Goal: Task Accomplishment & Management: Use online tool/utility

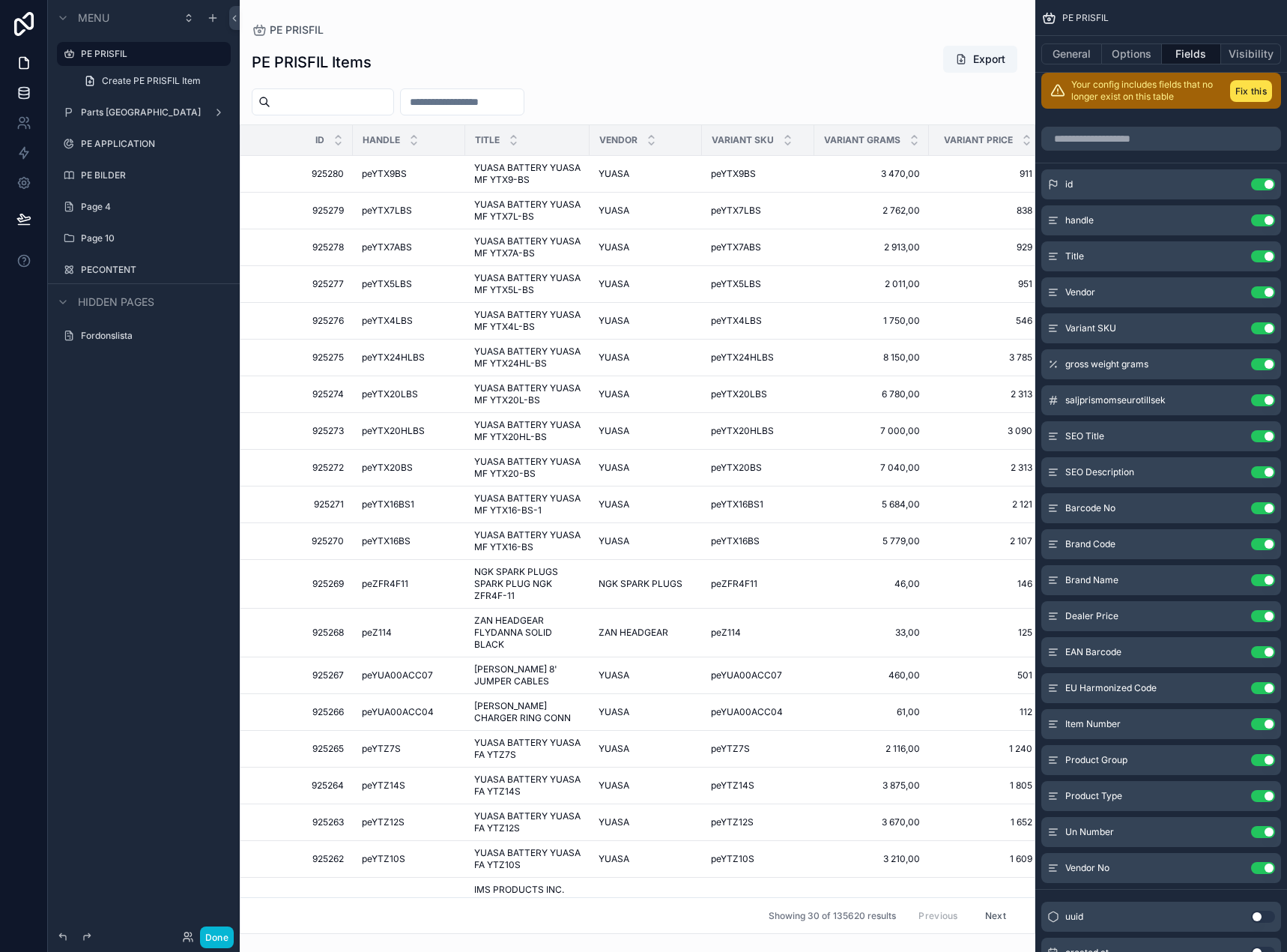
click at [5, 84] on link at bounding box center [23, 93] width 47 height 30
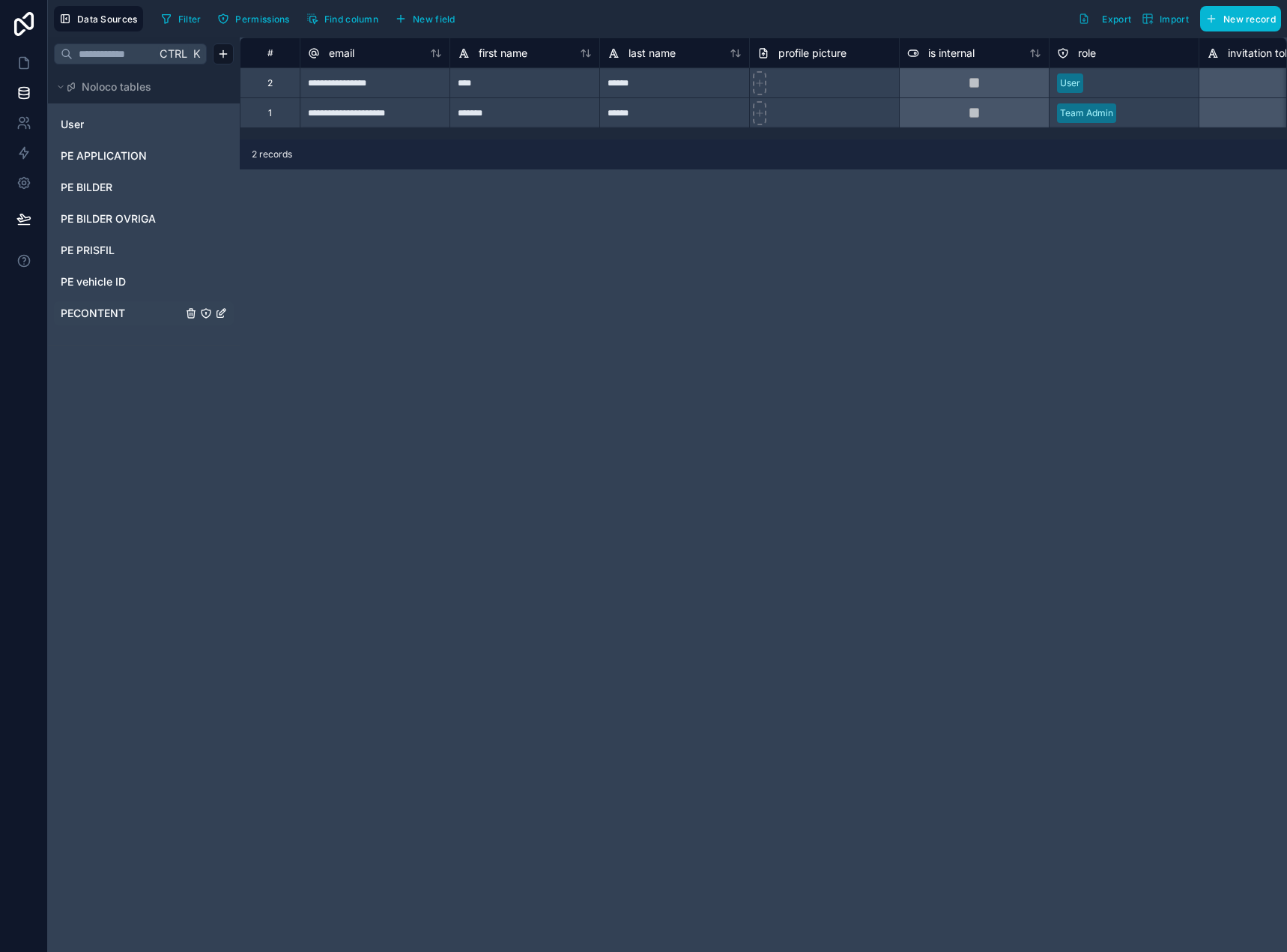
click at [108, 312] on span "PECONTENT" at bounding box center [93, 312] width 65 height 15
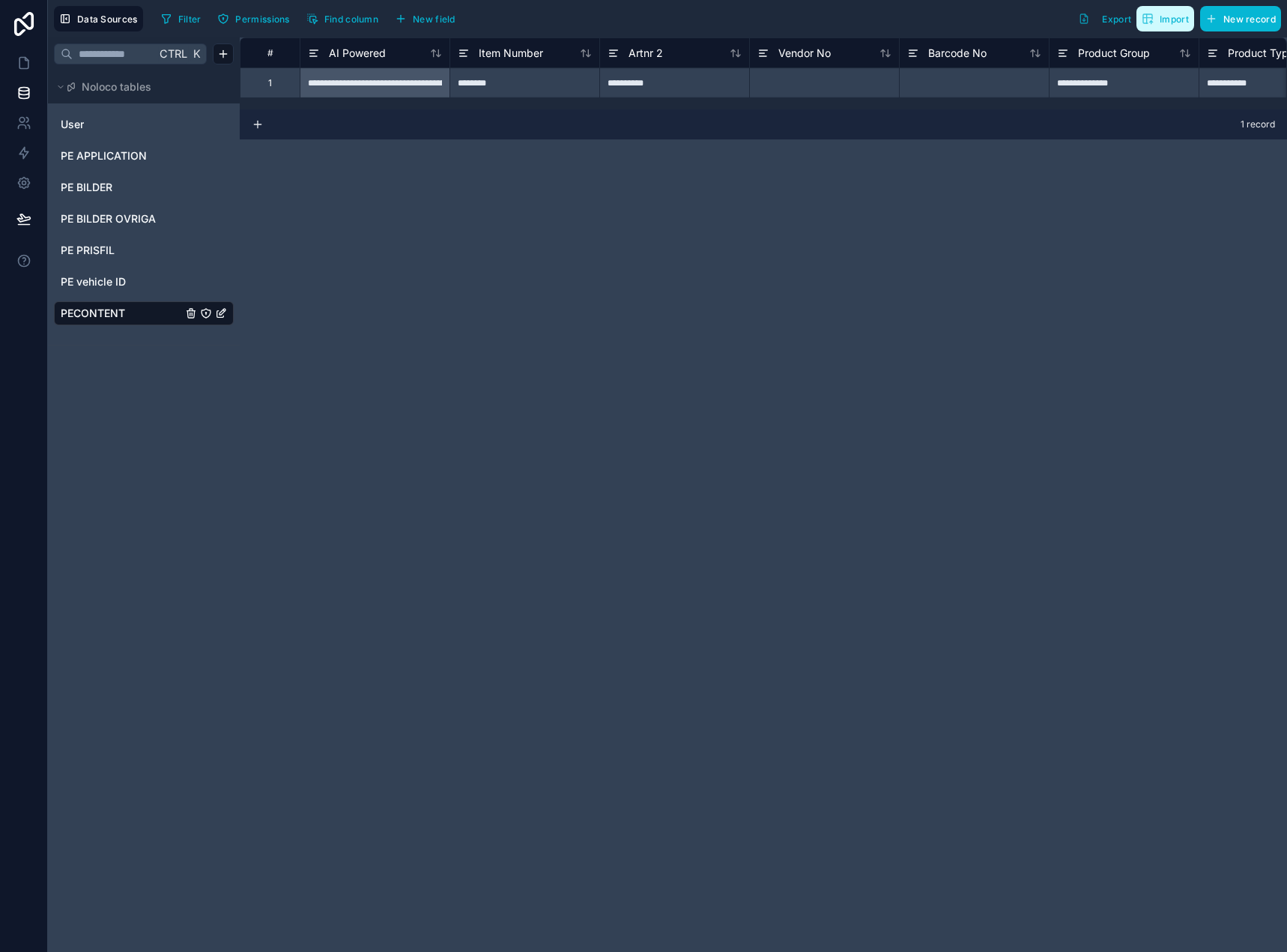
click at [1150, 25] on button "Import" at bounding box center [1165, 19] width 58 height 26
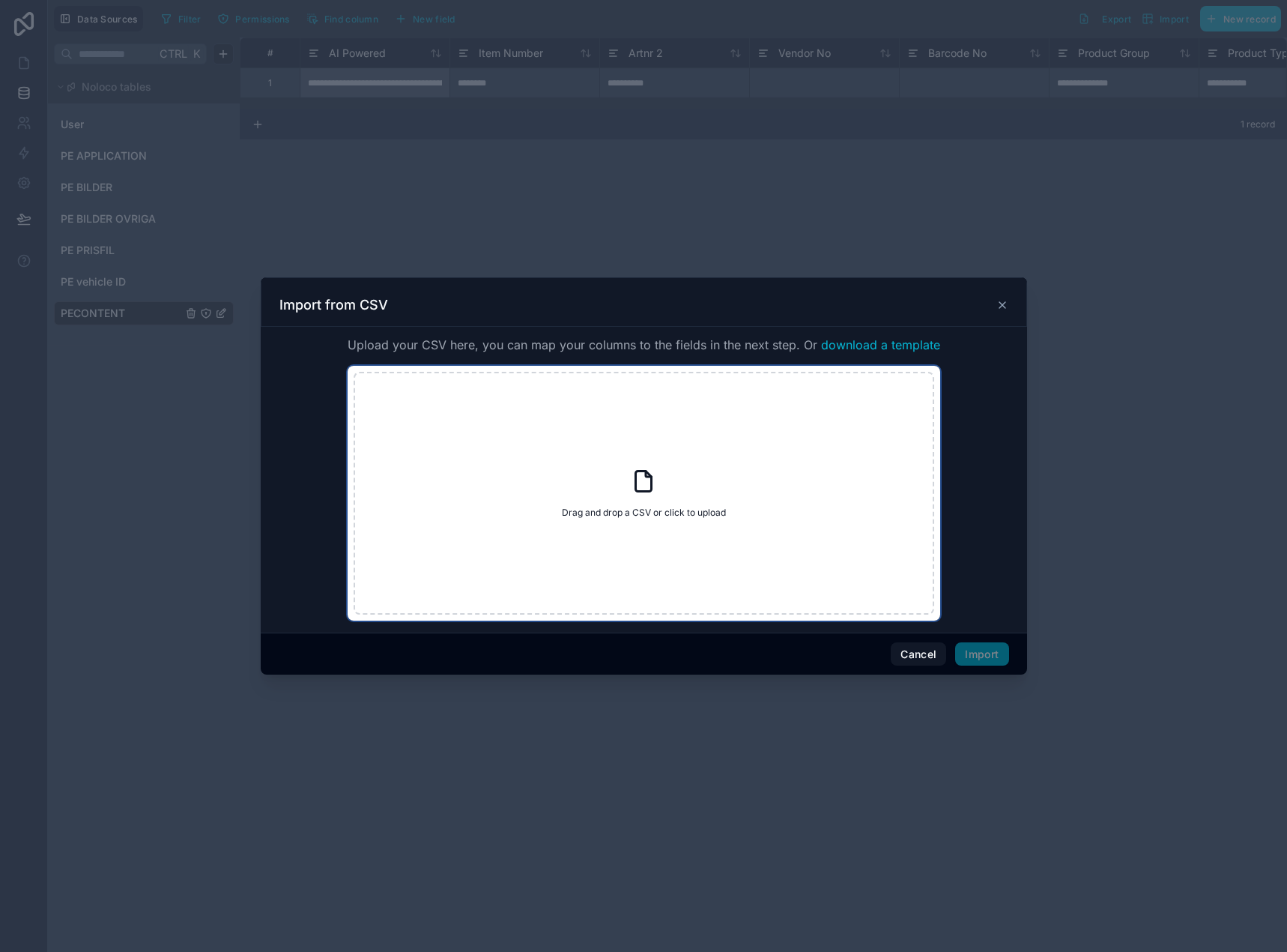
click at [649, 459] on div "Drag and drop a CSV or click to upload Drag and drop a CSV or click to upload" at bounding box center [644, 492] width 581 height 242
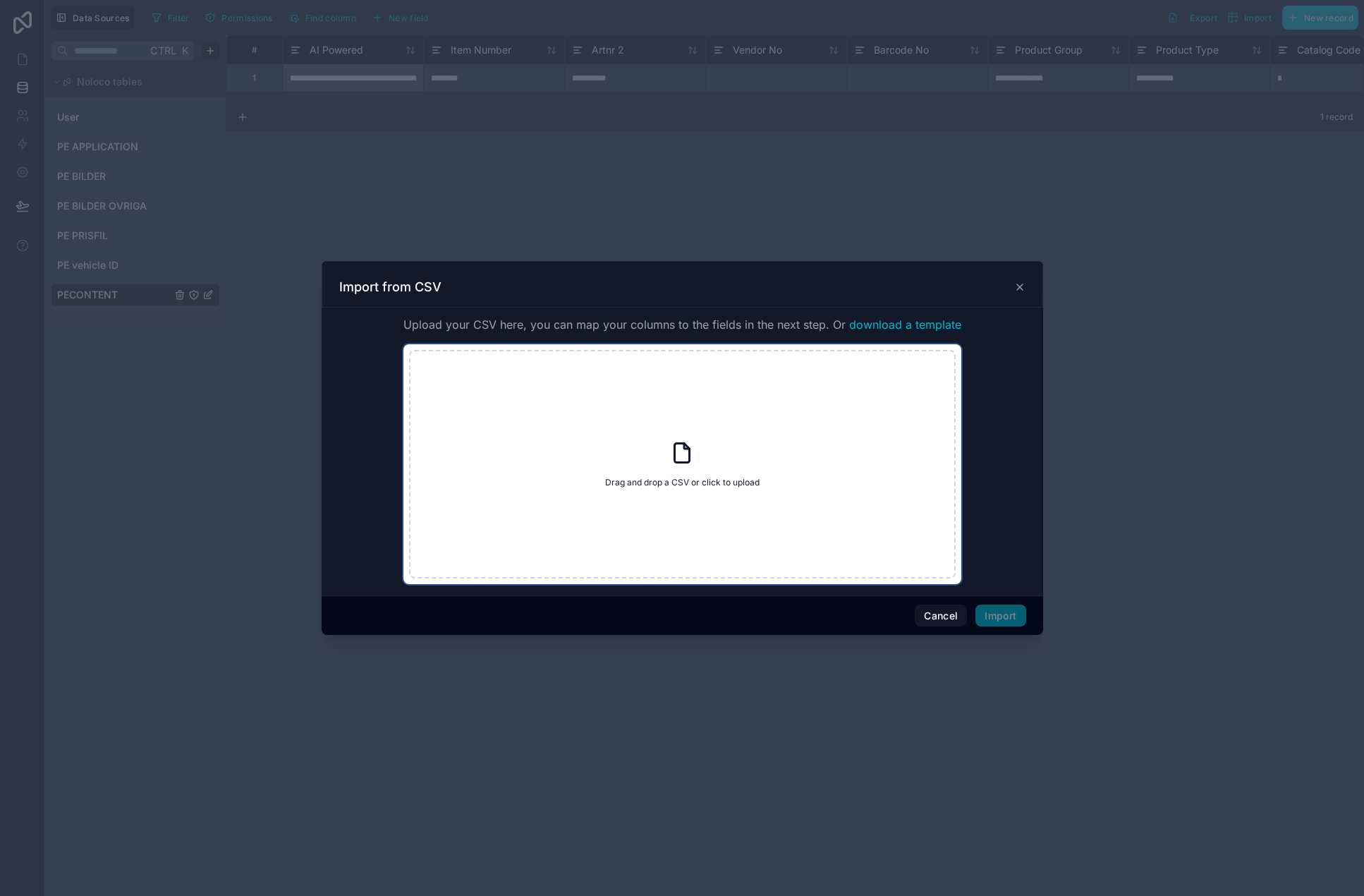
click at [730, 486] on span "Drag and drop a CSV or click to upload" at bounding box center [682, 483] width 154 height 11
type input "**********"
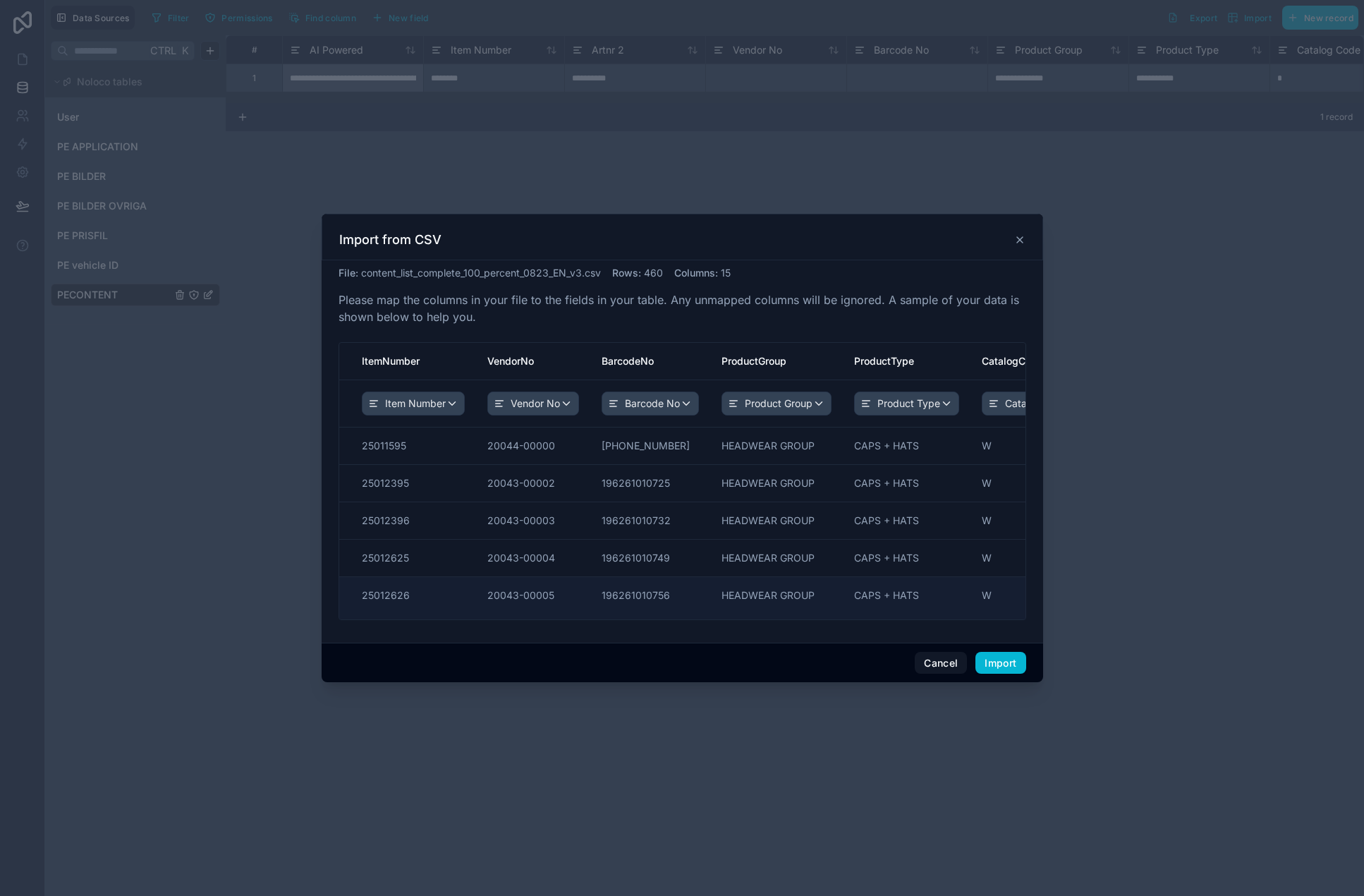
drag, startPoint x: 550, startPoint y: 616, endPoint x: 496, endPoint y: 602, distance: 55.8
click at [496, 602] on div "ItemNumber VendorNo BarcodeNo ProductGroup ProductType CatalogCode PartDescript…" at bounding box center [682, 481] width 687 height 276
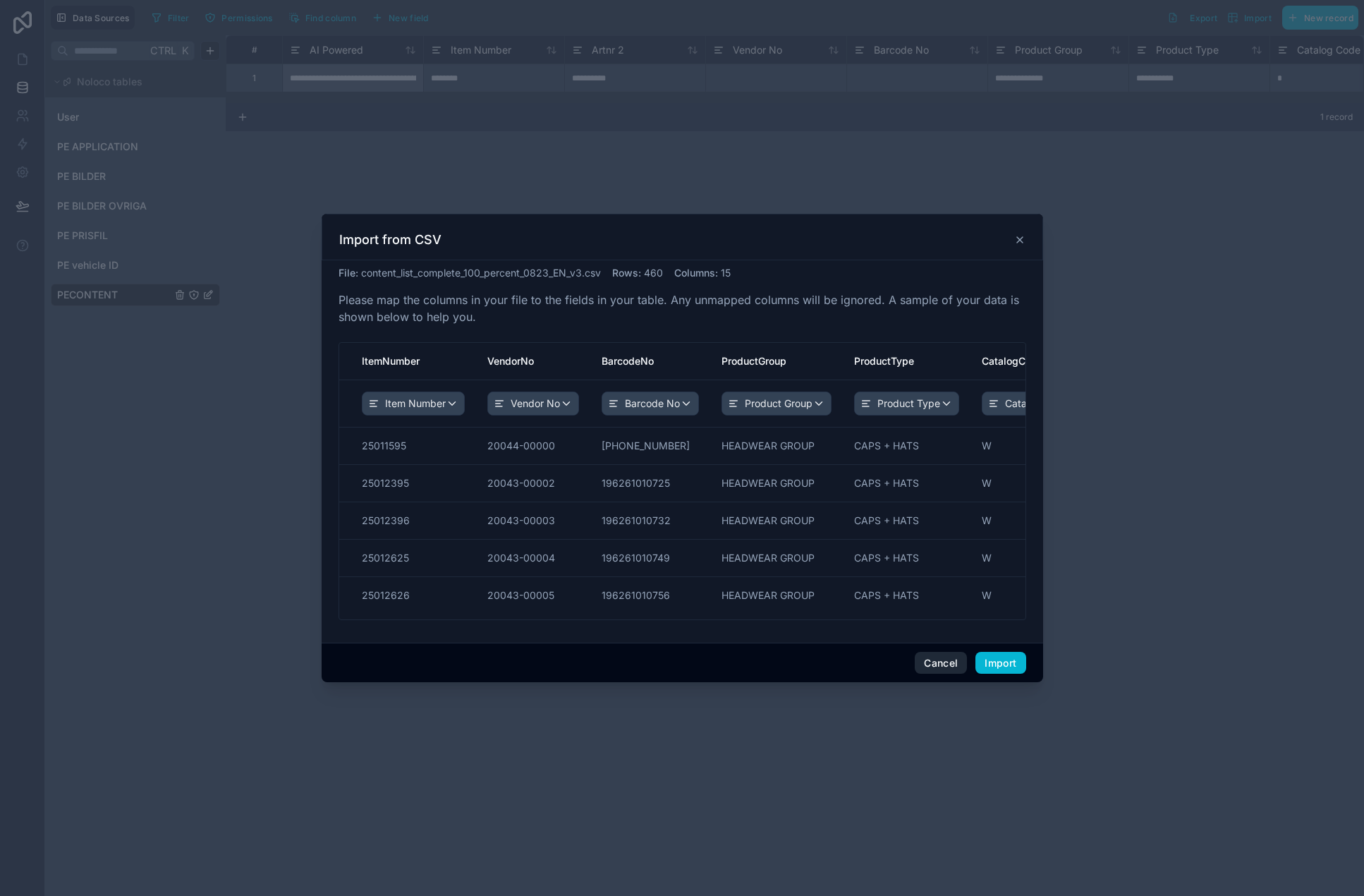
click at [934, 658] on button "Cancel" at bounding box center [941, 663] width 53 height 23
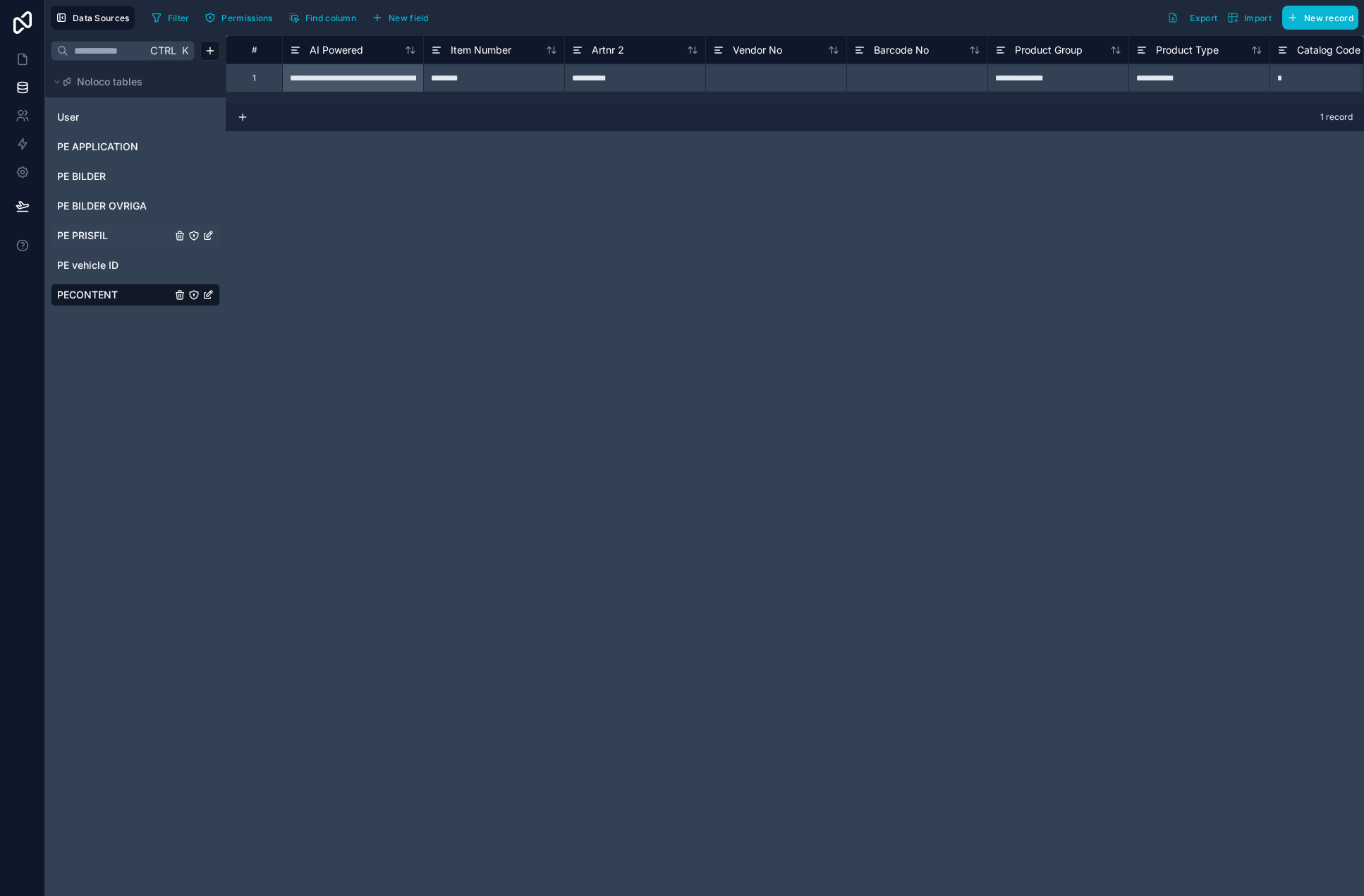
click at [99, 238] on span "PE PRISFIL" at bounding box center [83, 235] width 51 height 14
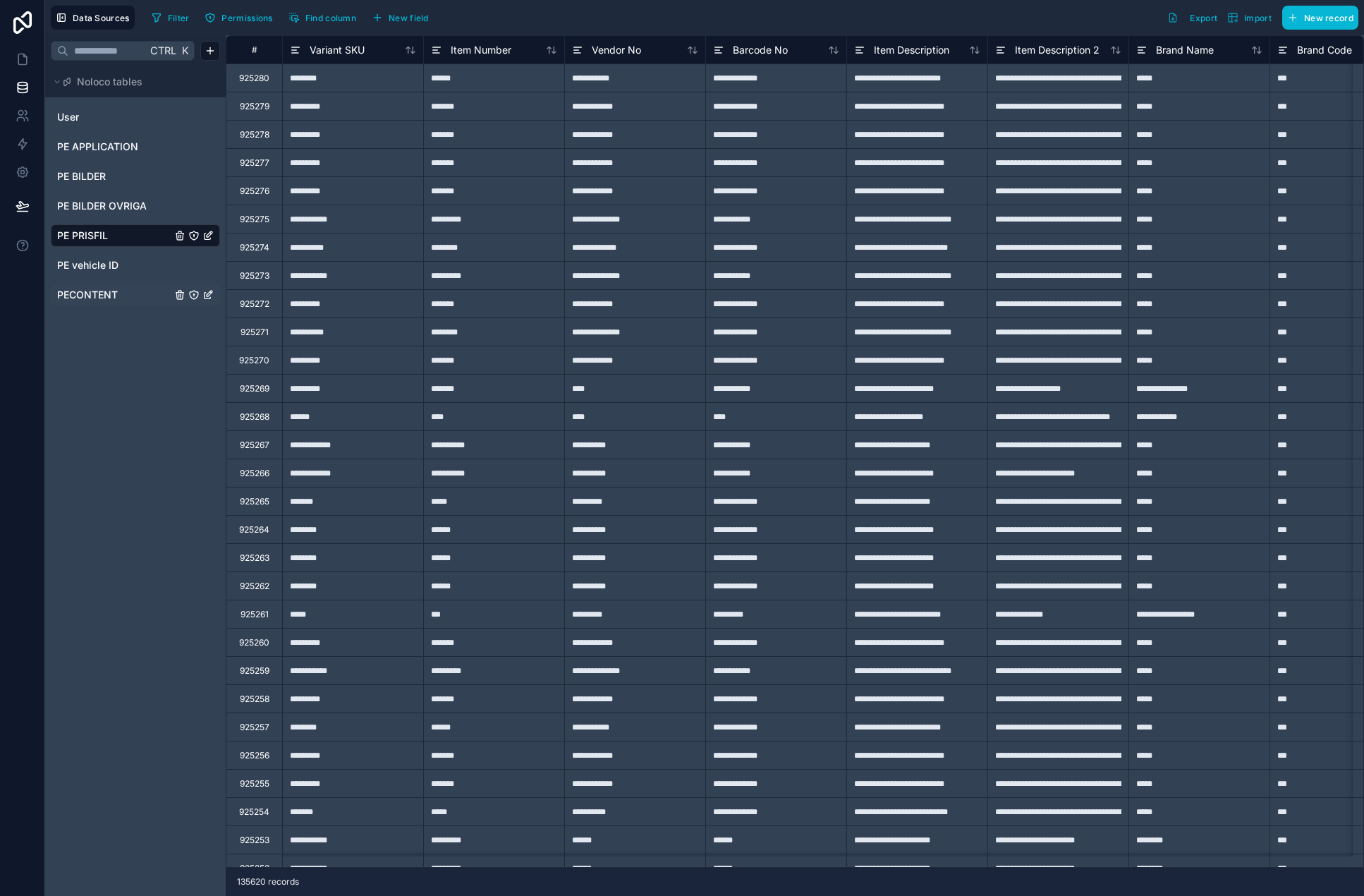
click at [117, 287] on span "PECONTENT" at bounding box center [87, 294] width 61 height 14
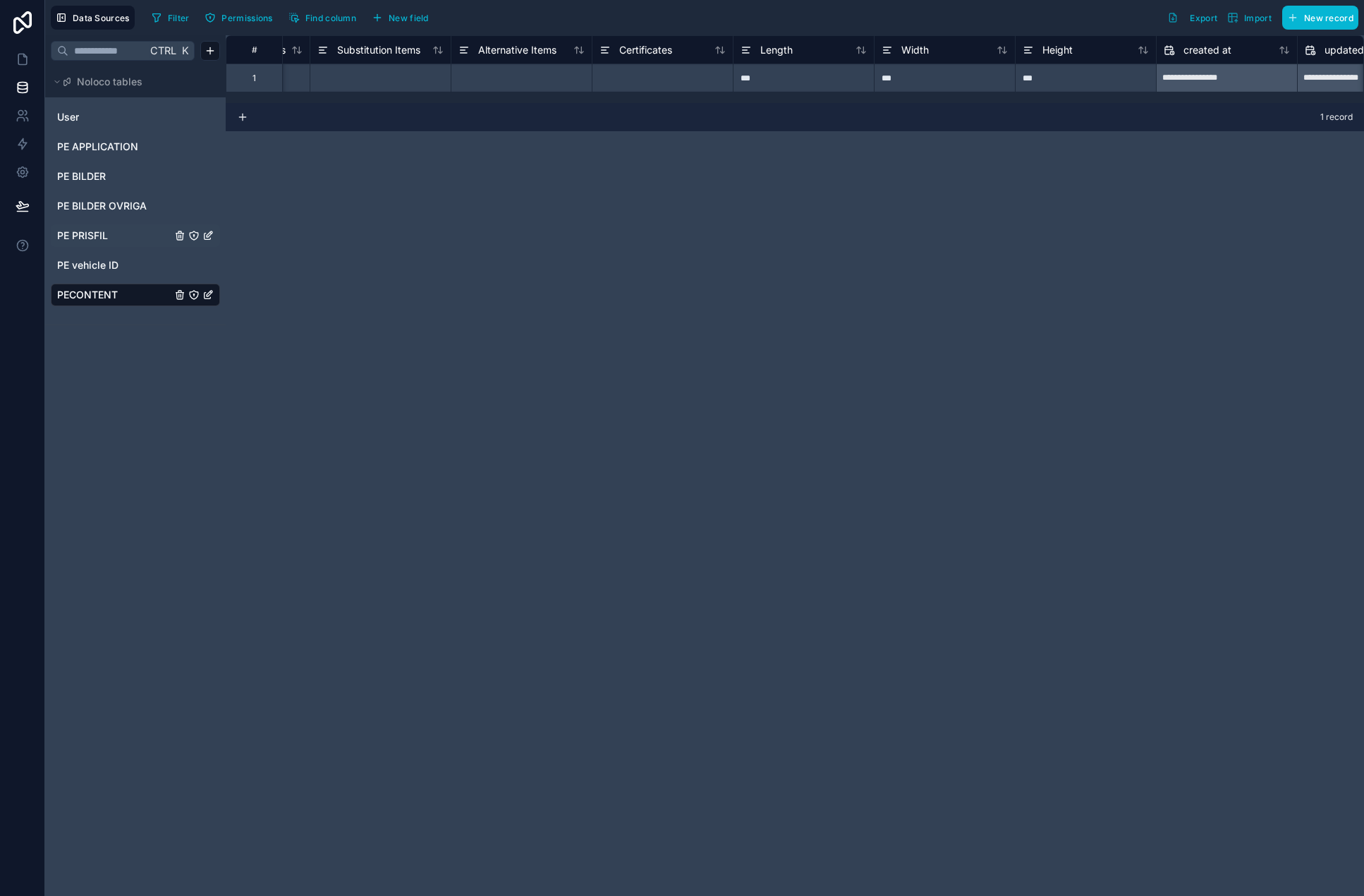
scroll to position [0, 1741]
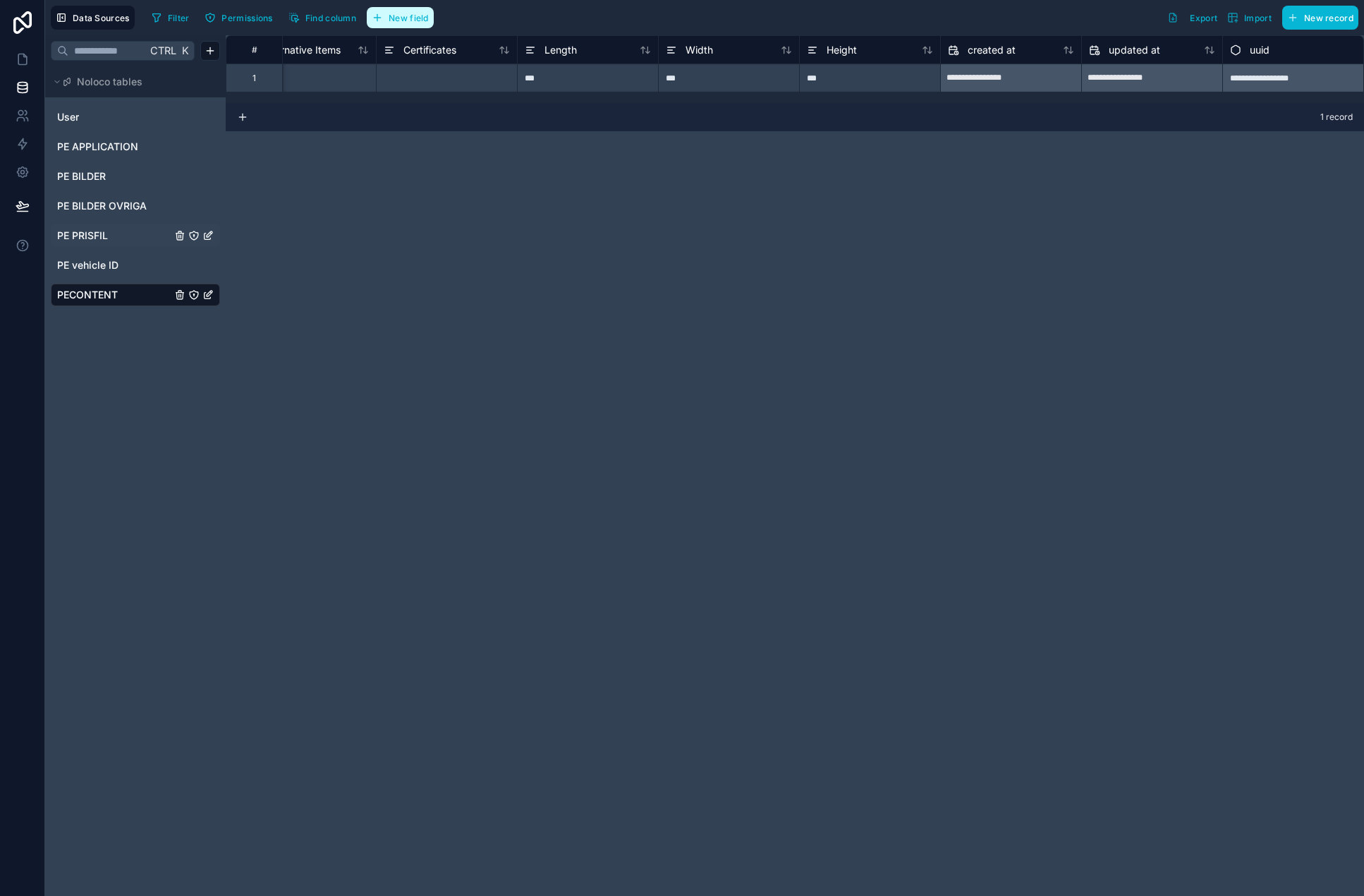
click at [407, 8] on button "New field" at bounding box center [399, 18] width 67 height 22
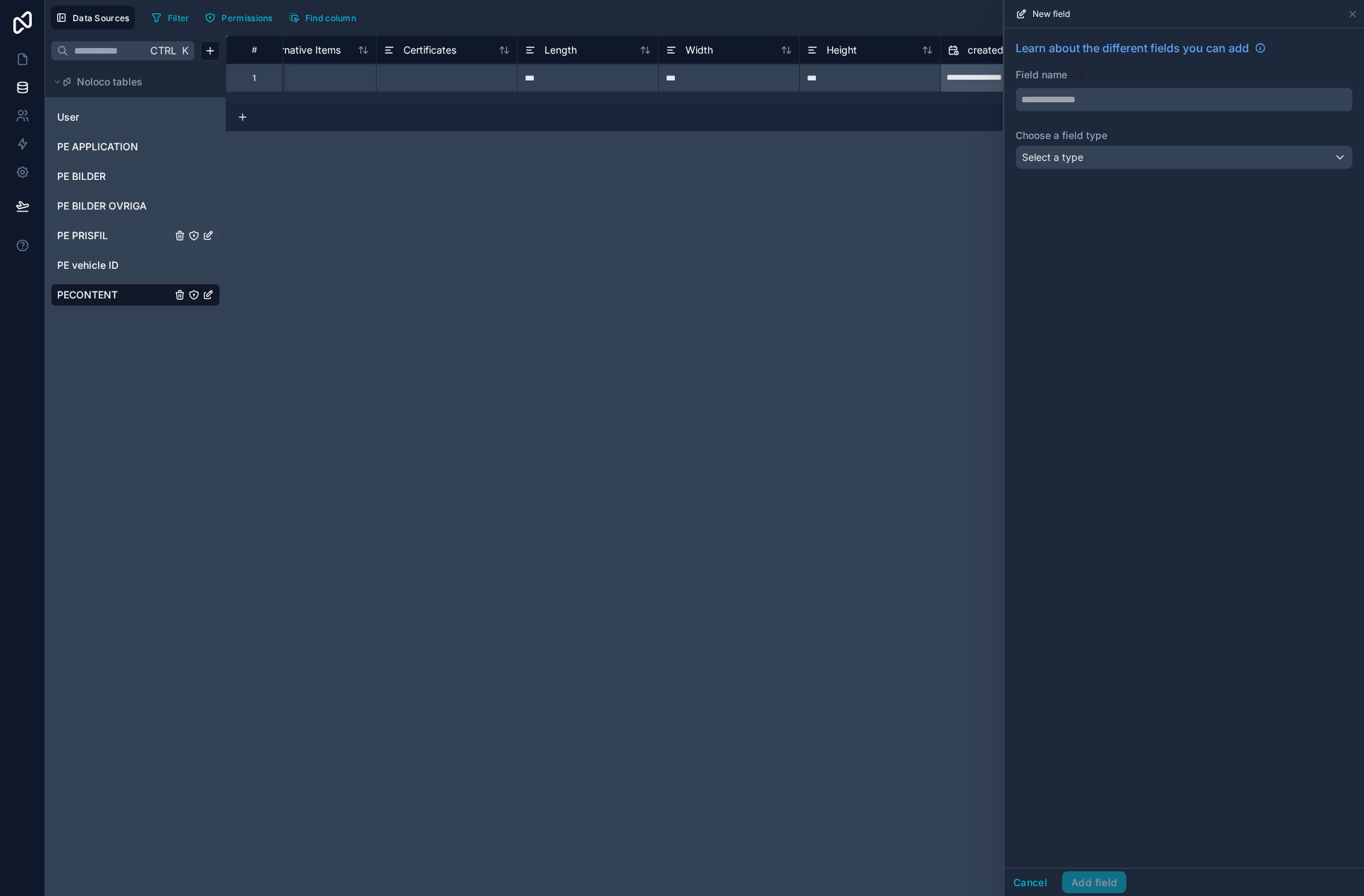
click at [1103, 100] on input "text" at bounding box center [1184, 100] width 335 height 23
type input "***"
drag, startPoint x: 1097, startPoint y: 121, endPoint x: 1098, endPoint y: 143, distance: 22.0
click at [1099, 123] on div "SKU" at bounding box center [1184, 131] width 329 height 25
click at [1092, 162] on div "Select a type" at bounding box center [1184, 157] width 335 height 23
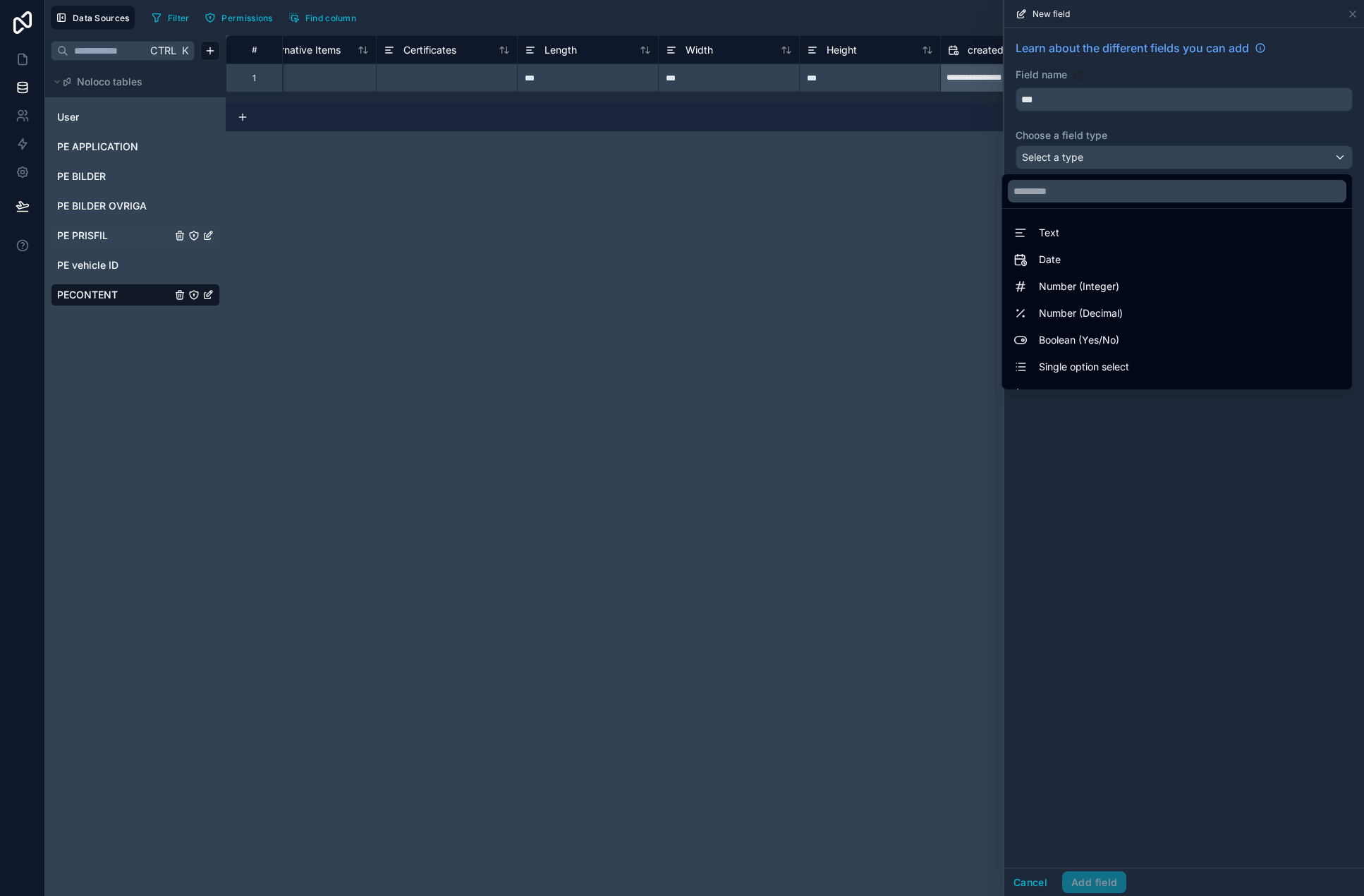
click at [1134, 233] on div "Text" at bounding box center [1177, 233] width 327 height 17
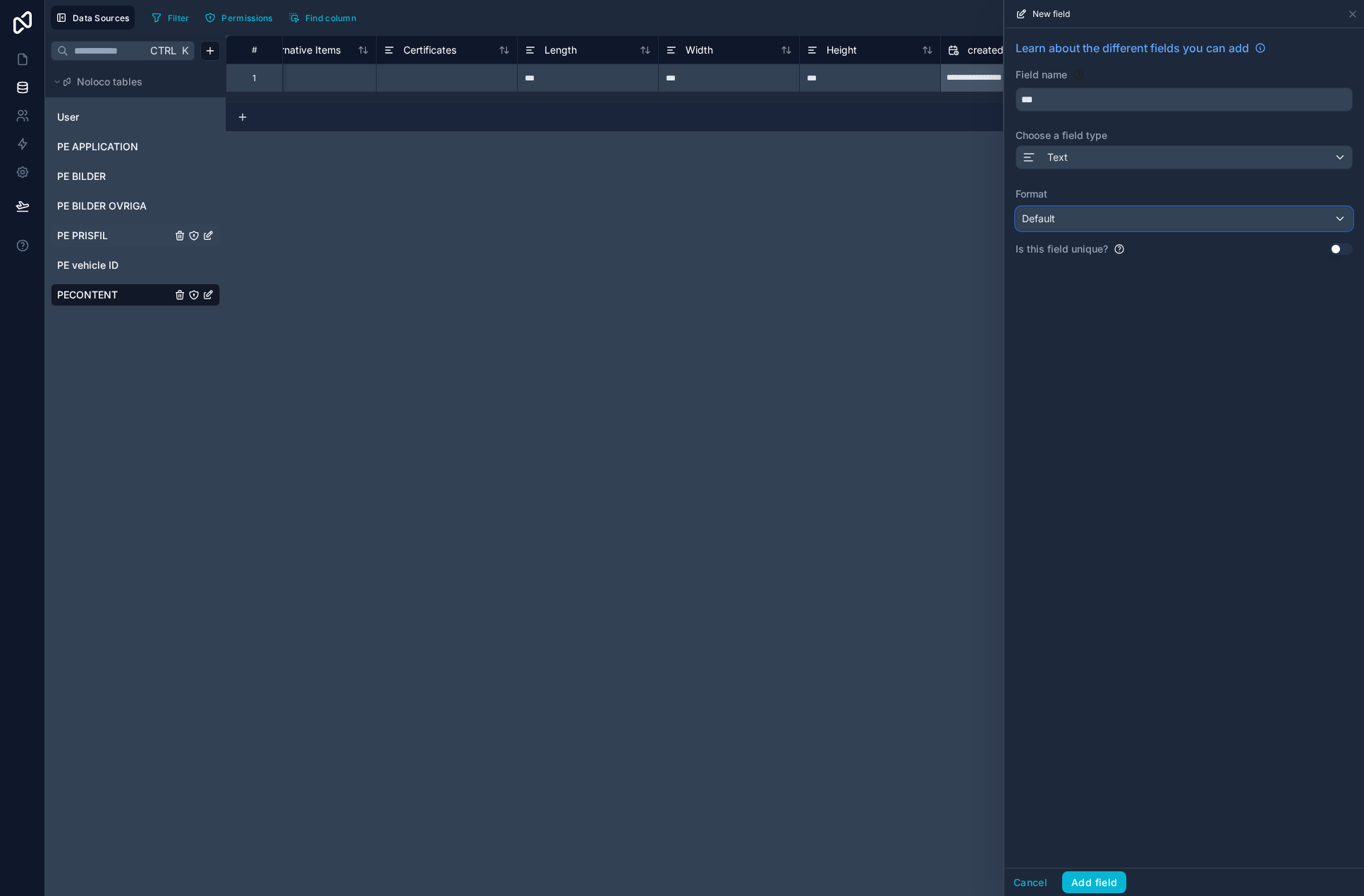
click at [1133, 228] on div "Default" at bounding box center [1184, 219] width 335 height 23
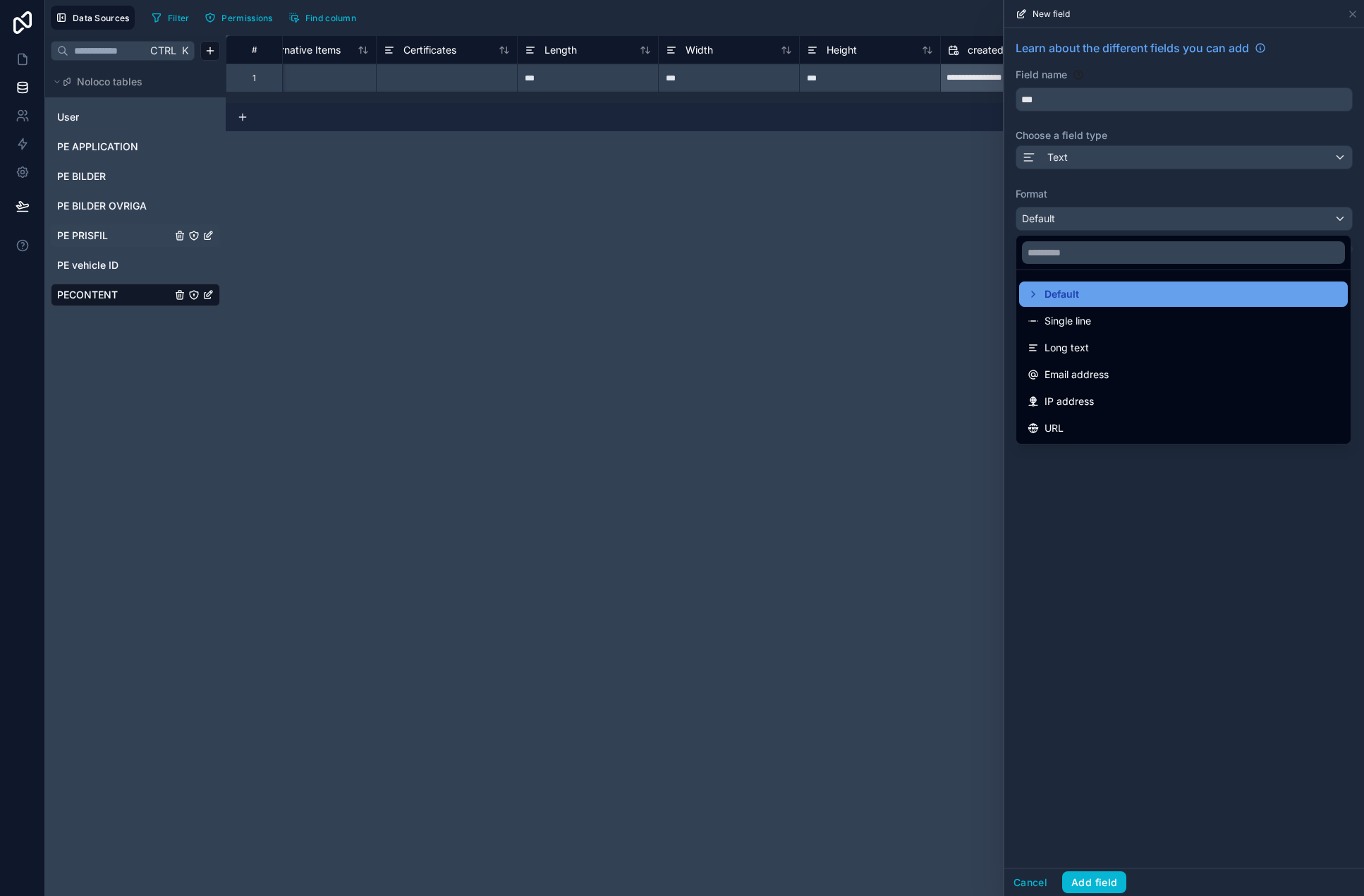
click at [1182, 290] on div "Default" at bounding box center [1184, 294] width 312 height 17
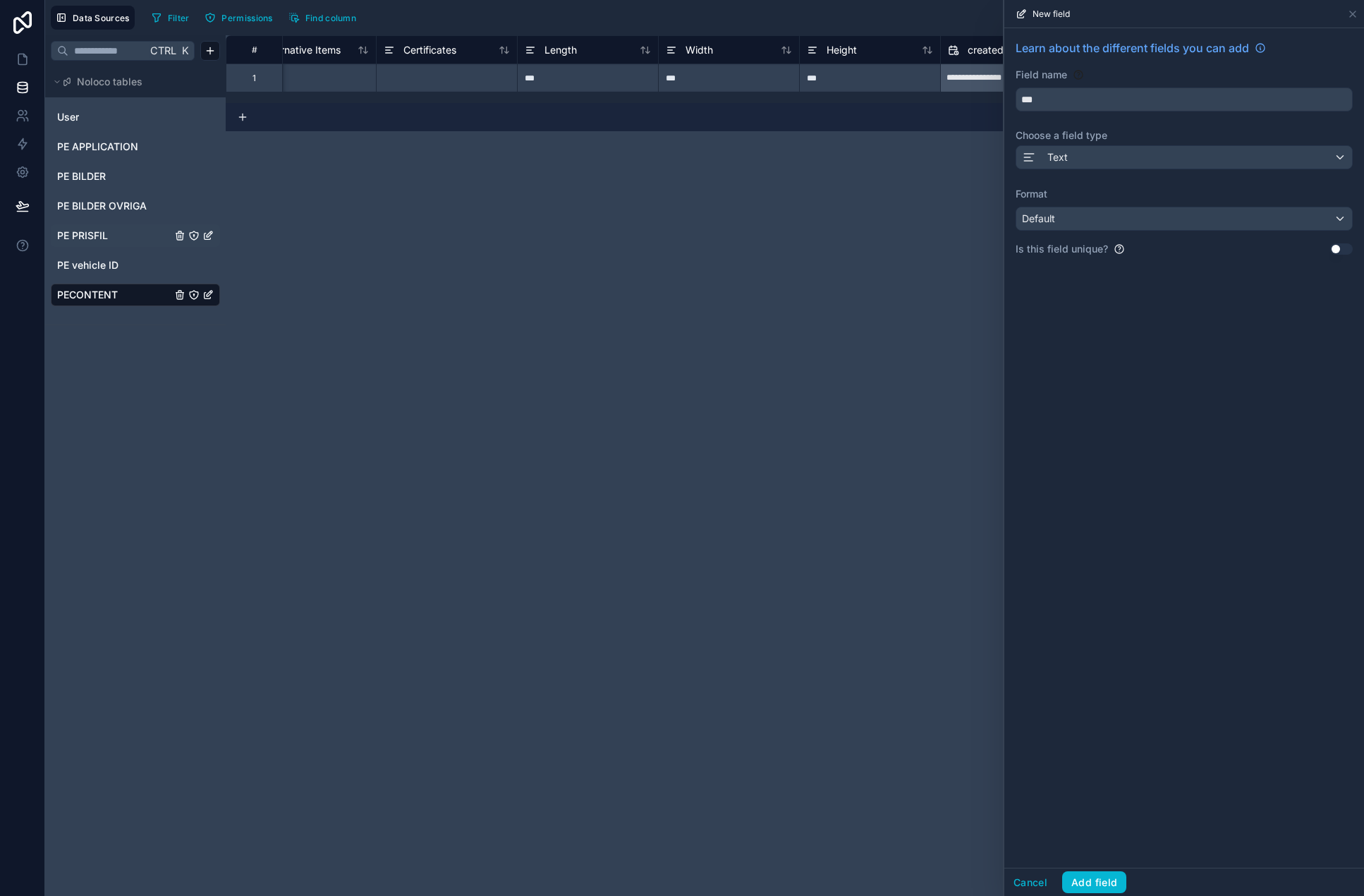
click at [1211, 245] on button "Use setting" at bounding box center [1341, 249] width 23 height 11
click at [1093, 868] on div "Cancel Add field" at bounding box center [1184, 882] width 360 height 28
click at [1095, 871] on button "Add field" at bounding box center [1094, 882] width 64 height 23
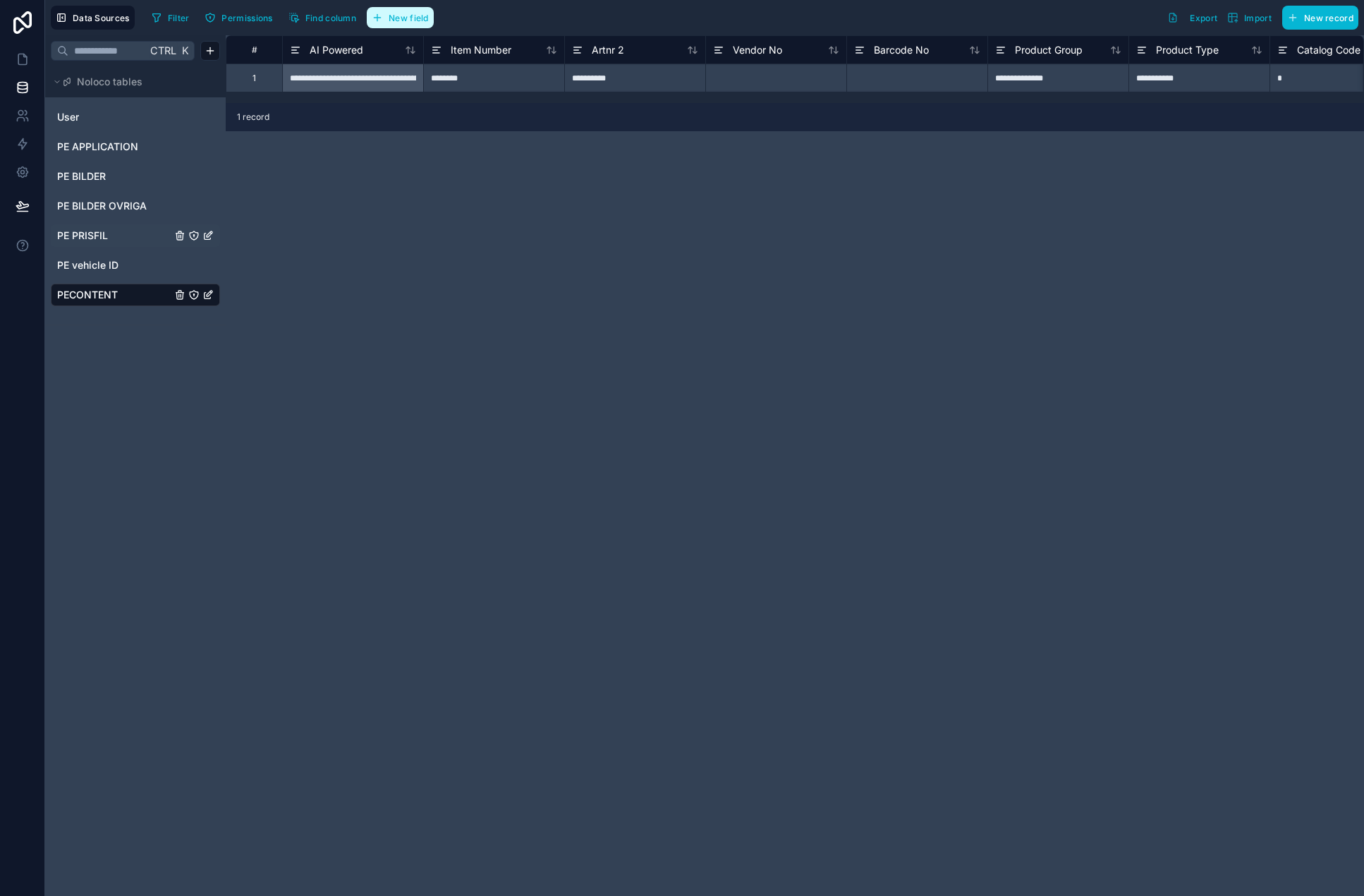
click at [414, 13] on span "New field" at bounding box center [409, 18] width 40 height 10
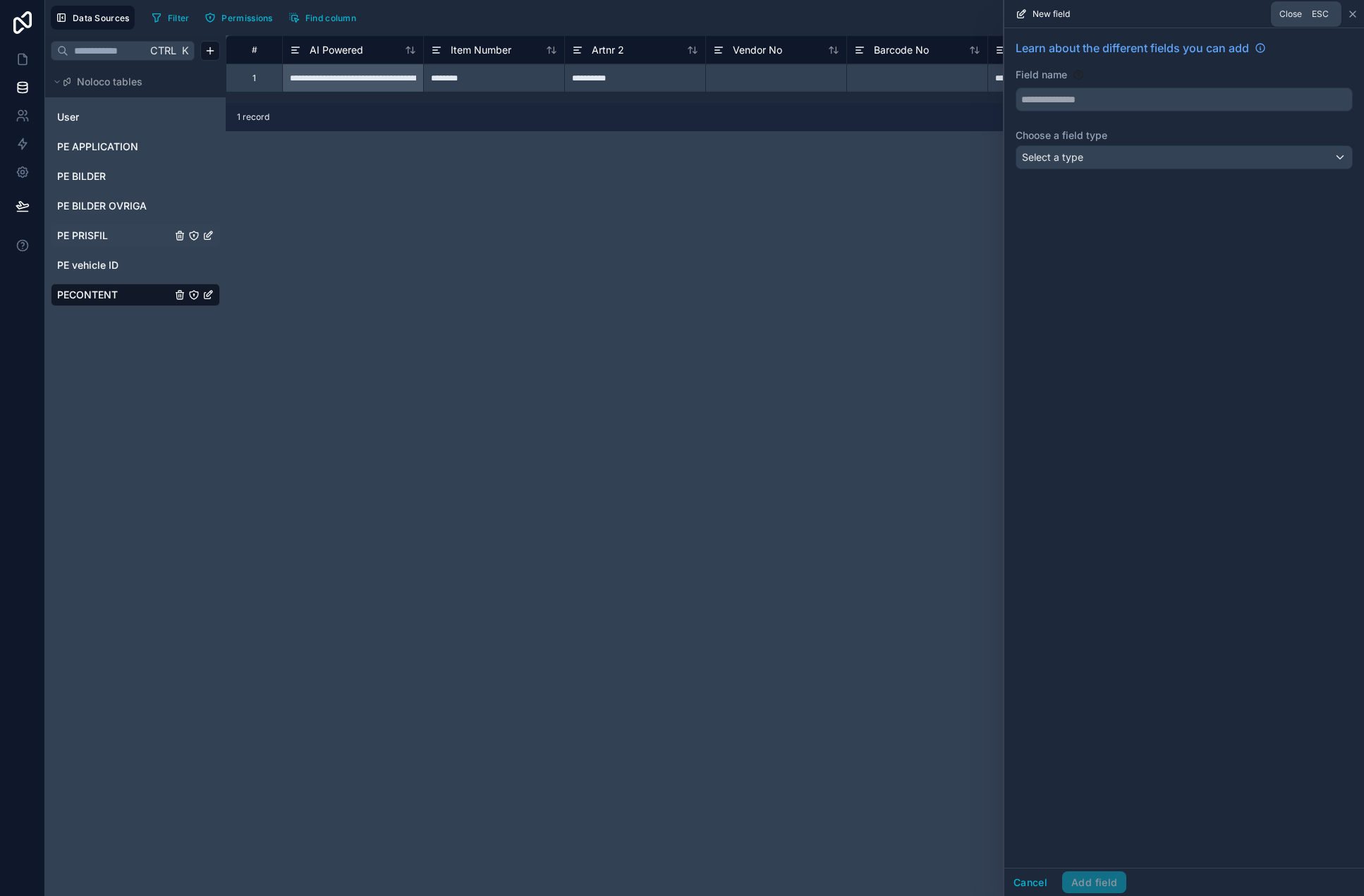
click at [1211, 16] on icon at bounding box center [1353, 14] width 11 height 11
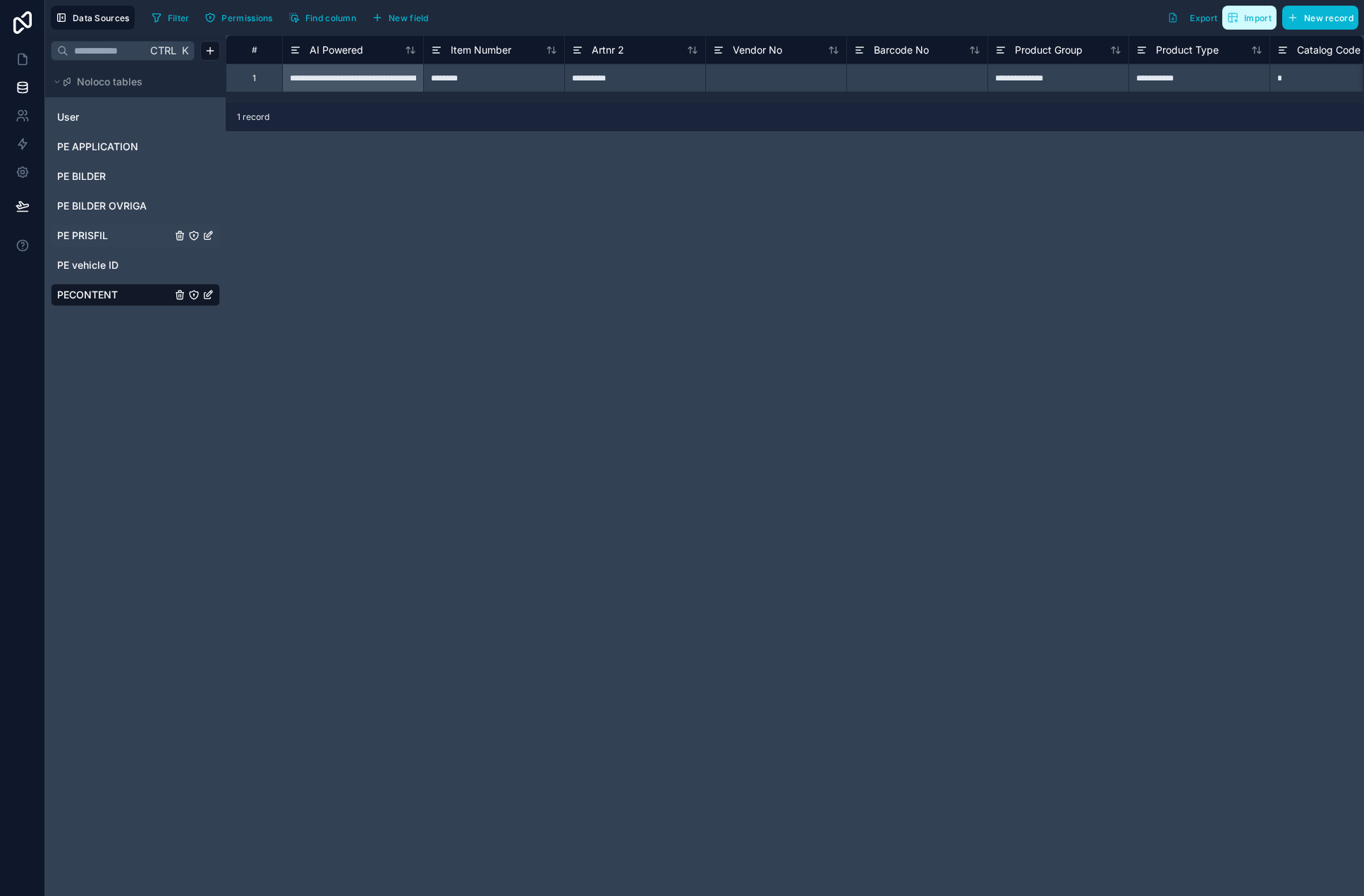
click at [1211, 16] on span "Import" at bounding box center [1249, 18] width 44 height 11
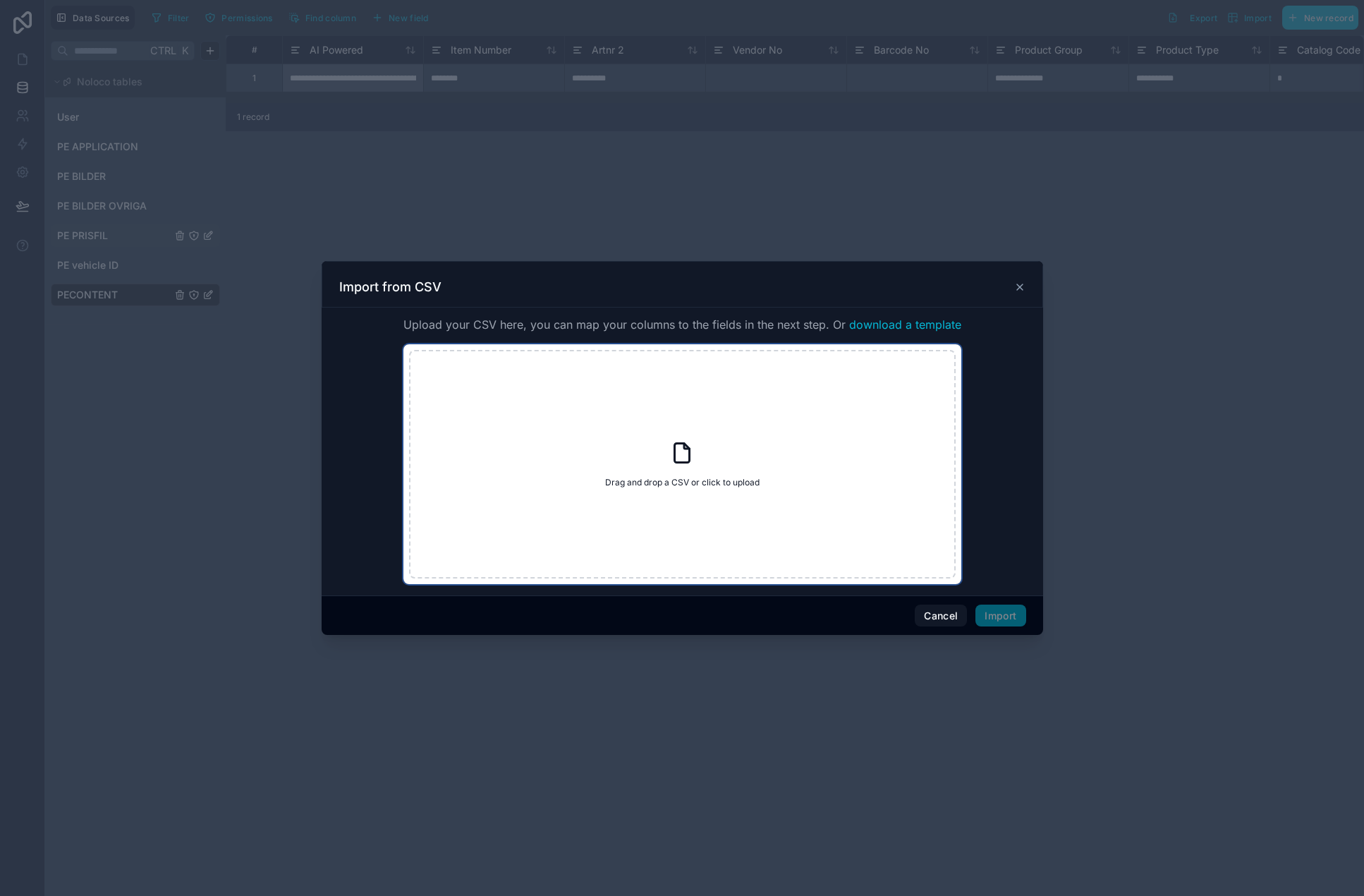
click at [680, 457] on icon at bounding box center [682, 453] width 25 height 25
type input "**********"
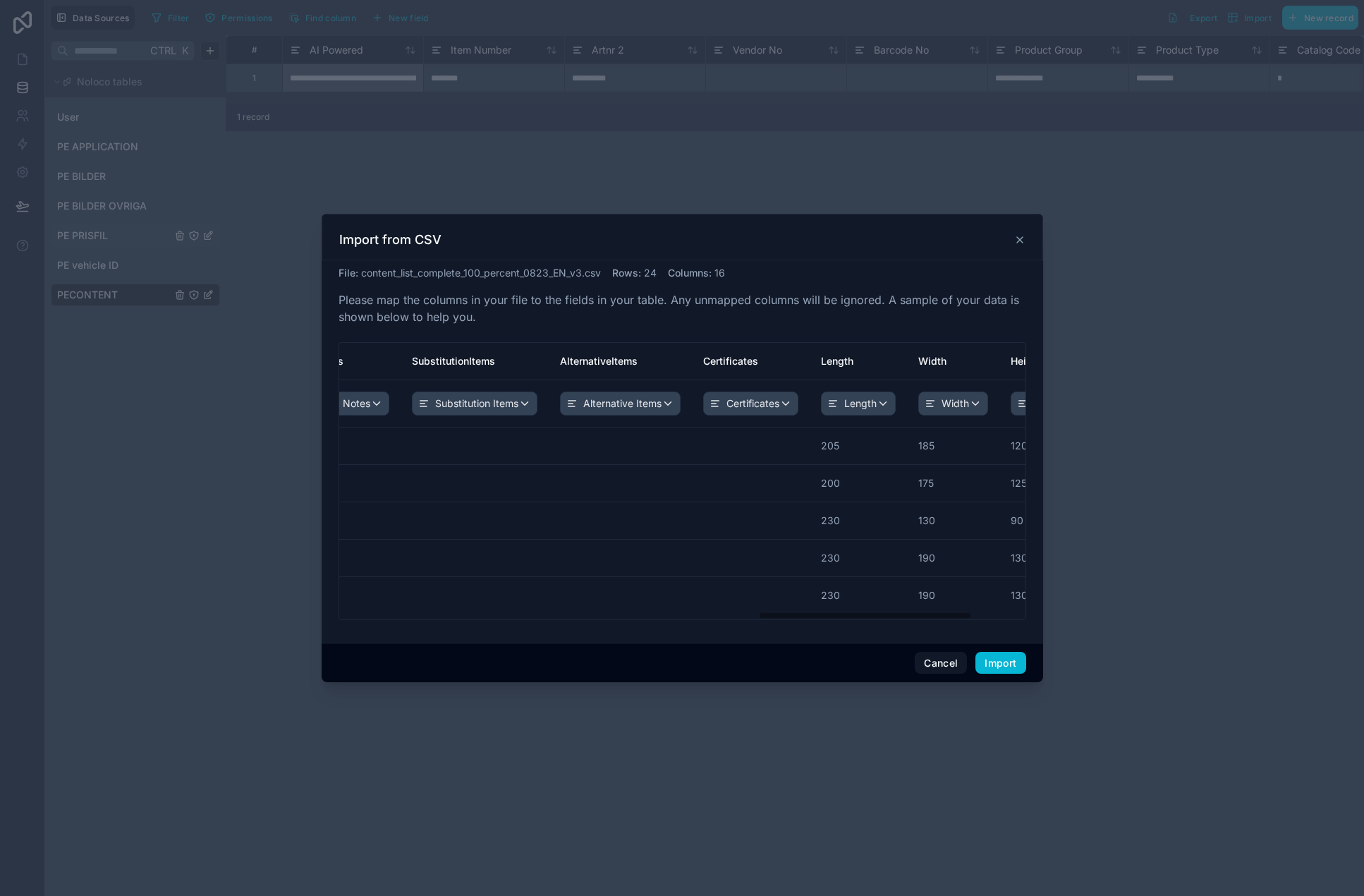
scroll to position [0, 1516]
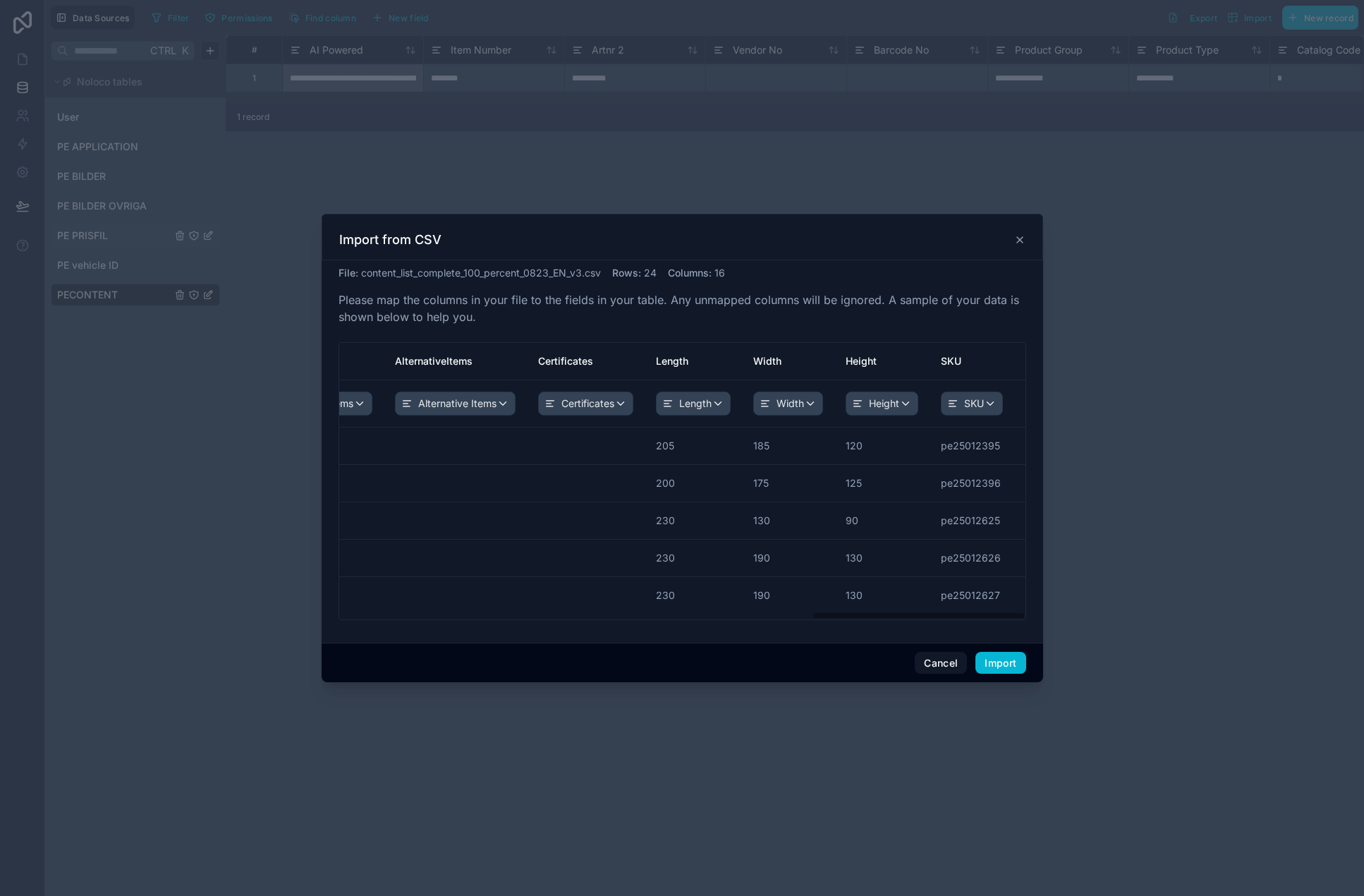
drag, startPoint x: 456, startPoint y: 616, endPoint x: 1077, endPoint y: 637, distance: 621.4
click at [1036, 629] on div "File : content_list_complete_100_percent_0823_EN_v3.csv Rows : 24 Columns : 16 …" at bounding box center [682, 451] width 721 height 382
click at [997, 659] on button "Import" at bounding box center [1000, 663] width 50 height 23
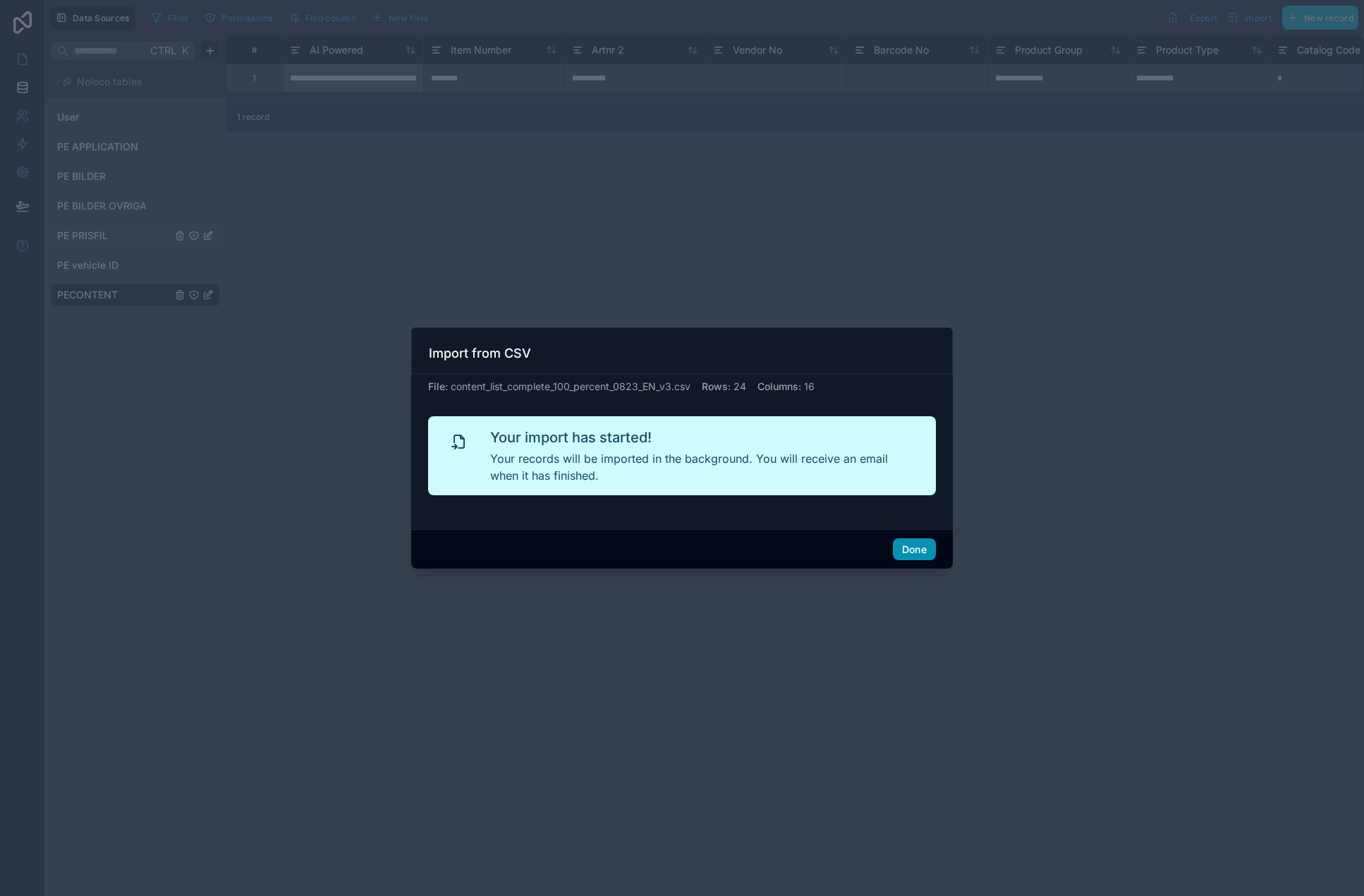
click at [919, 552] on button "Done" at bounding box center [915, 549] width 43 height 23
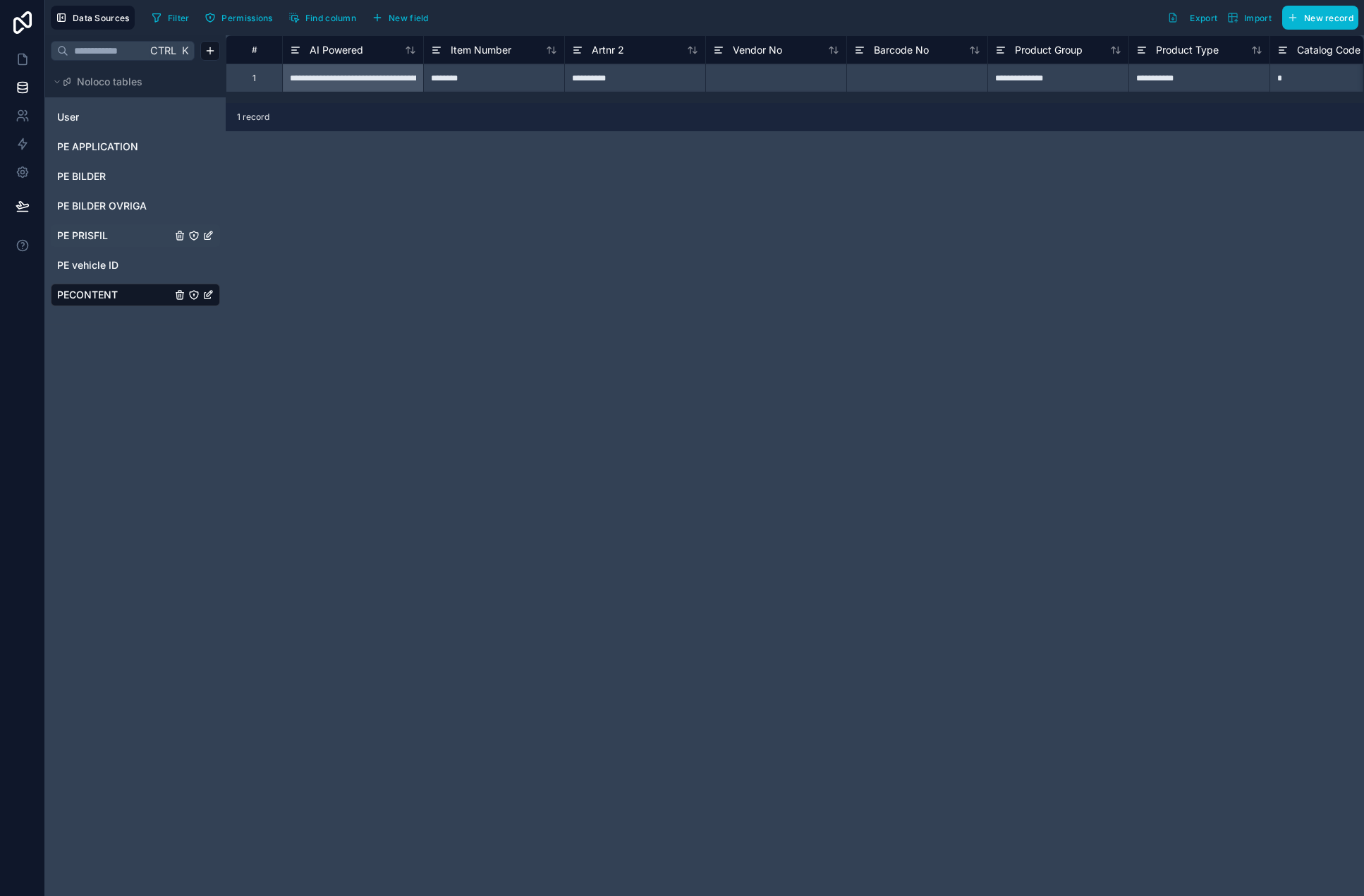
click at [263, 85] on div "1" at bounding box center [254, 78] width 56 height 28
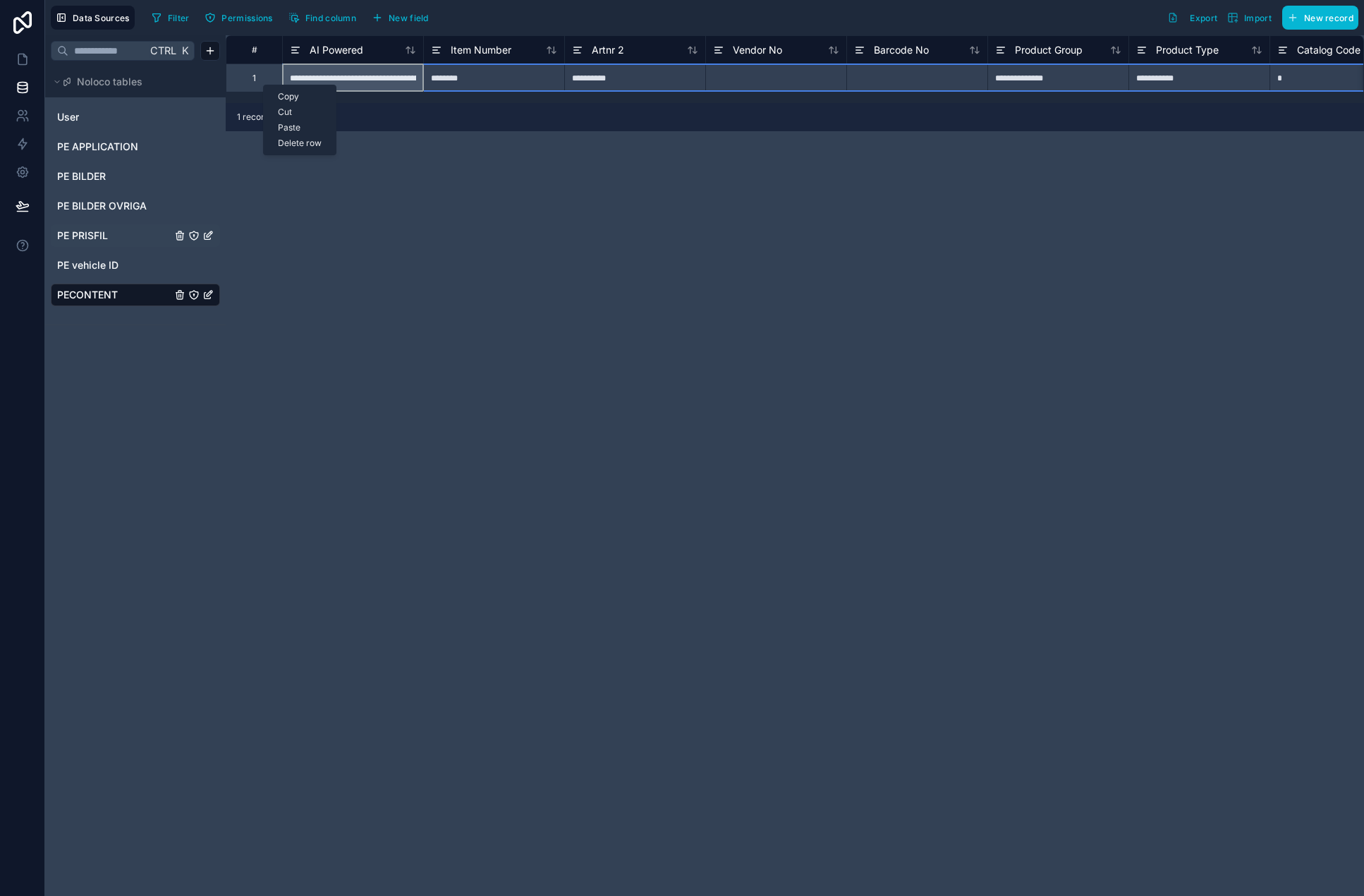
click at [286, 130] on div "Paste" at bounding box center [300, 128] width 72 height 16
click at [364, 236] on div "**********" at bounding box center [795, 466] width 1139 height 860
click at [313, 140] on div "Delete row" at bounding box center [305, 139] width 72 height 16
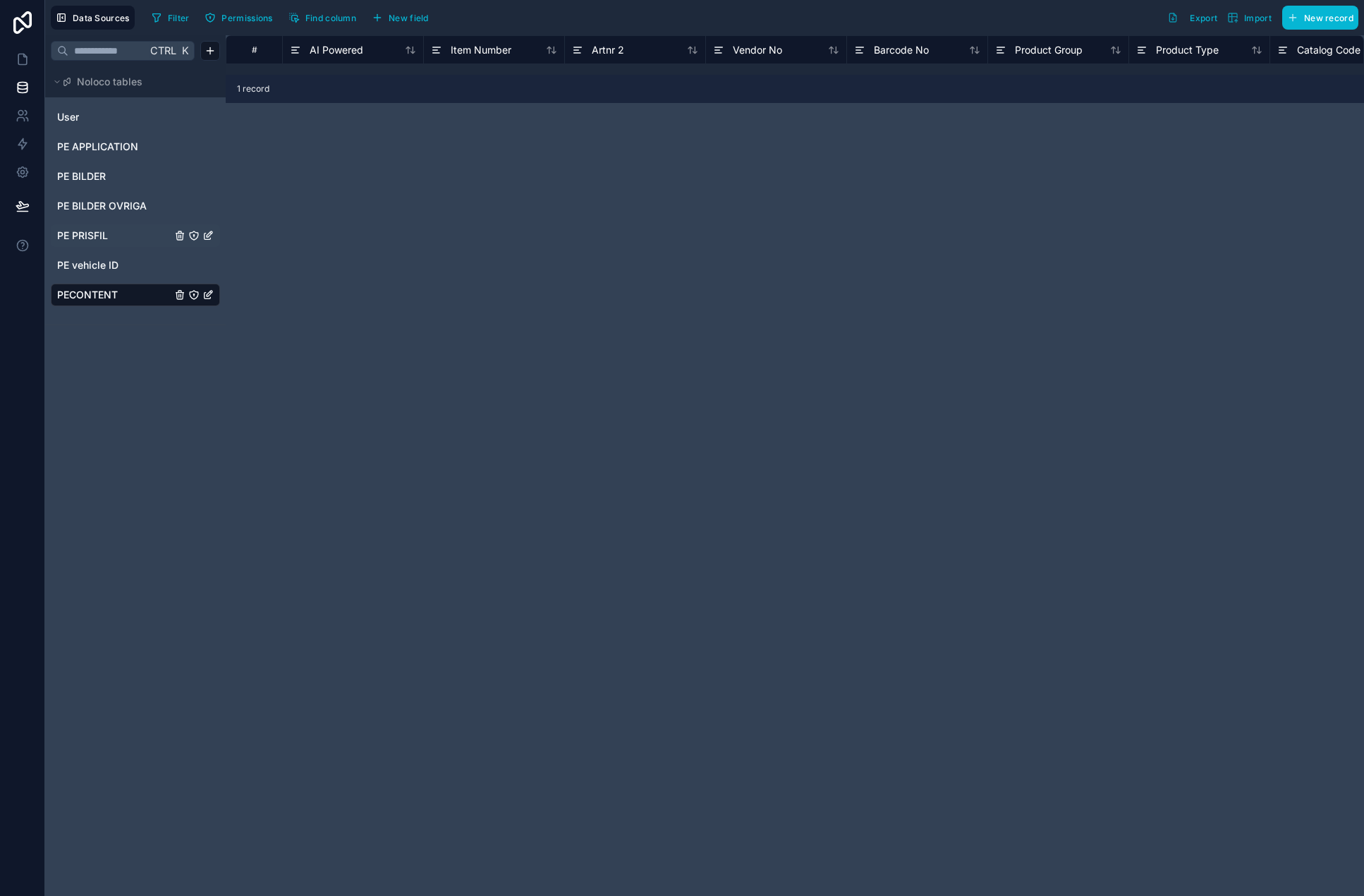
click at [345, 219] on div "# AI Powered Item Number Artnr 2 Vendor No Barcode No Product Group Product Typ…" at bounding box center [795, 466] width 1139 height 860
click at [31, 66] on link at bounding box center [22, 59] width 44 height 28
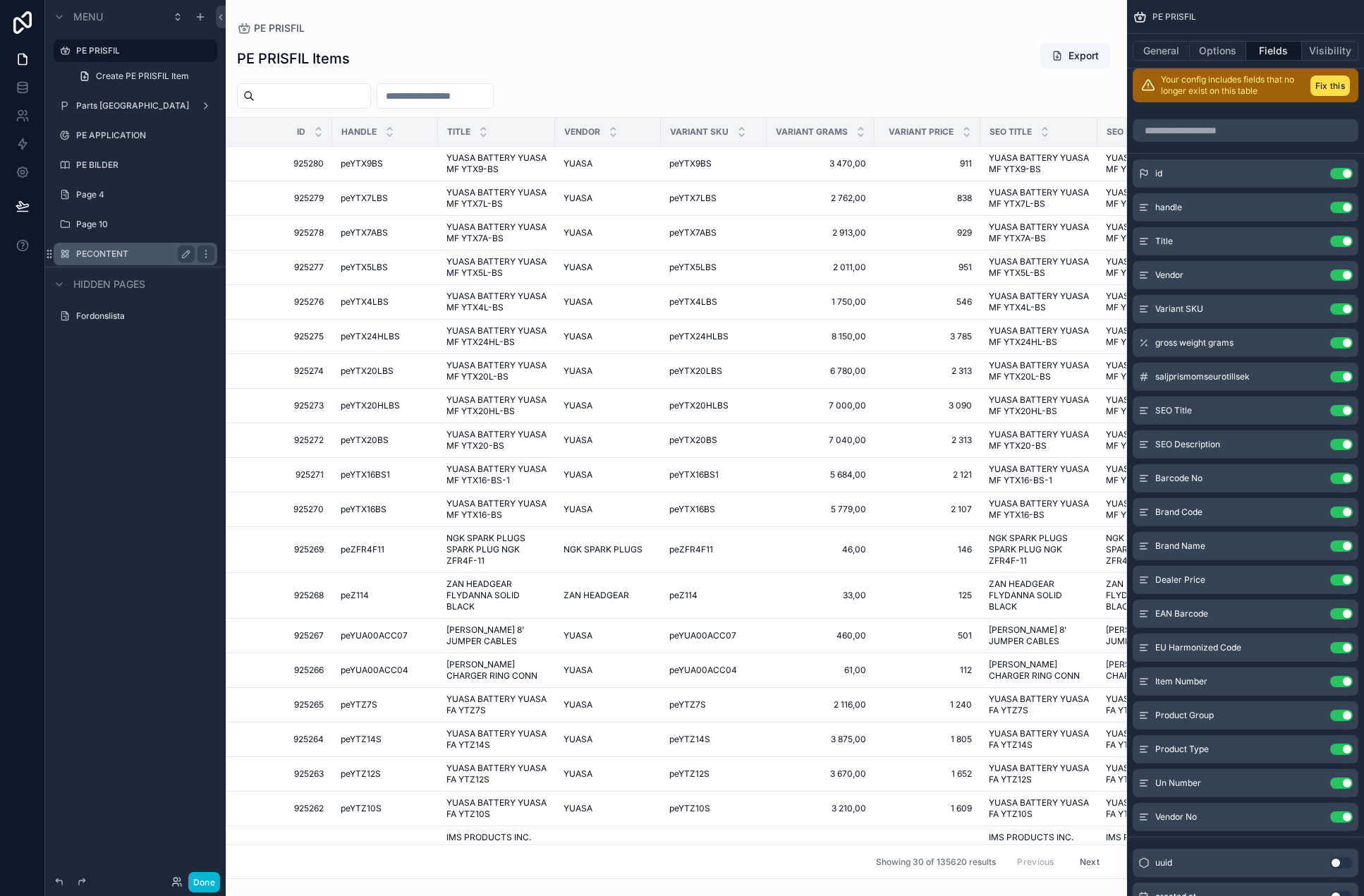
click at [109, 254] on label "PECONTENT" at bounding box center [132, 254] width 113 height 11
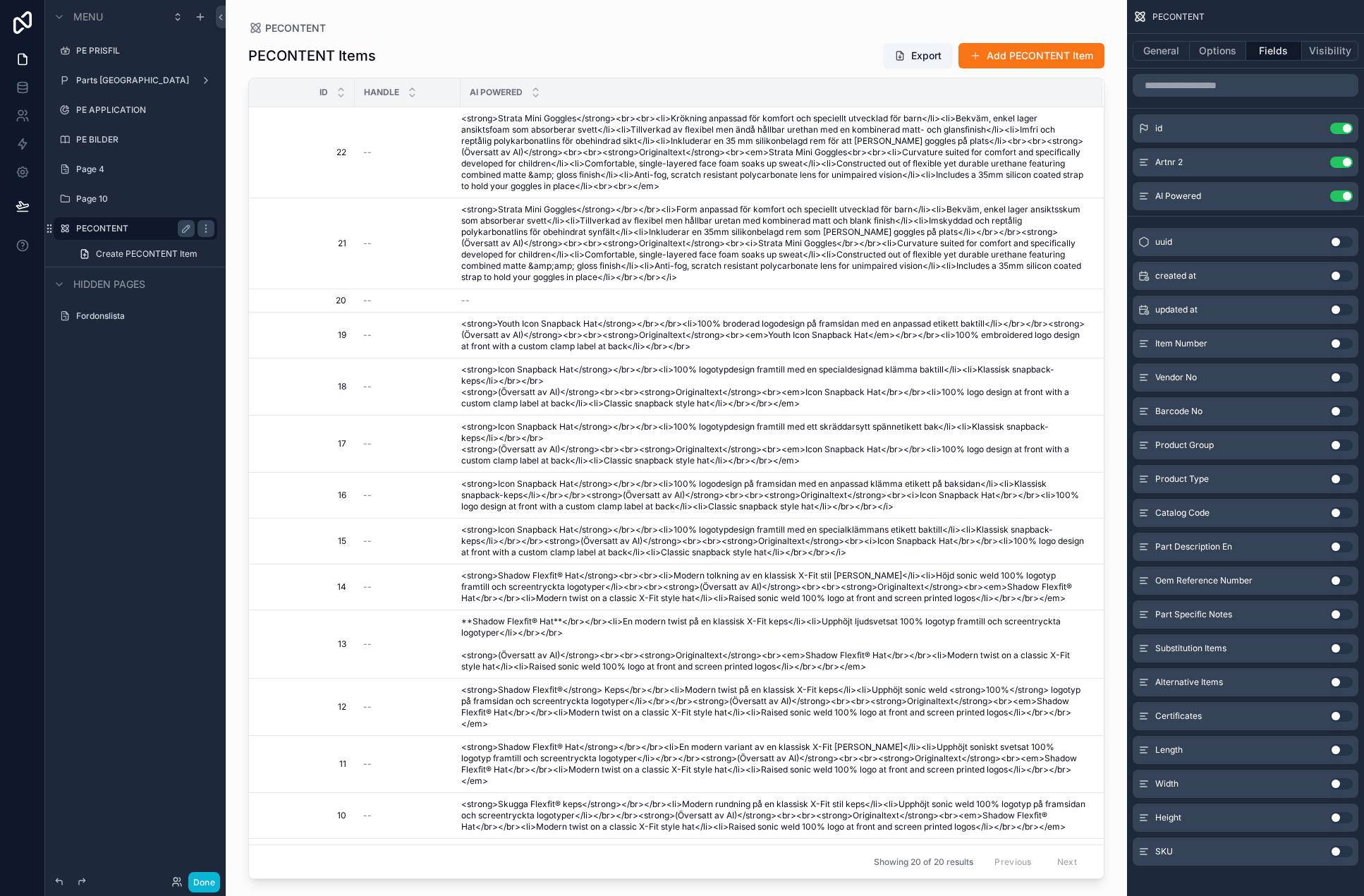
click at [558, 151] on div "scrollable content" at bounding box center [676, 440] width 902 height 879
click at [566, 150] on span "<strong>Strata Mini Goggles</strong><br><br><li>Krökning anpassad för komfort o…" at bounding box center [773, 152] width 625 height 79
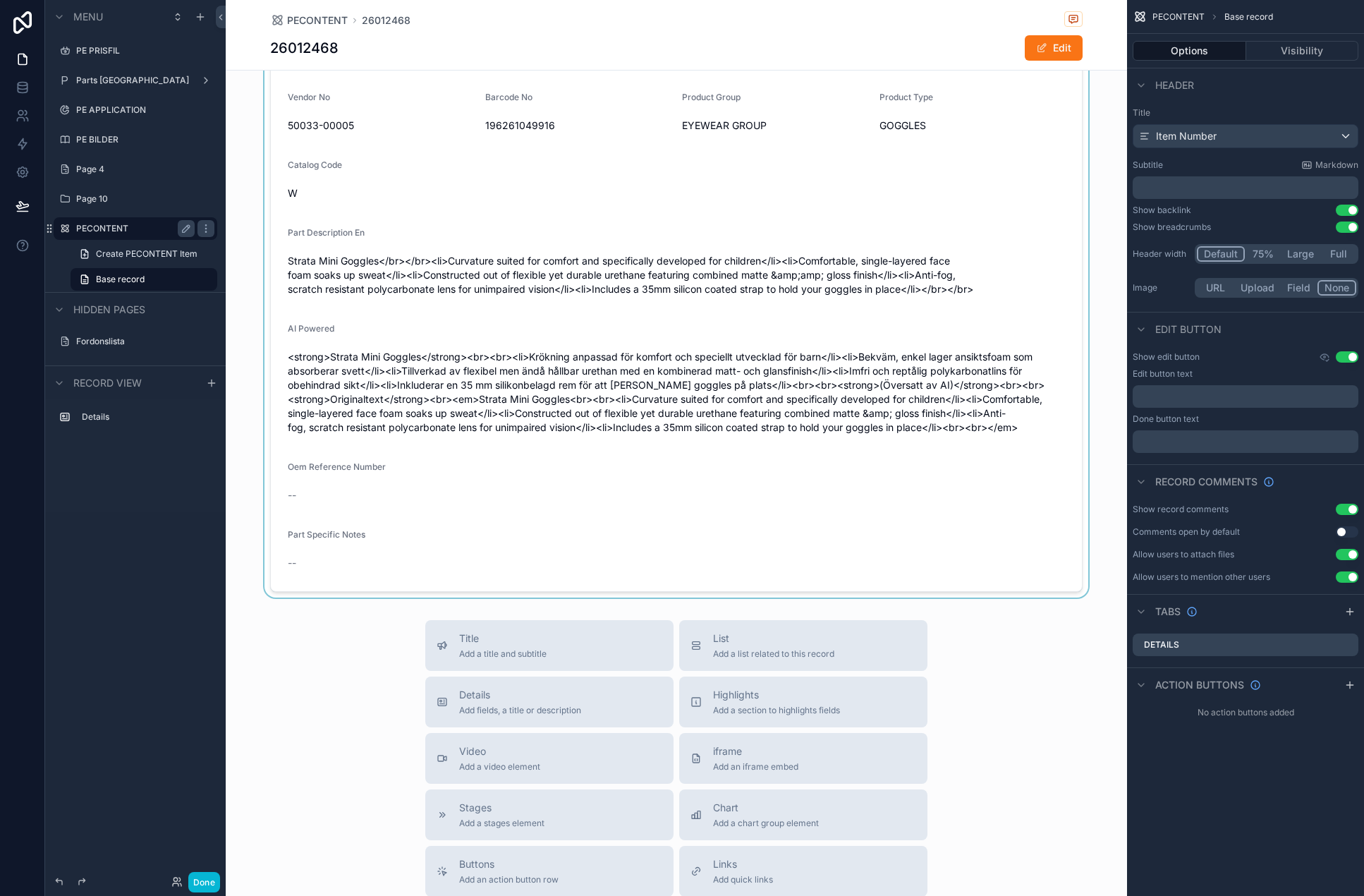
scroll to position [141, 0]
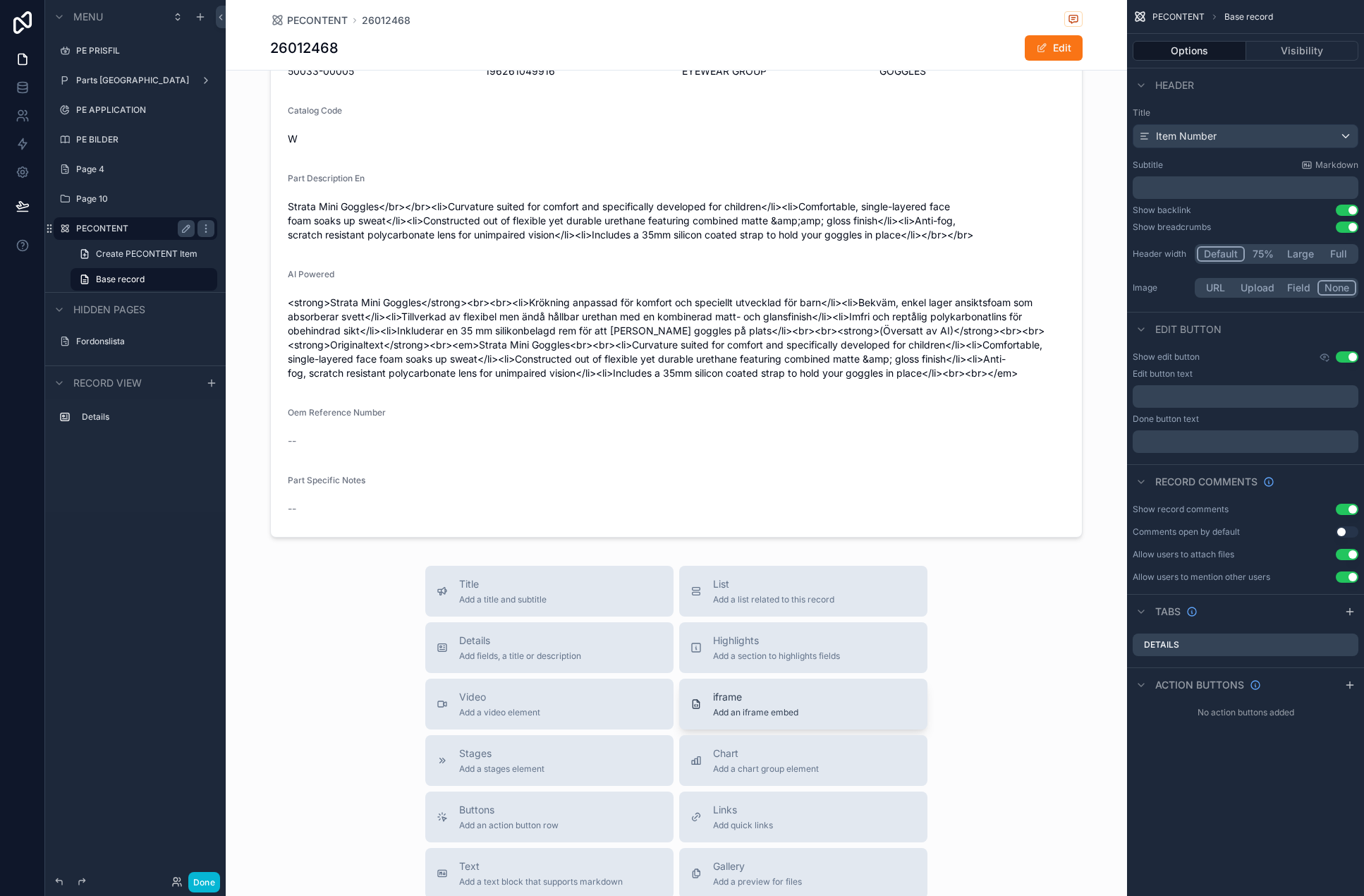
click at [749, 692] on span "iframe" at bounding box center [755, 696] width 85 height 14
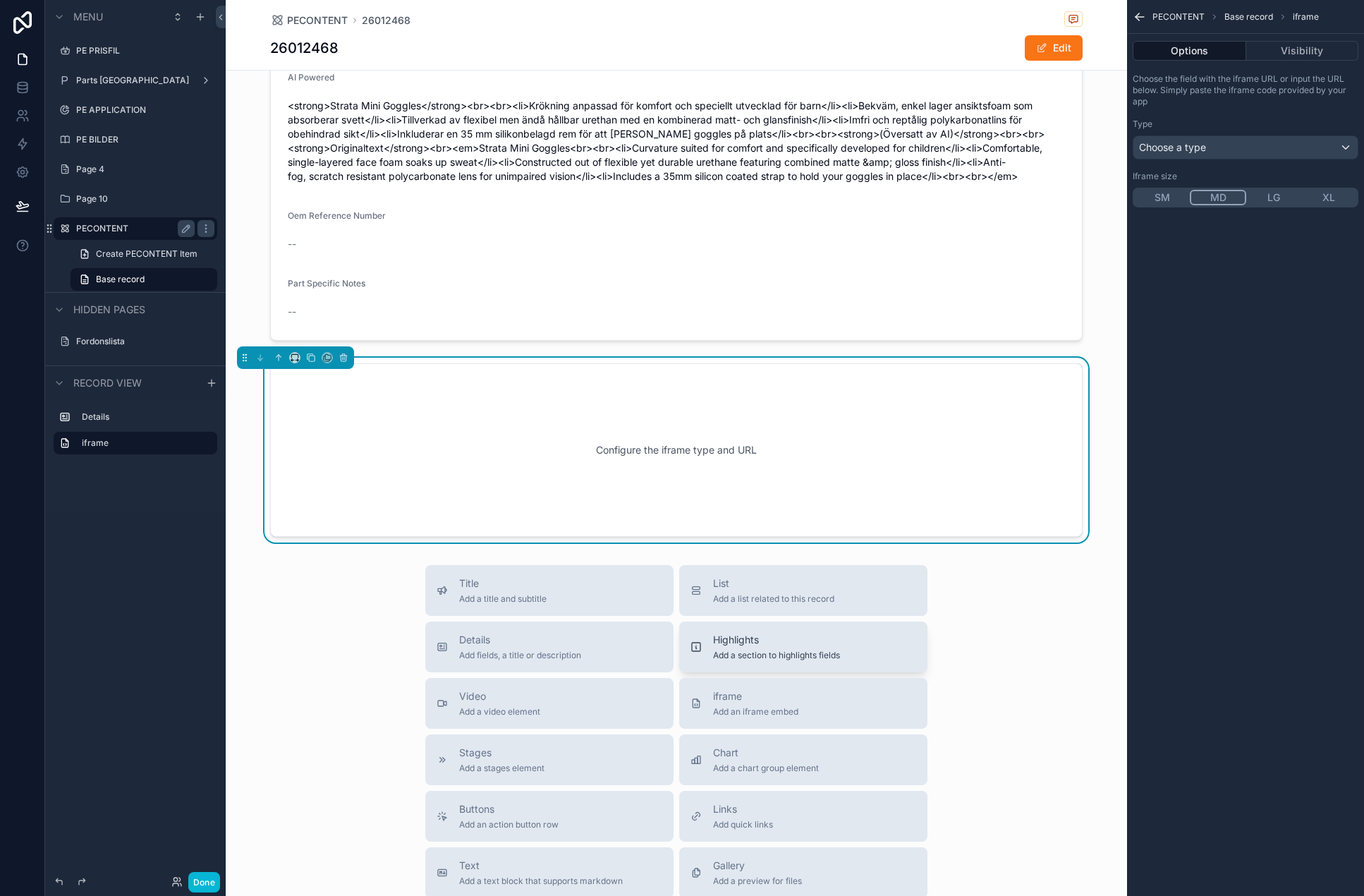
scroll to position [340, 0]
click at [516, 131] on div "scrollable content" at bounding box center [676, 45] width 902 height 596
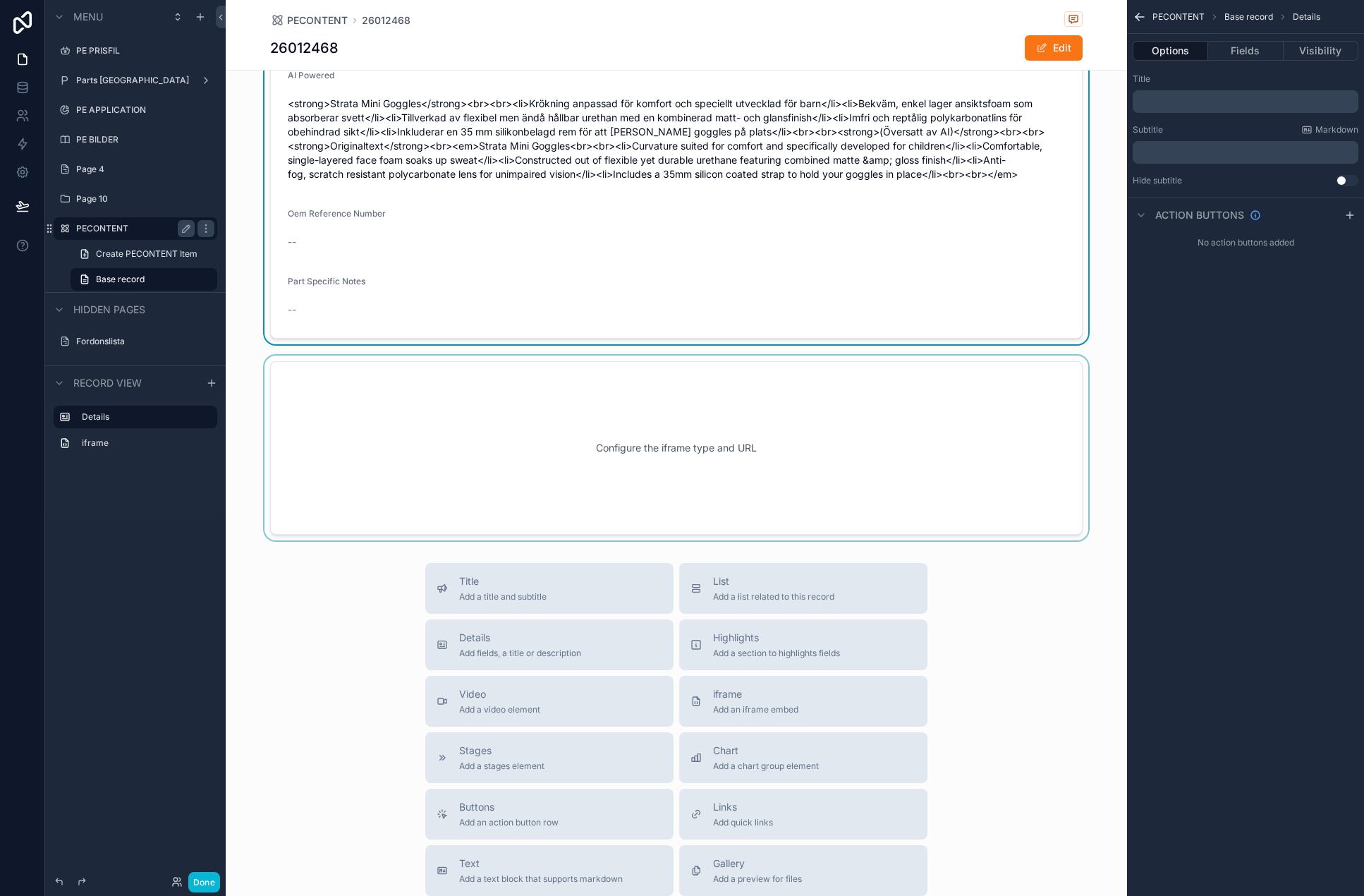
click at [746, 477] on div "scrollable content" at bounding box center [676, 447] width 902 height 185
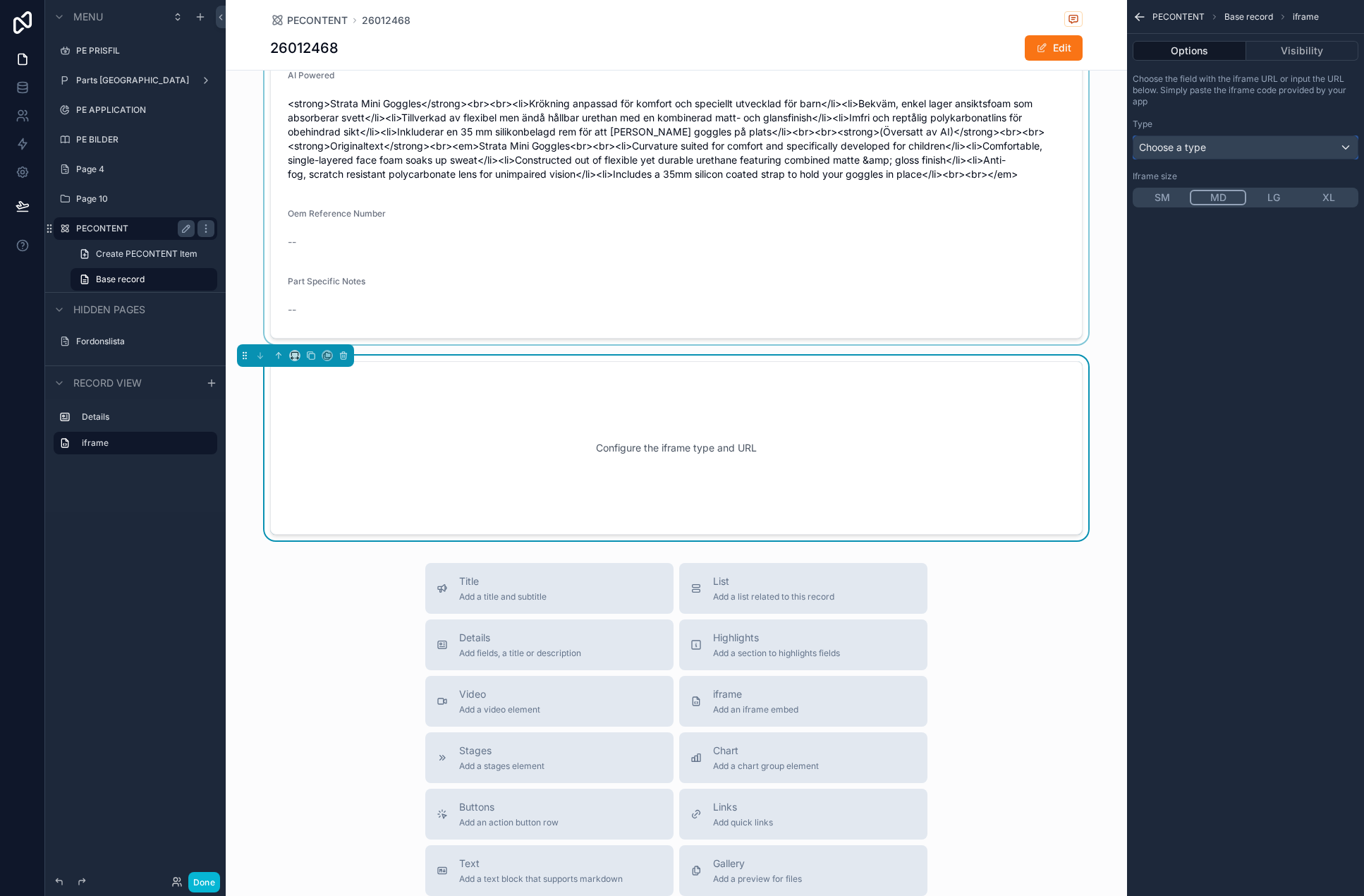
click at [1211, 157] on div "Choose a type" at bounding box center [1246, 147] width 225 height 23
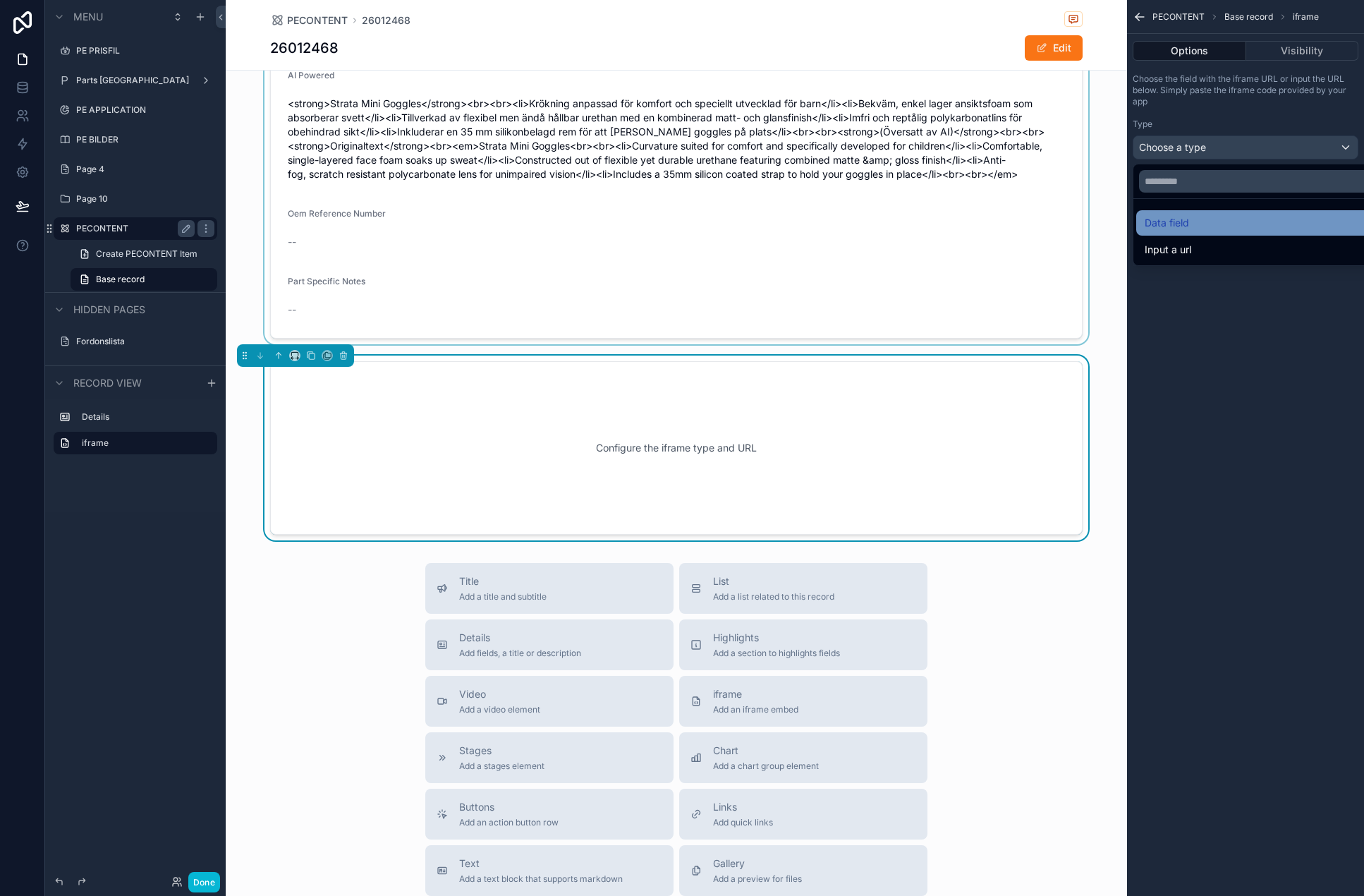
click at [1211, 218] on div "Data field" at bounding box center [1262, 223] width 234 height 17
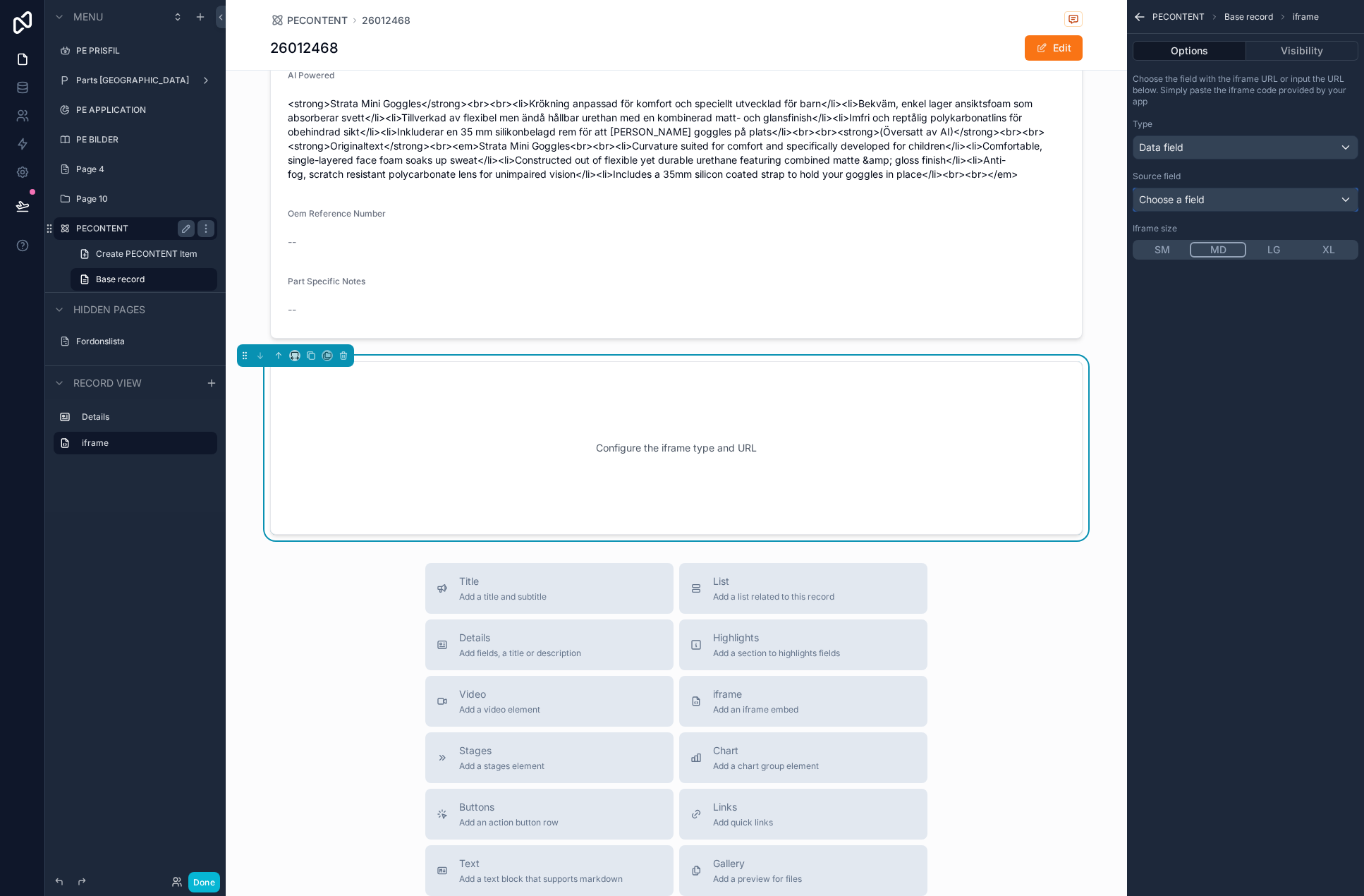
drag, startPoint x: 1211, startPoint y: 189, endPoint x: 1207, endPoint y: 195, distance: 7.2
click at [1207, 195] on div "Choose a field" at bounding box center [1246, 199] width 225 height 23
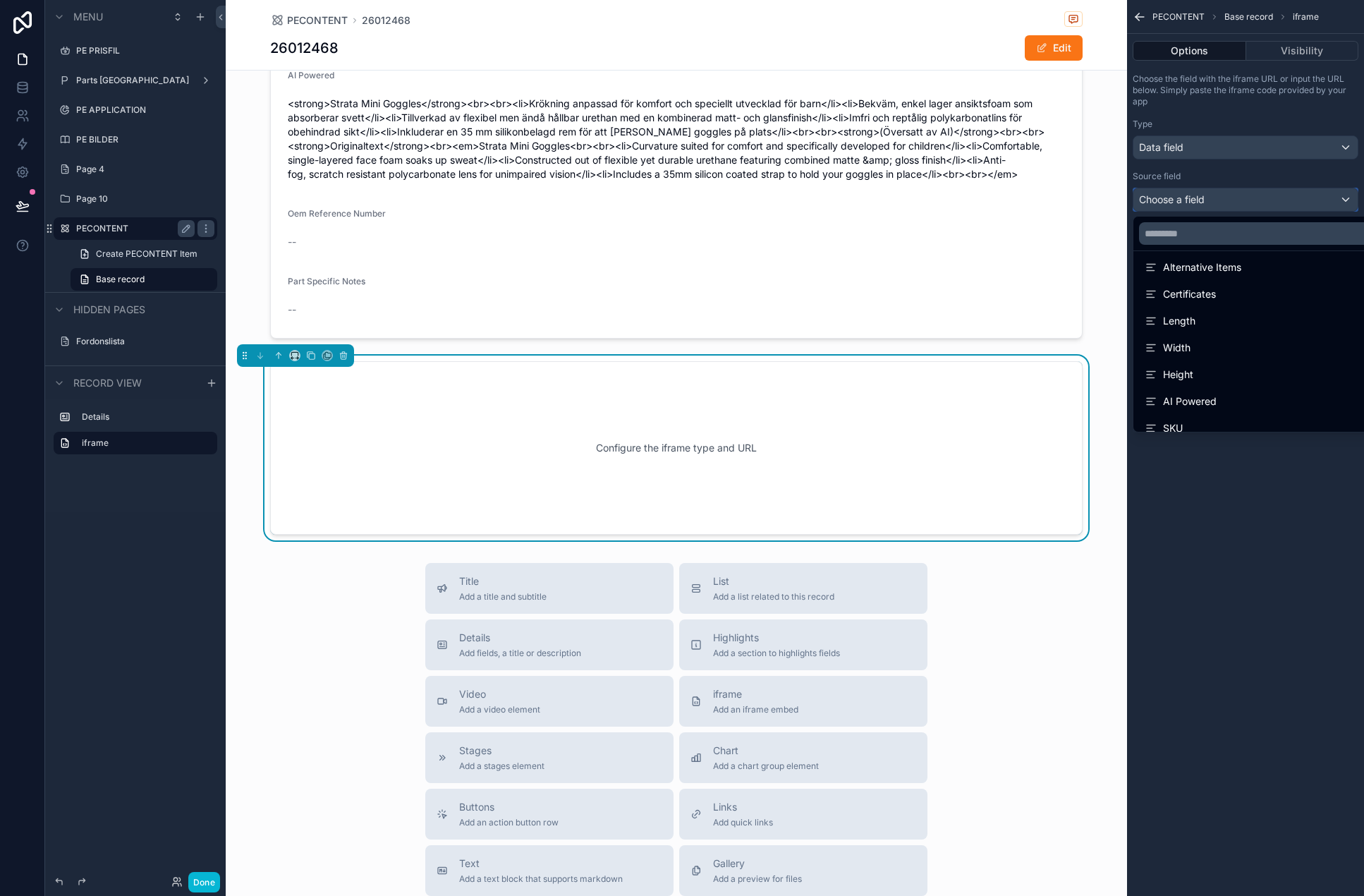
scroll to position [341, 0]
click at [1211, 378] on div "AI Powered" at bounding box center [1262, 389] width 251 height 25
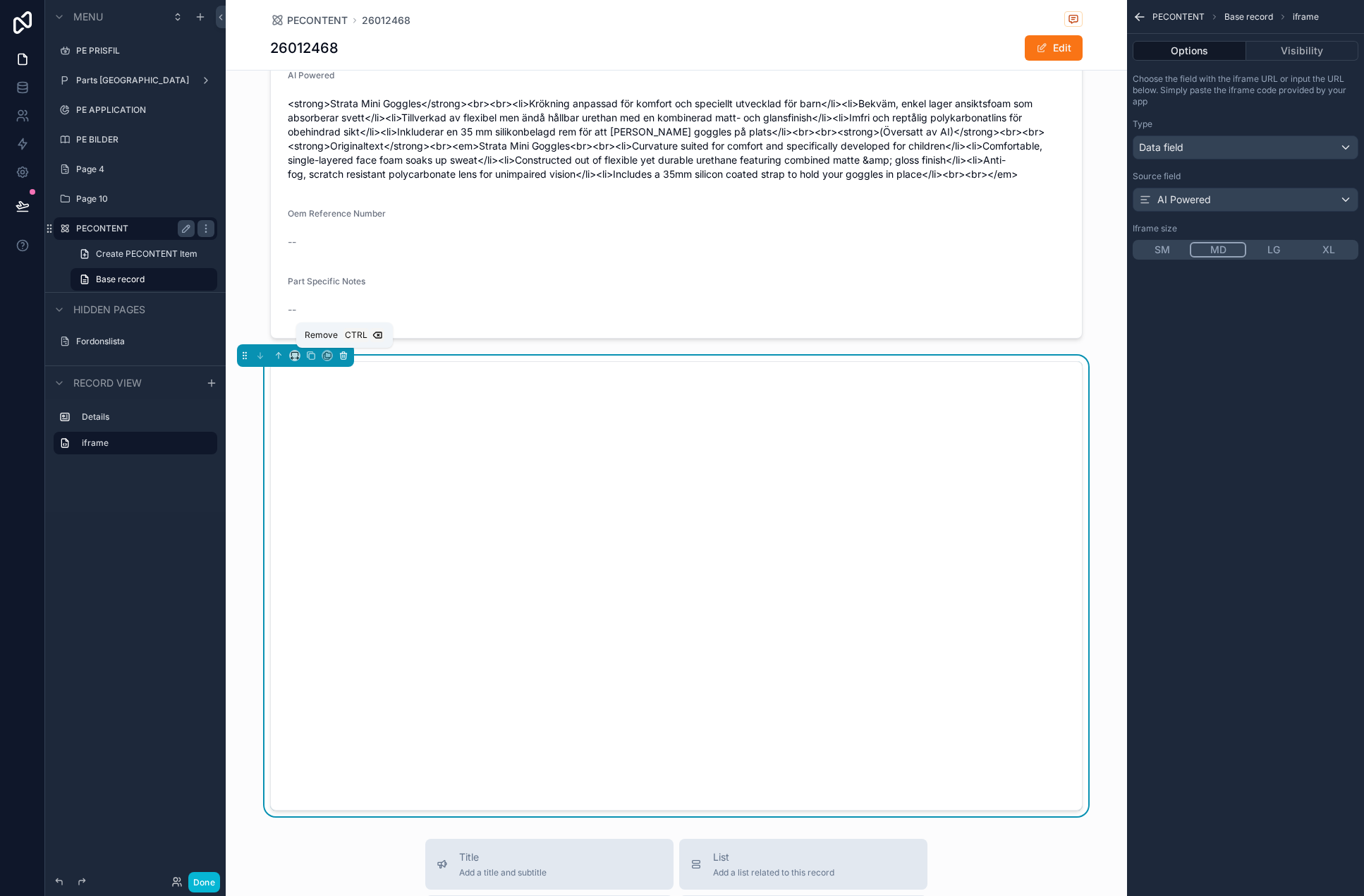
click at [341, 353] on icon "scrollable content" at bounding box center [343, 353] width 7 height 0
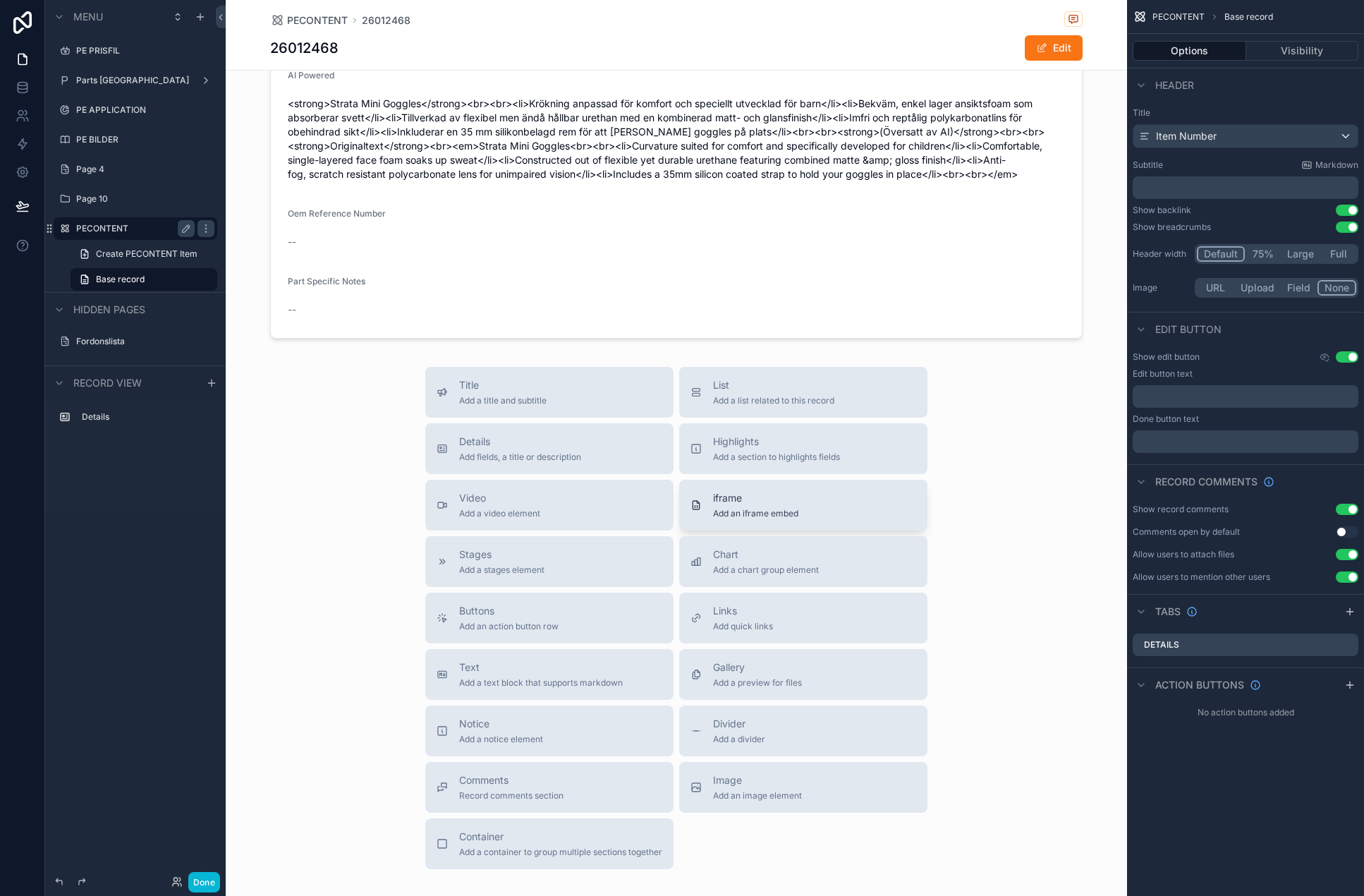
click at [756, 505] on div "iframe Add an iframe embed" at bounding box center [755, 505] width 85 height 28
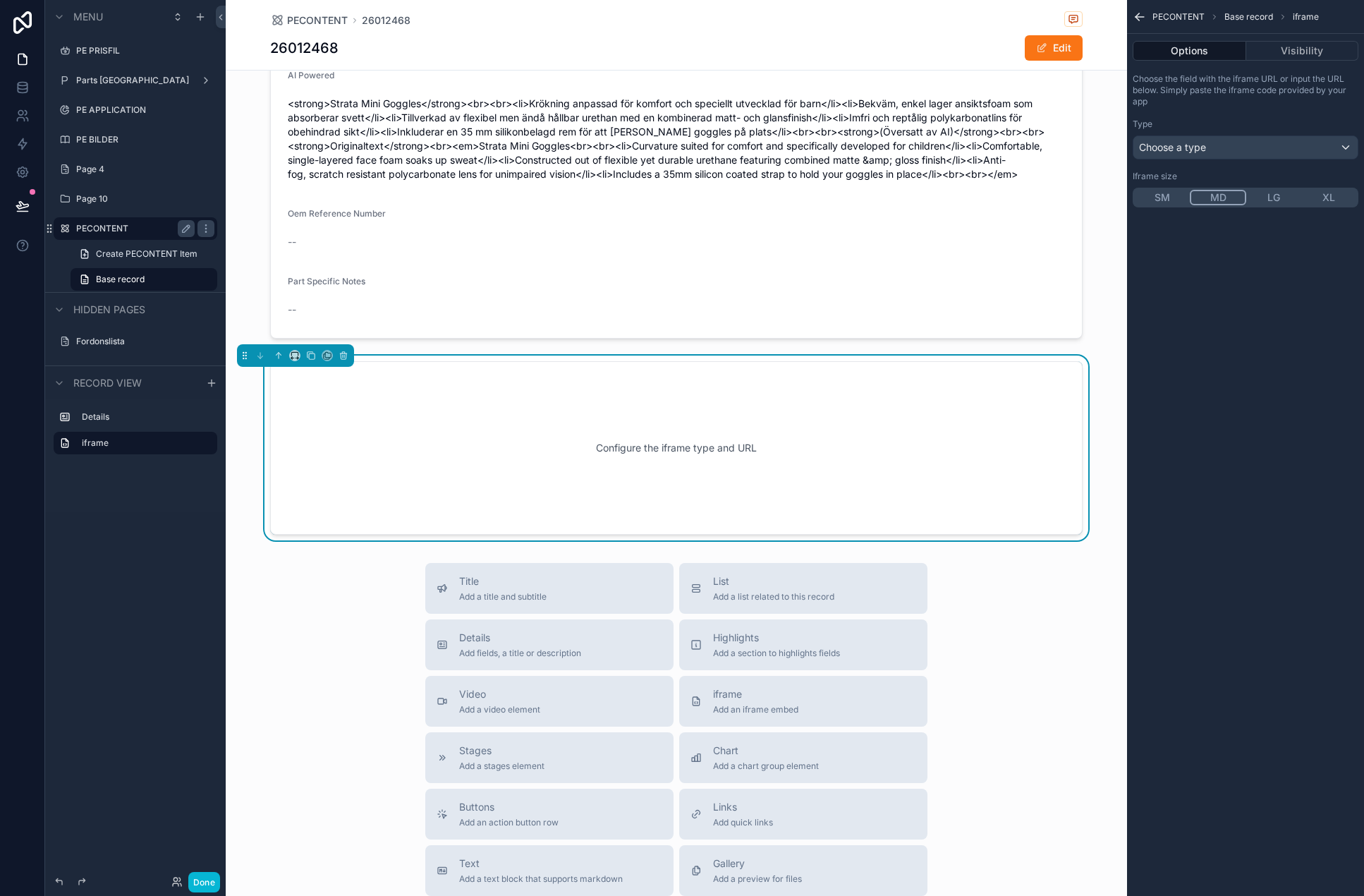
click at [941, 370] on div "Configure the iframe type and URL" at bounding box center [676, 447] width 813 height 174
click at [1211, 147] on div "Choose a type" at bounding box center [1246, 147] width 225 height 23
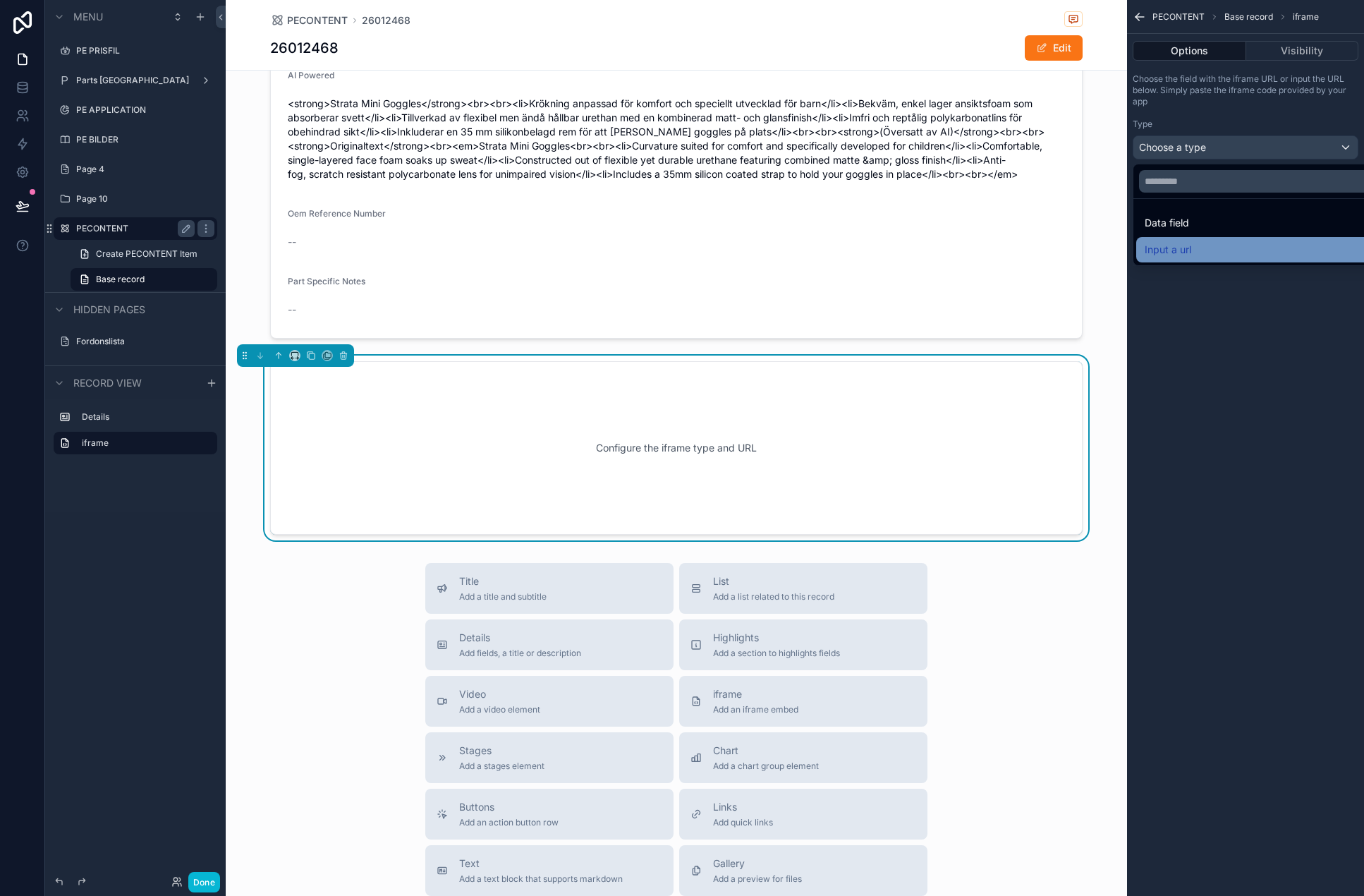
click at [1211, 249] on div "Input a url" at bounding box center [1262, 250] width 234 height 17
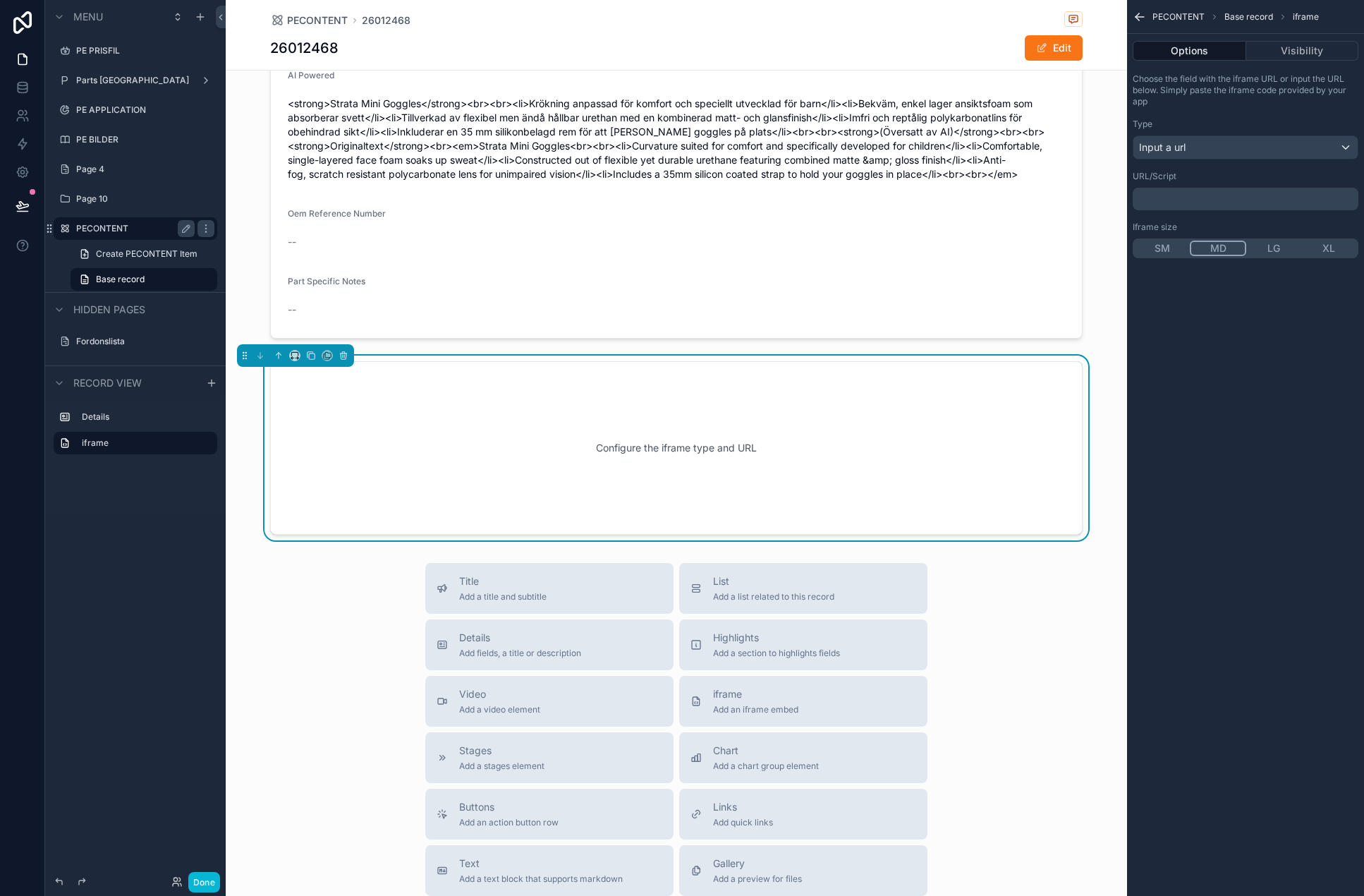
click at [1211, 206] on div "﻿" at bounding box center [1246, 199] width 225 height 23
click at [1197, 197] on p "﻿" at bounding box center [1247, 199] width 217 height 11
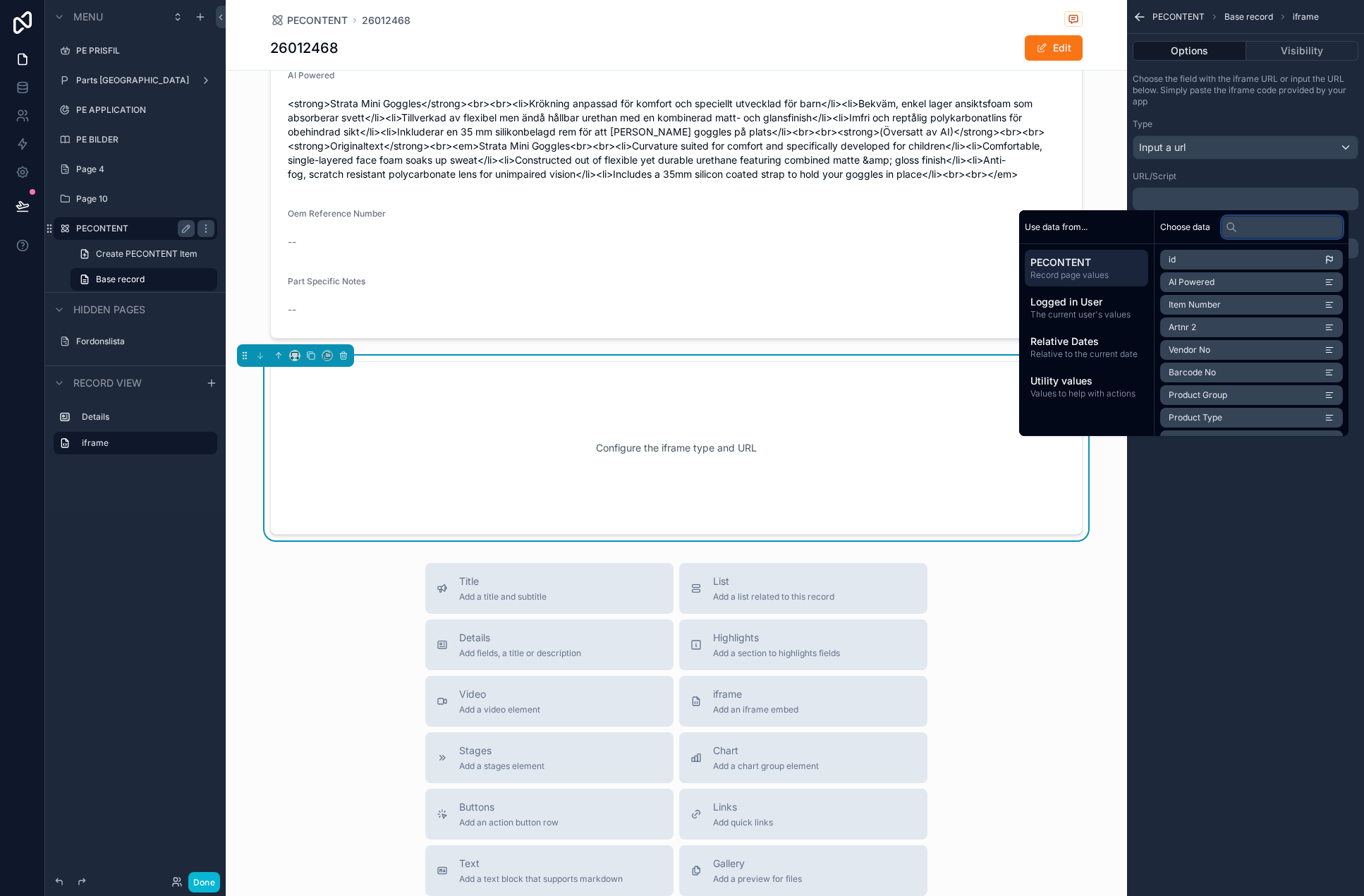
click at [1211, 229] on input "text" at bounding box center [1282, 227] width 121 height 23
click at [1211, 276] on li "AI Powered" at bounding box center [1251, 282] width 182 height 20
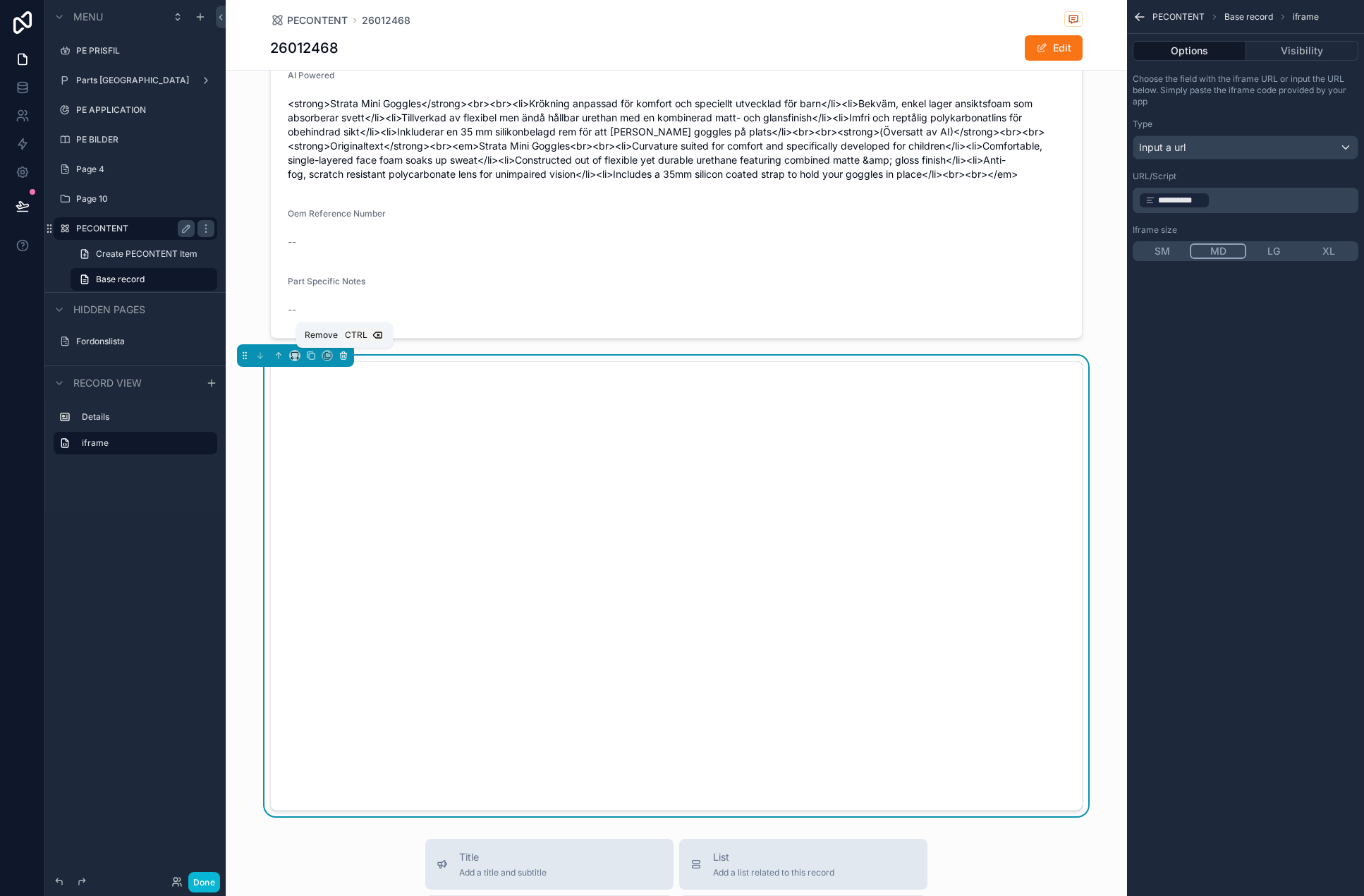
click at [341, 356] on icon "scrollable content" at bounding box center [344, 356] width 6 height 6
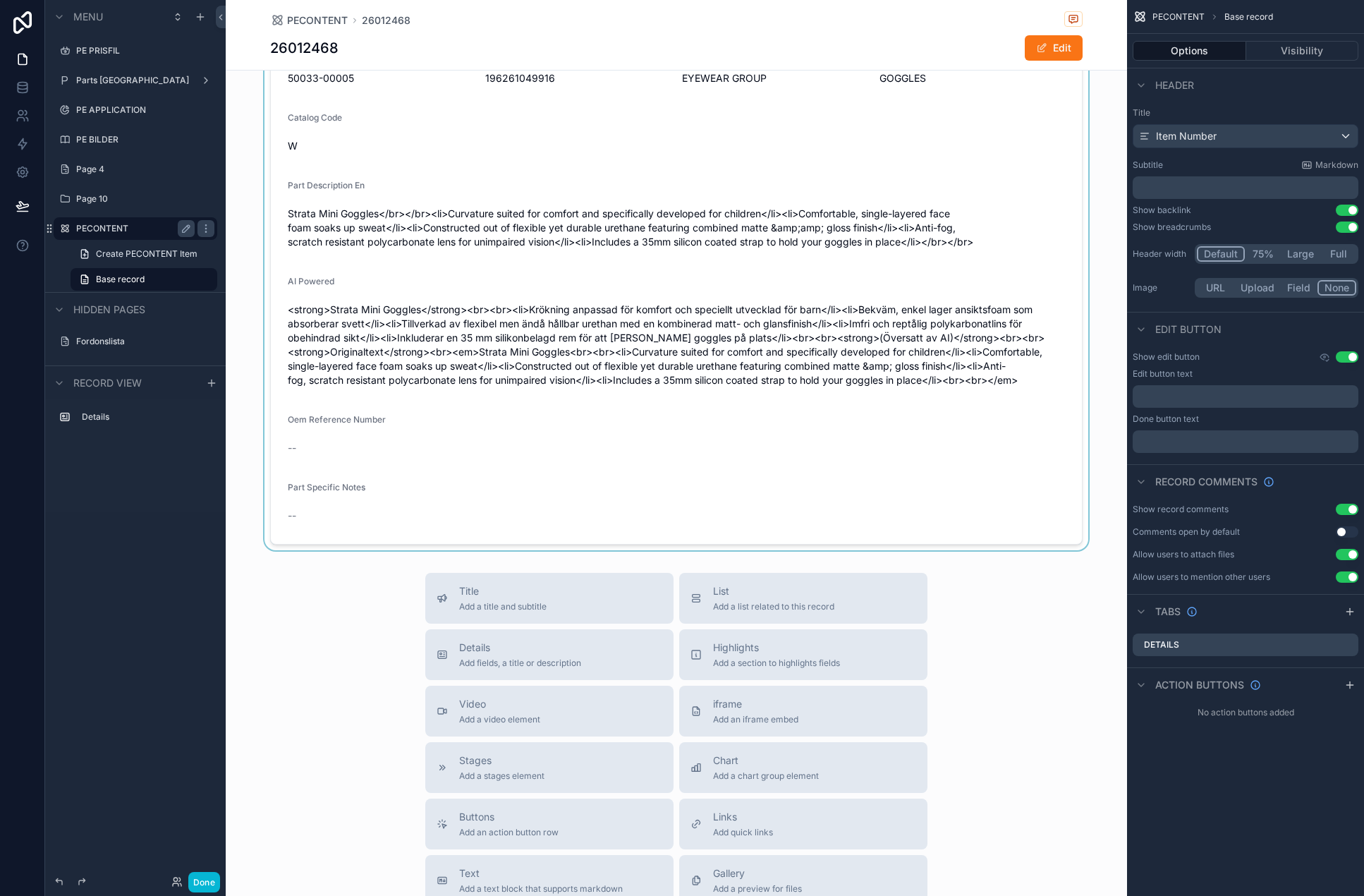
scroll to position [129, 0]
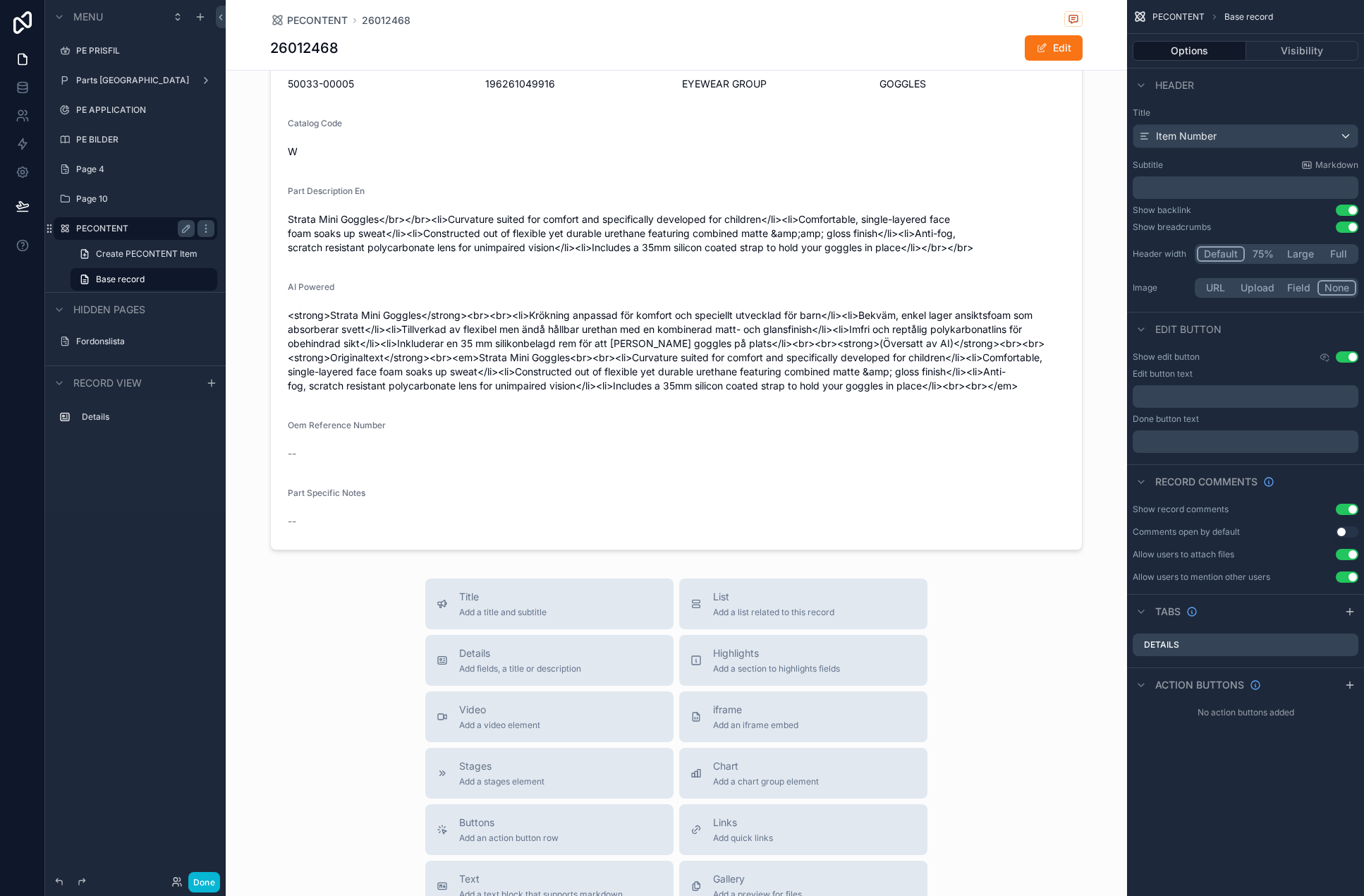
click at [121, 228] on label "PECONTENT" at bounding box center [132, 228] width 113 height 11
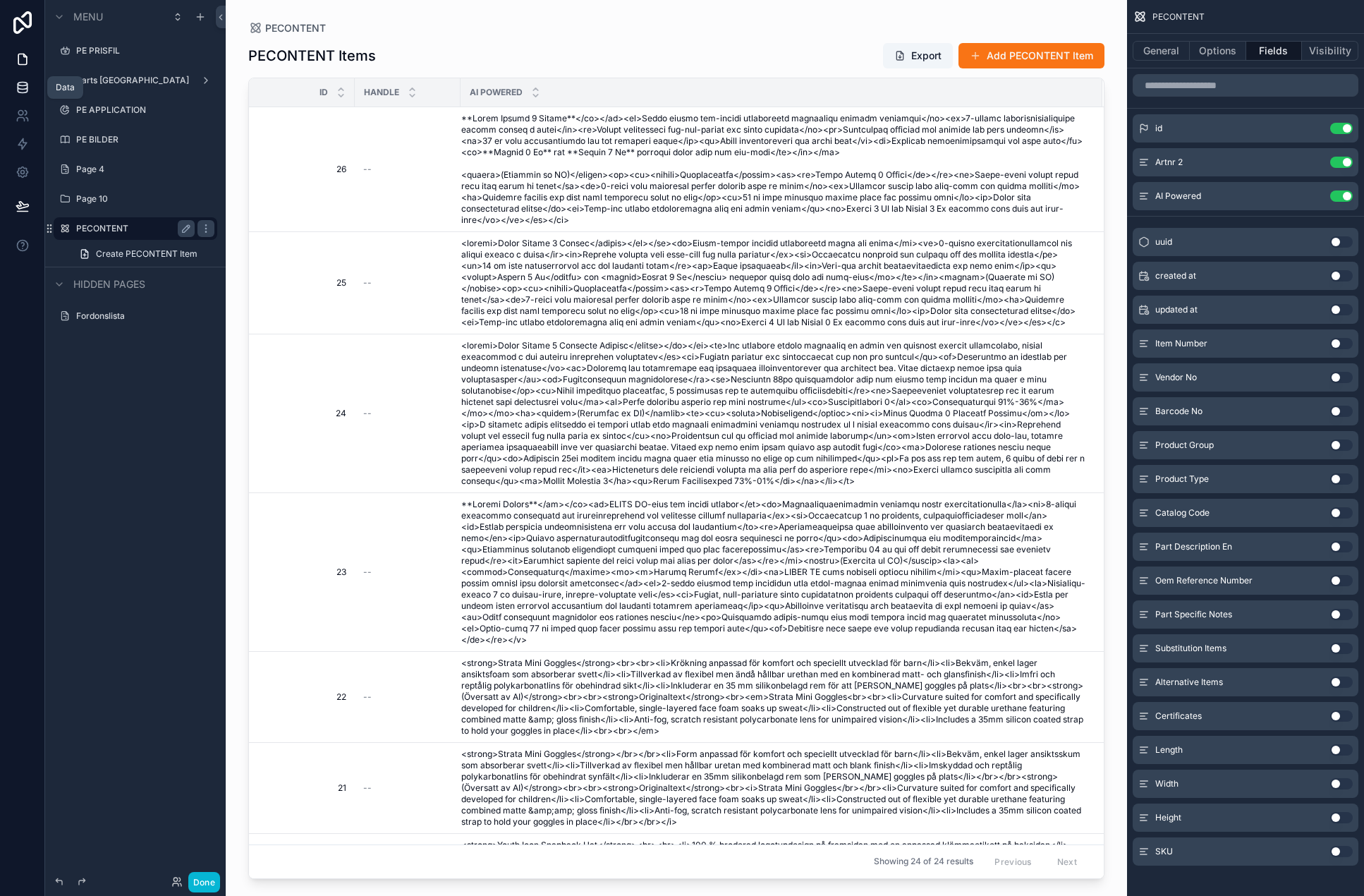
click at [23, 85] on icon at bounding box center [23, 87] width 14 height 14
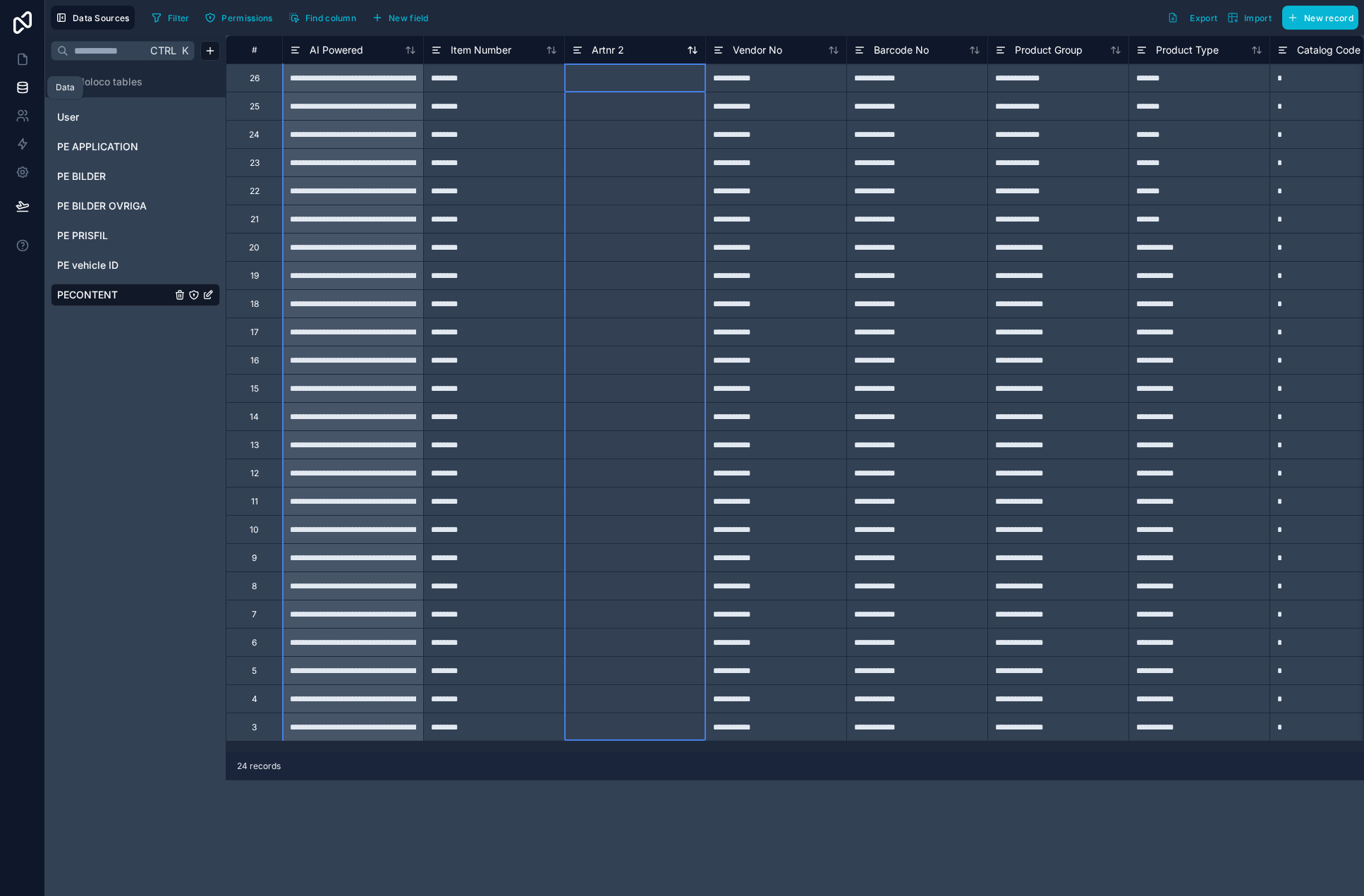
click at [619, 46] on span "Artnr 2" at bounding box center [608, 50] width 33 height 14
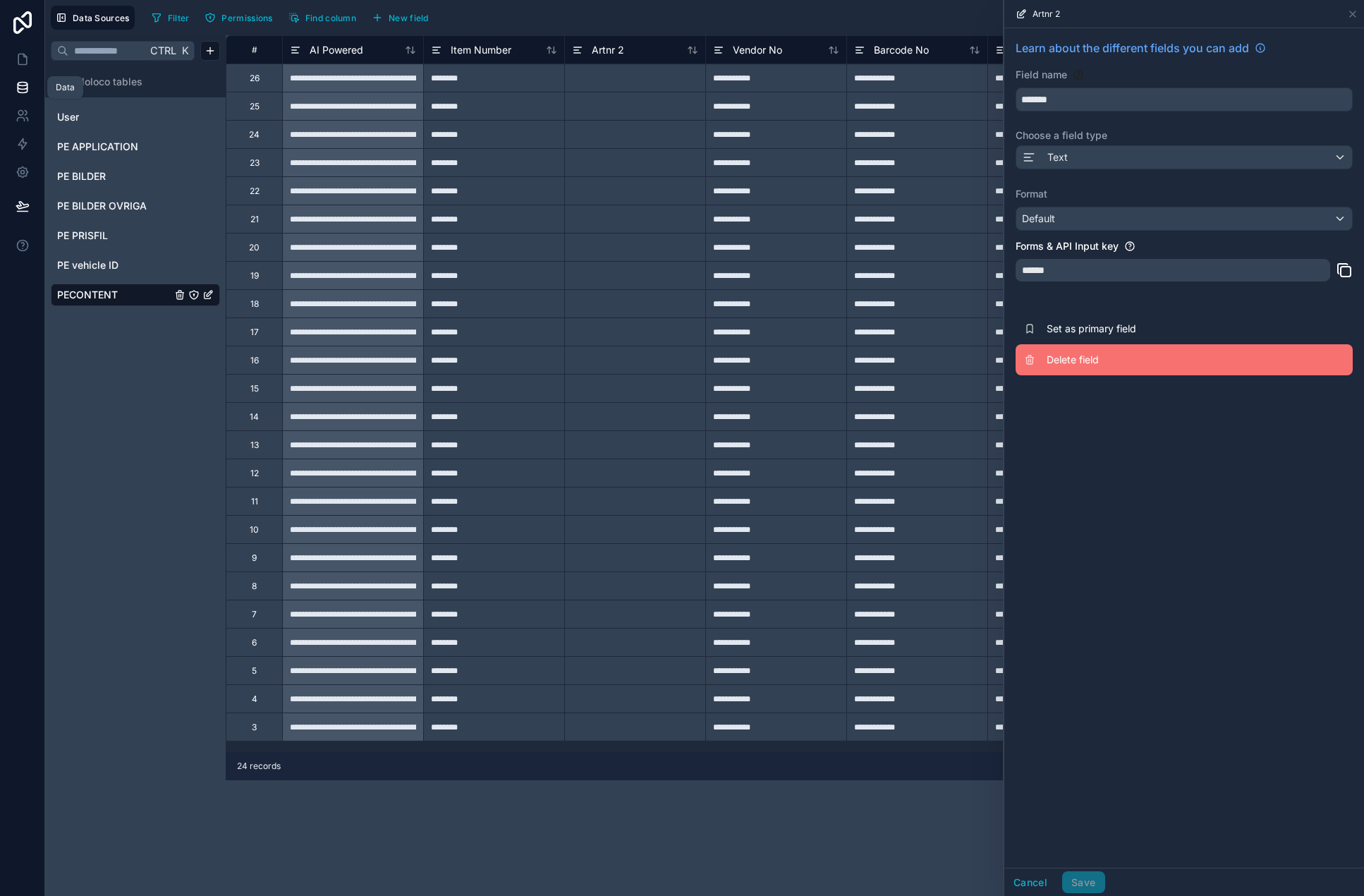
click at [1113, 353] on span "Delete field" at bounding box center [1148, 359] width 203 height 14
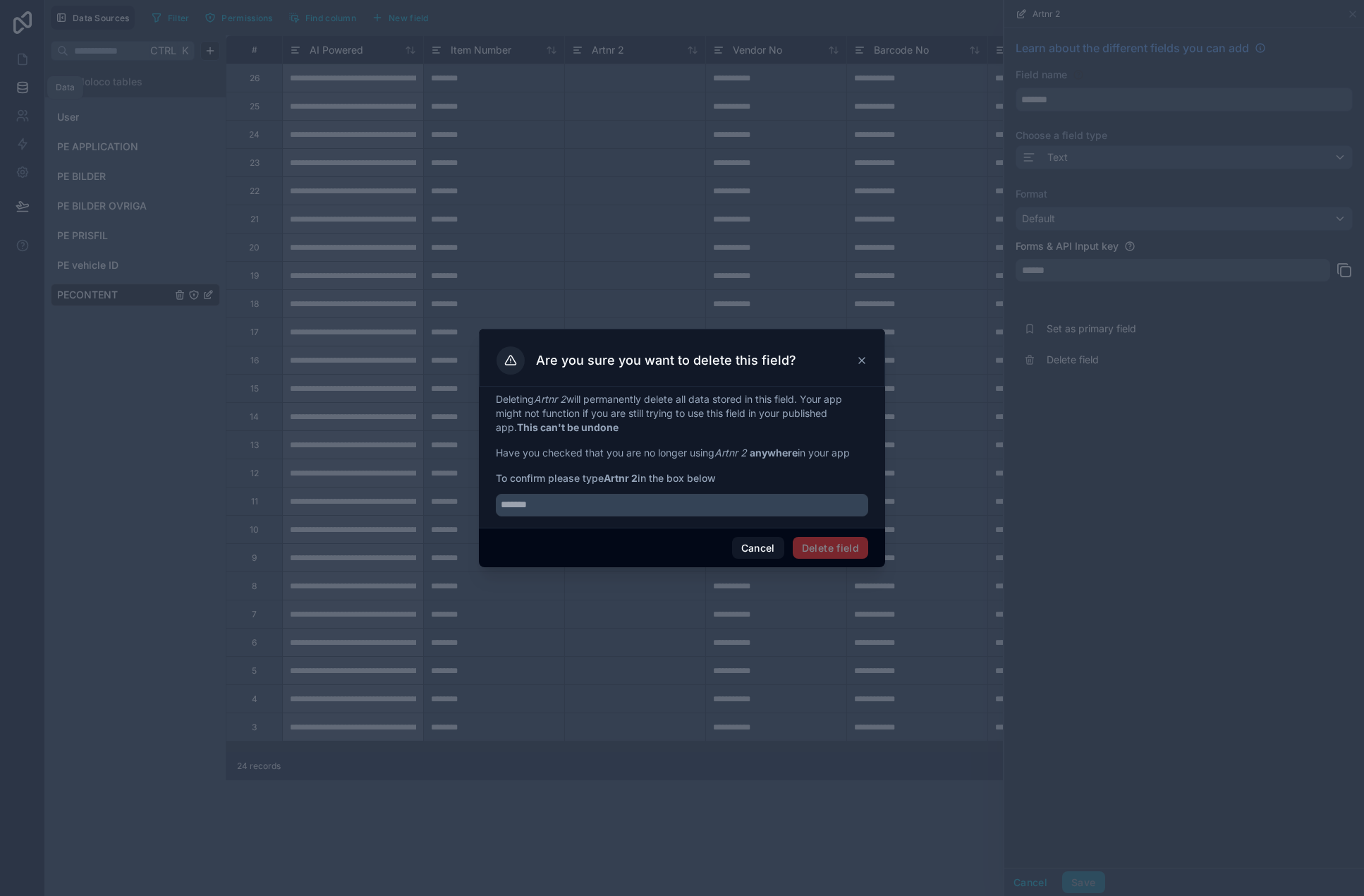
click at [736, 449] on em "Artnr 2" at bounding box center [731, 452] width 33 height 12
drag, startPoint x: 736, startPoint y: 449, endPoint x: 746, endPoint y: 449, distance: 10.0
click at [746, 449] on em "Artnr 2" at bounding box center [731, 452] width 33 height 12
copy em "Artnr 2"
drag, startPoint x: 717, startPoint y: 518, endPoint x: 730, endPoint y: 511, distance: 14.8
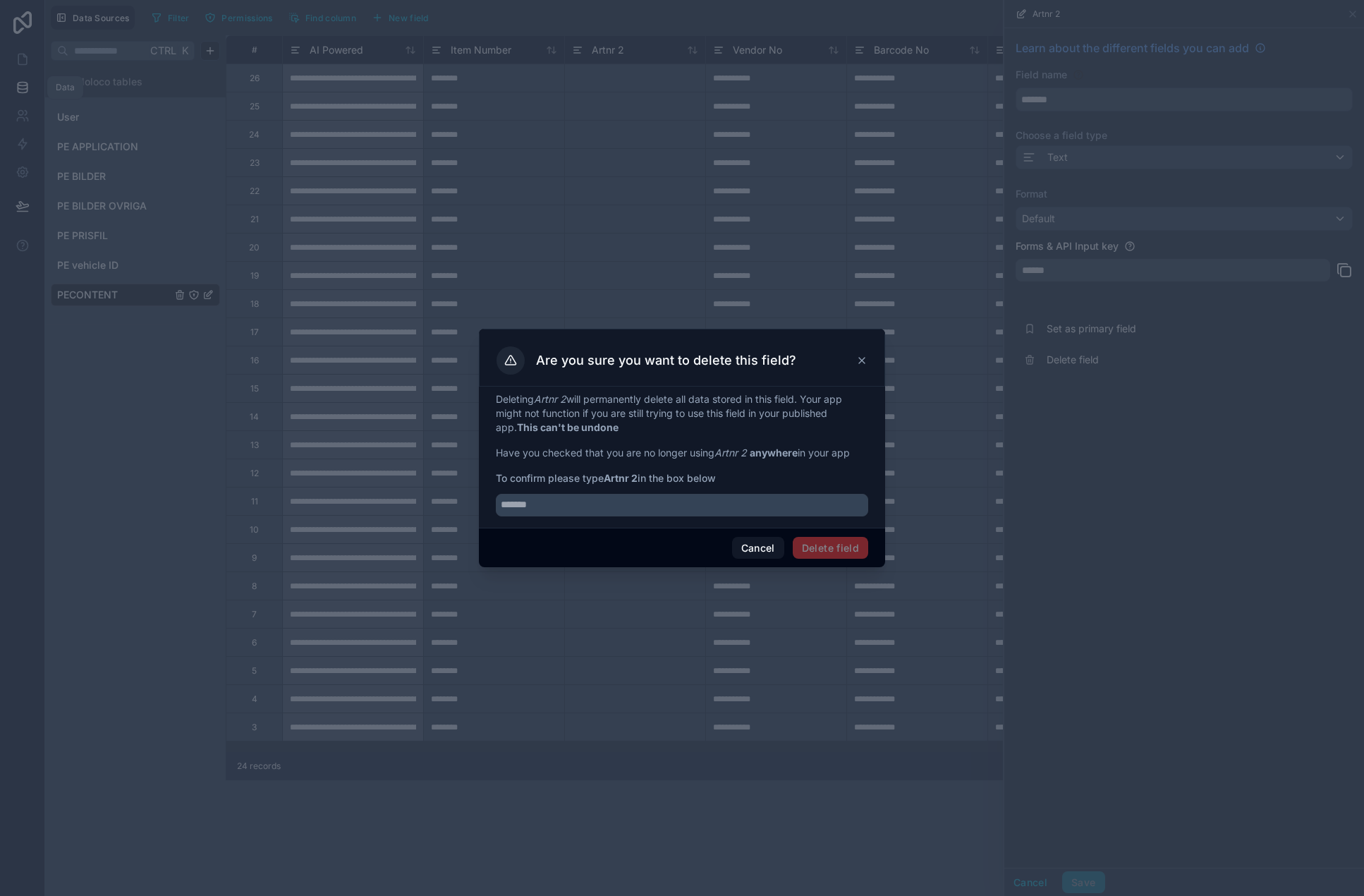
click at [719, 517] on div "Deleting Artnr 2 will permanently delete all data stored in this field. Your ap…" at bounding box center [682, 457] width 407 height 141
drag, startPoint x: 730, startPoint y: 511, endPoint x: 746, endPoint y: 510, distance: 16.0
click at [732, 511] on input "text" at bounding box center [682, 505] width 372 height 23
paste input "*******"
type input "*******"
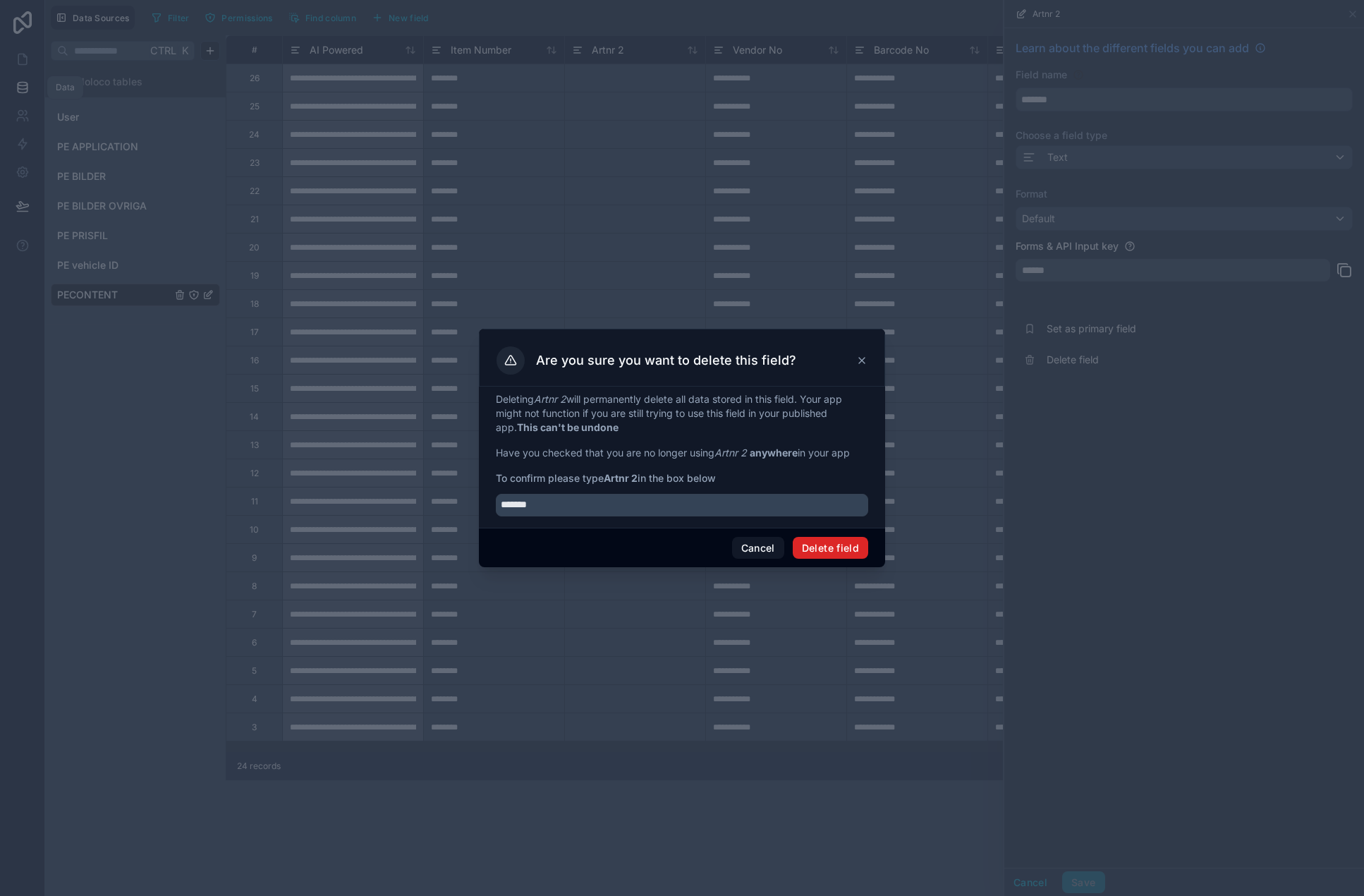
click at [842, 545] on button "Delete field" at bounding box center [830, 548] width 75 height 23
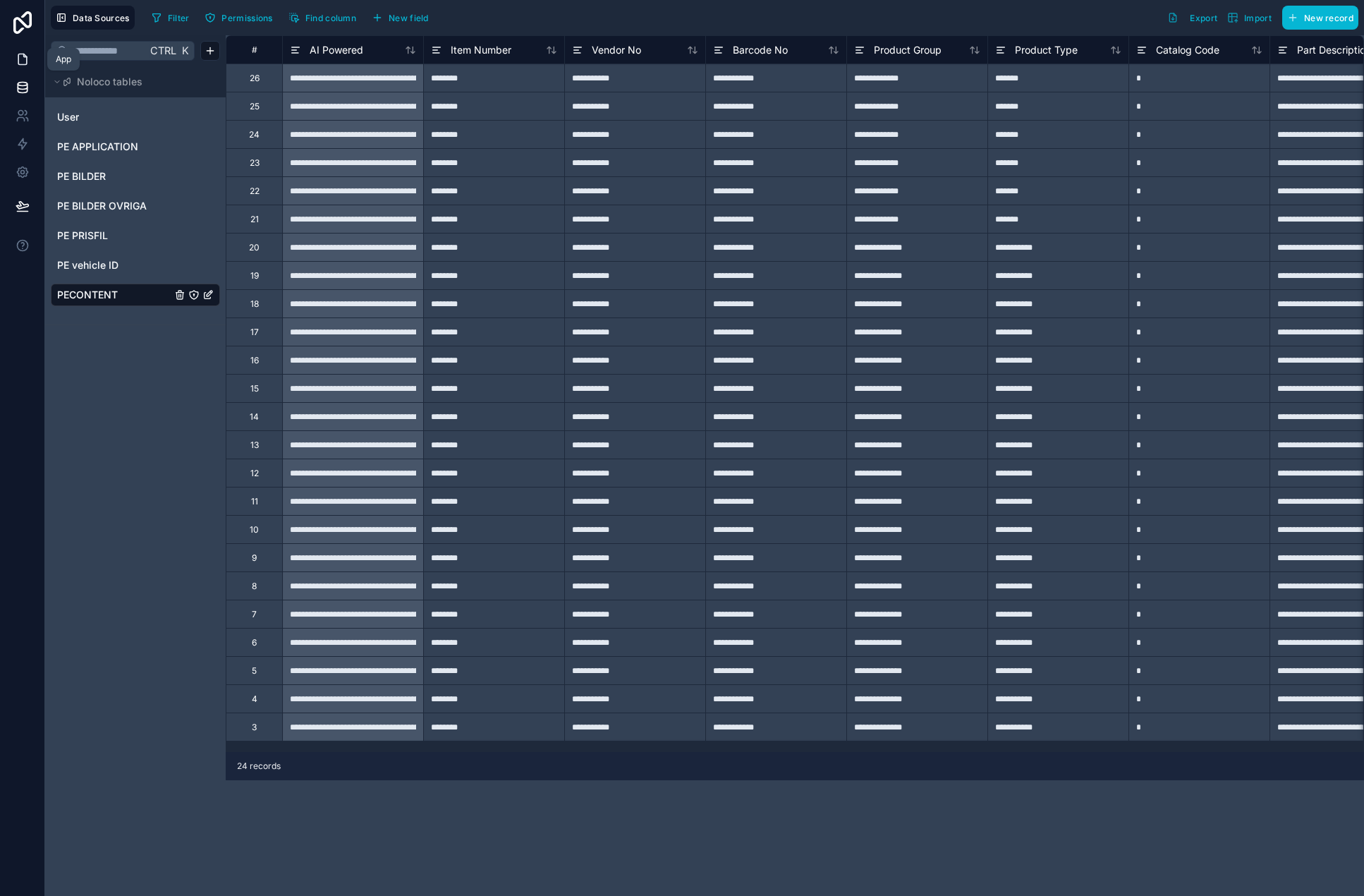
click at [23, 55] on icon at bounding box center [23, 59] width 14 height 14
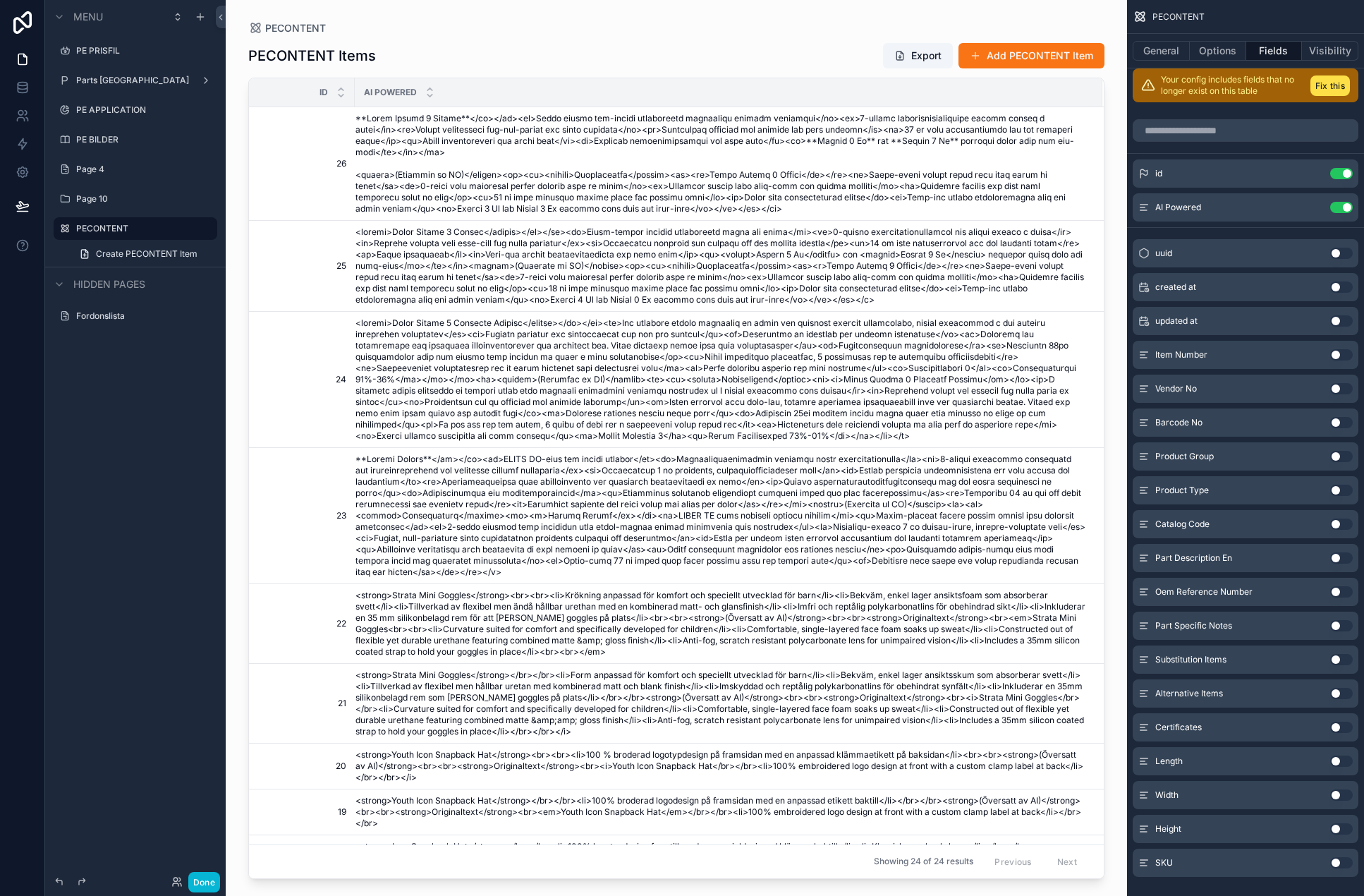
click at [466, 70] on div "scrollable content" at bounding box center [676, 440] width 902 height 879
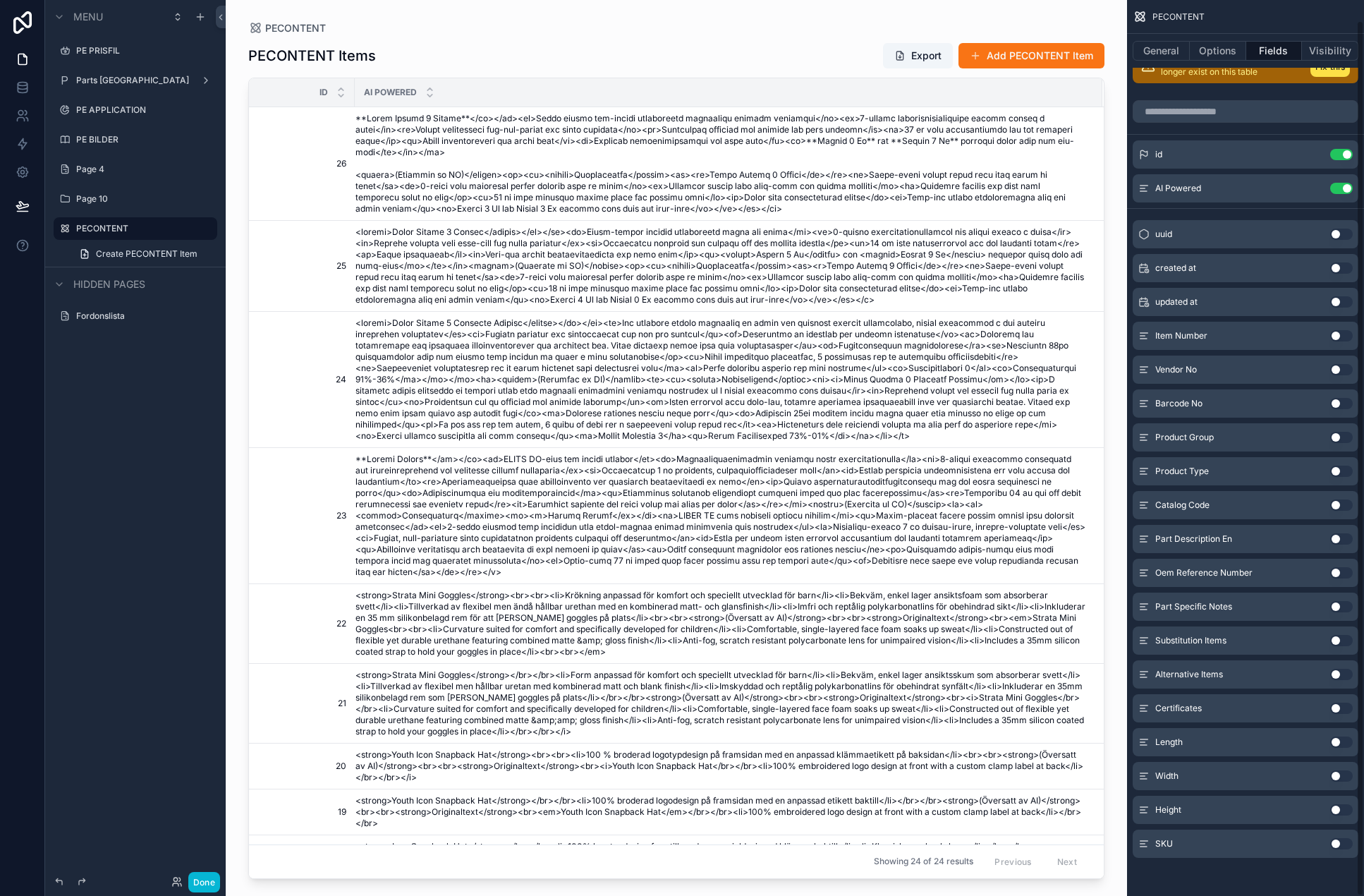
scroll to position [21, 0]
click at [1211, 840] on button "Use setting" at bounding box center [1341, 842] width 23 height 11
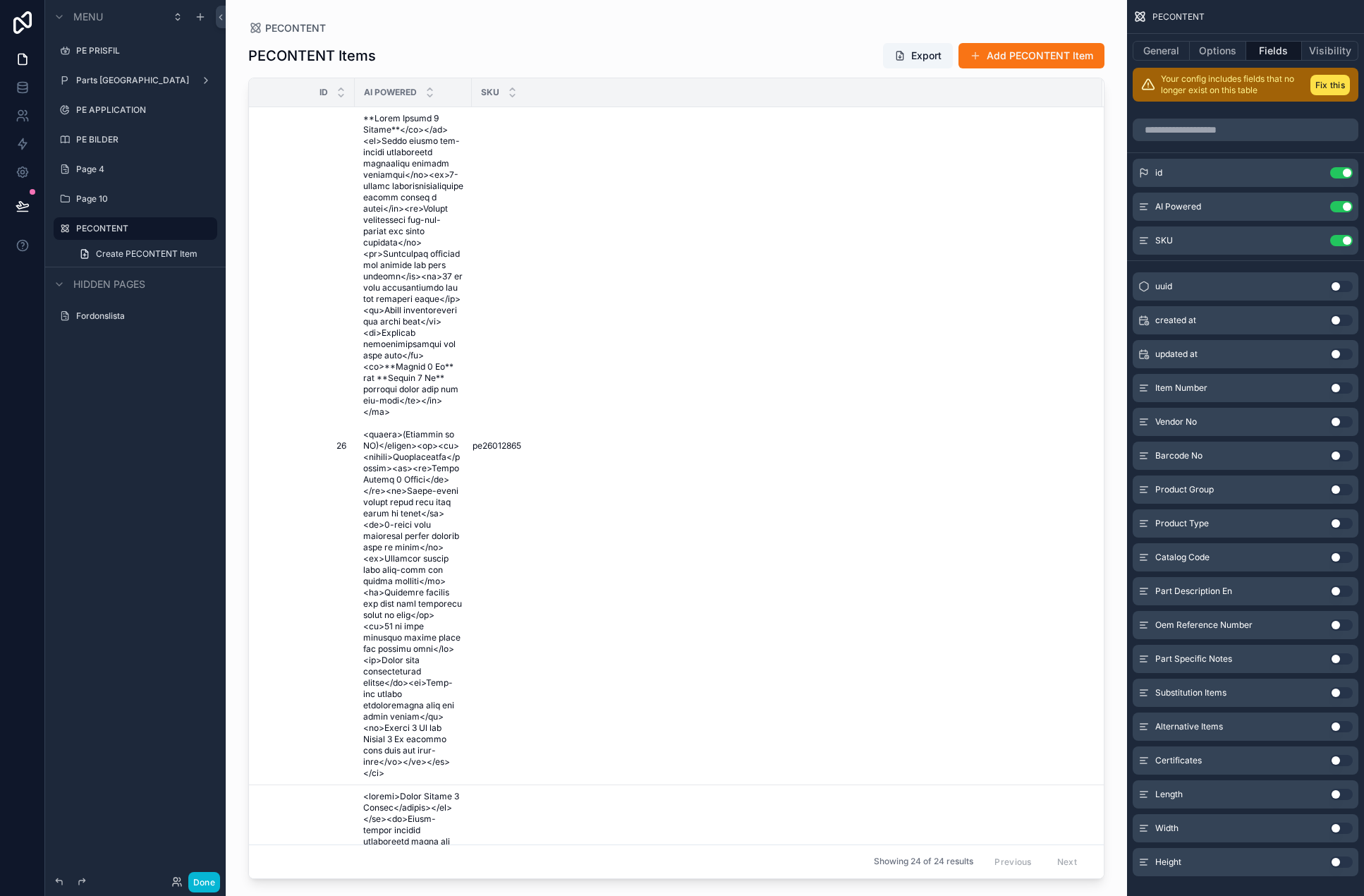
scroll to position [0, 0]
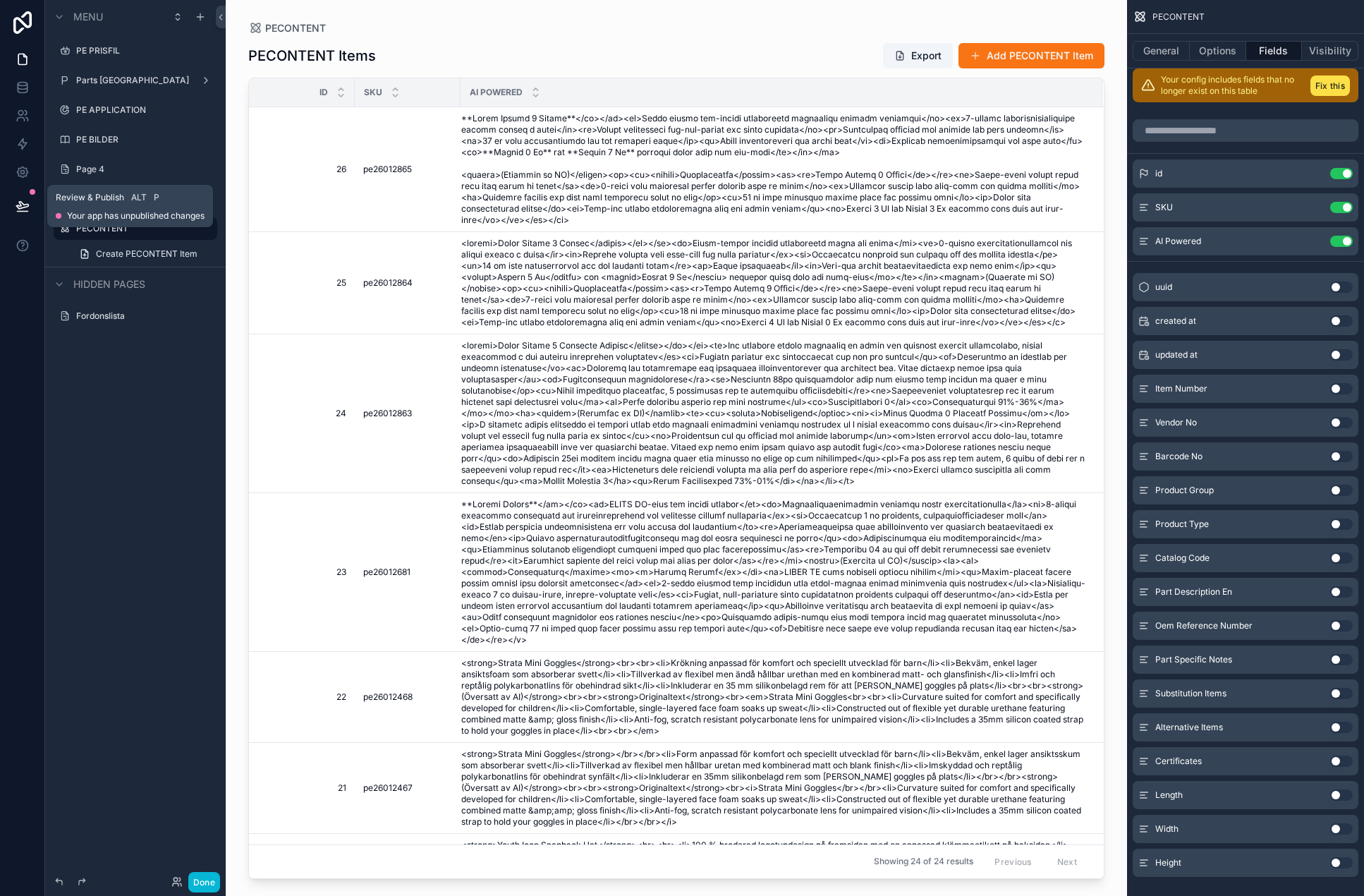
click at [24, 201] on icon at bounding box center [23, 206] width 14 height 14
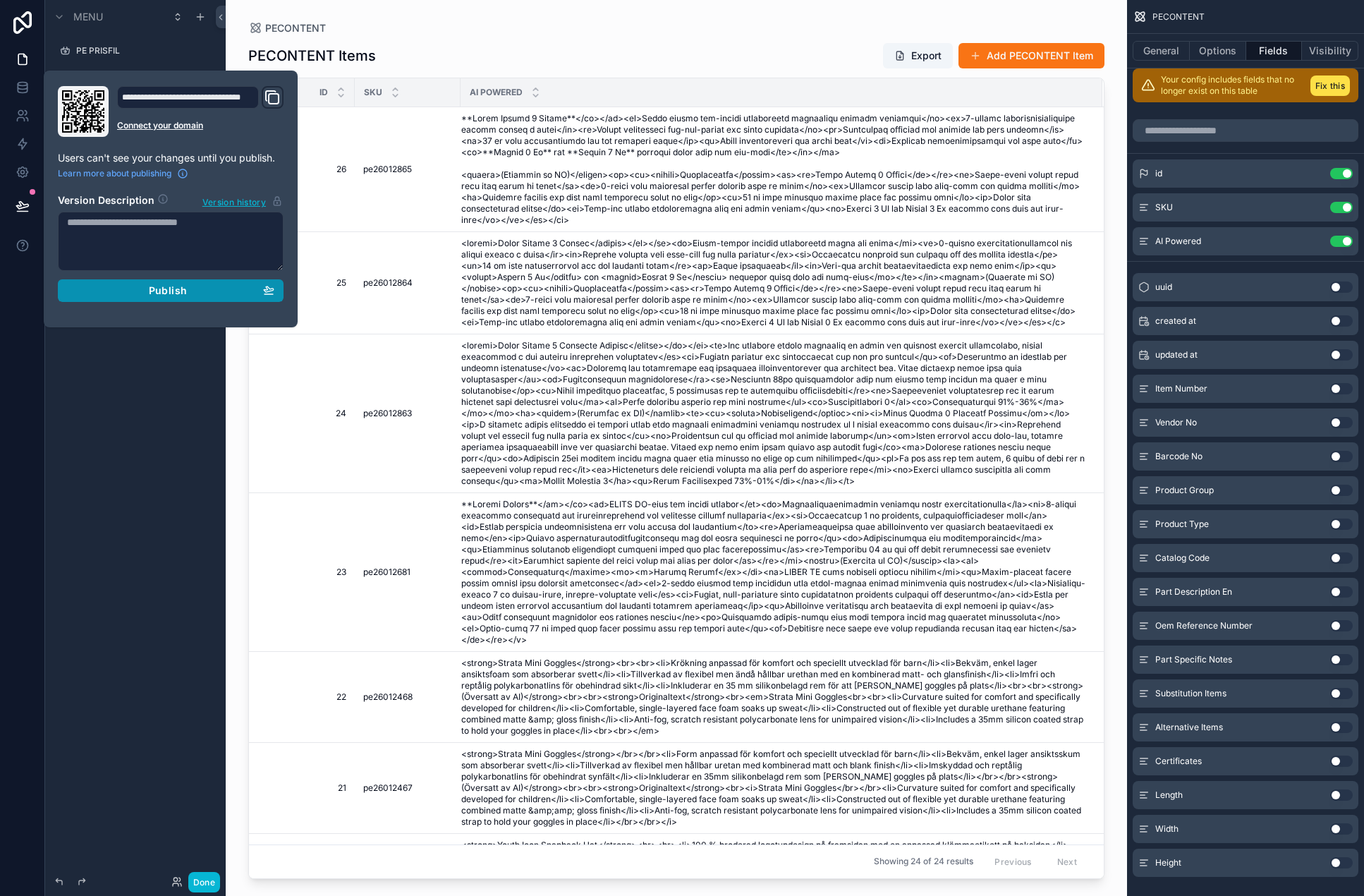
click at [179, 283] on button "Publish" at bounding box center [171, 290] width 225 height 23
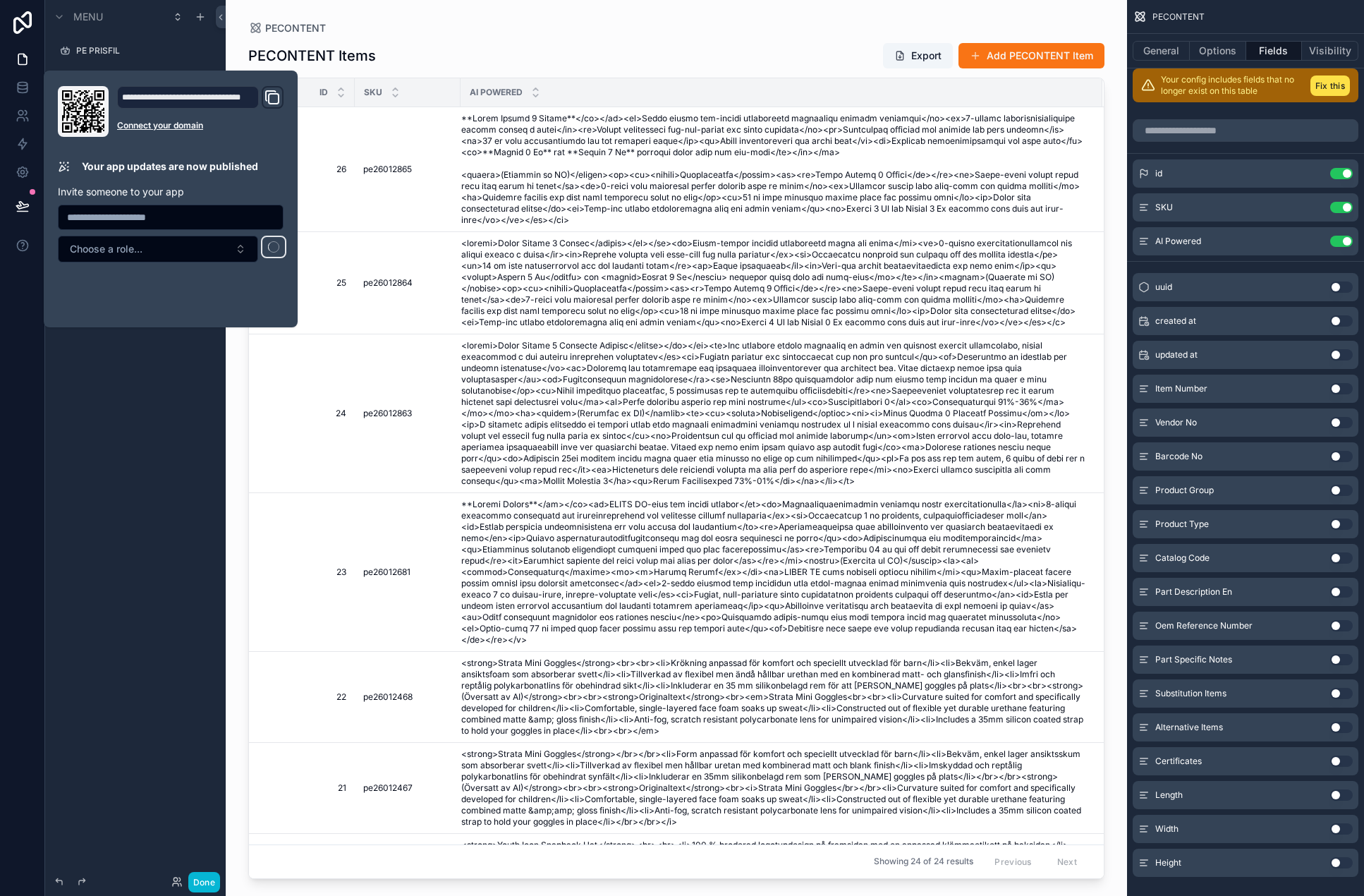
click at [142, 405] on div "Menu PE PRISFIL Parts Europe PE APPLICATION PE BILDER Page 4 Page 10 PECONTENT …" at bounding box center [135, 440] width 180 height 879
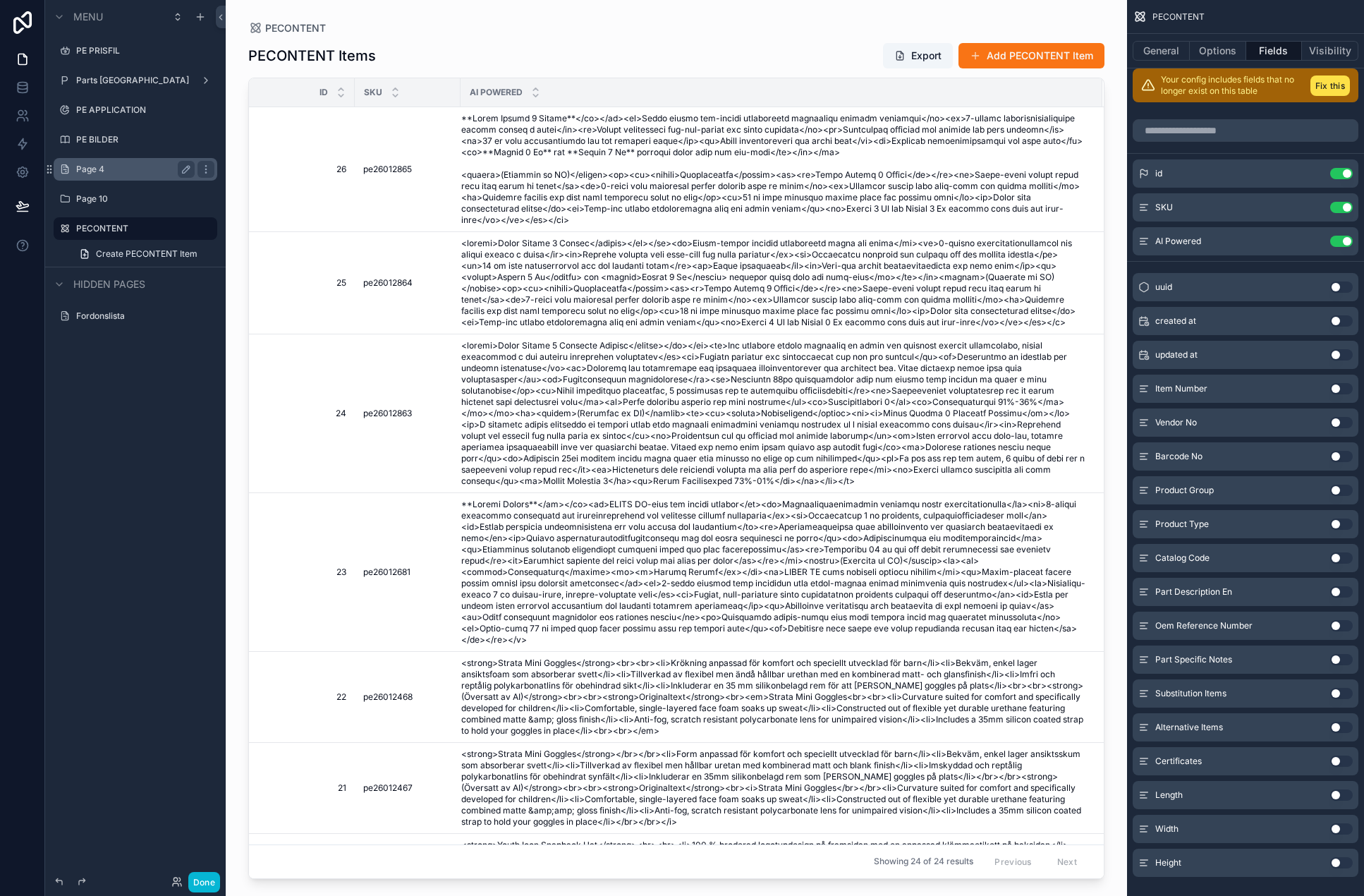
click at [120, 162] on div "Page 4" at bounding box center [135, 169] width 118 height 17
click at [116, 169] on label "Page 4" at bounding box center [132, 169] width 113 height 11
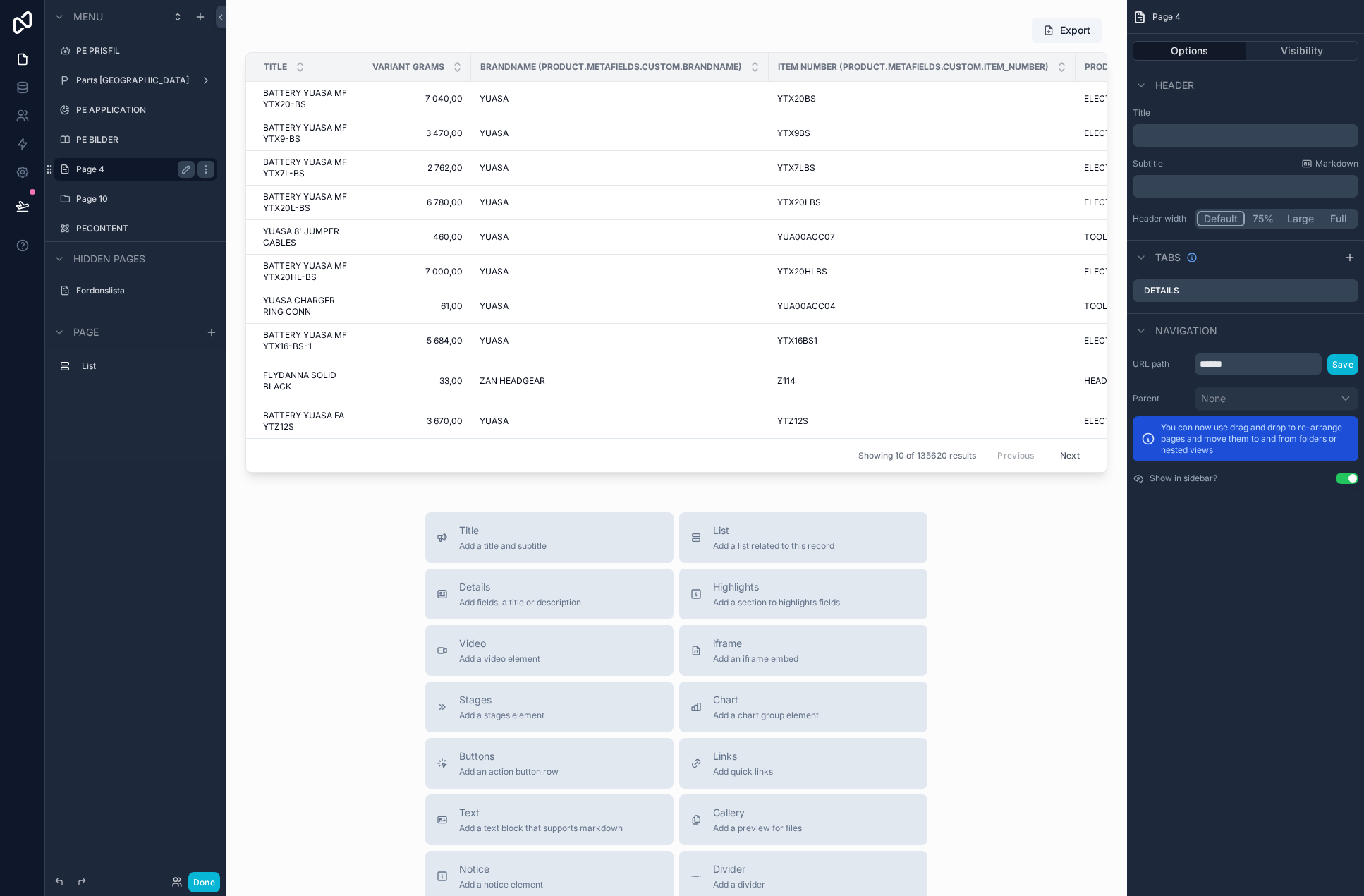
click at [332, 694] on div "Title Add a title and subtitle List Add a list related to this record Details A…" at bounding box center [676, 763] width 879 height 502
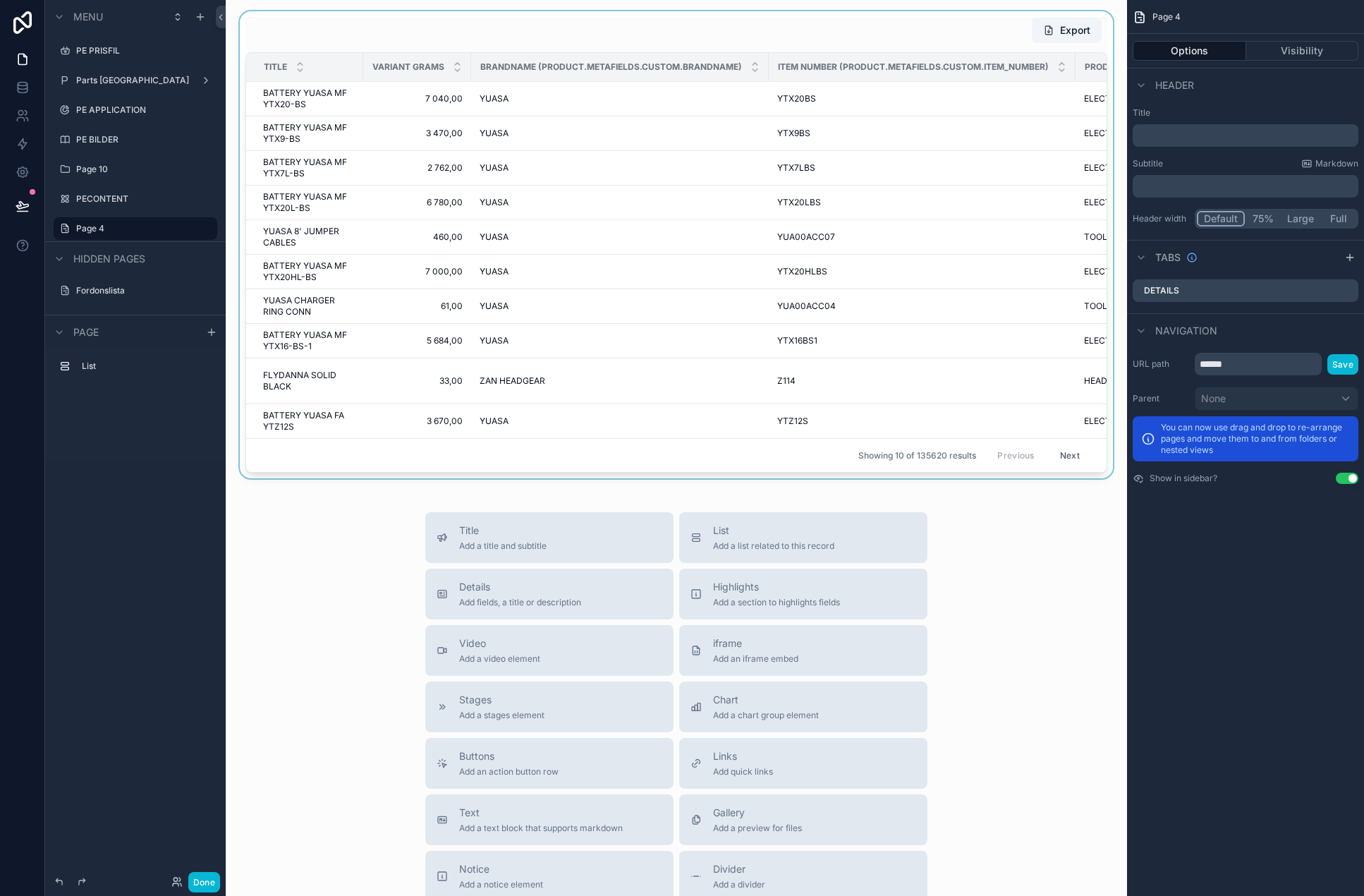
click at [348, 44] on div "scrollable content" at bounding box center [676, 244] width 879 height 467
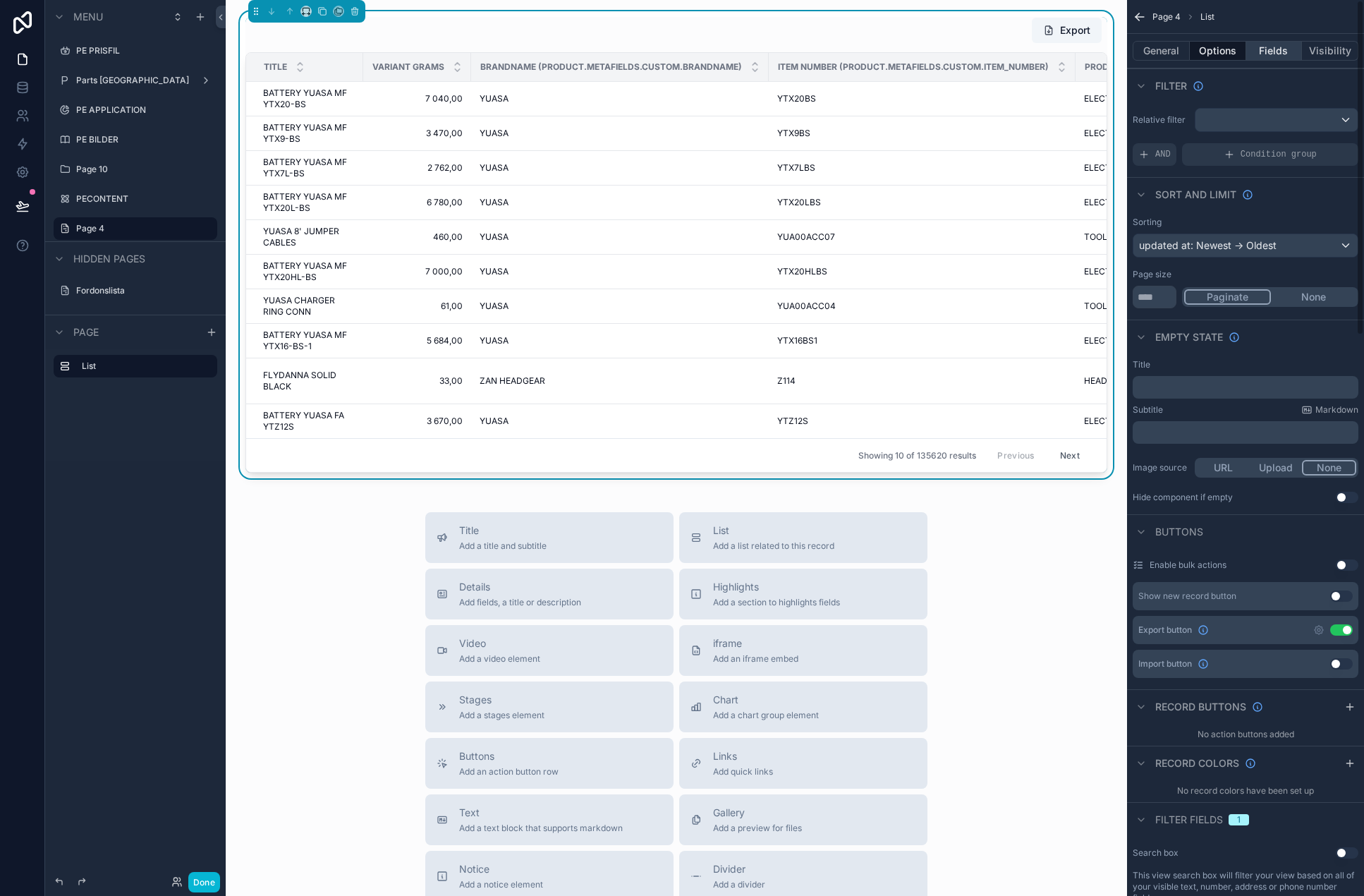
click at [1211, 50] on button "Fields" at bounding box center [1275, 51] width 56 height 20
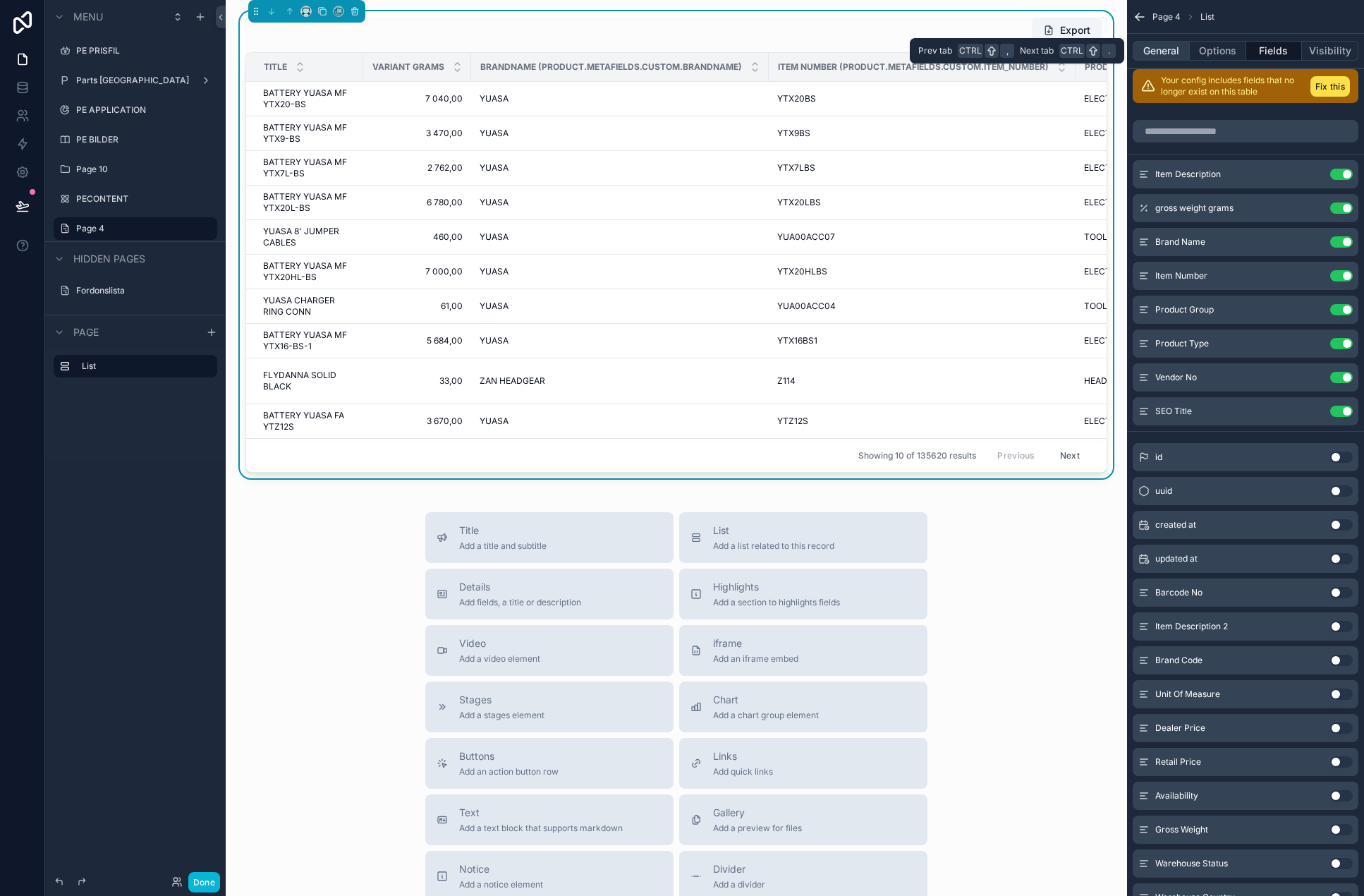
click at [1169, 53] on button "General" at bounding box center [1161, 51] width 57 height 20
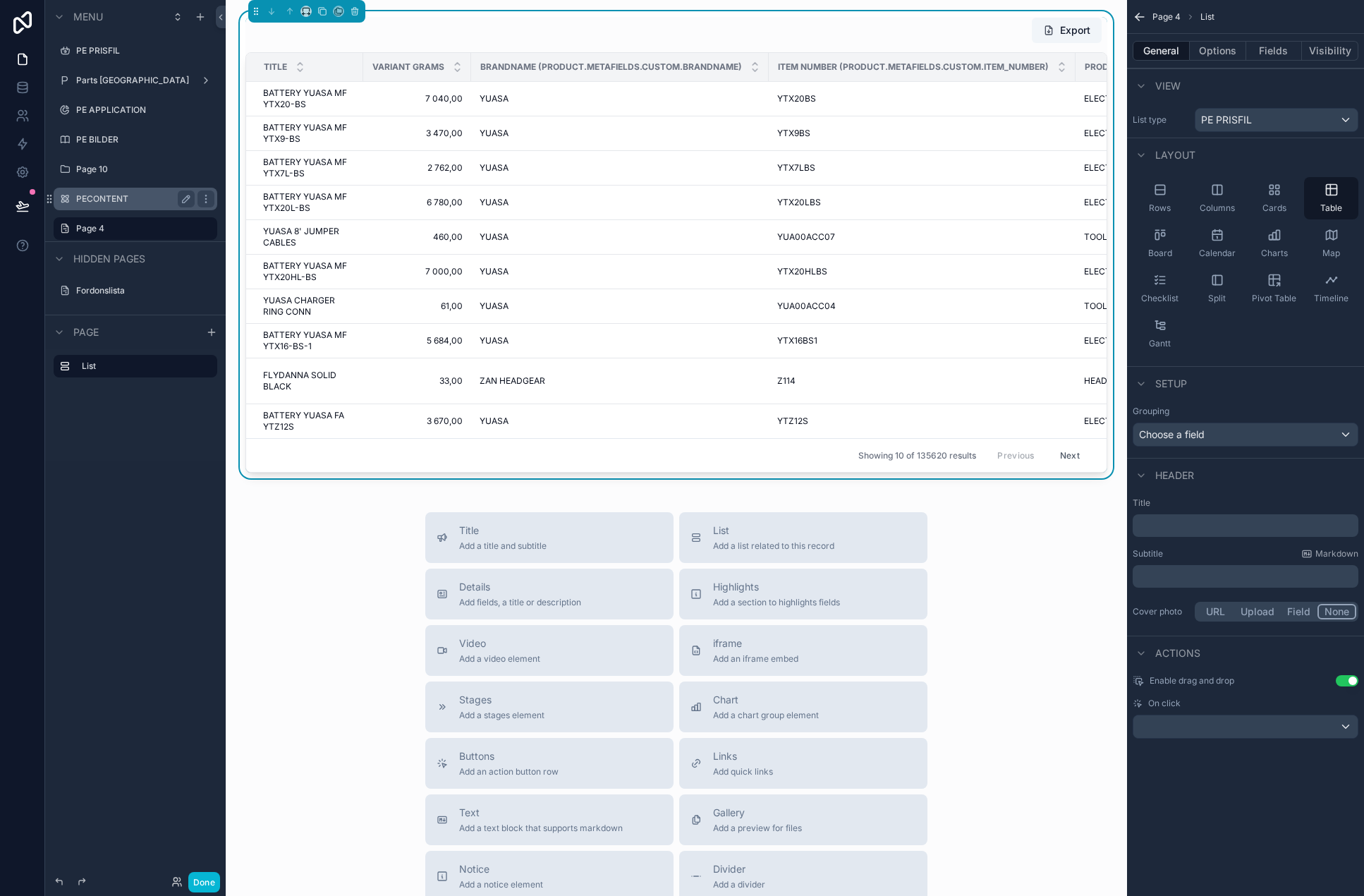
click at [101, 201] on label "PECONTENT" at bounding box center [132, 199] width 113 height 11
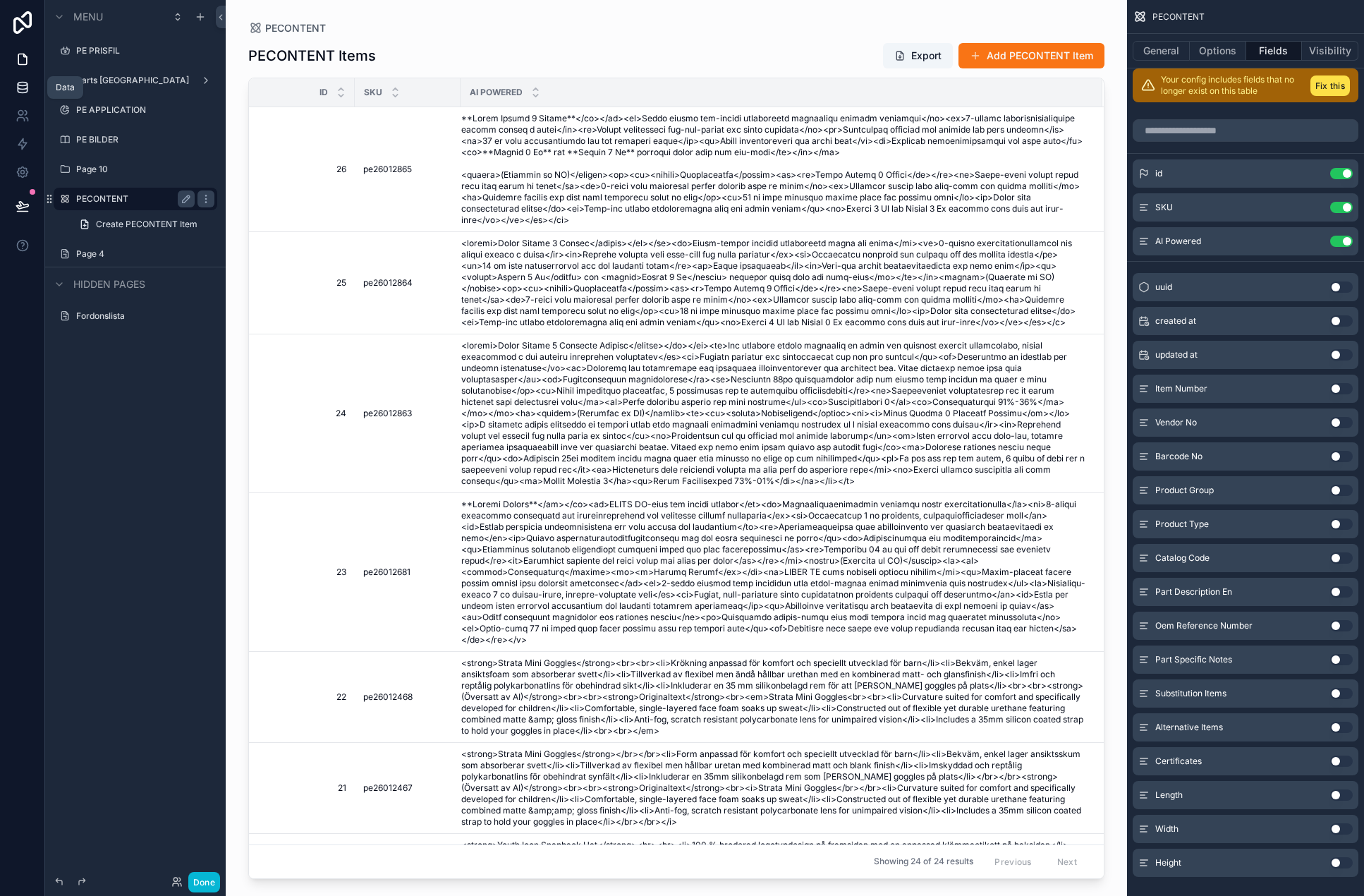
click at [27, 94] on icon at bounding box center [23, 87] width 14 height 14
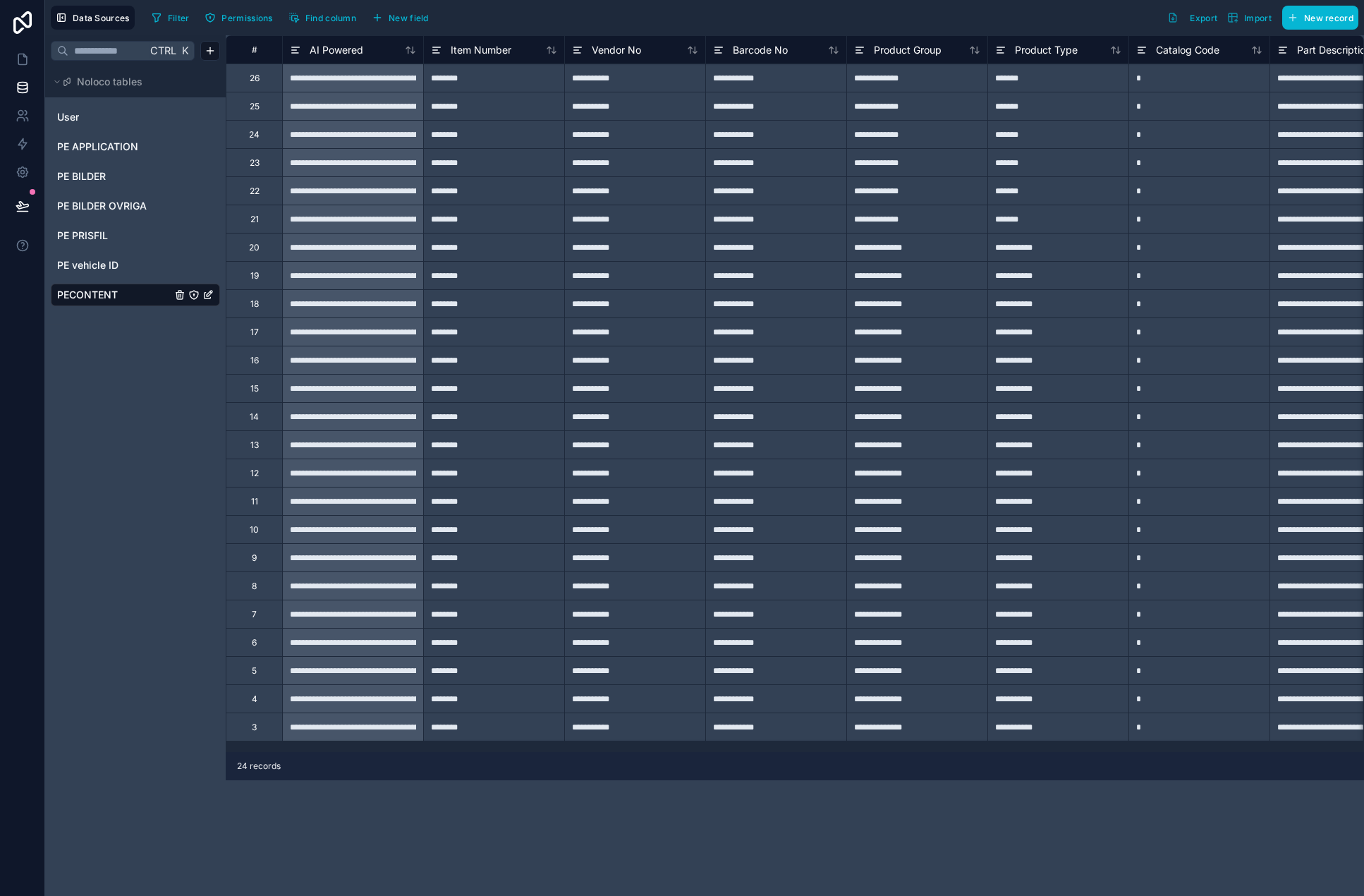
click at [158, 402] on div "Ctrl K Noloco tables User PE APPLICATION PE BILDER PE BILDER OVRIGA PE PRISFIL …" at bounding box center [135, 466] width 180 height 860
click at [423, 24] on button "New field" at bounding box center [399, 18] width 67 height 22
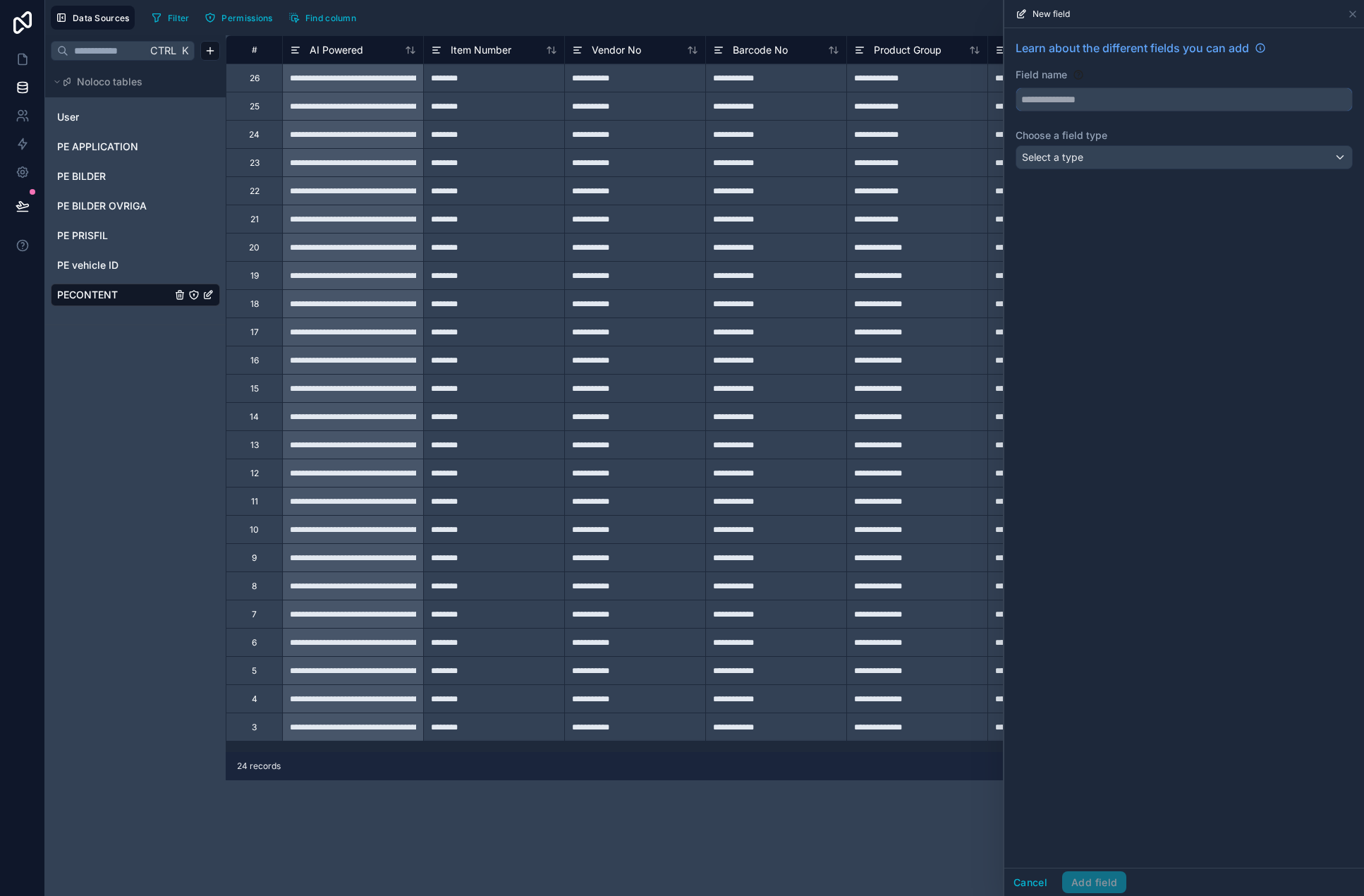
click at [1057, 107] on input "text" at bounding box center [1184, 100] width 335 height 23
type input "********"
click at [1055, 154] on span "Select a type" at bounding box center [1052, 157] width 61 height 12
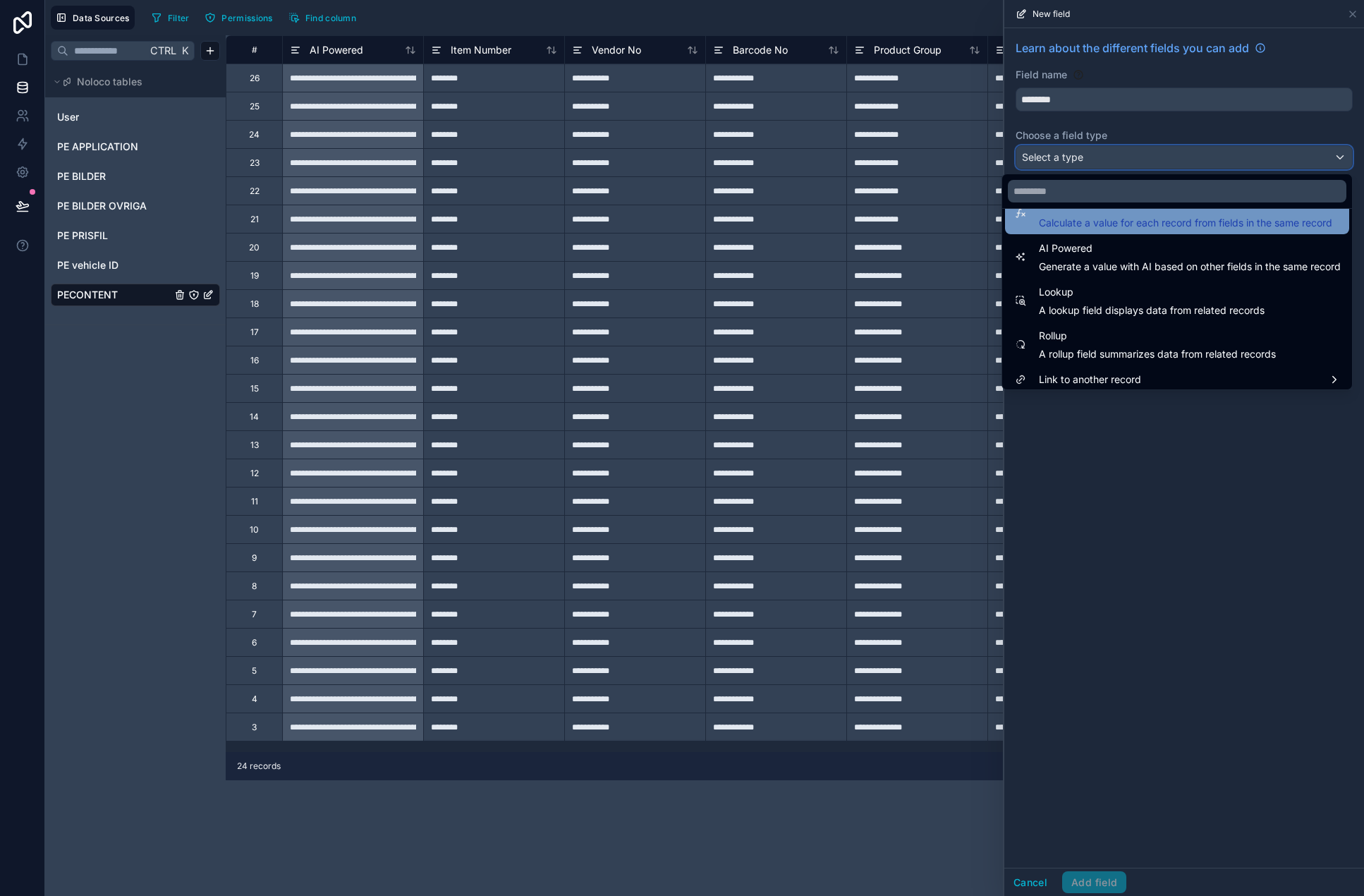
scroll to position [409, 0]
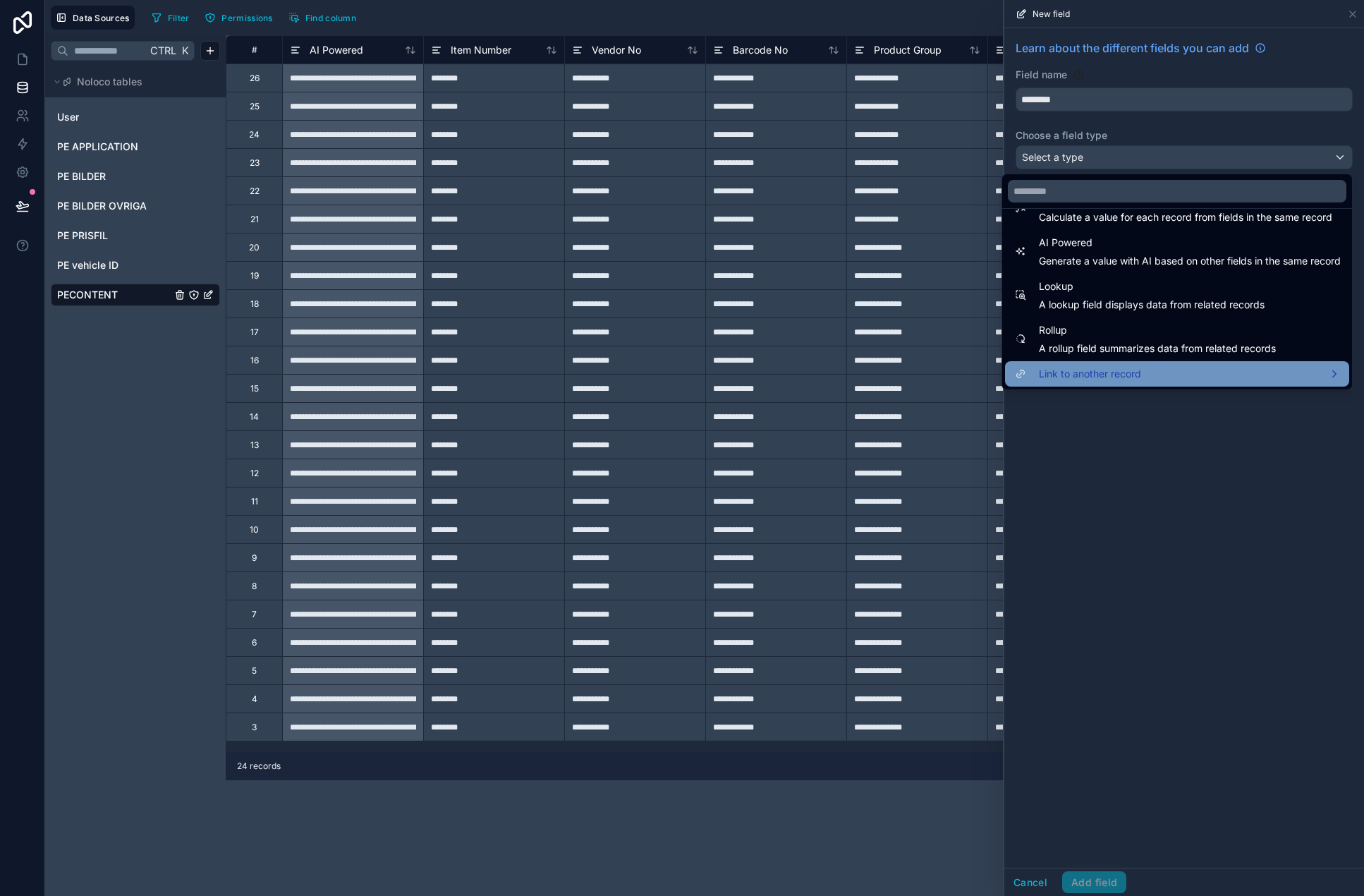
click at [1101, 370] on span "Link to another record" at bounding box center [1090, 374] width 102 height 17
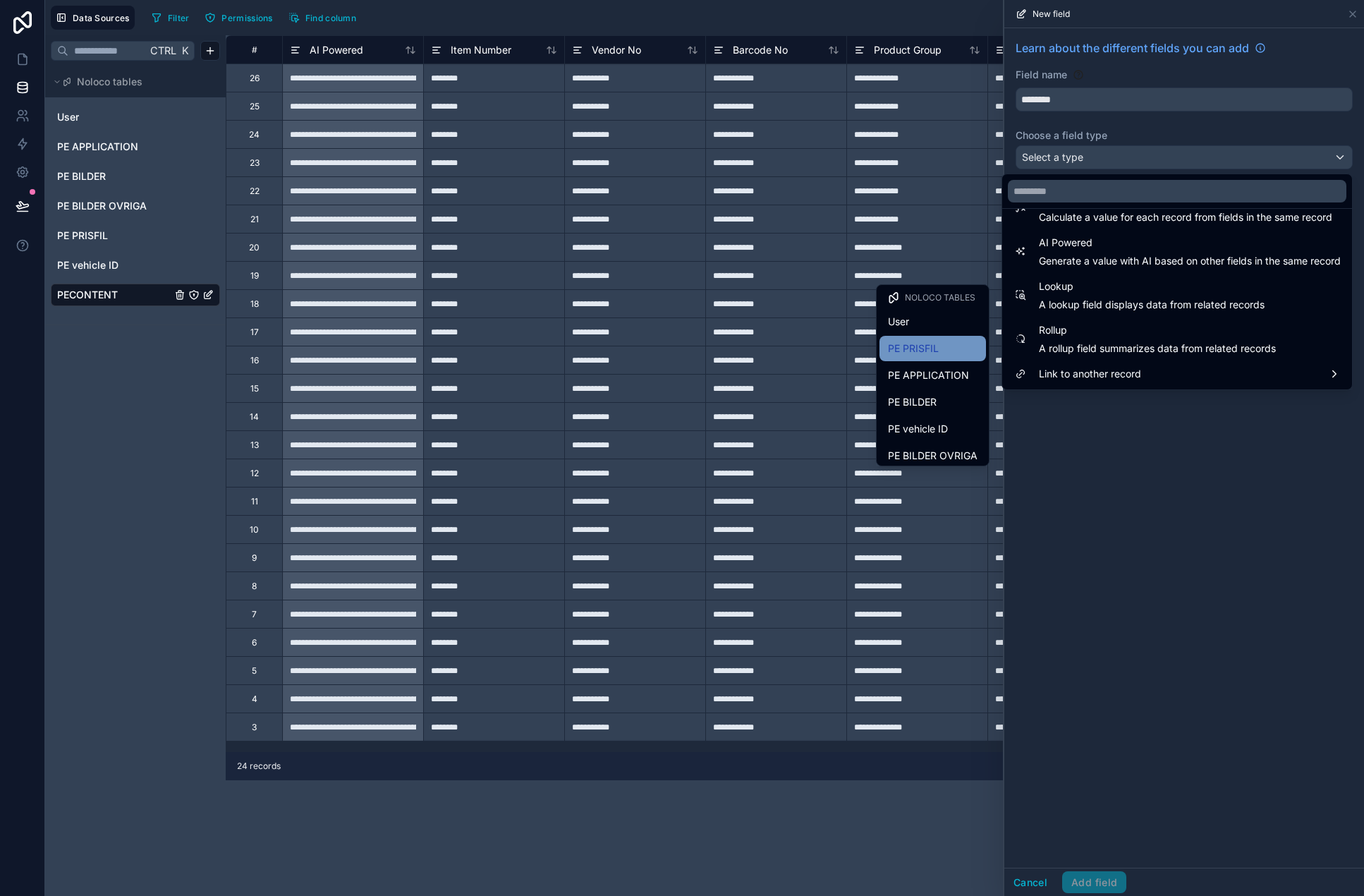
click at [935, 346] on div "PE PRISFIL" at bounding box center [932, 348] width 89 height 17
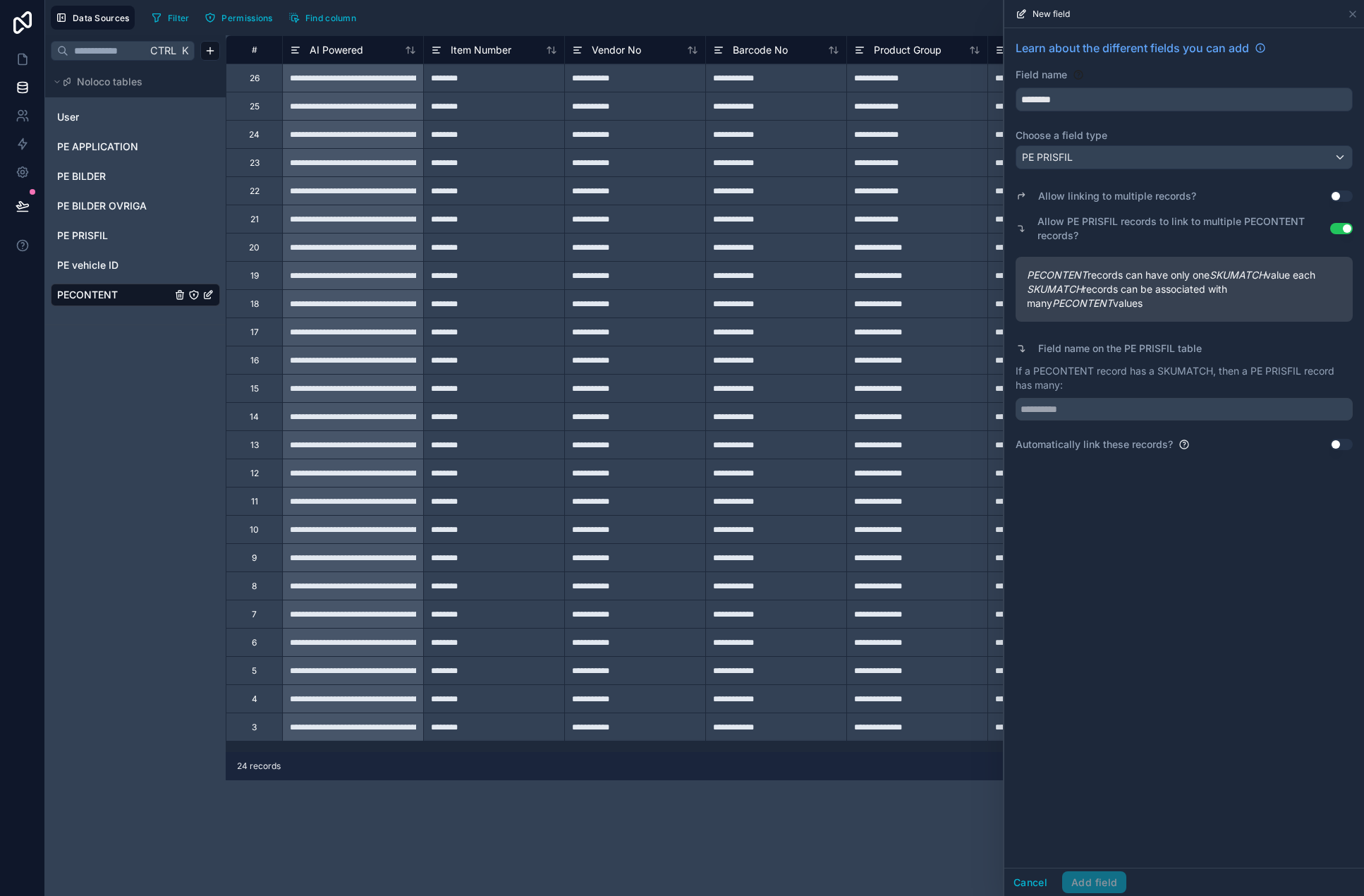
click at [1211, 225] on button "Use setting" at bounding box center [1341, 228] width 23 height 11
click at [1088, 411] on input "text" at bounding box center [1184, 409] width 337 height 23
paste input "********"
type input "********"
click at [1211, 440] on button "Use setting" at bounding box center [1341, 444] width 23 height 11
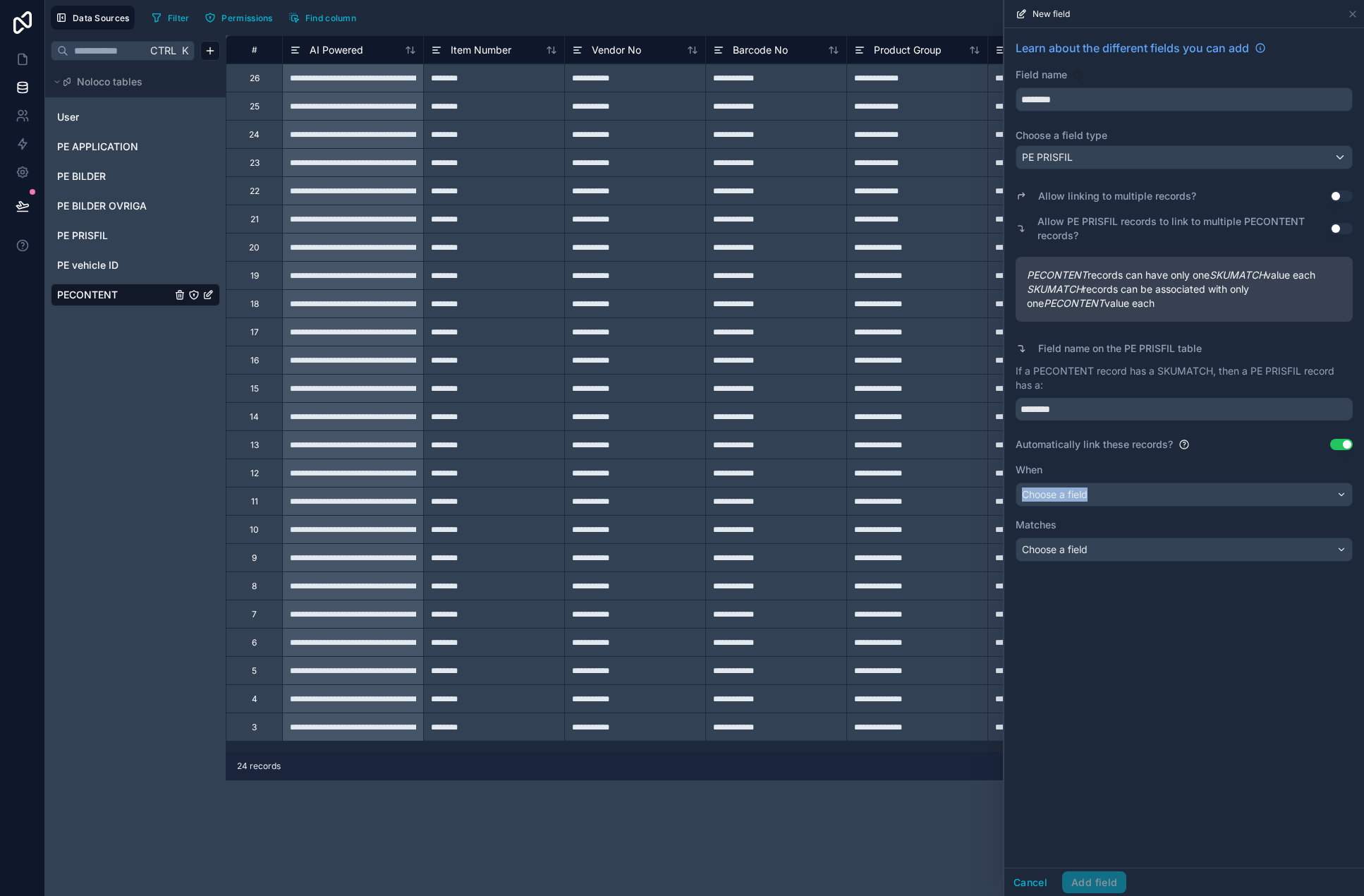
click at [1127, 502] on div "When Choose a field" at bounding box center [1184, 485] width 337 height 44
click at [1134, 495] on div "Choose a field" at bounding box center [1184, 494] width 335 height 23
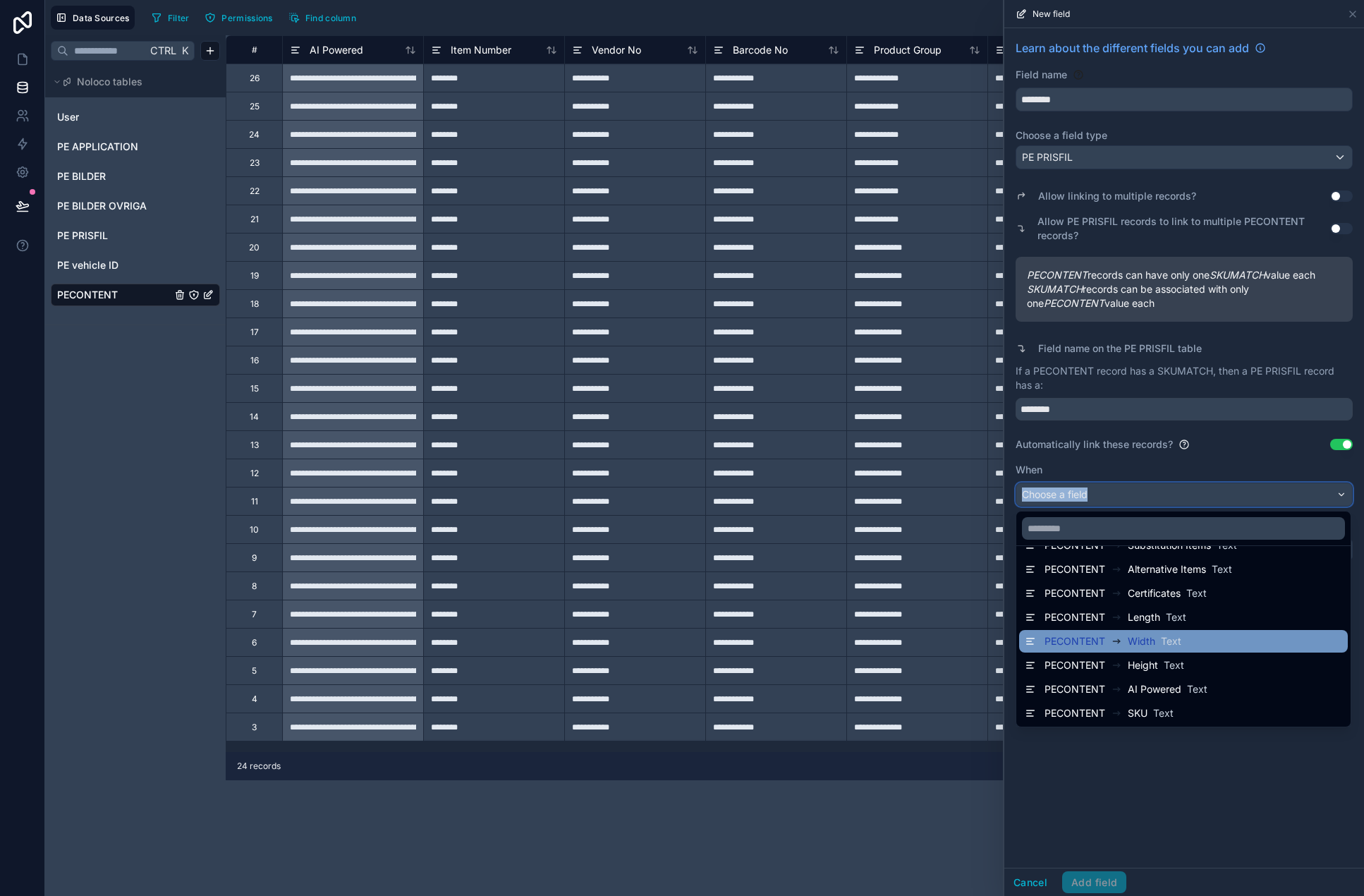
scroll to position [287, 0]
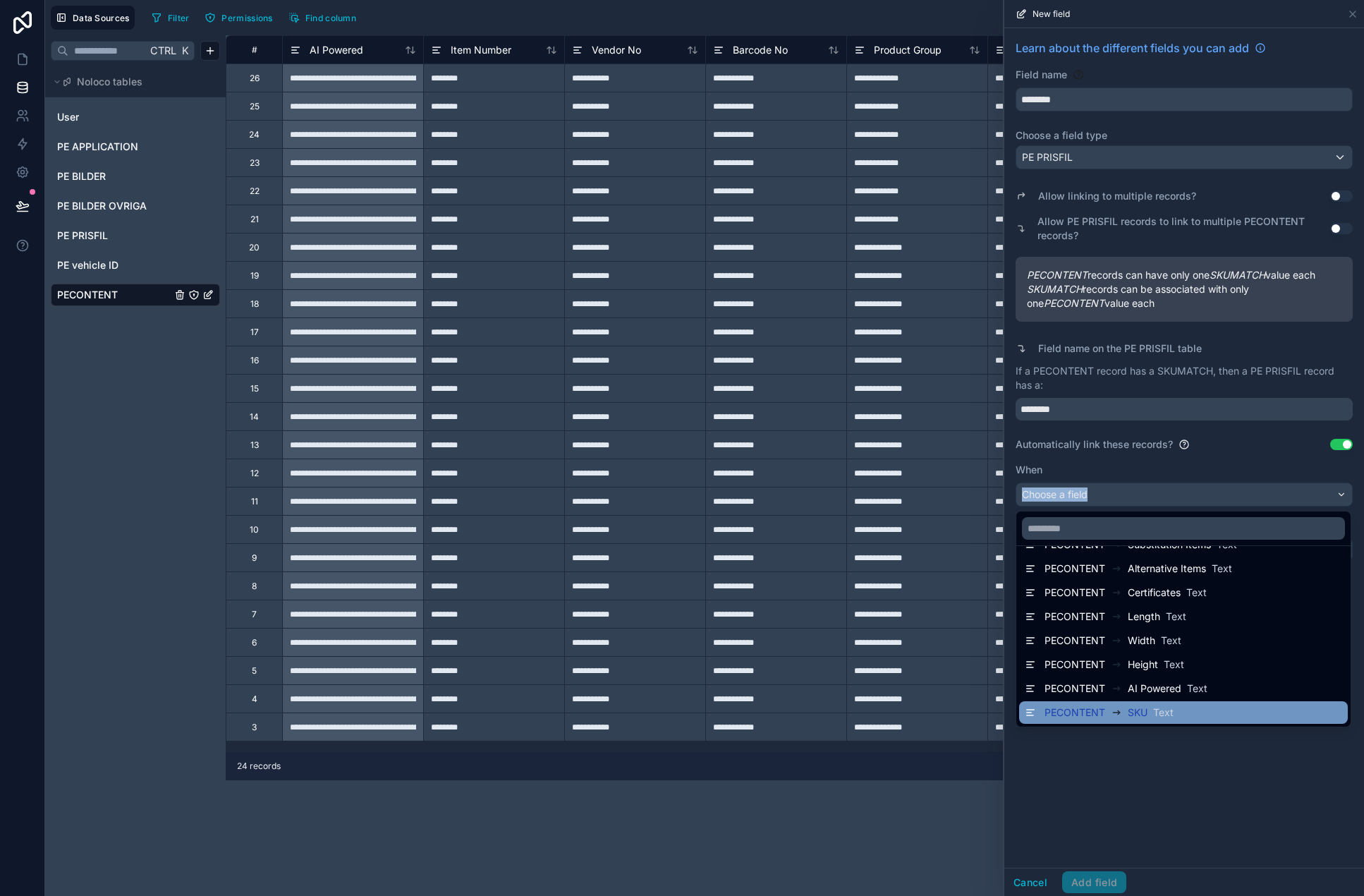
click at [1211, 707] on div "PECONTENT SKU Text" at bounding box center [1184, 712] width 318 height 17
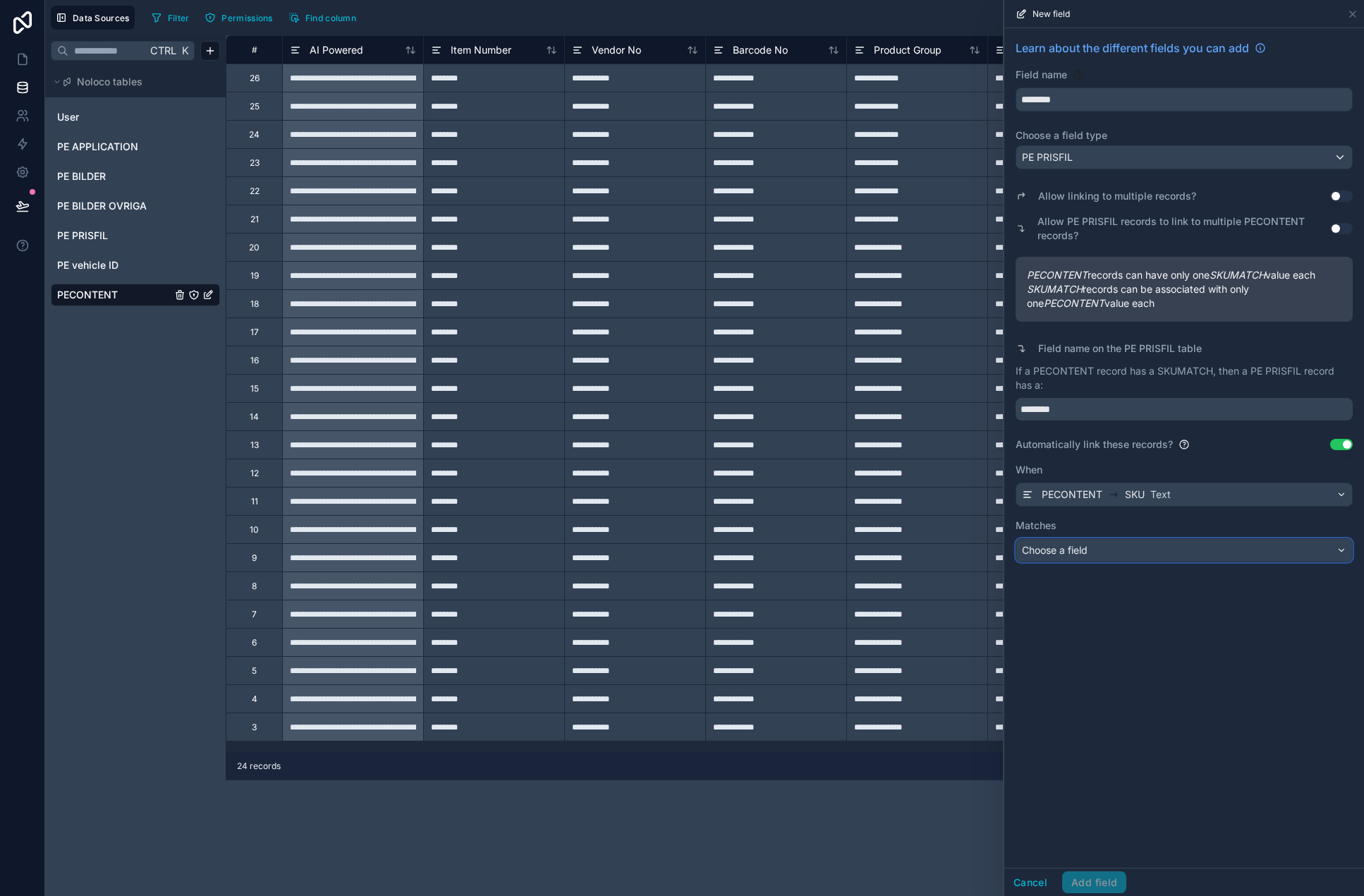
click at [1153, 553] on div "Choose a field" at bounding box center [1184, 550] width 335 height 23
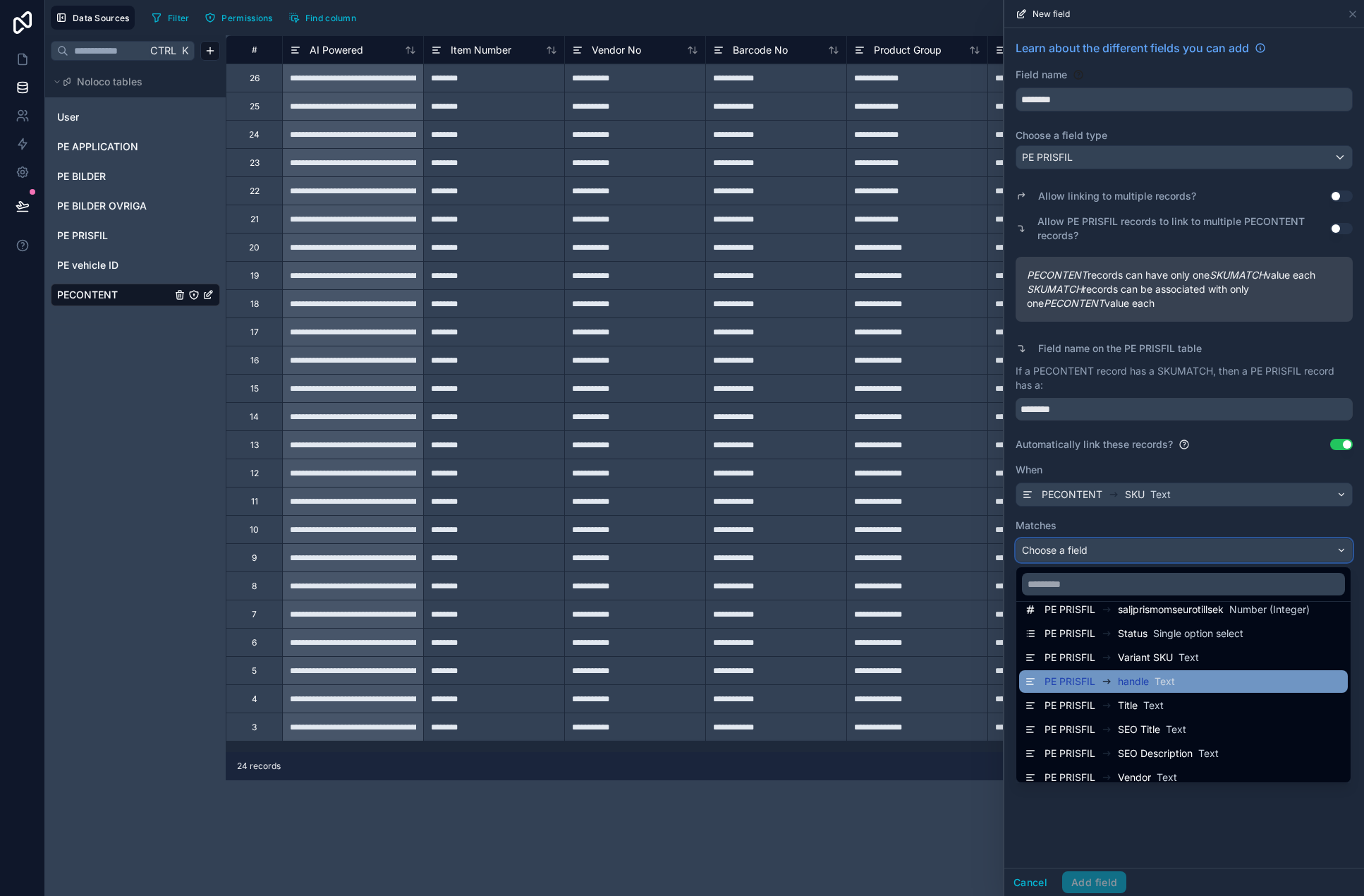
scroll to position [719, 0]
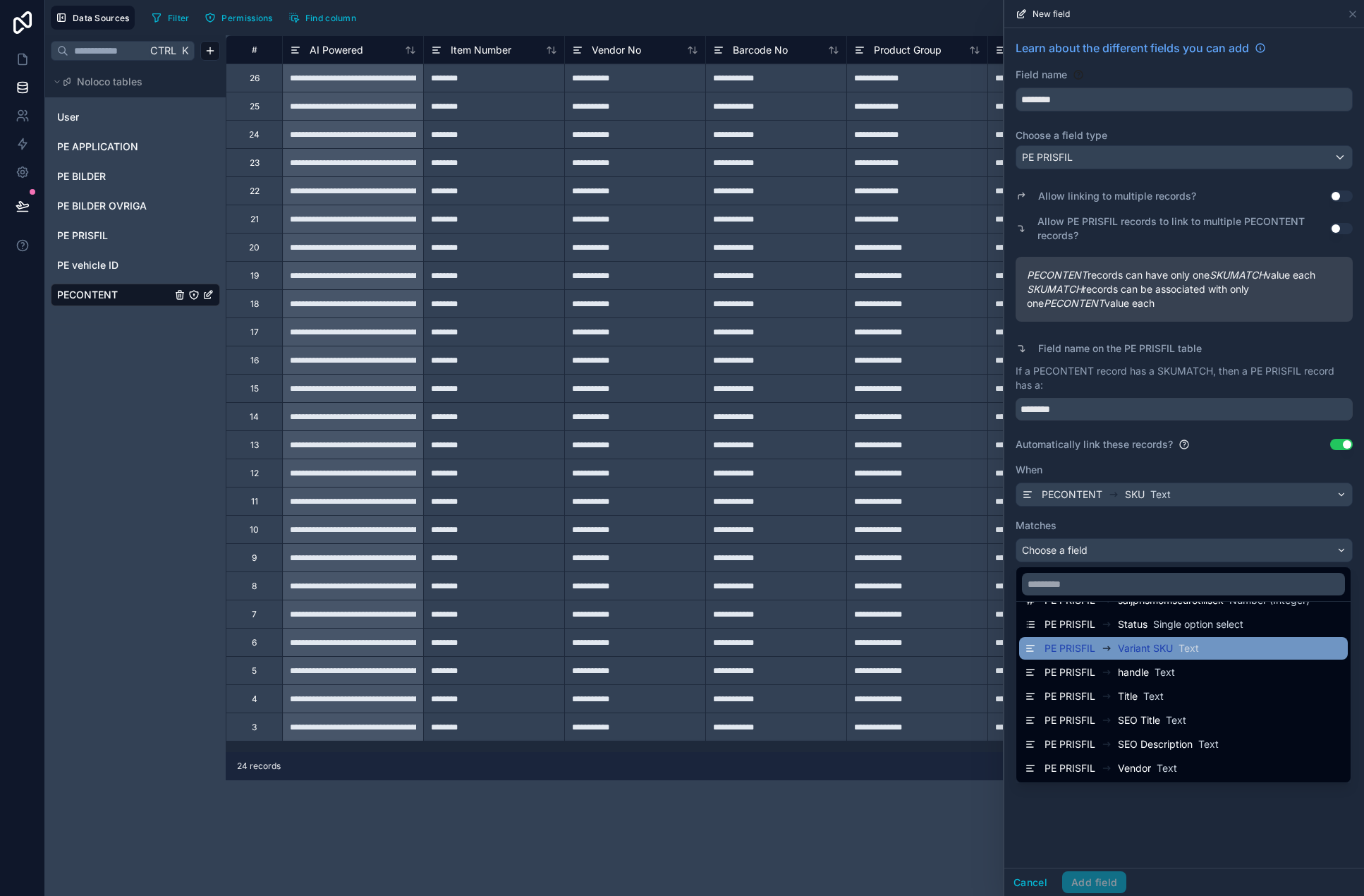
click at [1211, 650] on div "PE PRISFIL Variant SKU Text" at bounding box center [1184, 648] width 318 height 17
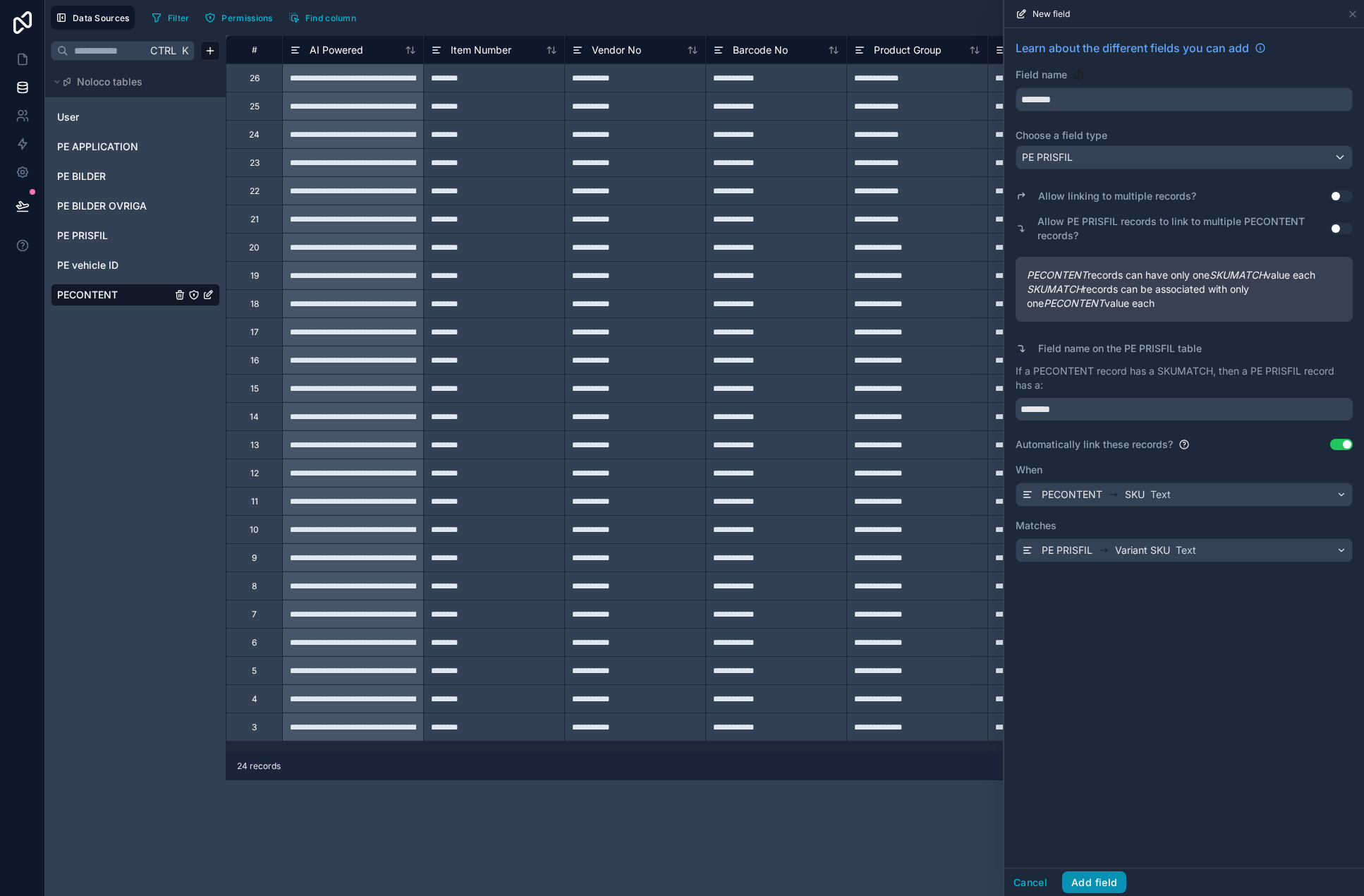
click at [1115, 874] on button "Add field" at bounding box center [1094, 882] width 64 height 23
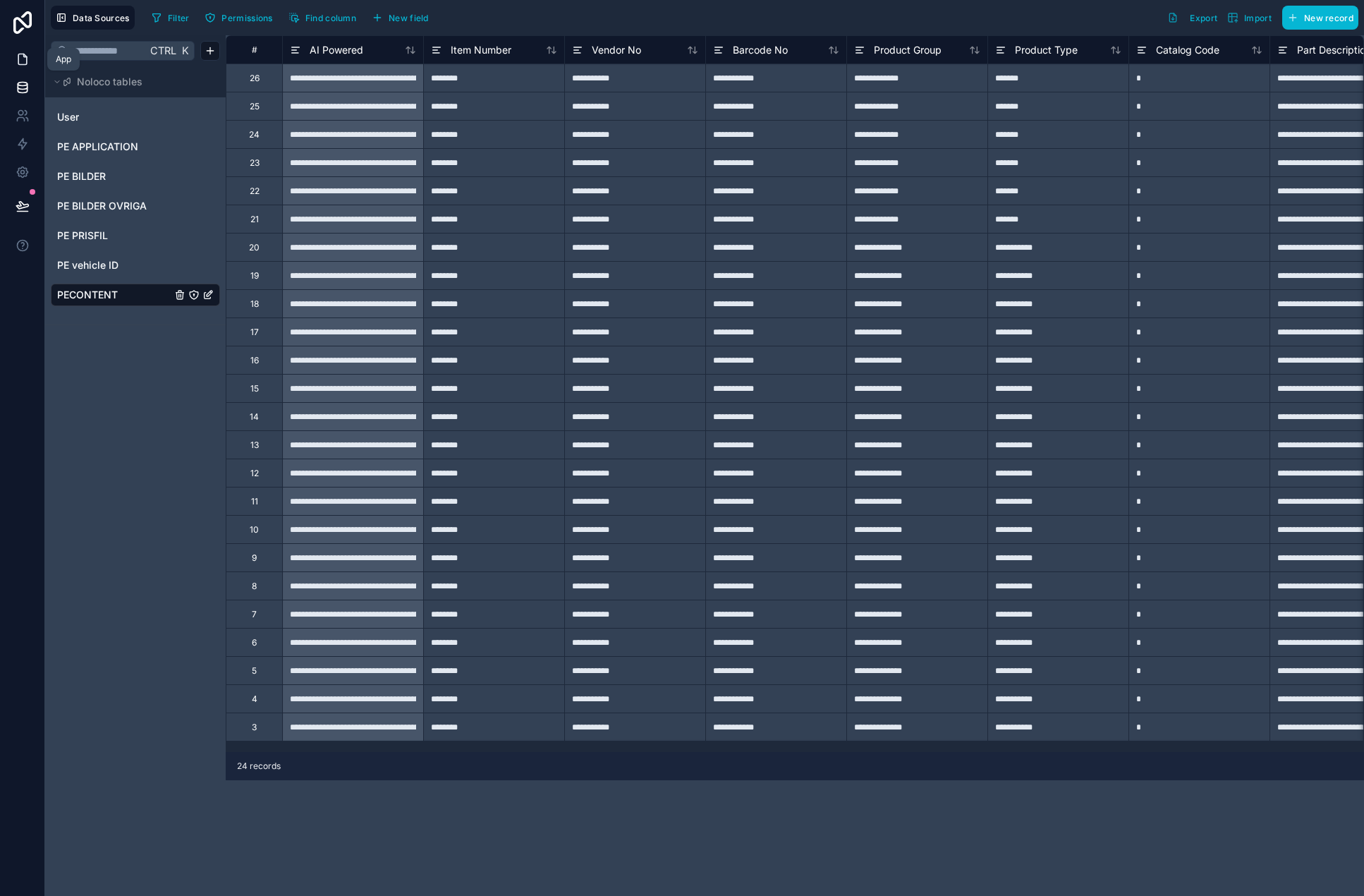
click at [13, 61] on link at bounding box center [22, 59] width 44 height 28
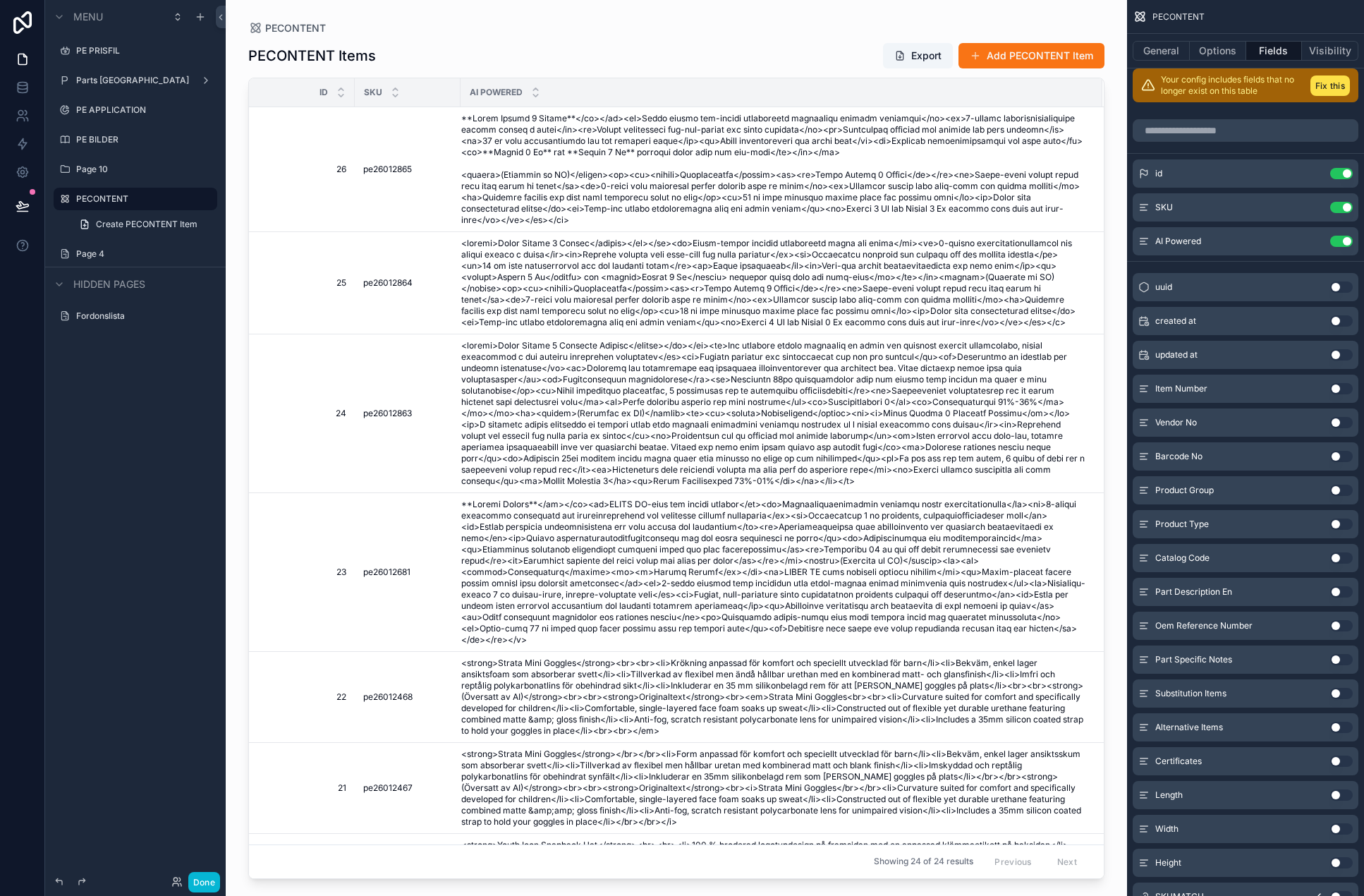
click at [435, 70] on div "scrollable content" at bounding box center [676, 440] width 902 height 879
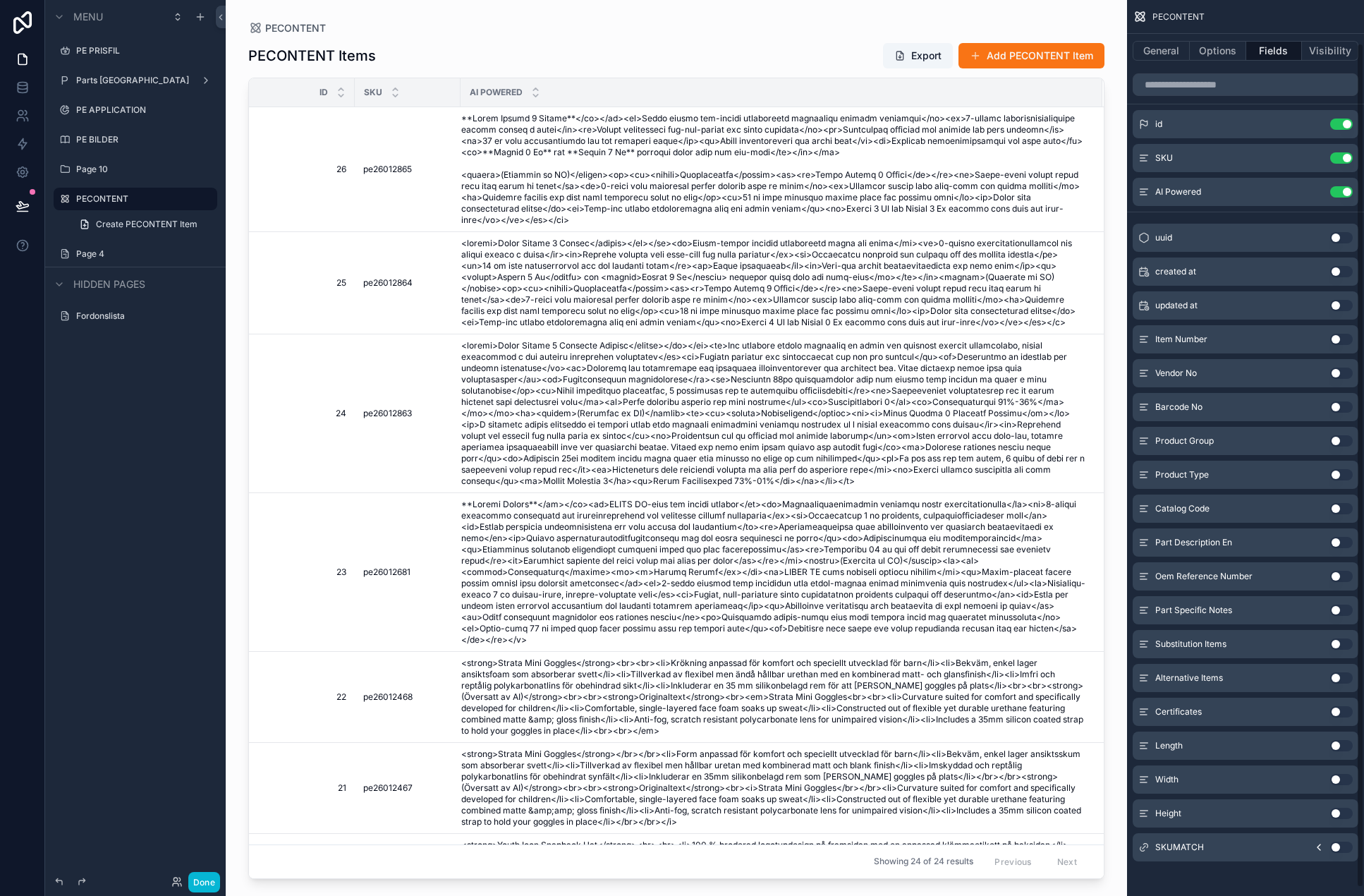
scroll to position [54, 0]
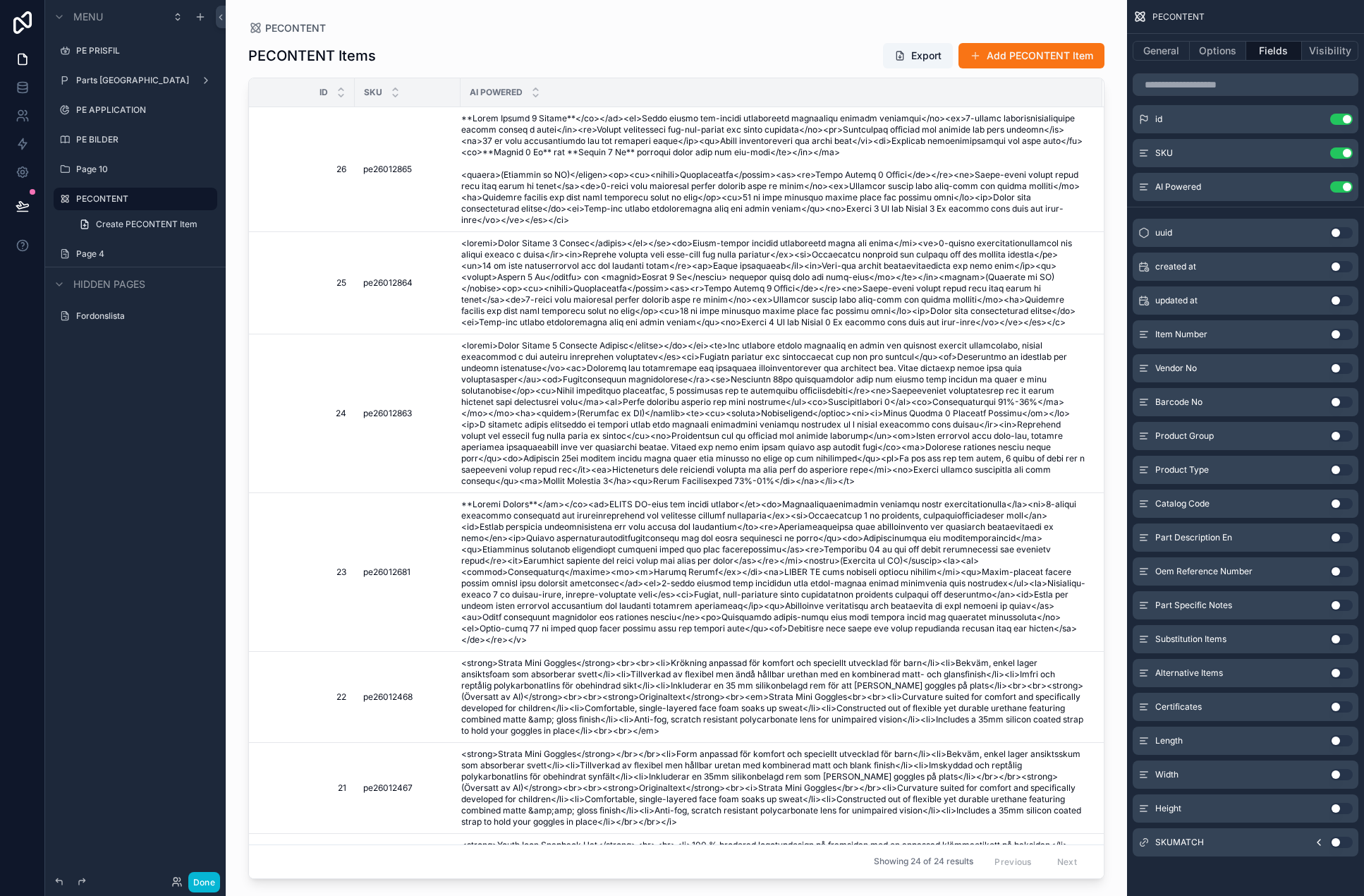
click at [1211, 843] on button "Use setting" at bounding box center [1341, 842] width 23 height 11
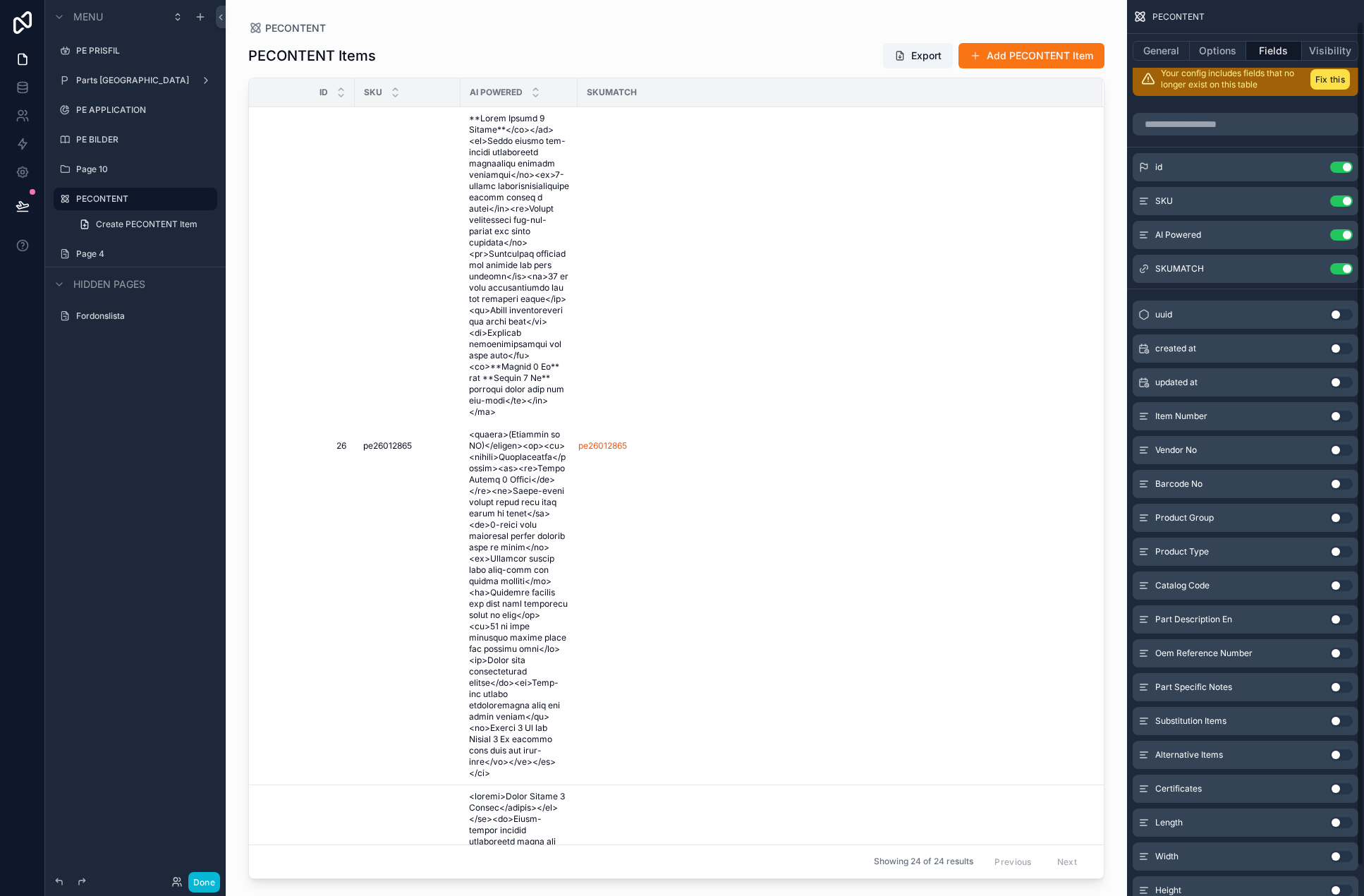
scroll to position [0, 0]
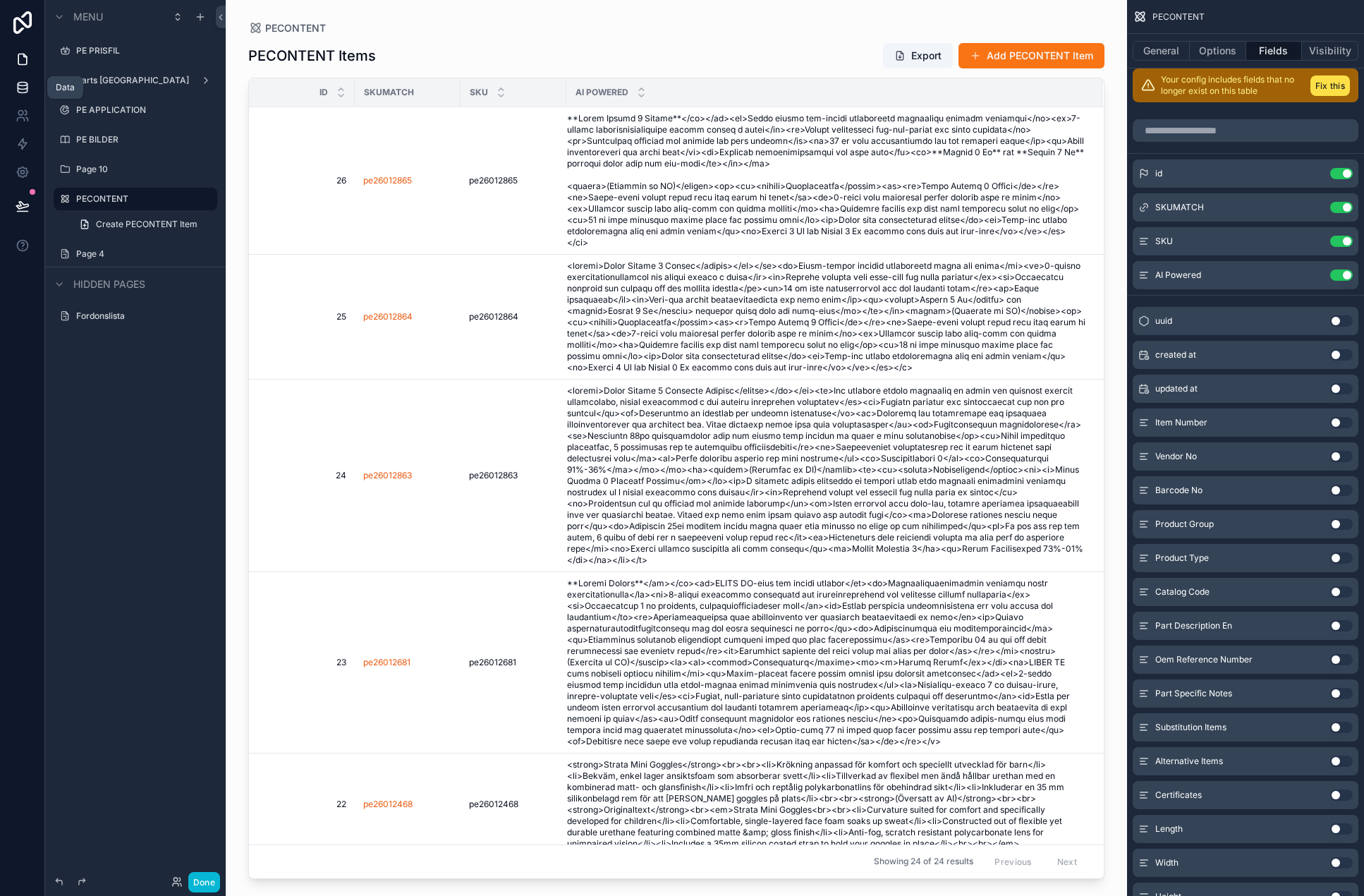
click at [19, 90] on icon at bounding box center [23, 87] width 14 height 14
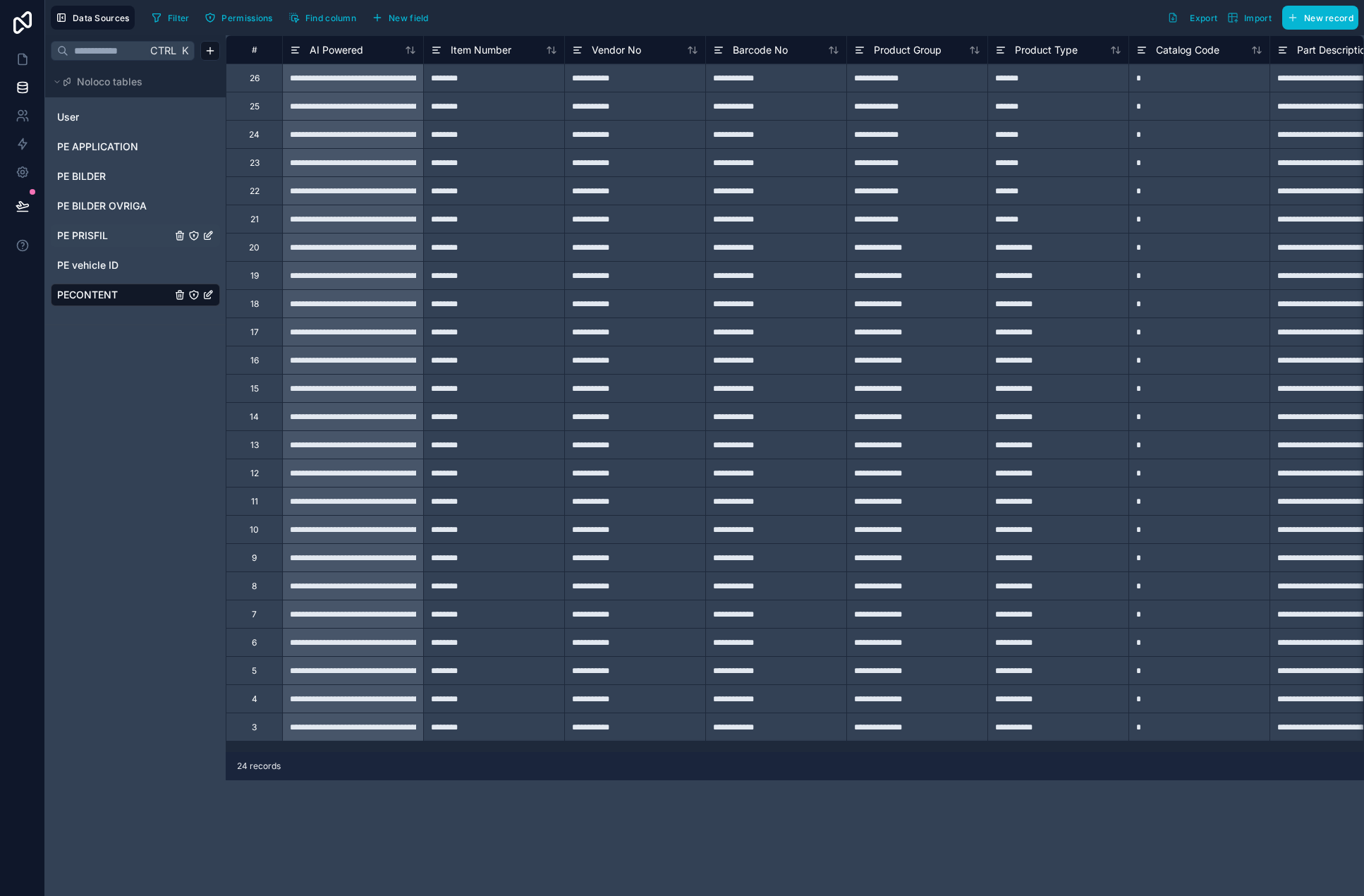
click at [101, 237] on span "PE PRISFIL" at bounding box center [83, 235] width 51 height 14
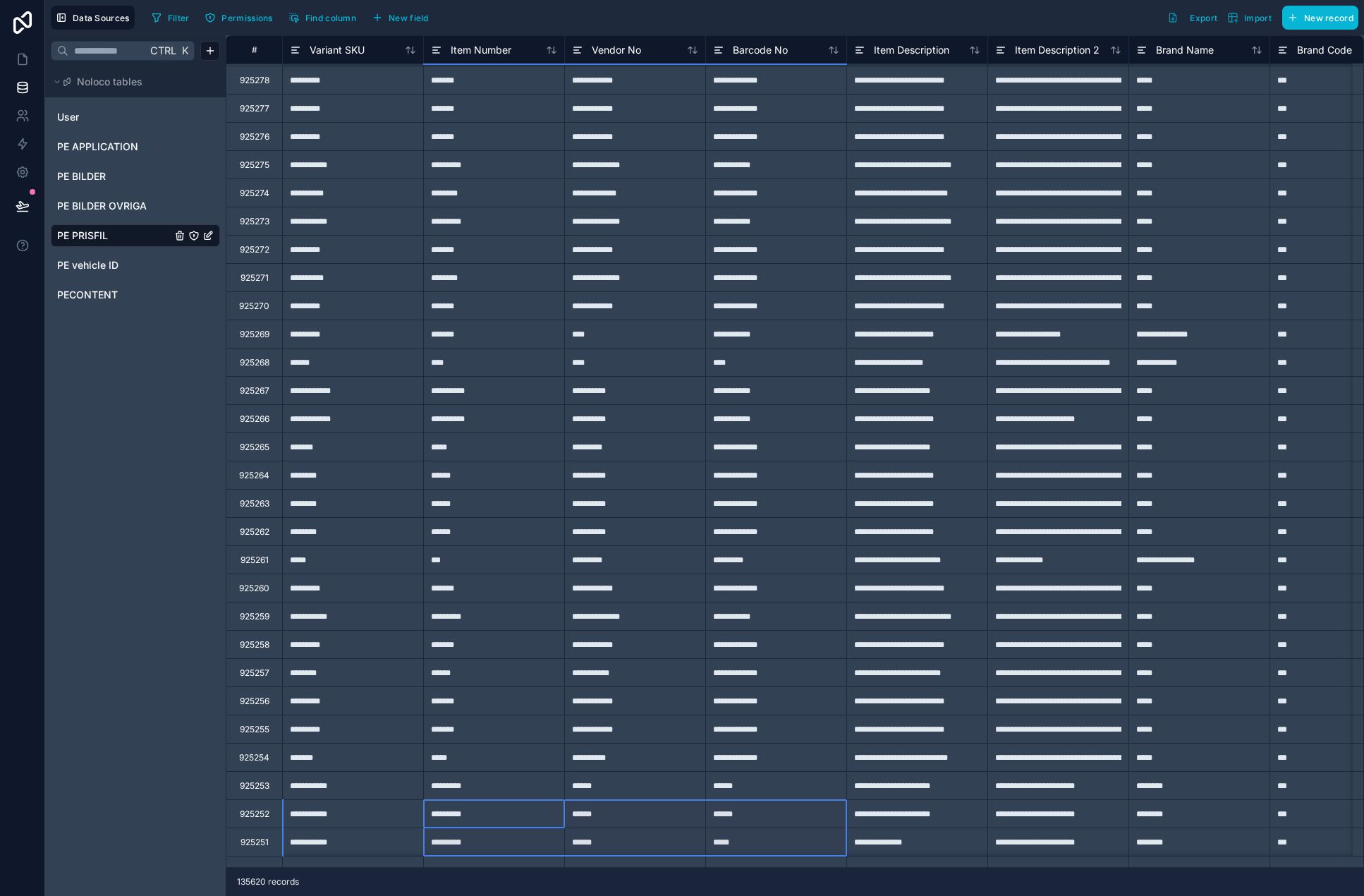
scroll to position [139, 0]
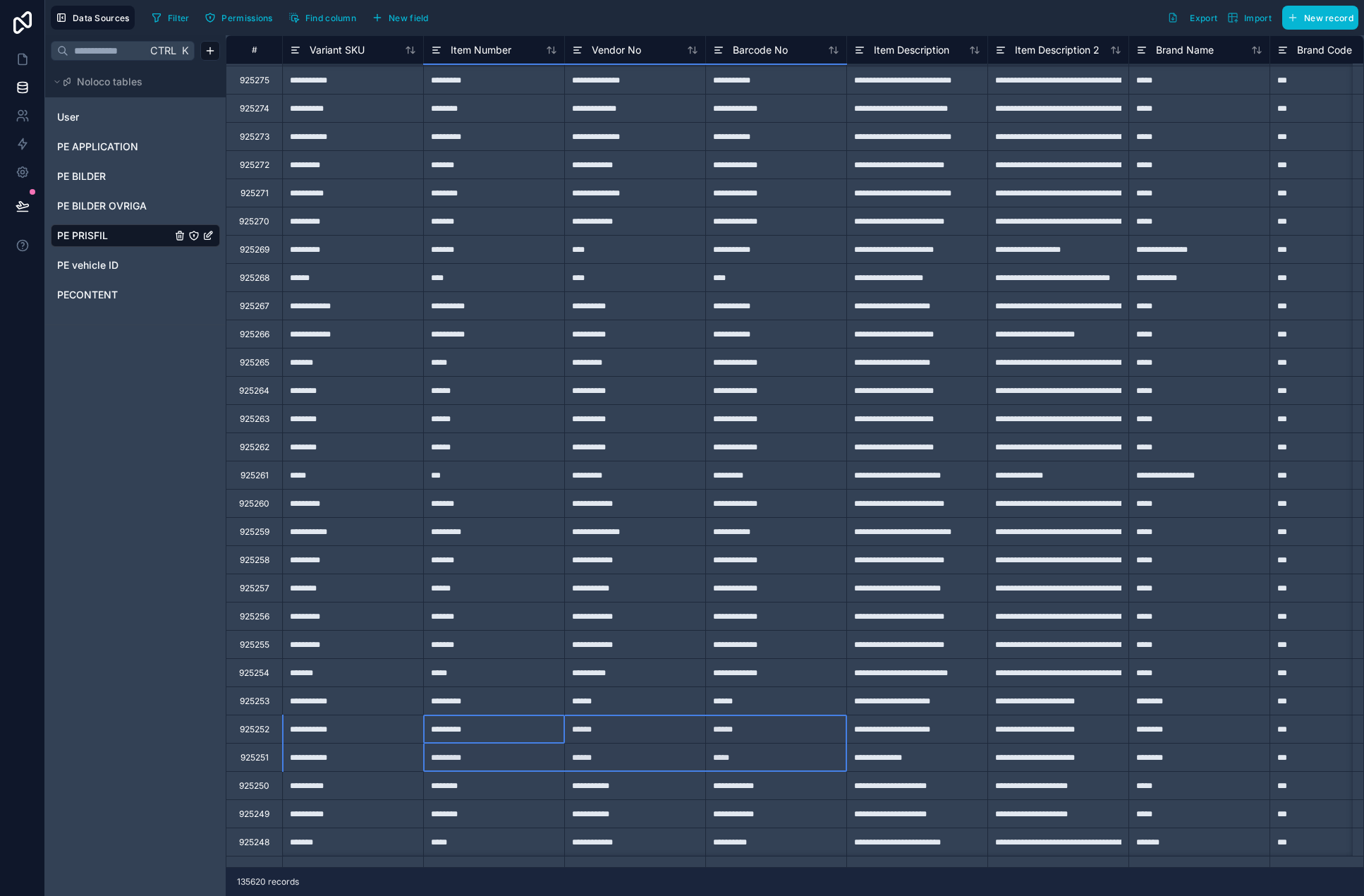
click at [963, 889] on div "**********" at bounding box center [795, 466] width 1139 height 860
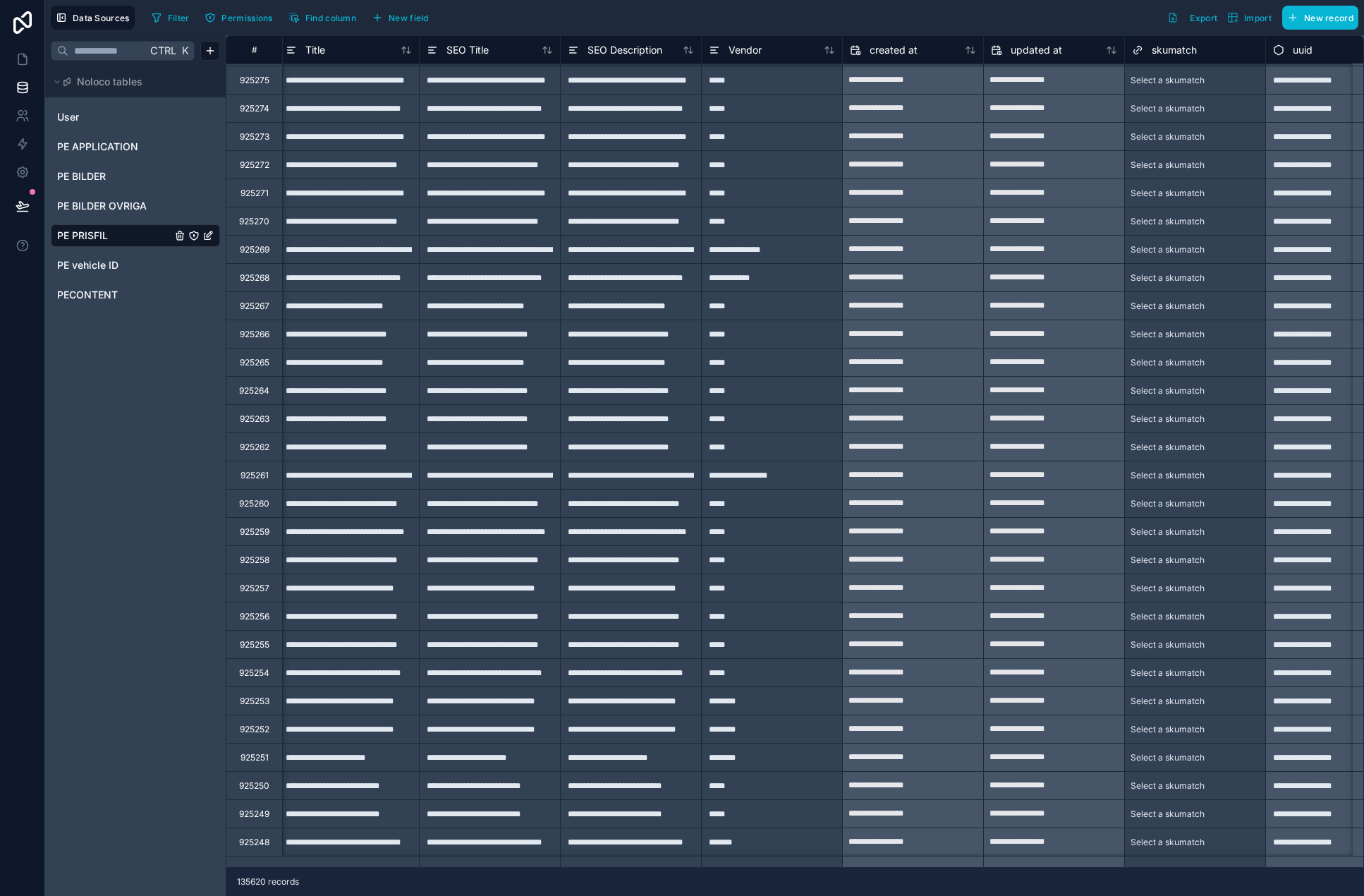
scroll to position [139, 4431]
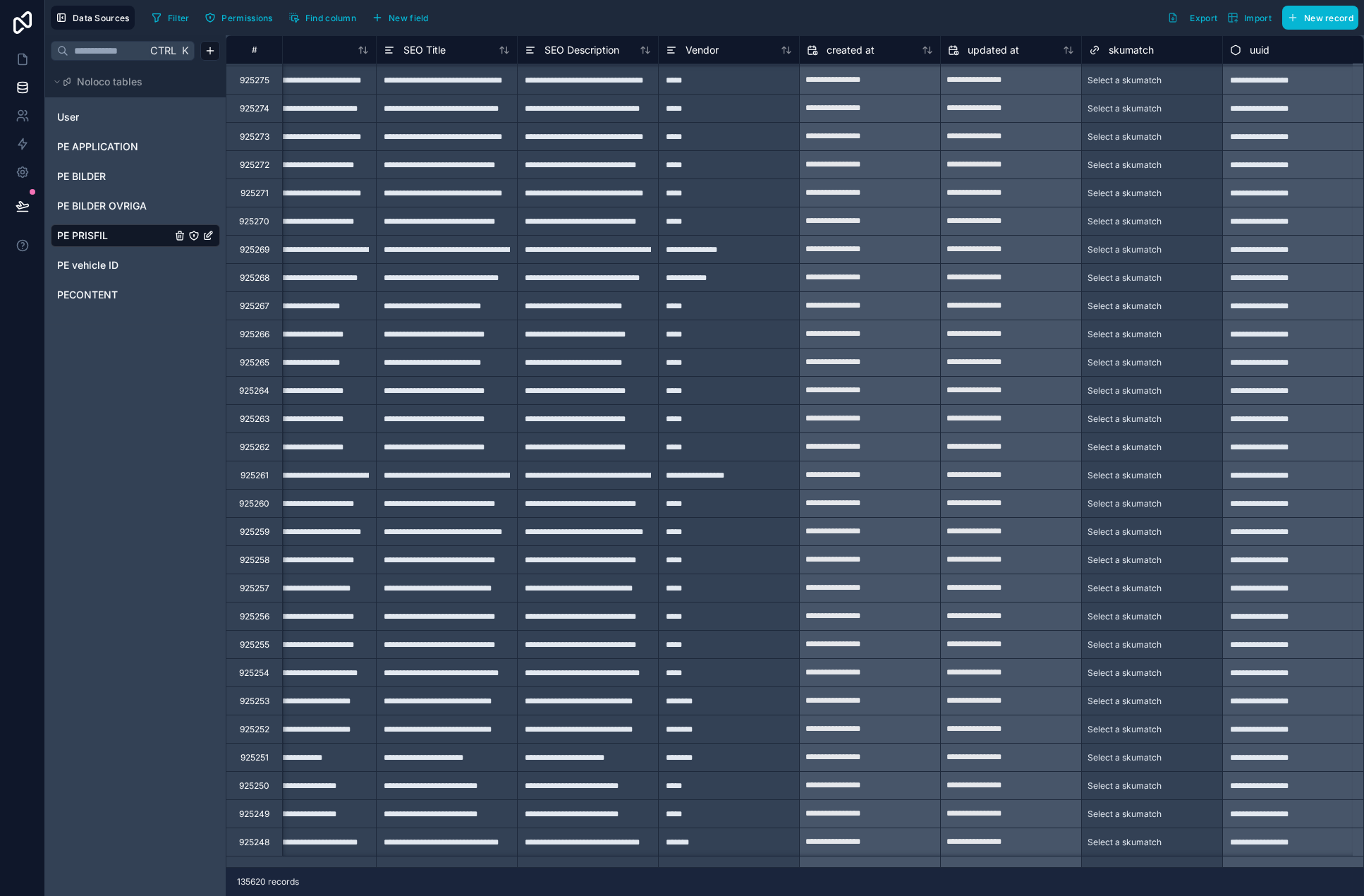
click at [1120, 44] on span "skumatch" at bounding box center [1131, 50] width 45 height 14
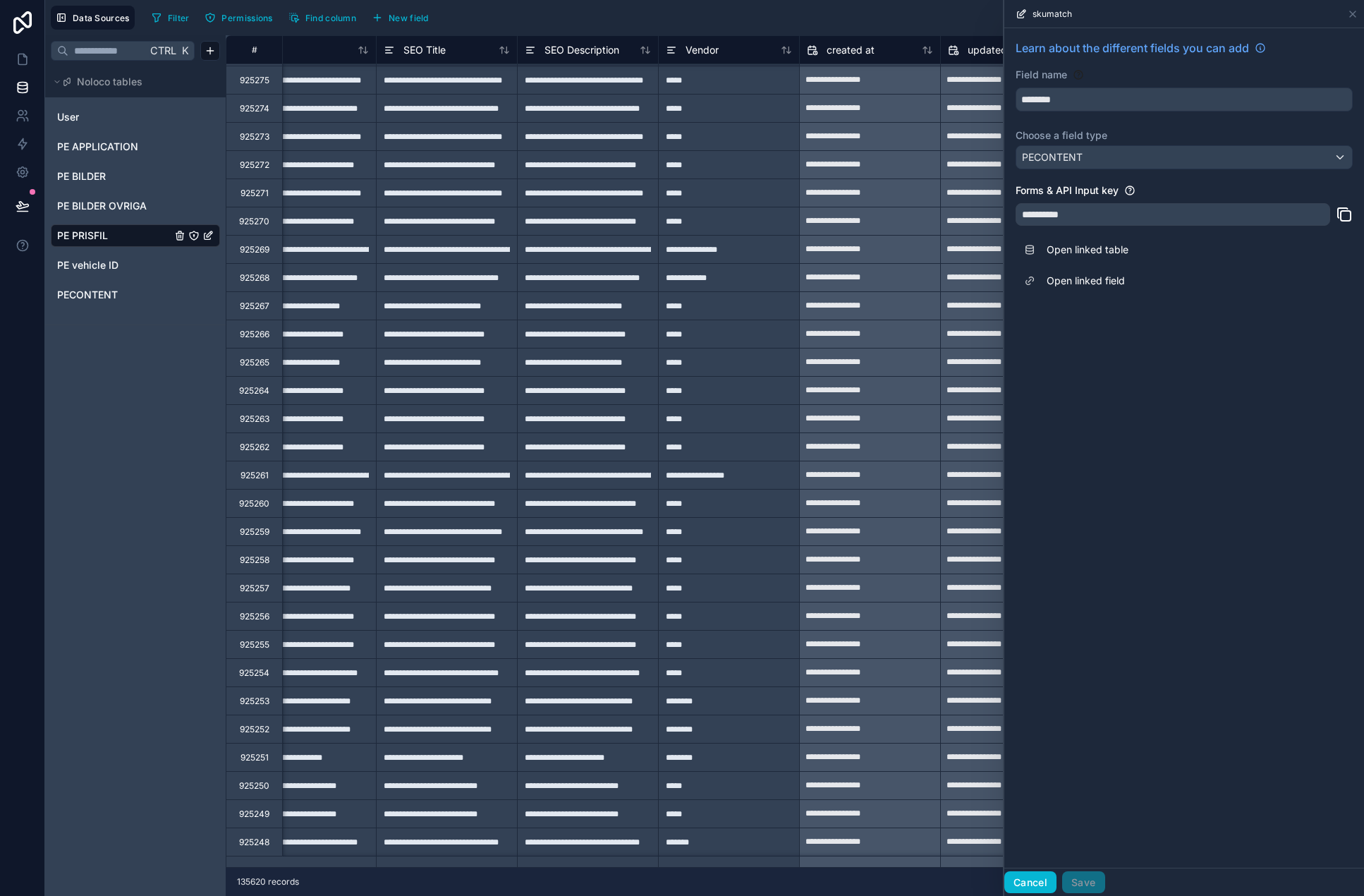
click at [1035, 876] on button "Cancel" at bounding box center [1031, 882] width 53 height 23
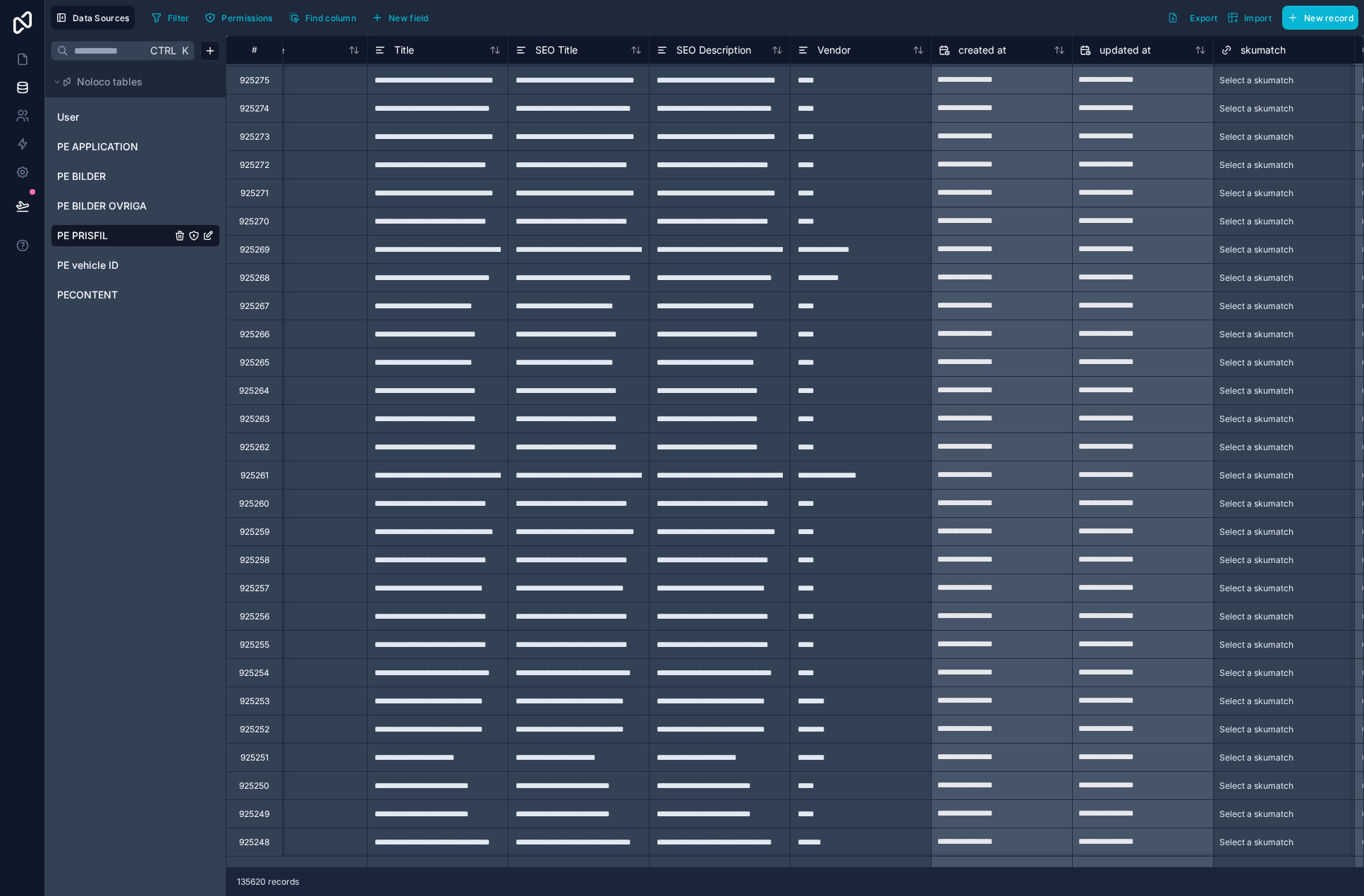
scroll to position [139, 4246]
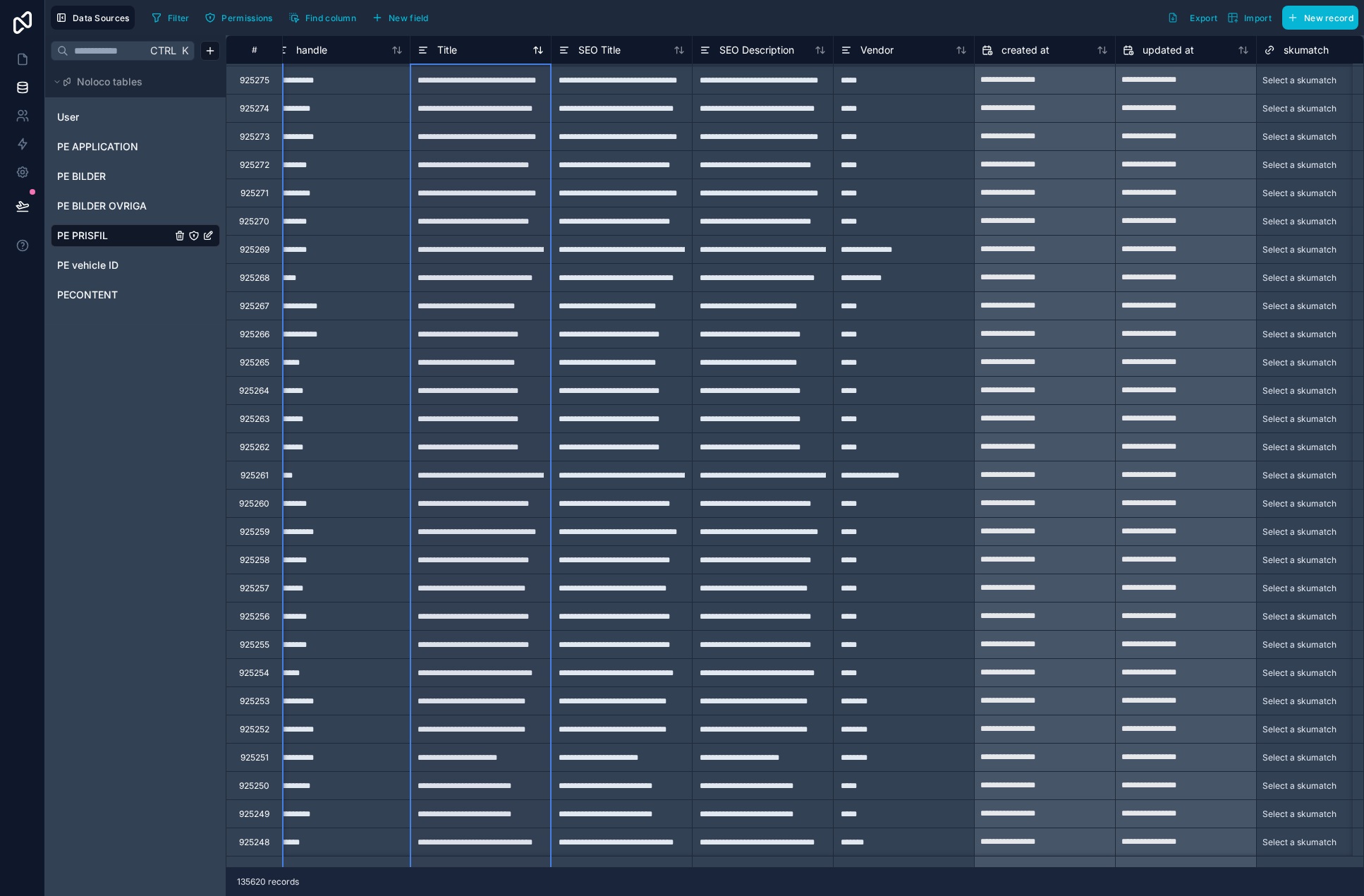
click at [457, 47] on span "Title" at bounding box center [447, 50] width 20 height 14
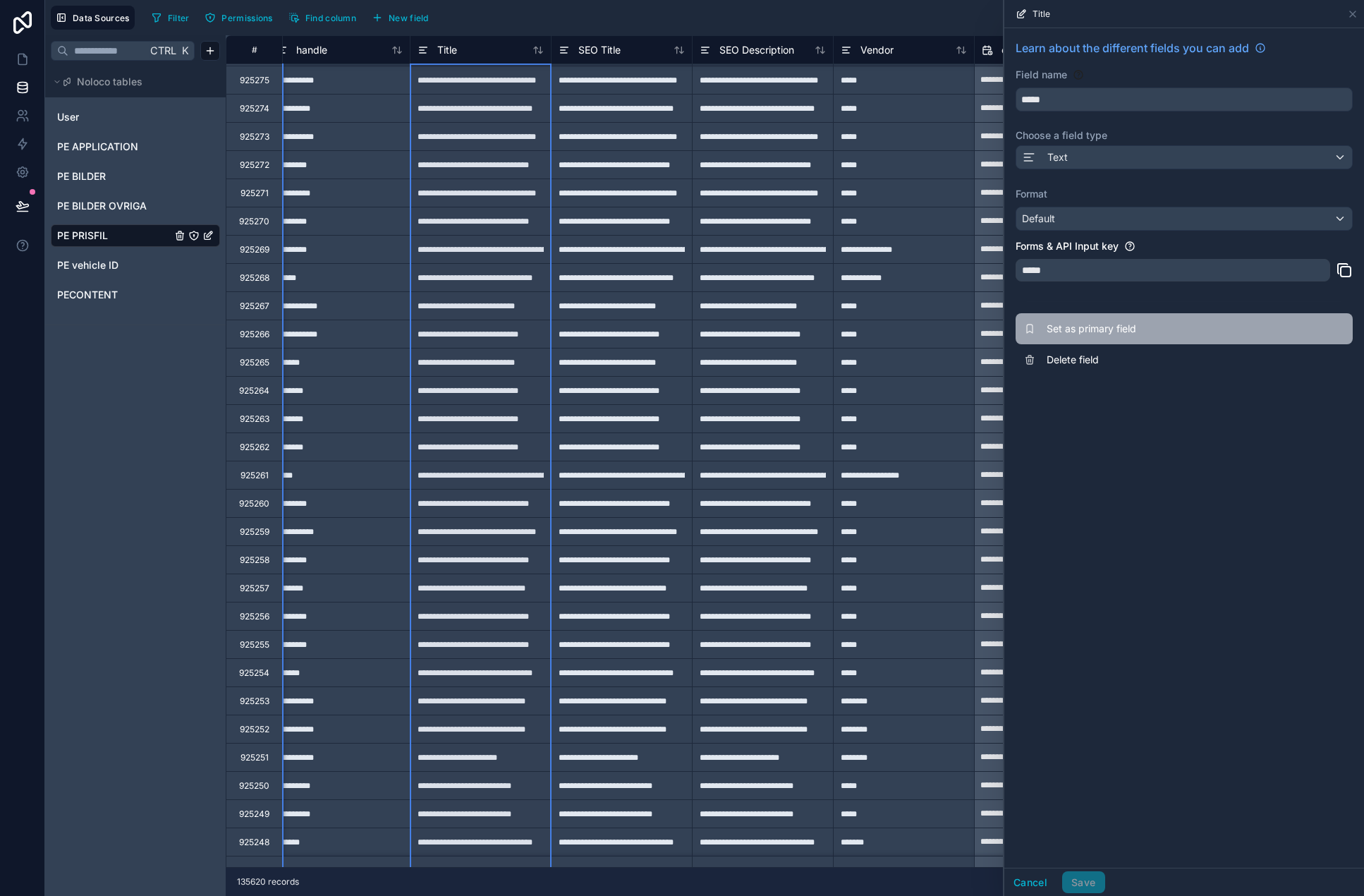
click at [1072, 327] on span "Set as primary field" at bounding box center [1148, 328] width 203 height 14
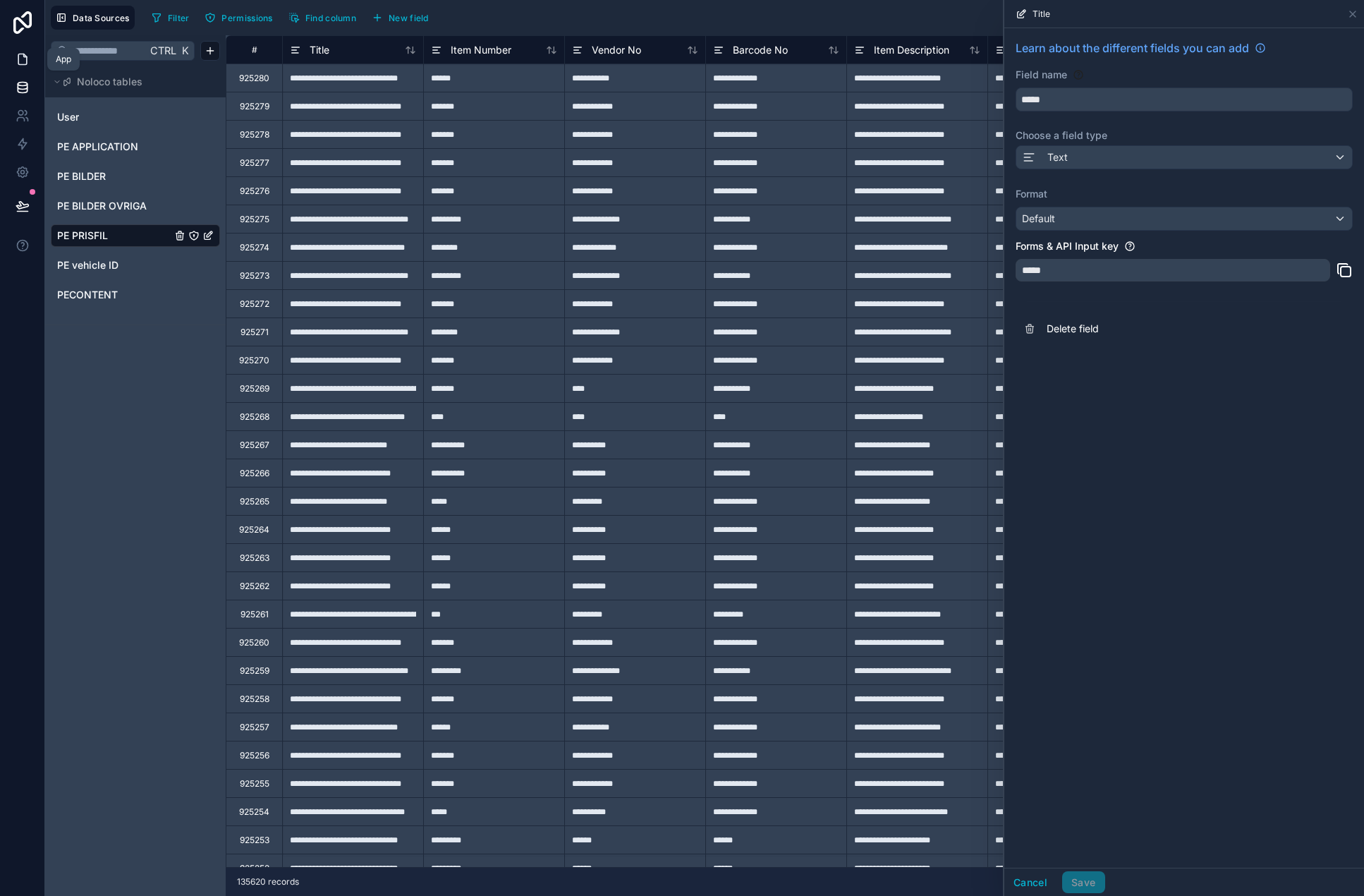
click at [30, 54] on link at bounding box center [22, 59] width 44 height 28
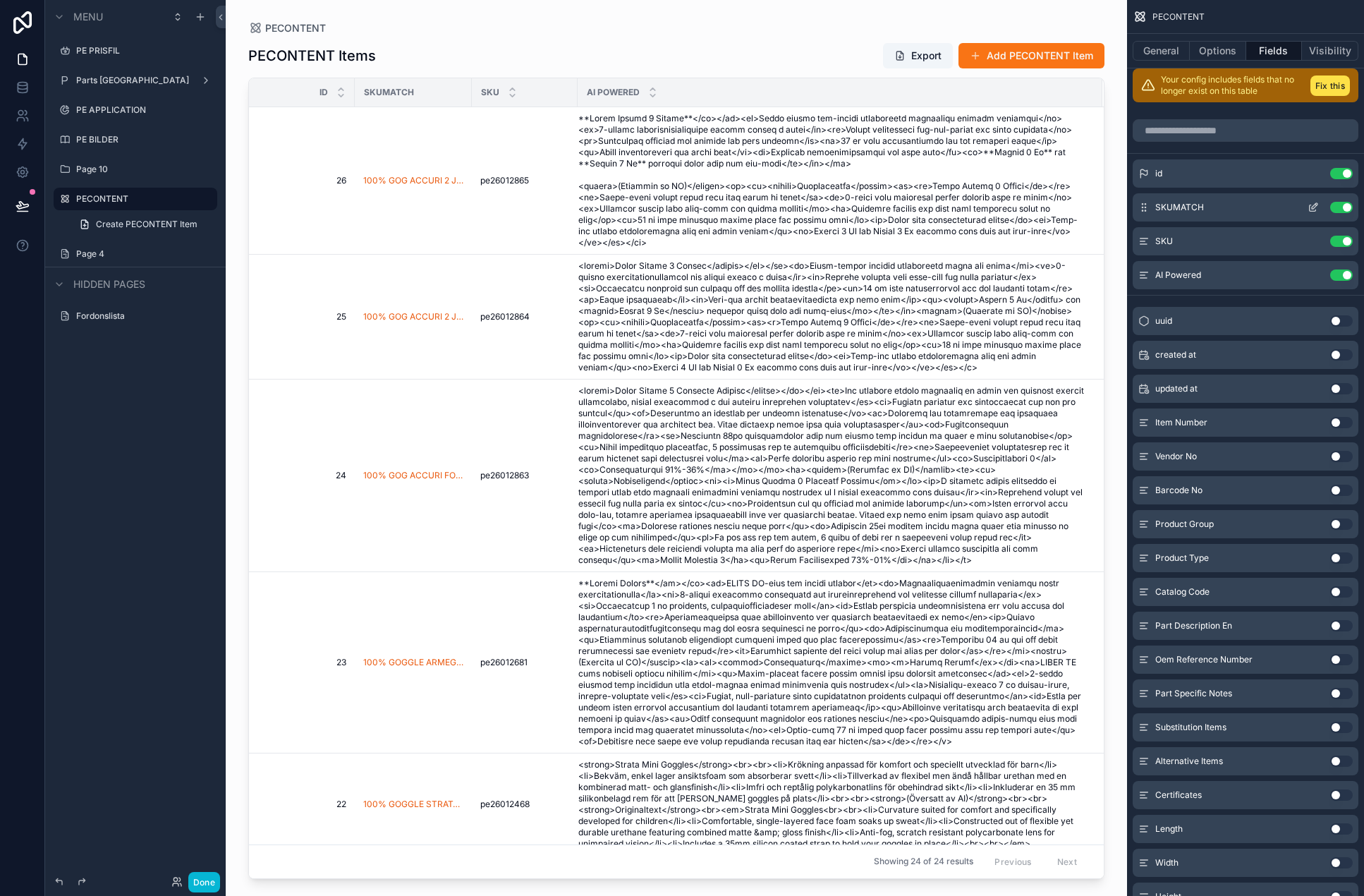
click at [1211, 210] on button "scrollable content" at bounding box center [1313, 208] width 23 height 11
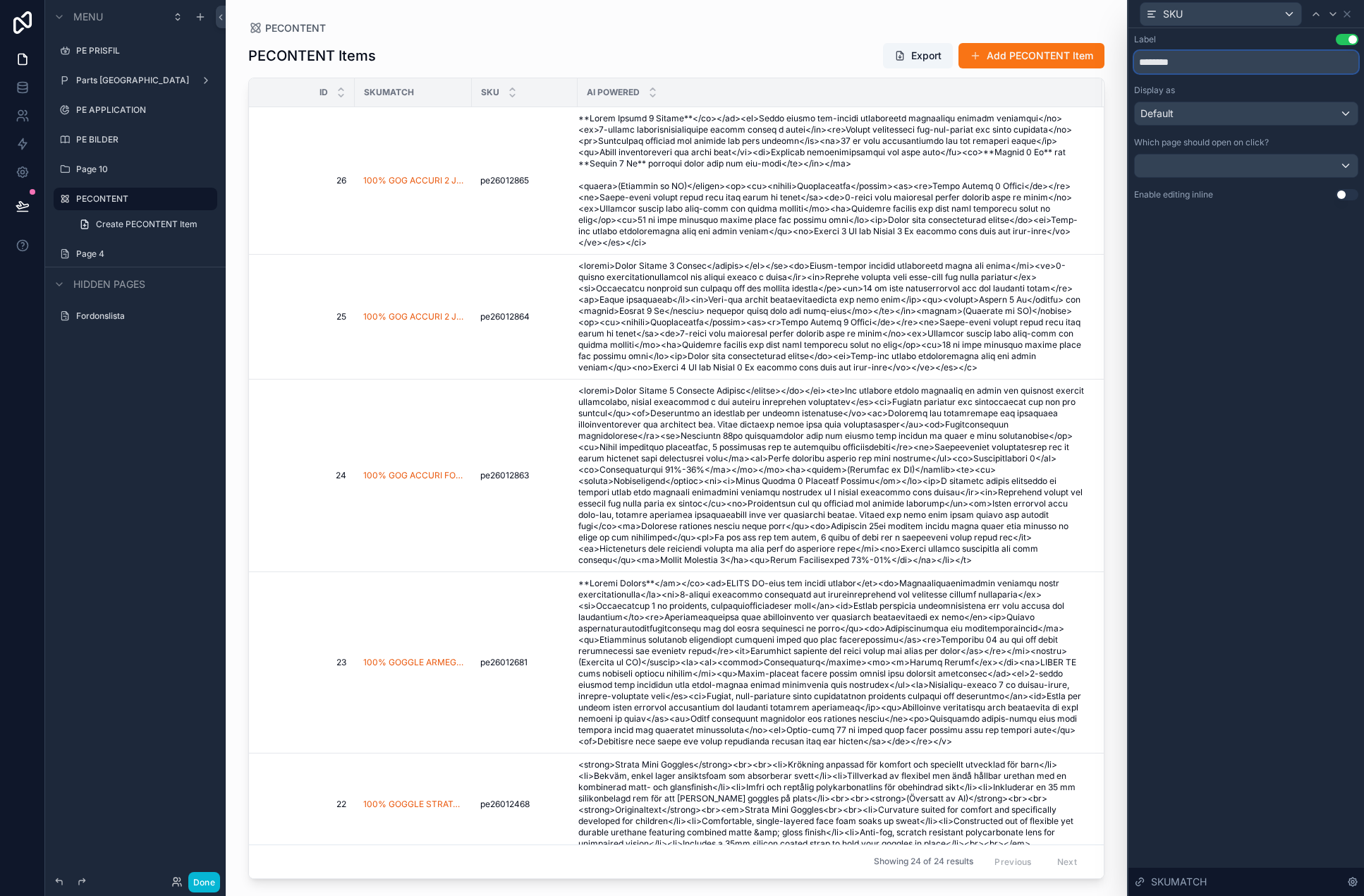
click at [1176, 68] on input "********" at bounding box center [1246, 62] width 225 height 23
click at [1177, 68] on input "********" at bounding box center [1246, 62] width 225 height 23
type input "**********"
click at [1211, 256] on div "**********" at bounding box center [1246, 462] width 236 height 868
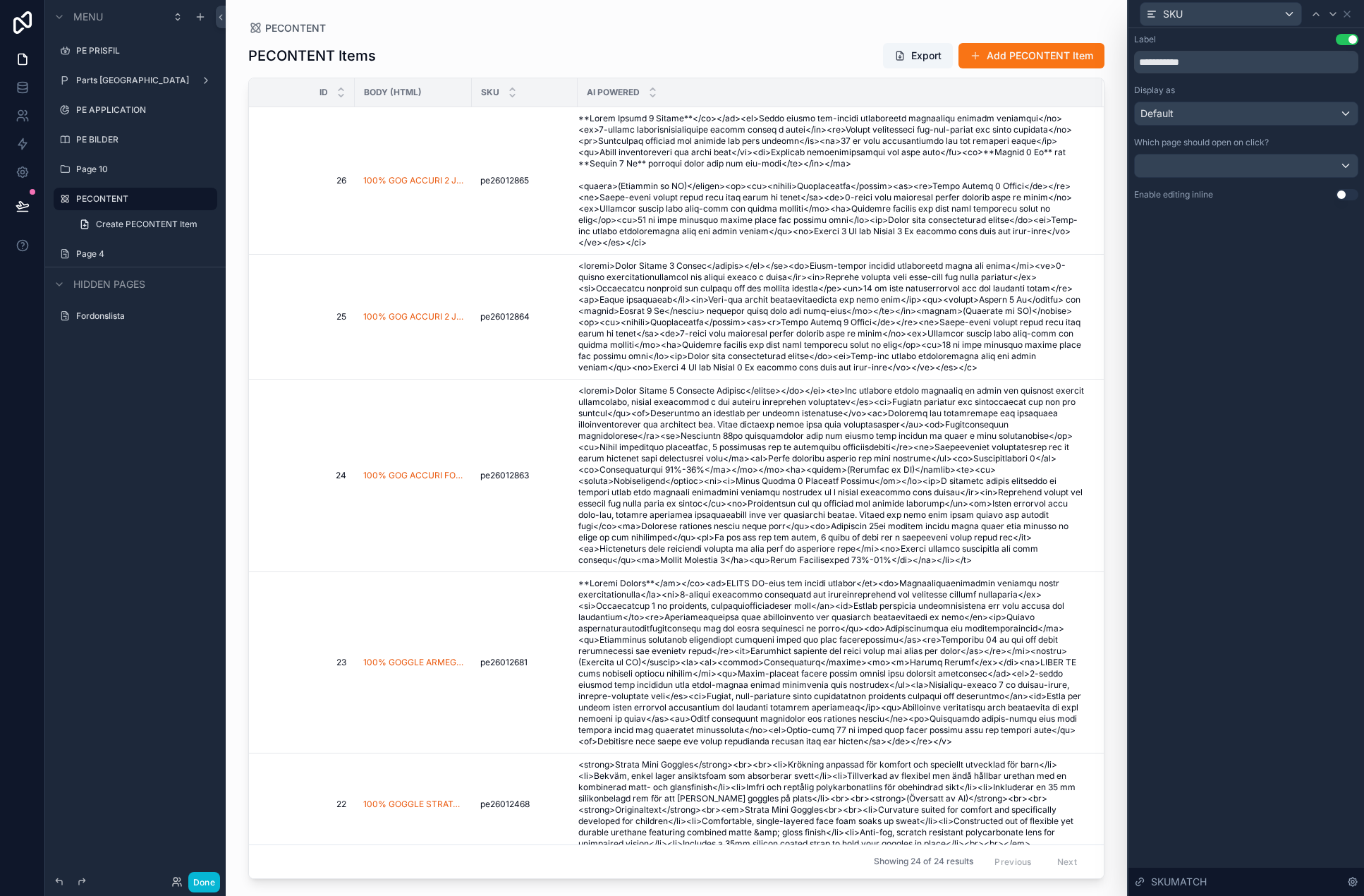
click at [1211, 100] on div "Display as Default" at bounding box center [1246, 105] width 225 height 41
click at [1211, 113] on div "Default" at bounding box center [1246, 114] width 223 height 23
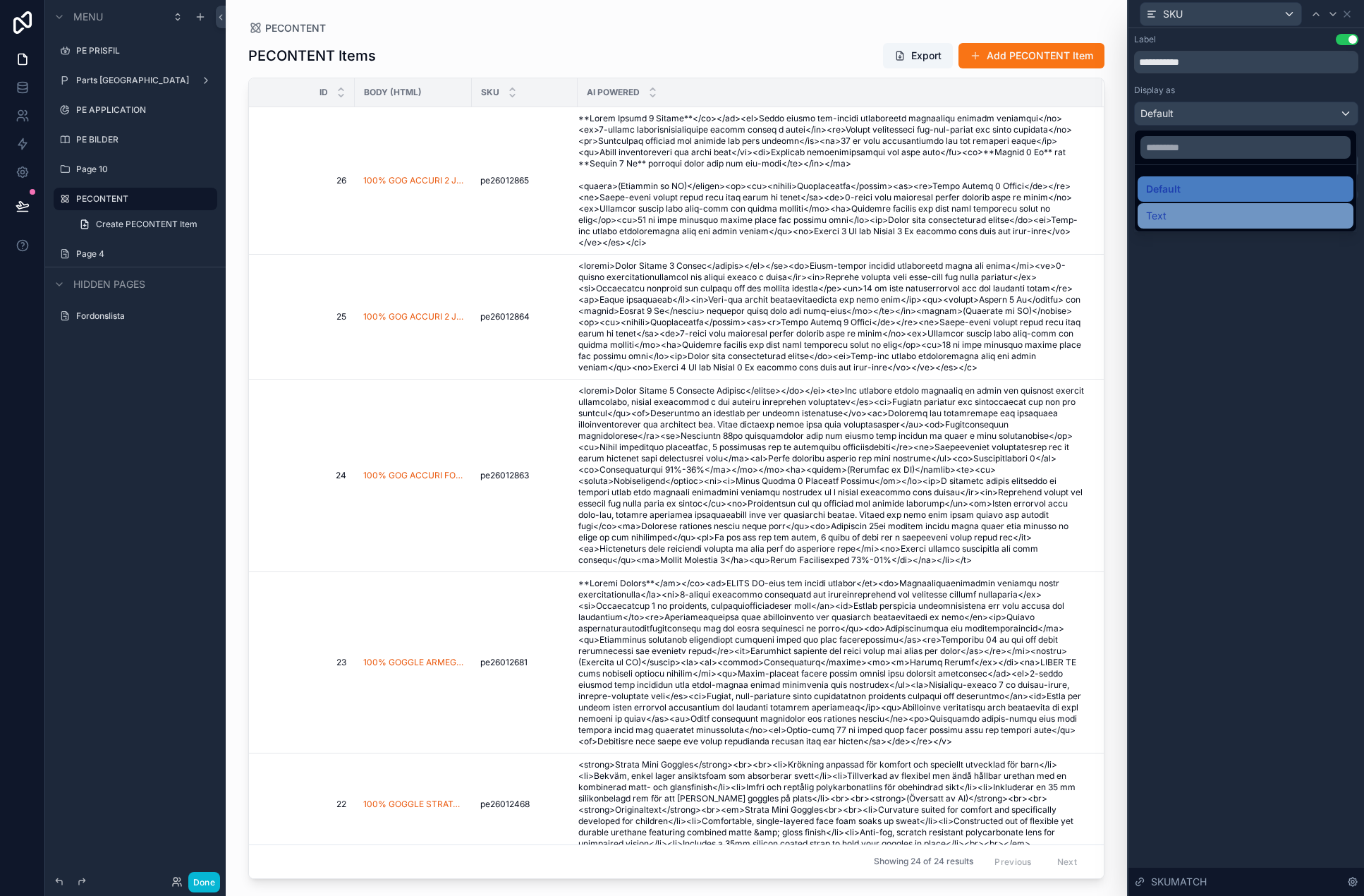
click at [1211, 214] on div "Text" at bounding box center [1246, 216] width 199 height 17
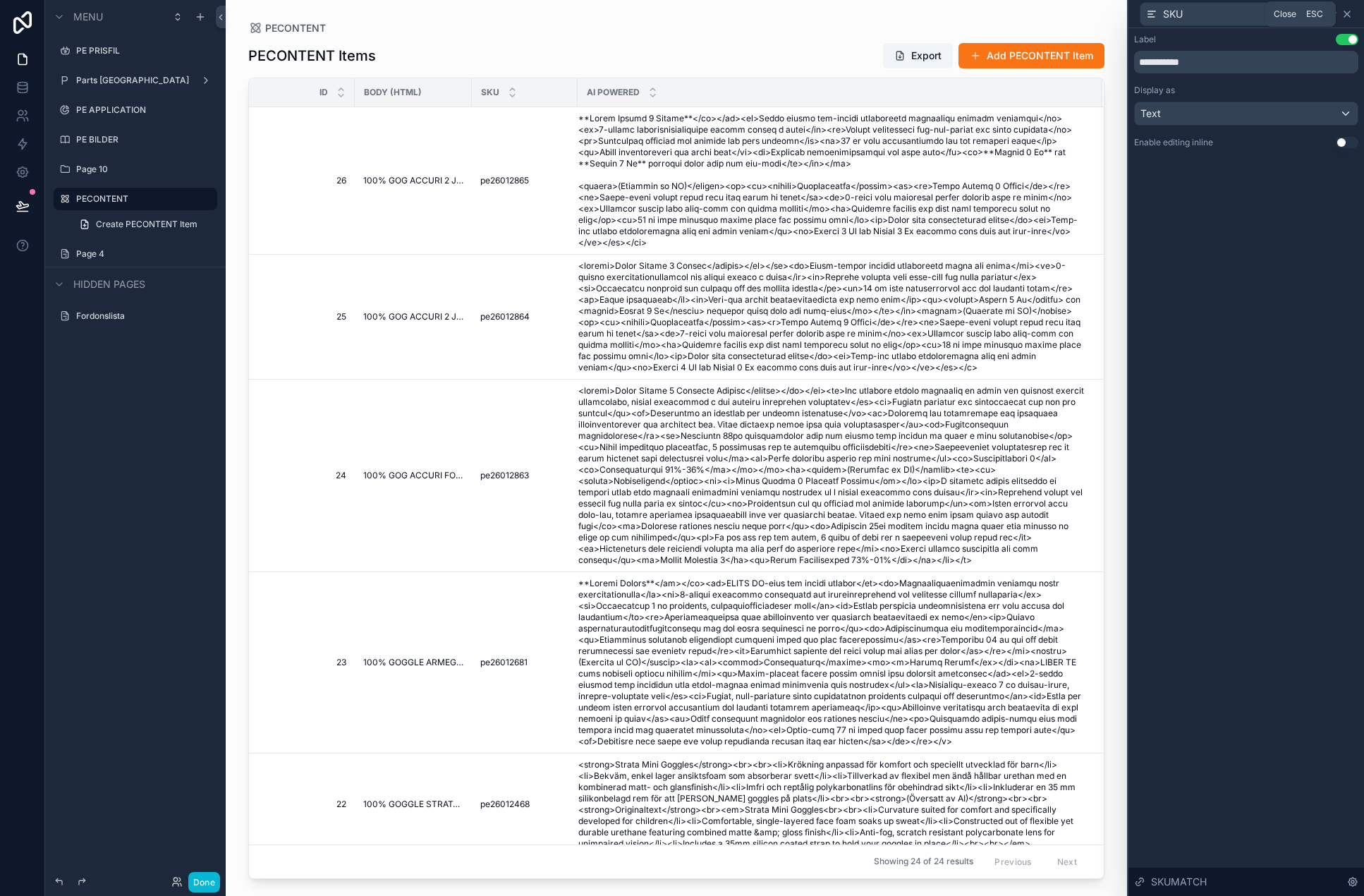
click at [1211, 10] on icon at bounding box center [1347, 14] width 11 height 11
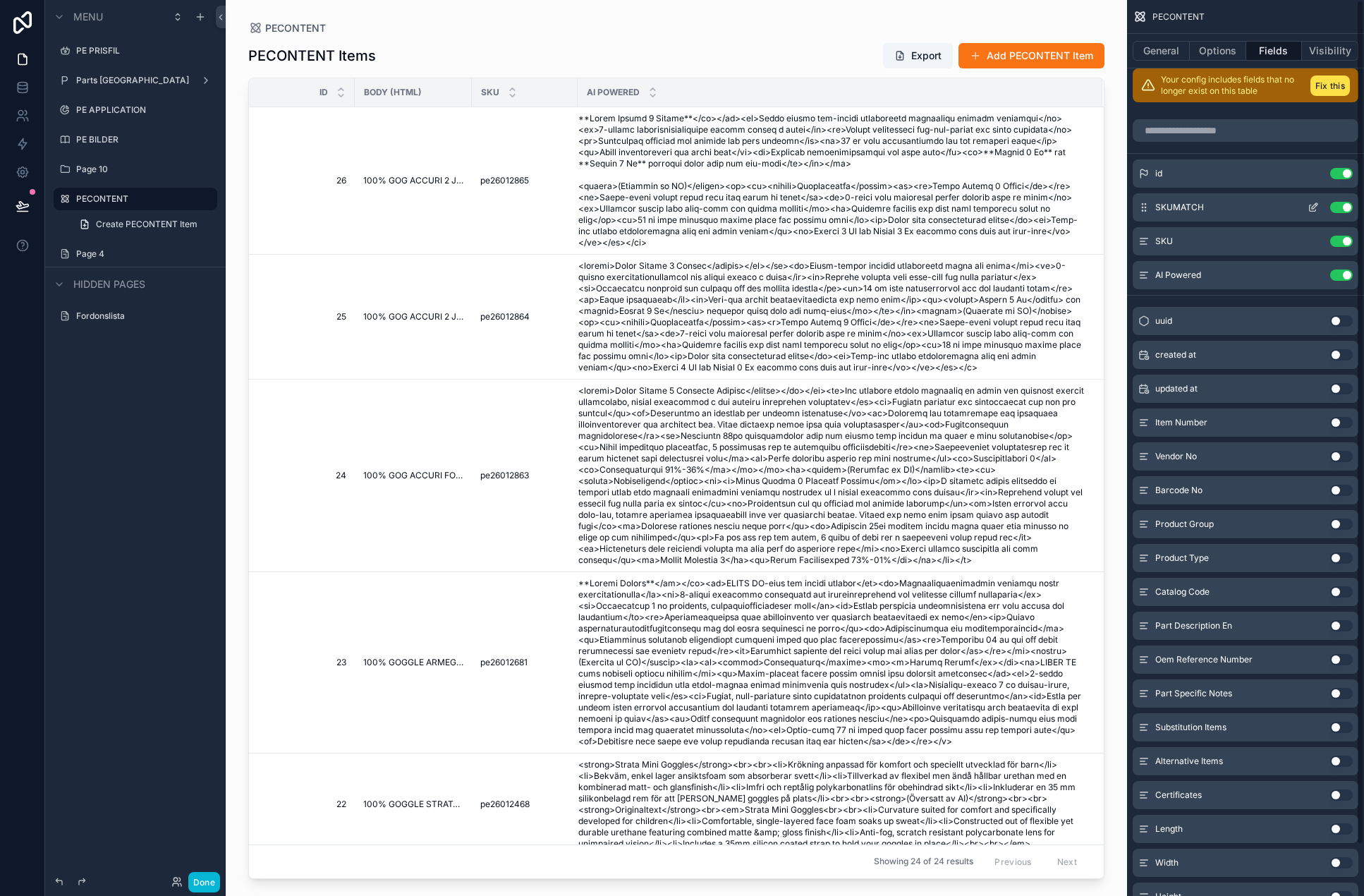
click at [1211, 209] on icon "scrollable content" at bounding box center [1313, 208] width 11 height 11
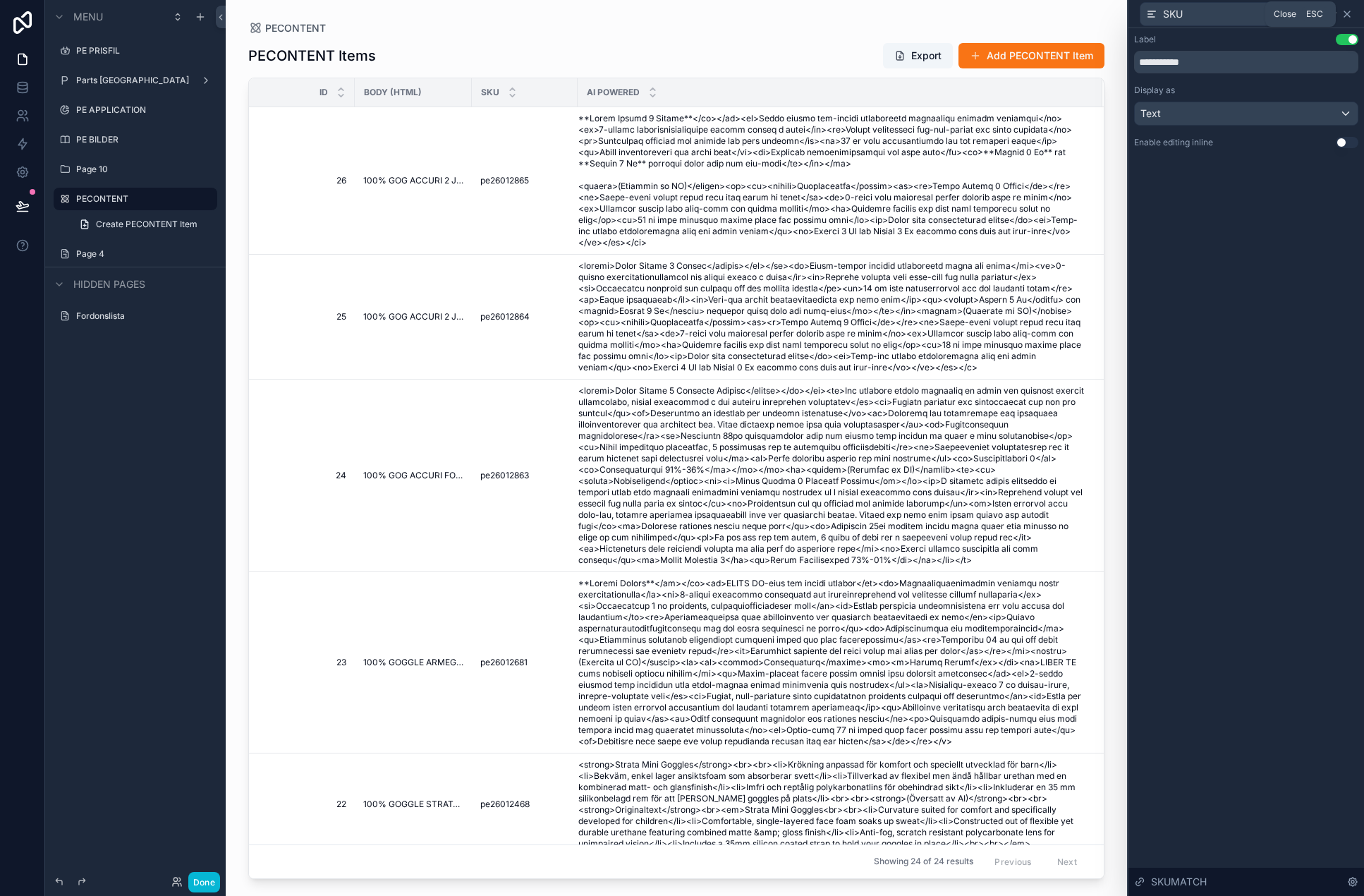
click at [1211, 13] on icon at bounding box center [1347, 14] width 11 height 11
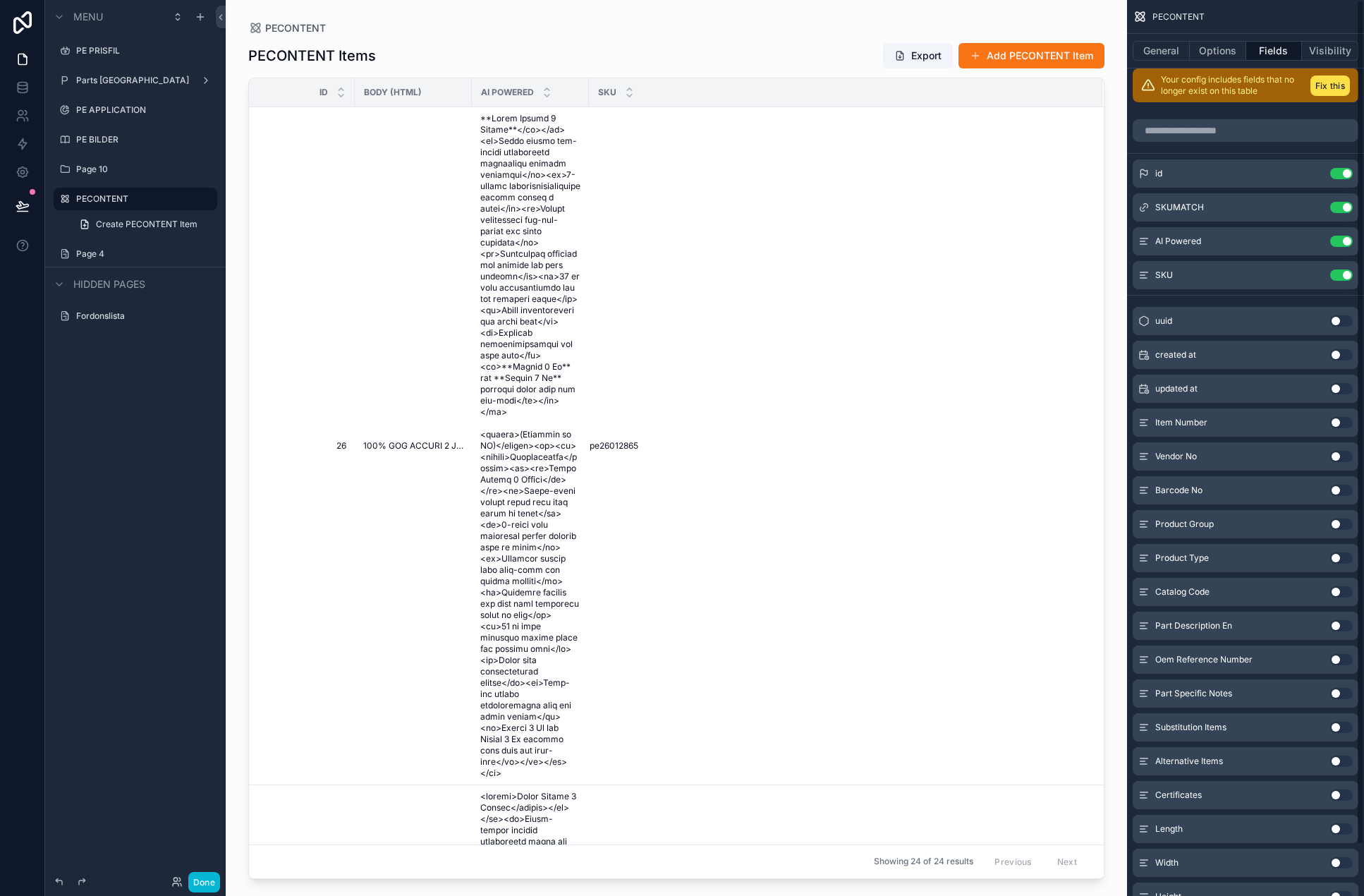
click at [1211, 61] on div "General Options Fields Visibility" at bounding box center [1246, 51] width 237 height 34
click at [1188, 55] on button "General" at bounding box center [1161, 51] width 57 height 20
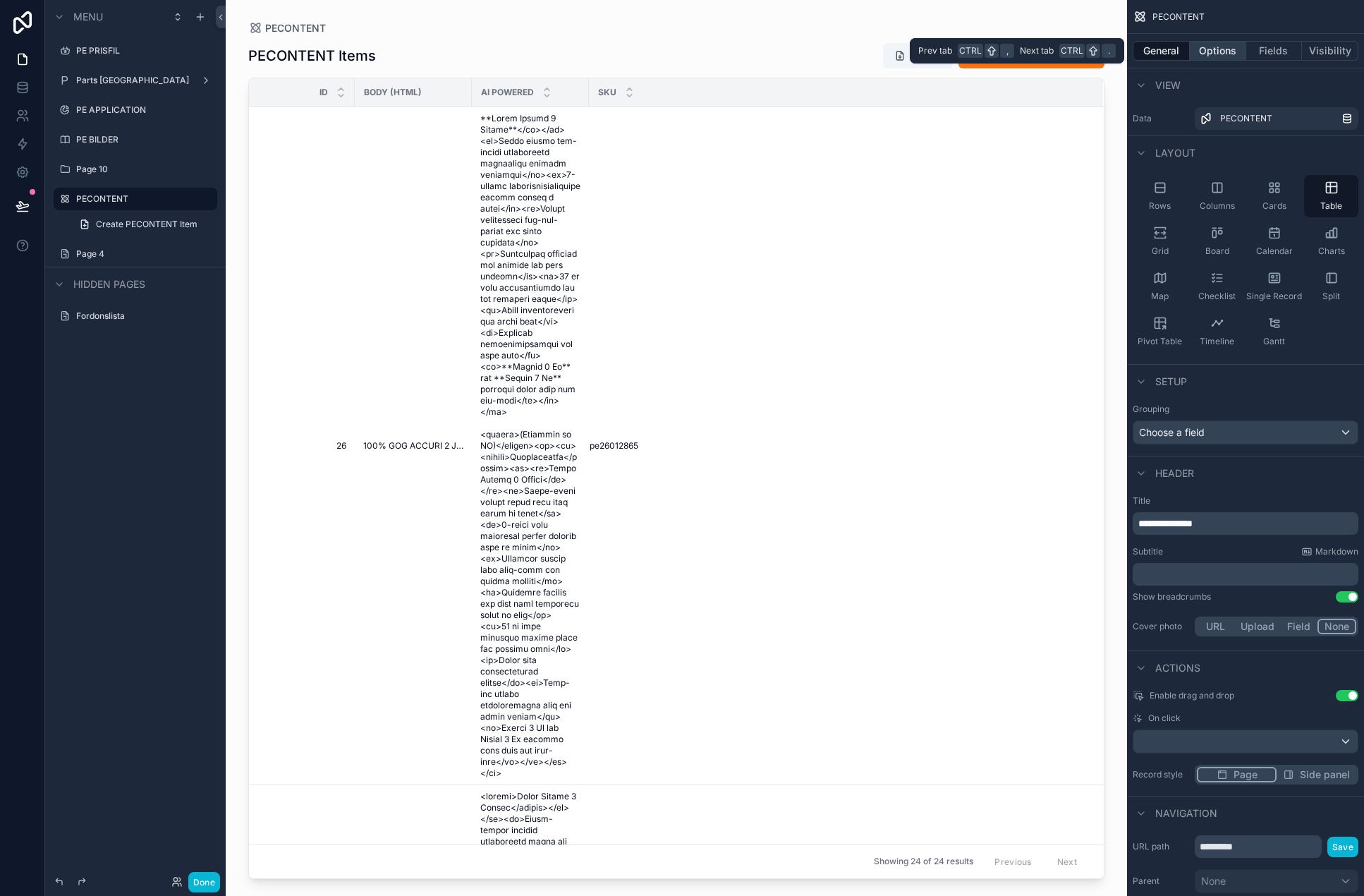
click at [1204, 55] on button "Options" at bounding box center [1218, 51] width 56 height 20
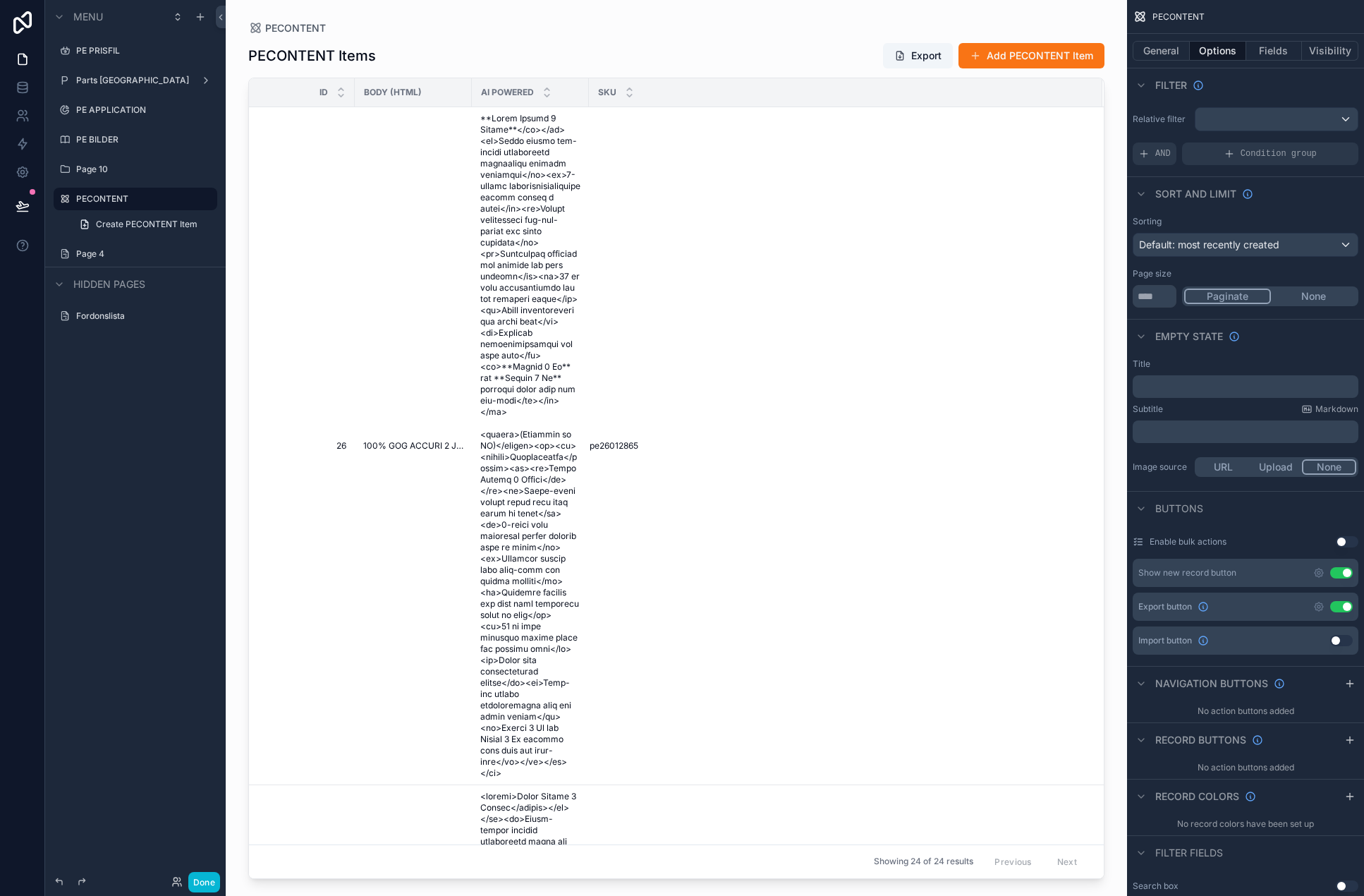
click at [1211, 571] on button "Use setting" at bounding box center [1341, 573] width 23 height 11
click at [207, 882] on button "Done" at bounding box center [204, 882] width 32 height 21
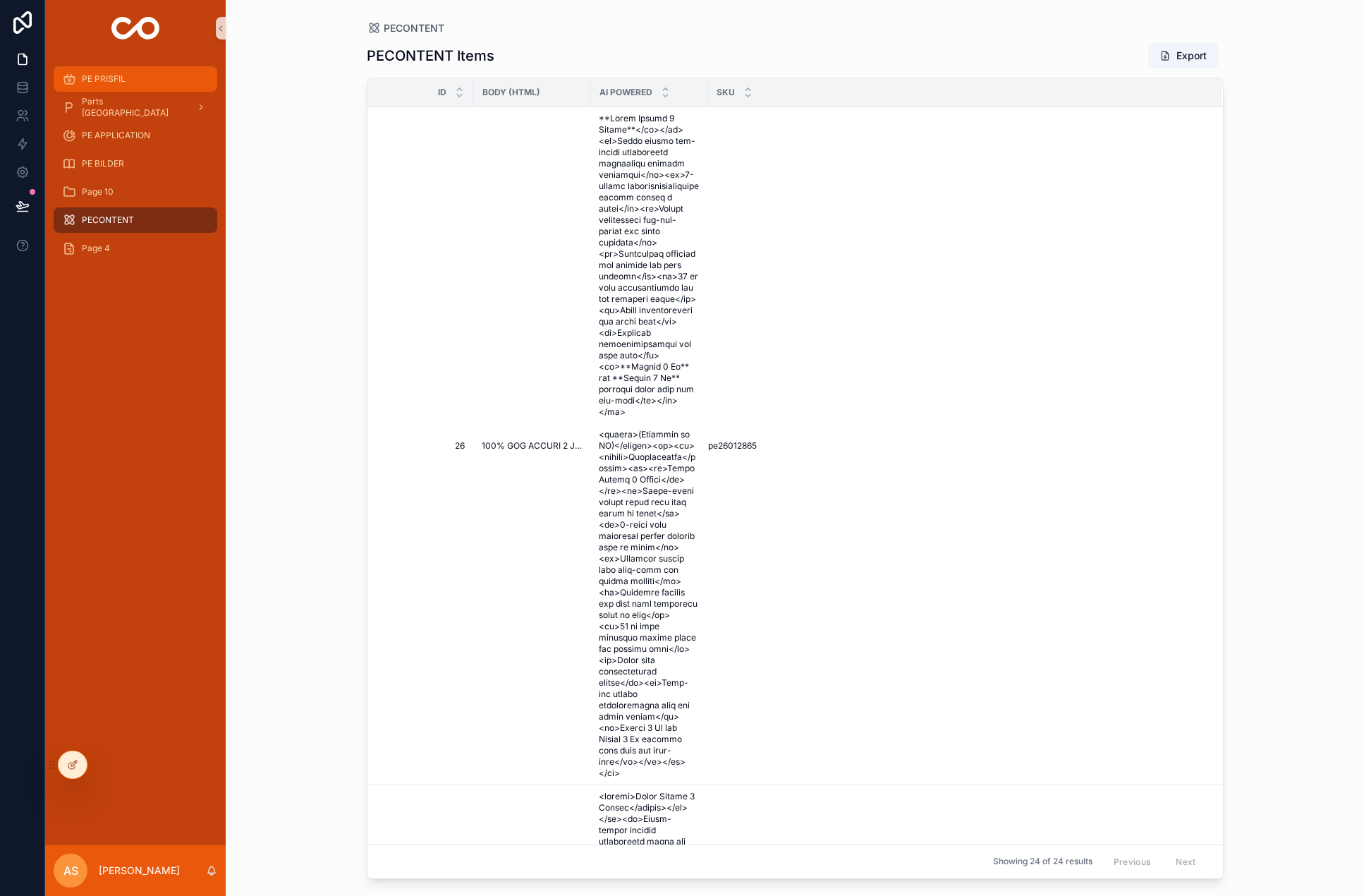
click at [126, 88] on div "PE PRISFIL" at bounding box center [135, 79] width 147 height 23
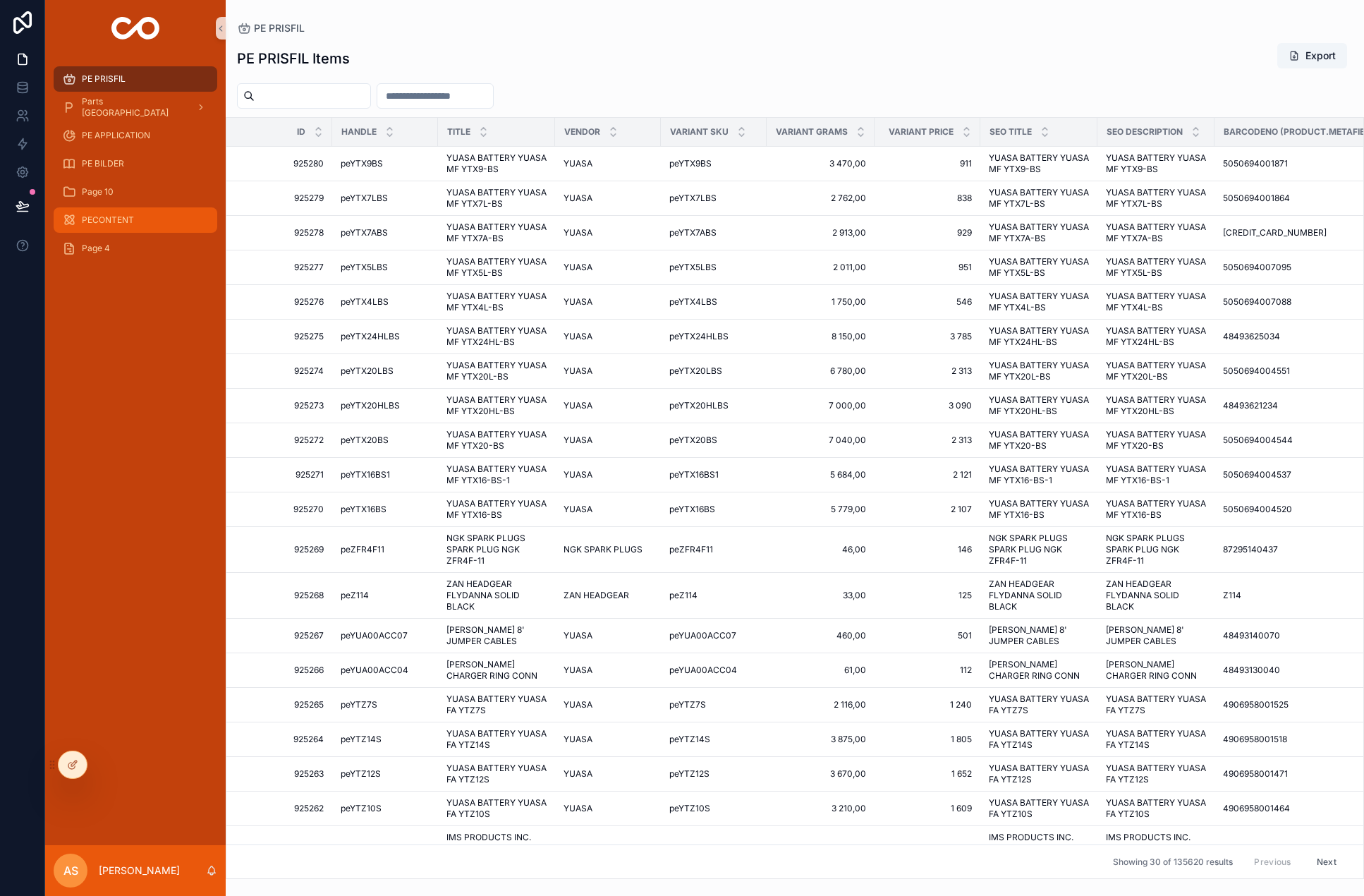
click at [132, 214] on span "PECONTENT" at bounding box center [108, 220] width 53 height 11
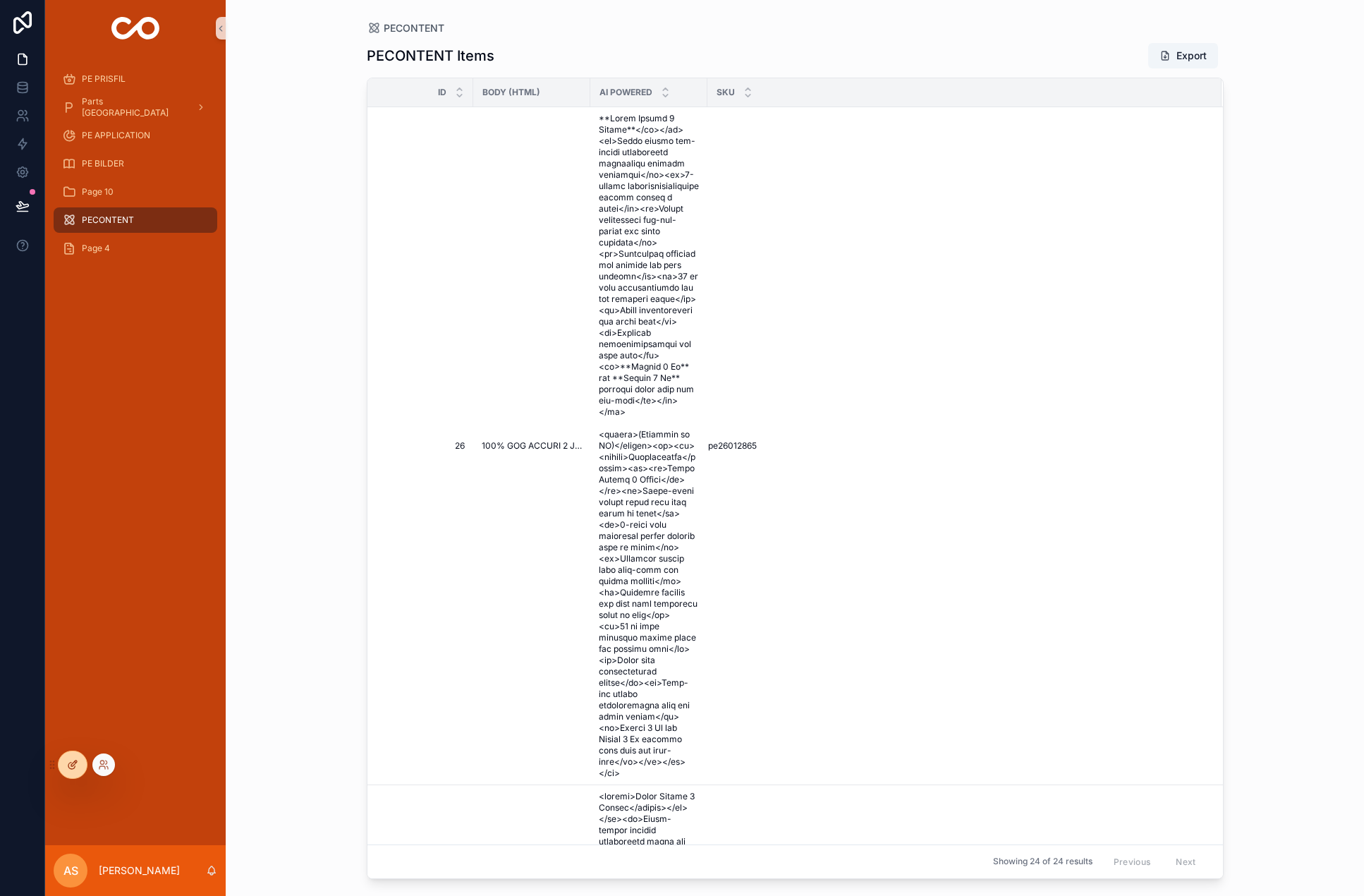
click at [72, 758] on div at bounding box center [72, 765] width 28 height 27
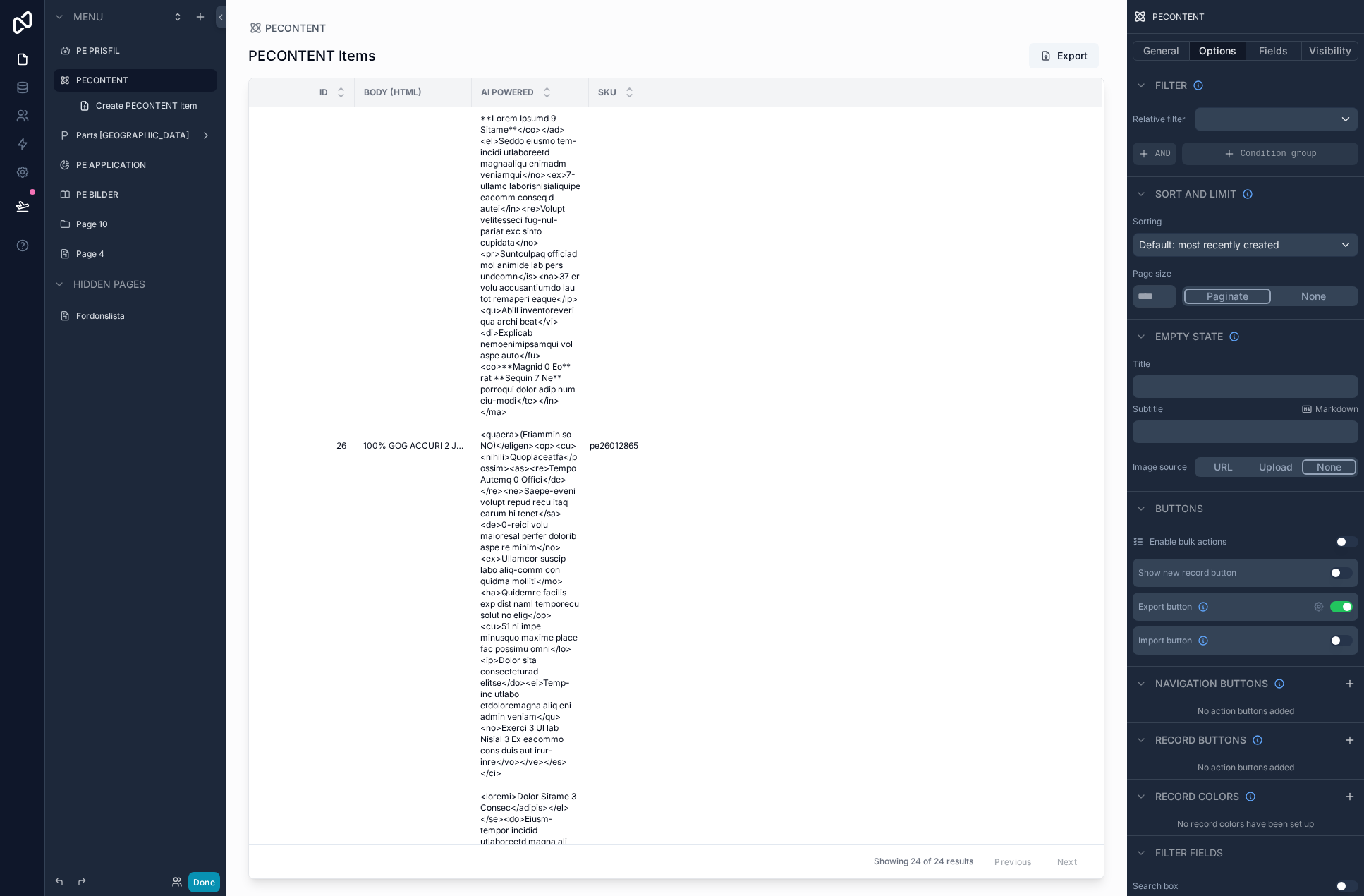
click at [209, 880] on button "Done" at bounding box center [204, 882] width 32 height 21
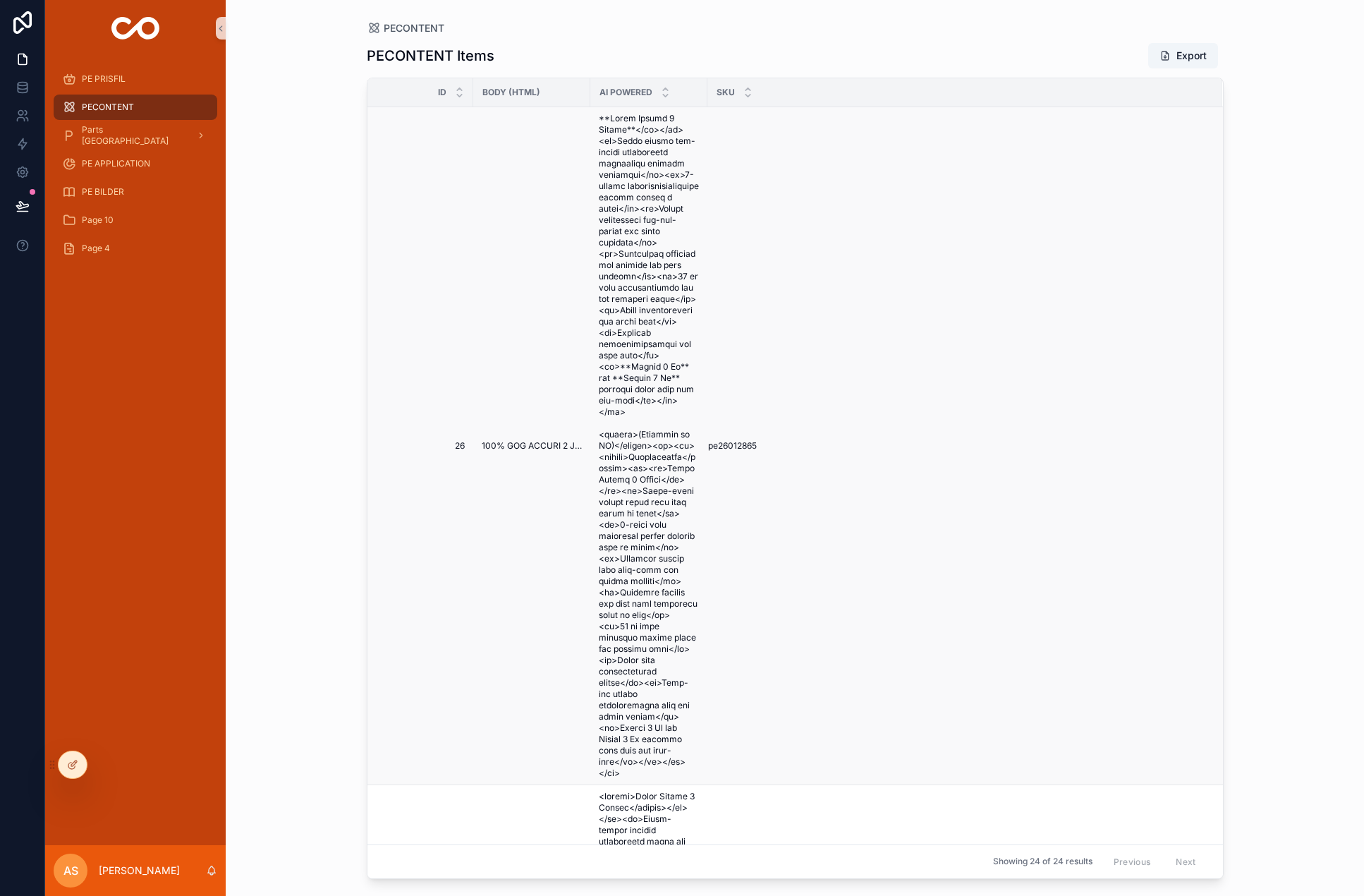
click at [740, 440] on span "pe26012865" at bounding box center [733, 446] width 49 height 11
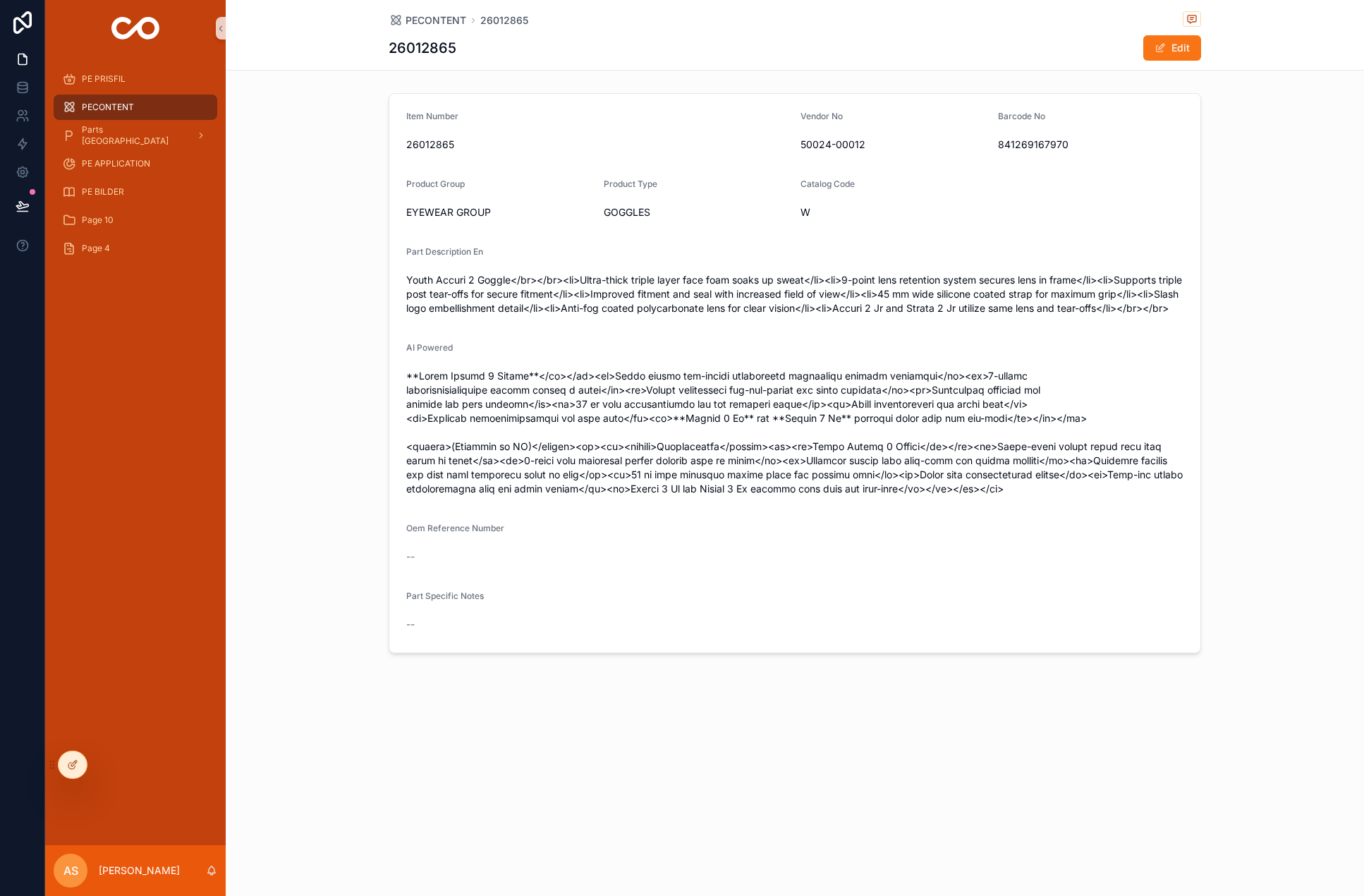
drag, startPoint x: 683, startPoint y: 167, endPoint x: 687, endPoint y: 161, distance: 7.2
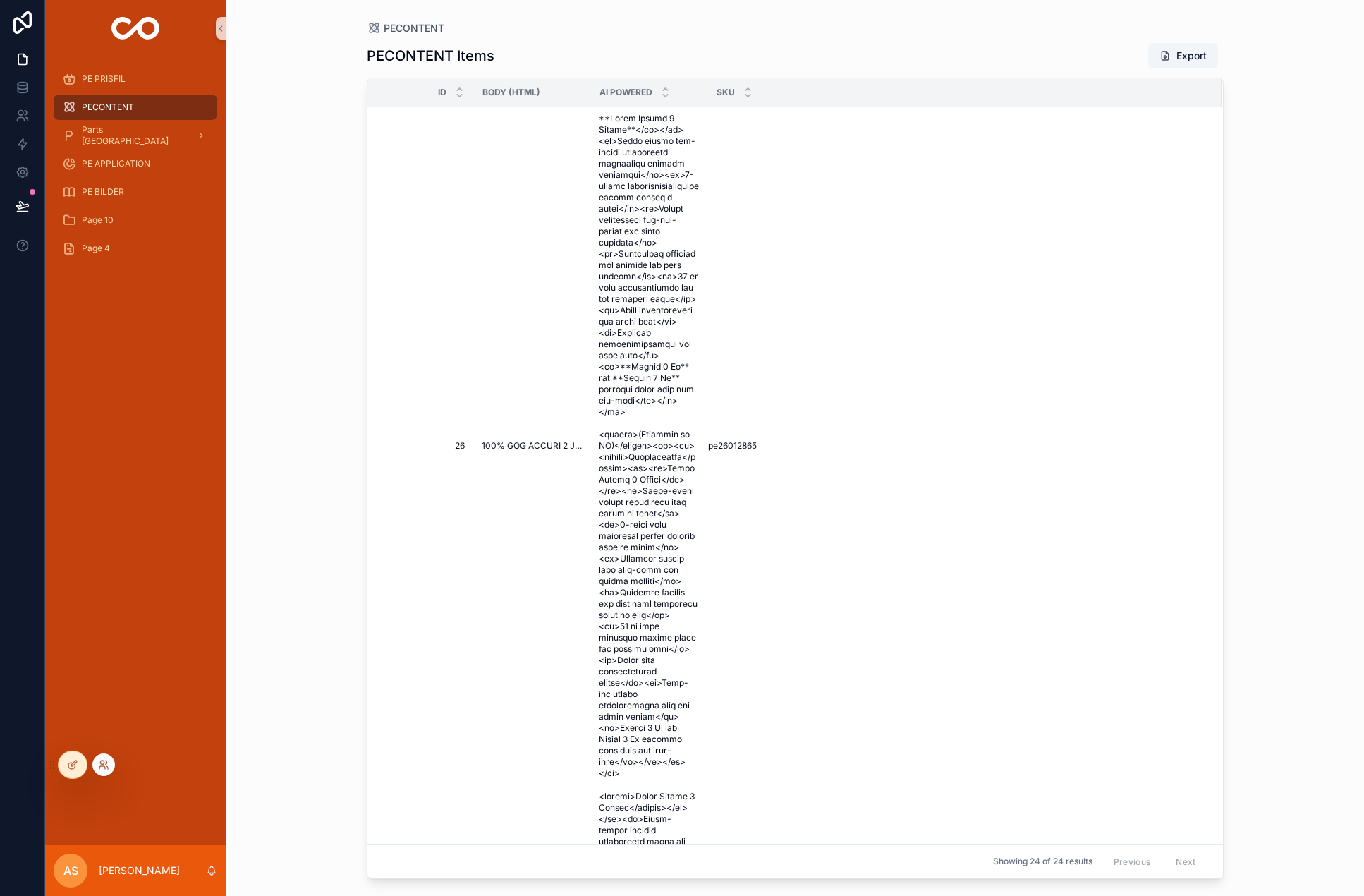
click at [53, 772] on div at bounding box center [68, 765] width 41 height 28
click at [70, 764] on icon at bounding box center [71, 765] width 7 height 7
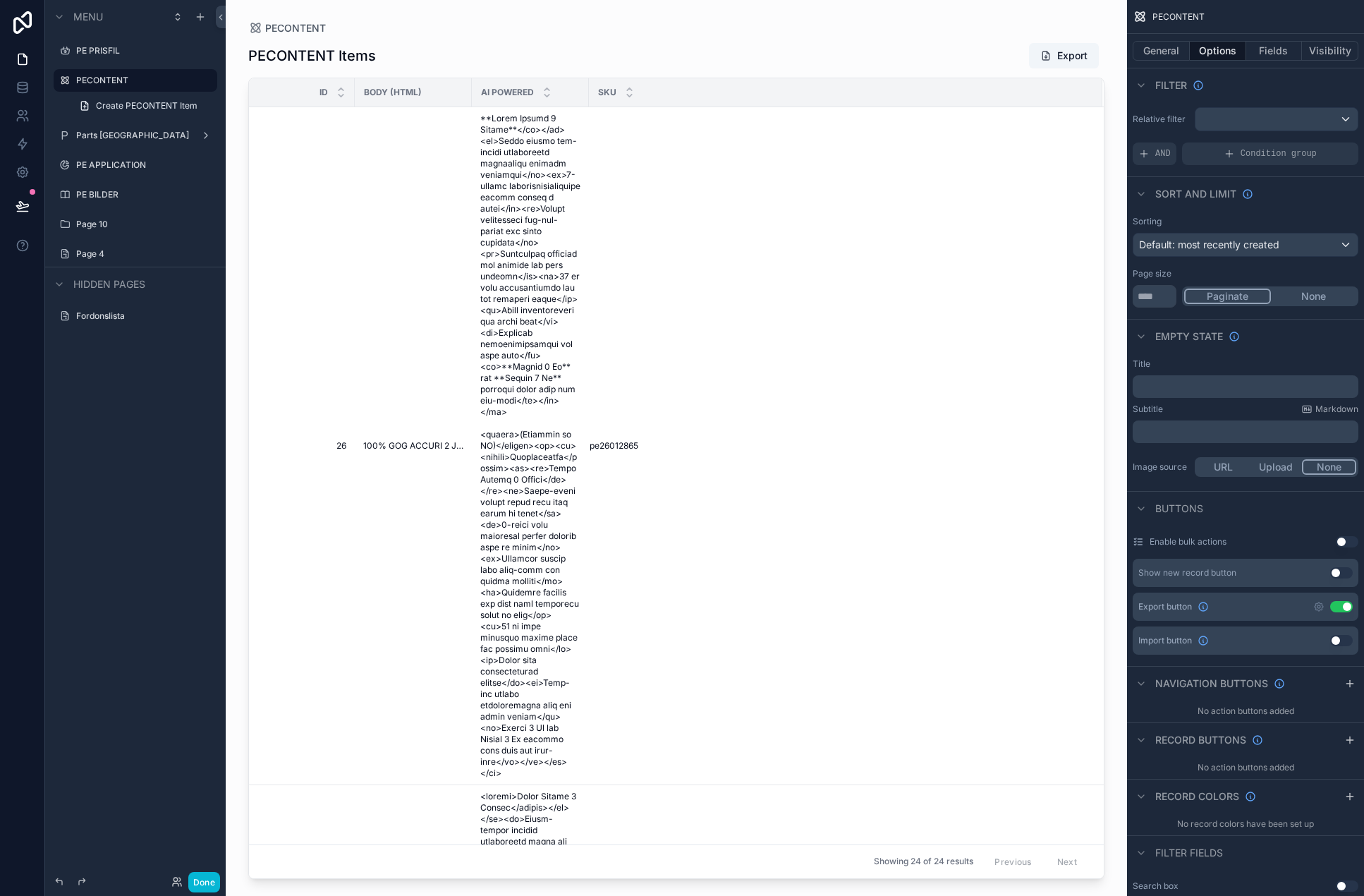
click at [460, 344] on div "scrollable content" at bounding box center [676, 440] width 902 height 879
click at [1211, 48] on button "Fields" at bounding box center [1275, 51] width 56 height 20
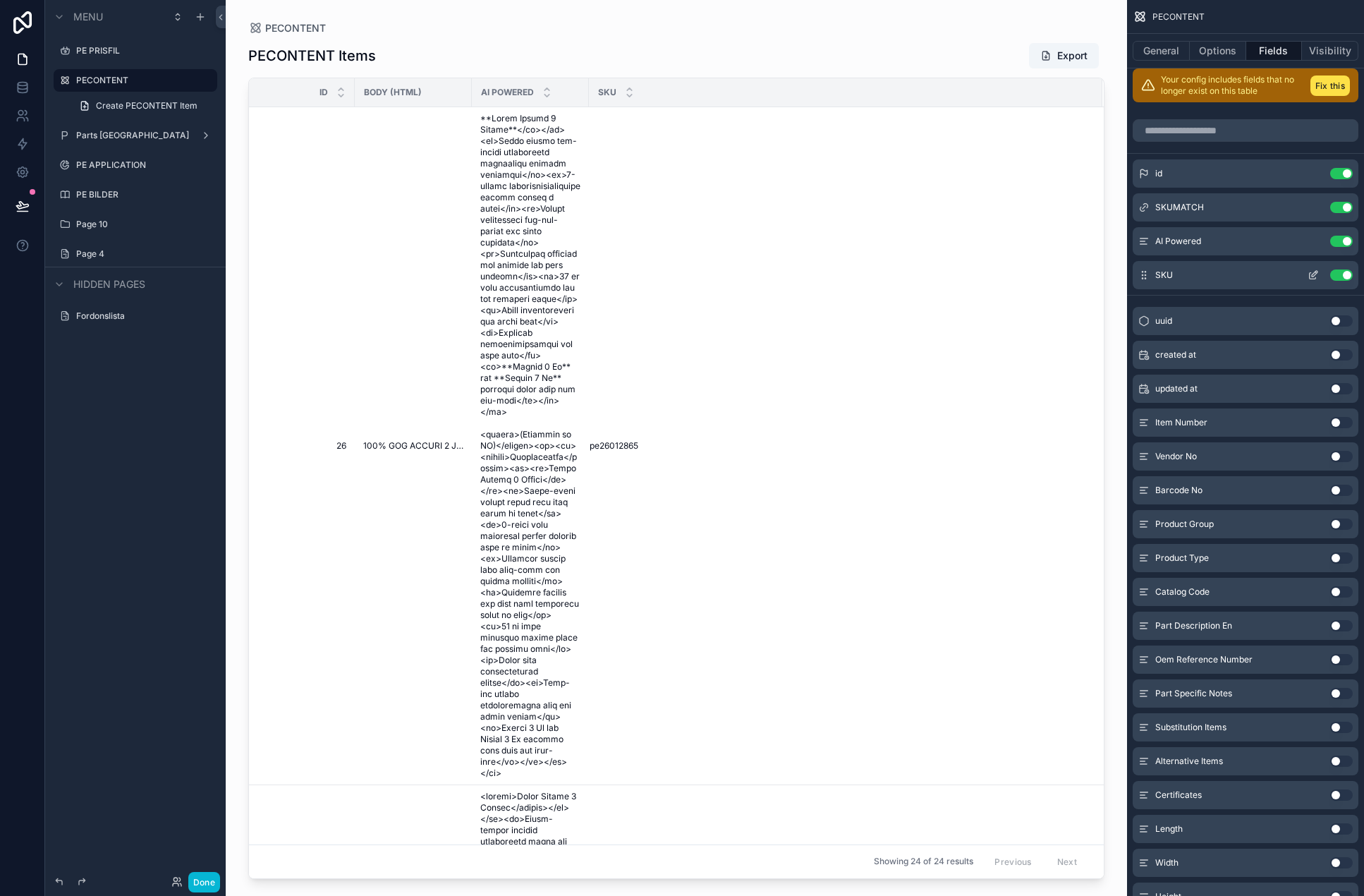
click at [1211, 275] on icon "scrollable content" at bounding box center [1313, 275] width 11 height 11
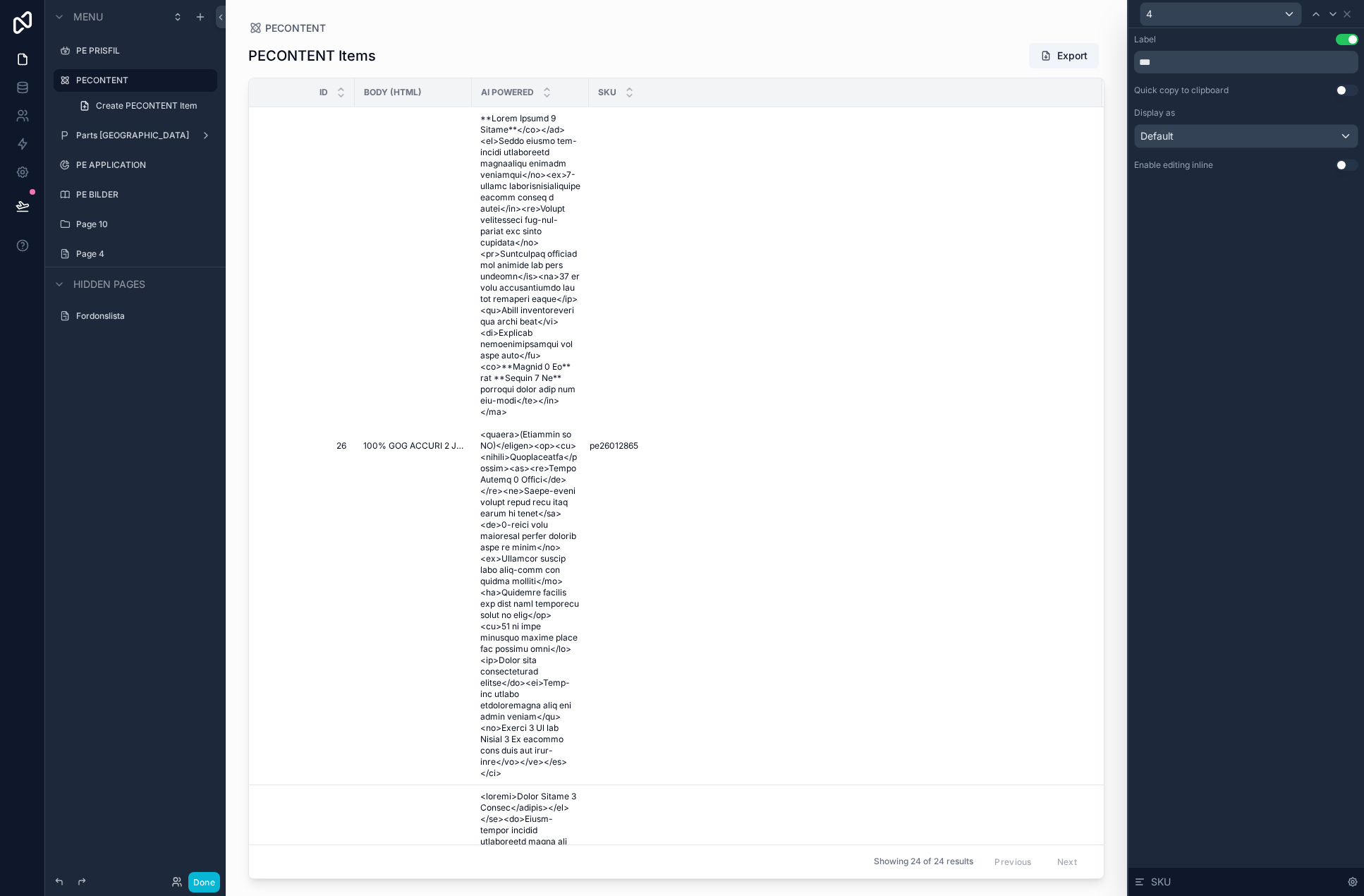
click at [1211, 90] on button "Use setting" at bounding box center [1347, 90] width 23 height 11
click at [1211, 19] on icon at bounding box center [1316, 14] width 11 height 11
click at [1211, 20] on div at bounding box center [1316, 14] width 17 height 17
drag, startPoint x: 902, startPoint y: 52, endPoint x: 1192, endPoint y: 13, distance: 292.6
click at [902, 52] on div "PECONTENT Items Export" at bounding box center [676, 55] width 857 height 27
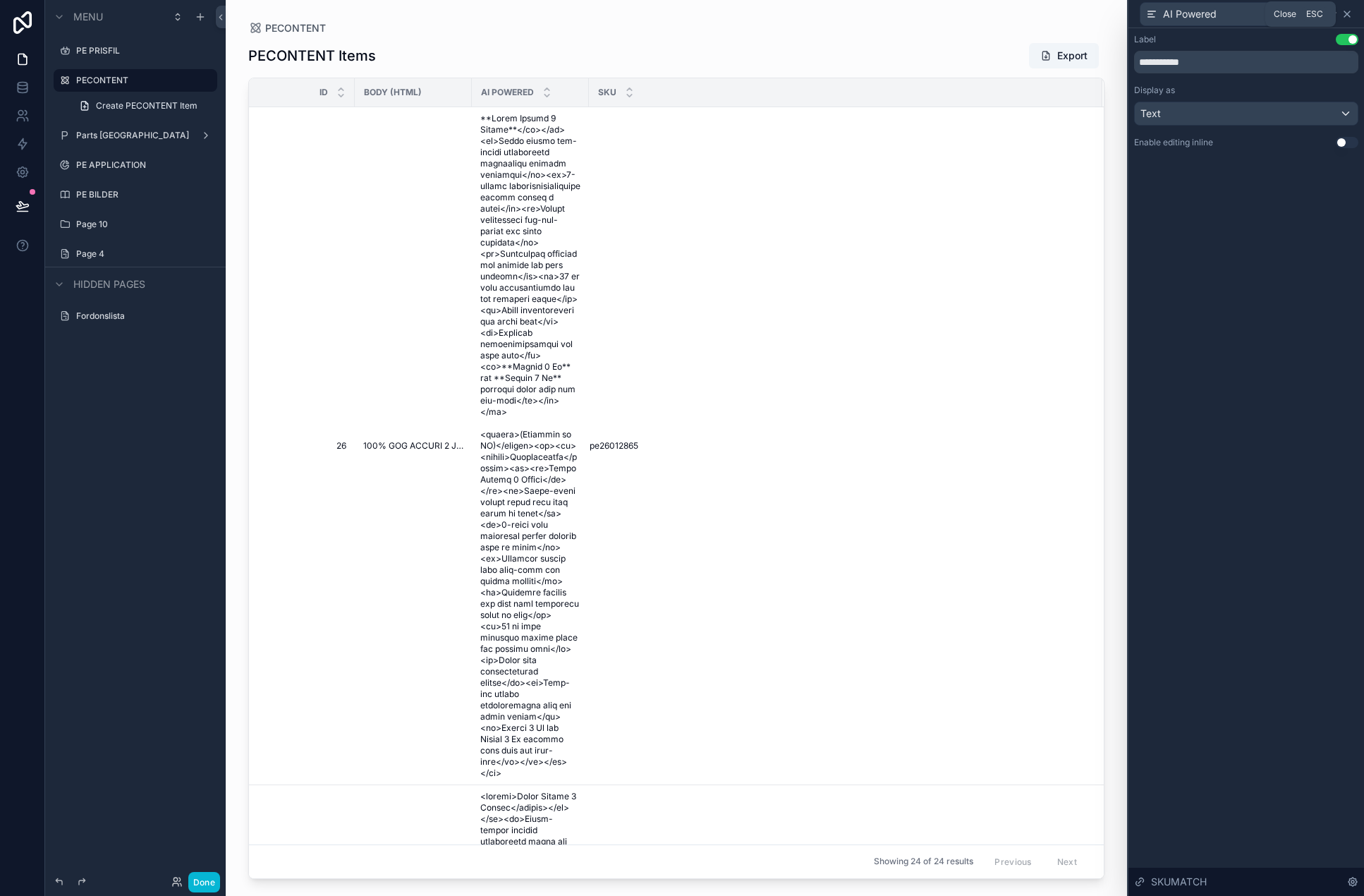
click at [1211, 10] on icon at bounding box center [1347, 14] width 11 height 11
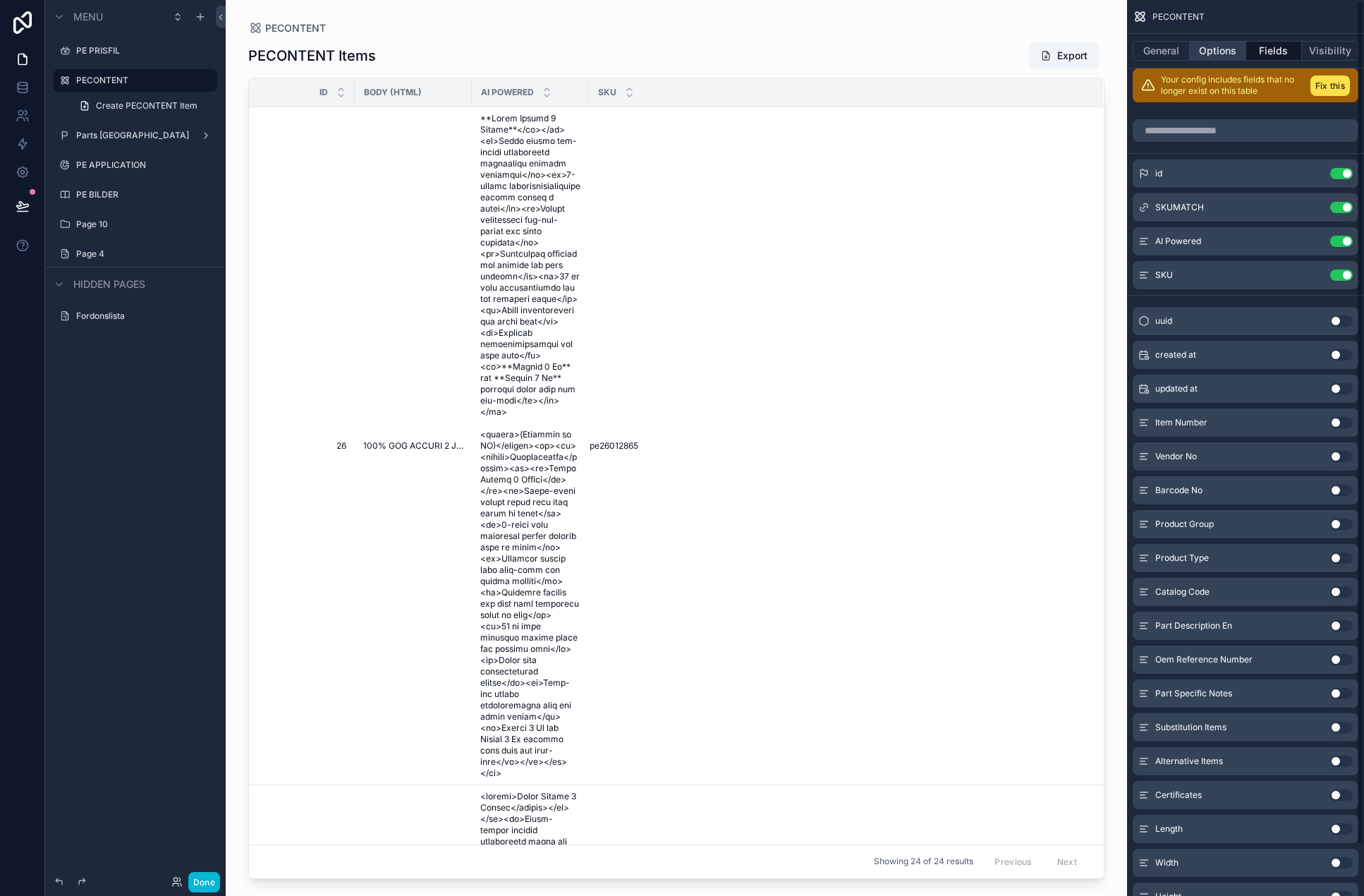
click at [1211, 55] on button "Options" at bounding box center [1218, 51] width 56 height 20
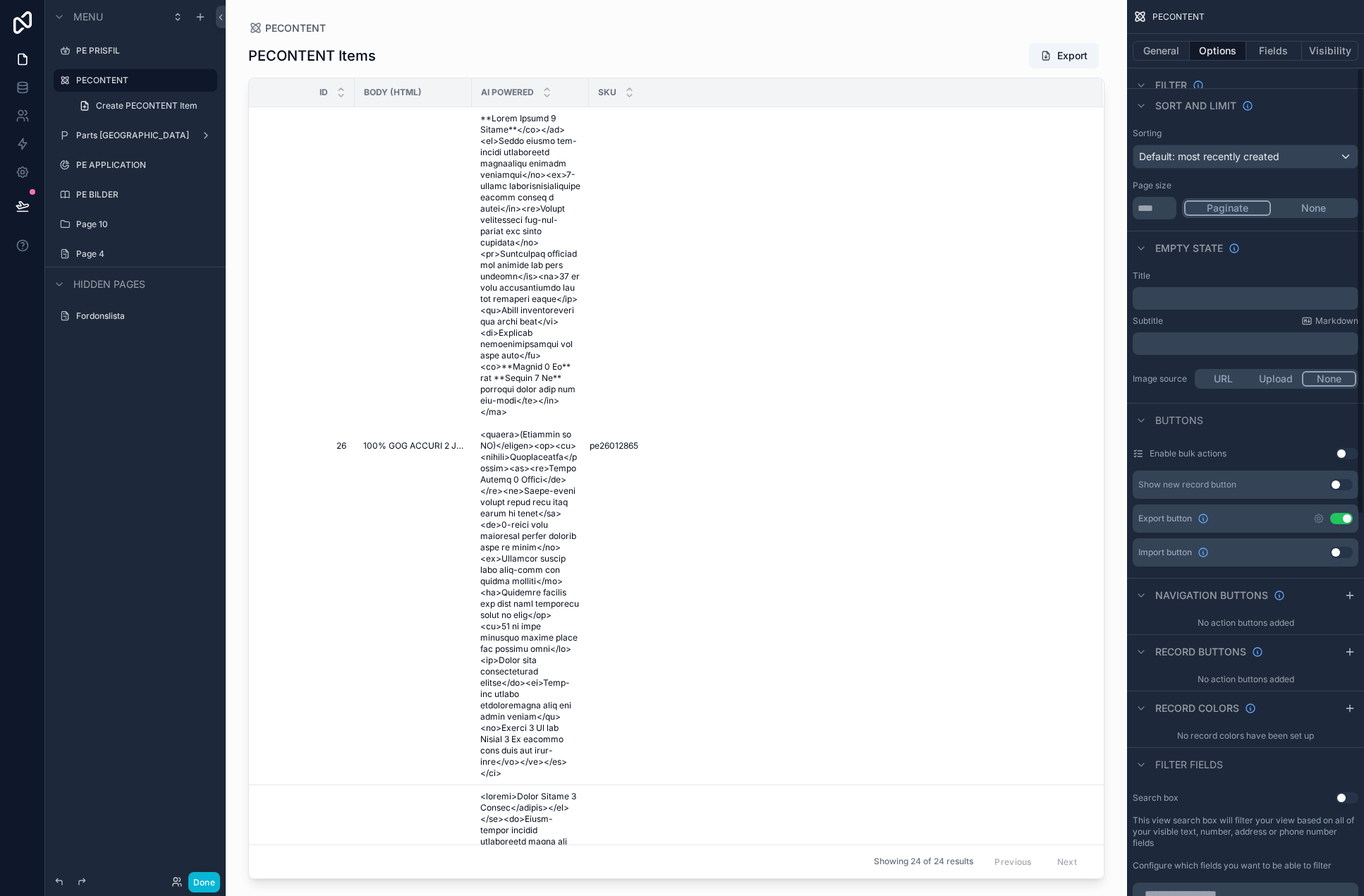
scroll to position [141, 0]
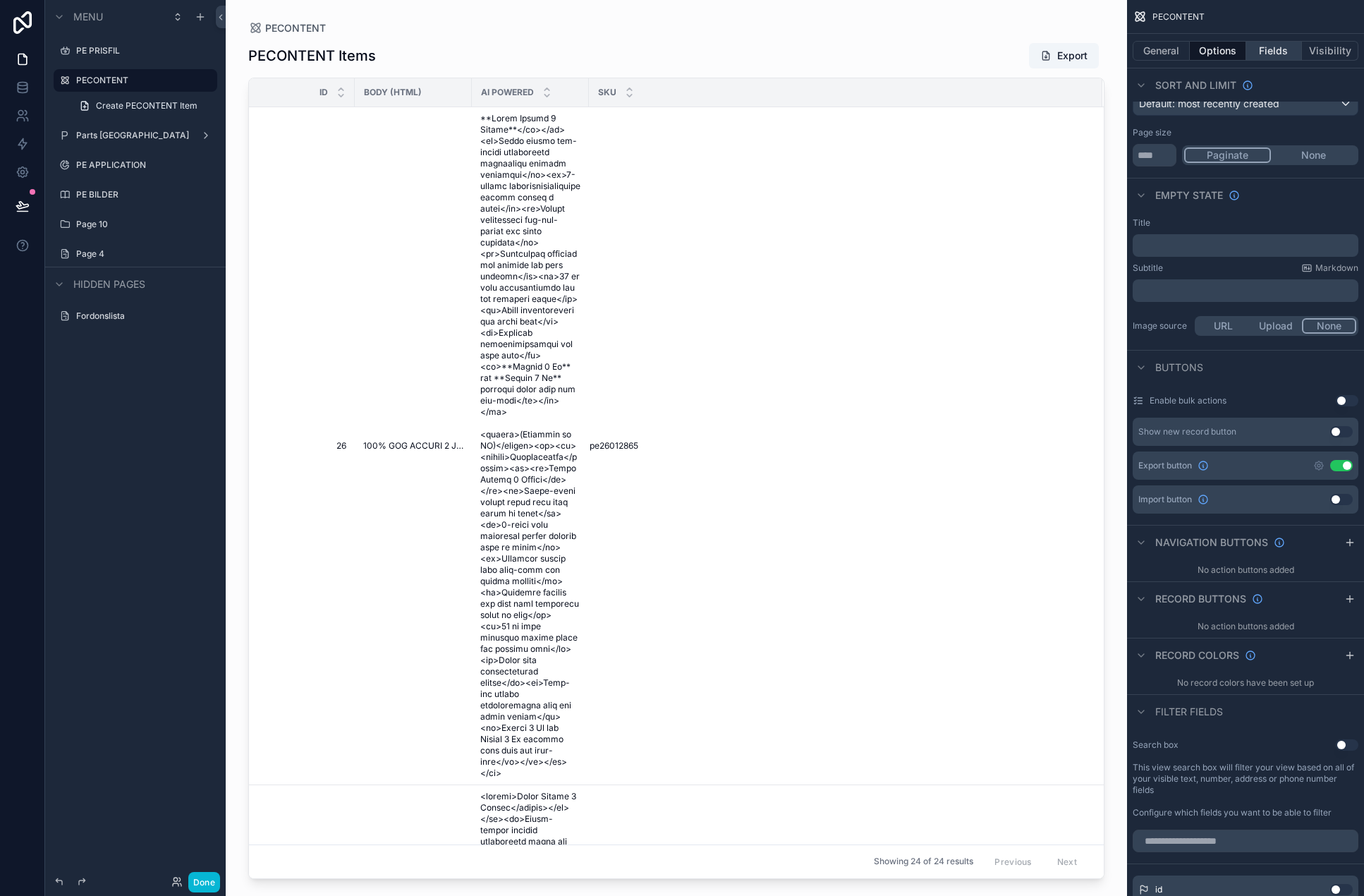
click at [1211, 59] on button "Fields" at bounding box center [1275, 51] width 56 height 20
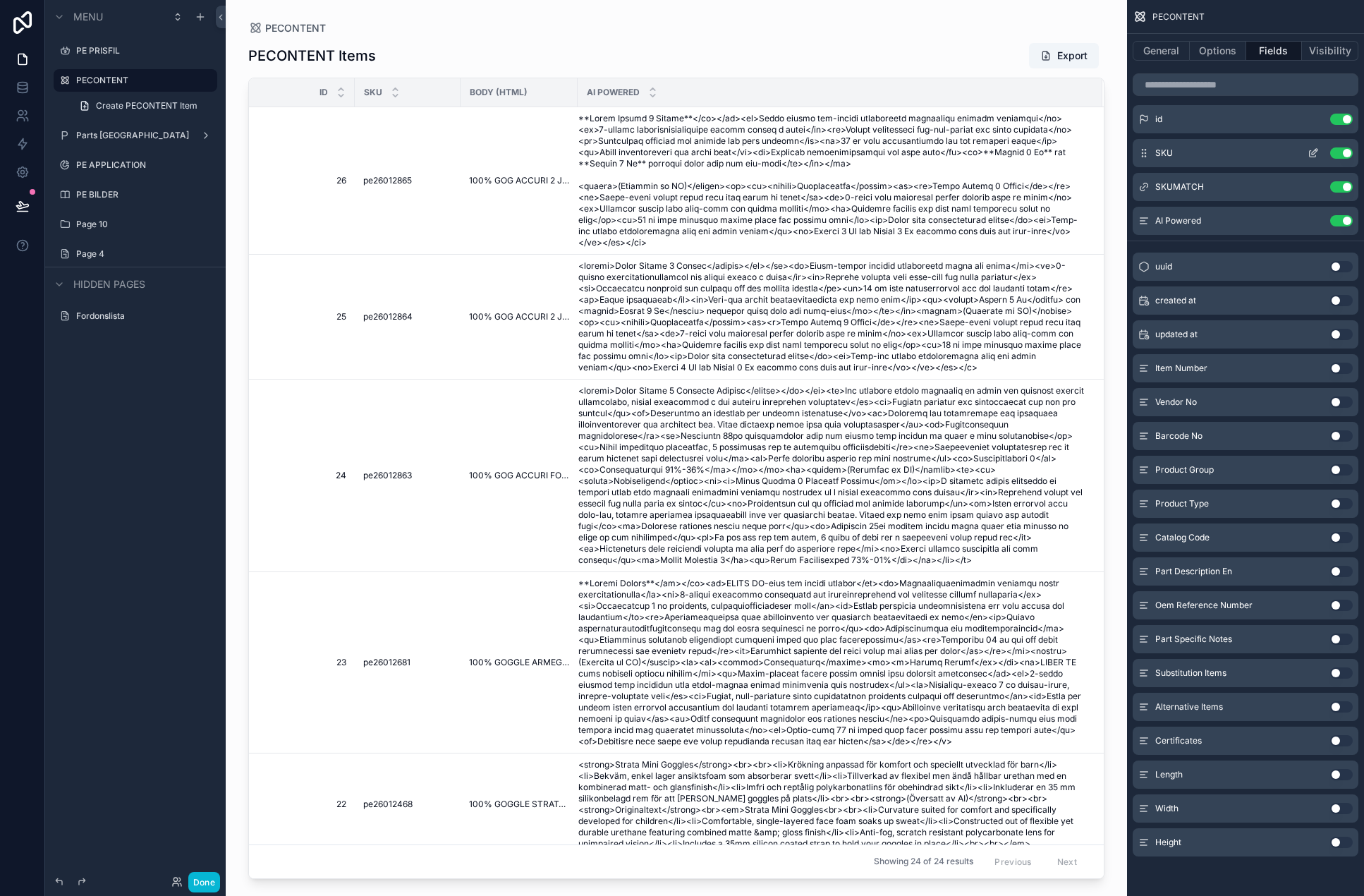
click at [1211, 149] on icon "scrollable content" at bounding box center [1313, 153] width 11 height 11
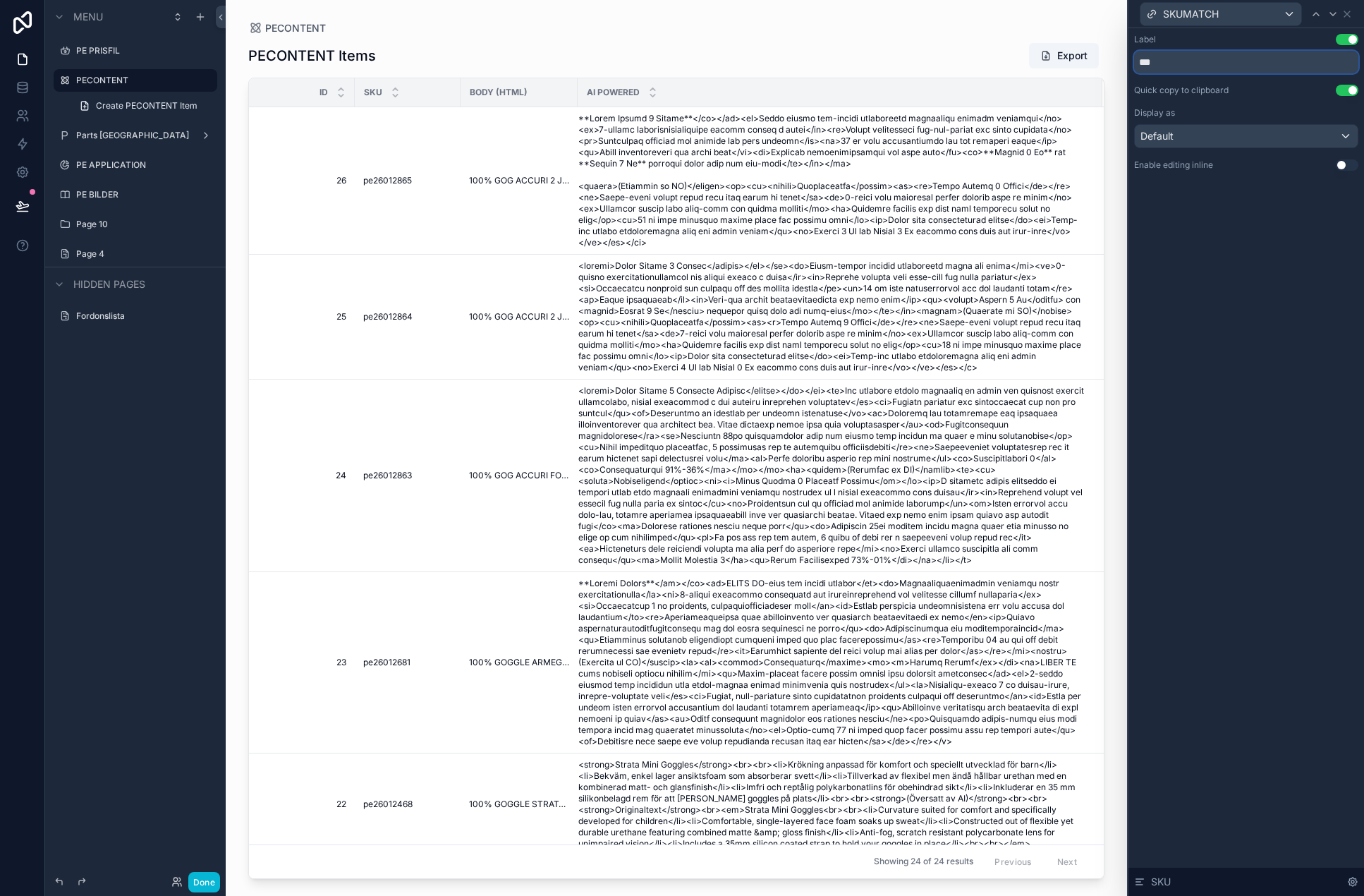
click at [1178, 66] on input "***" at bounding box center [1246, 62] width 225 height 23
type input "******"
click at [1211, 230] on div "Label Use setting ****** Quick copy to clipboard Use setting Display as Default…" at bounding box center [1246, 462] width 236 height 868
click at [1211, 13] on div at bounding box center [1333, 14] width 17 height 17
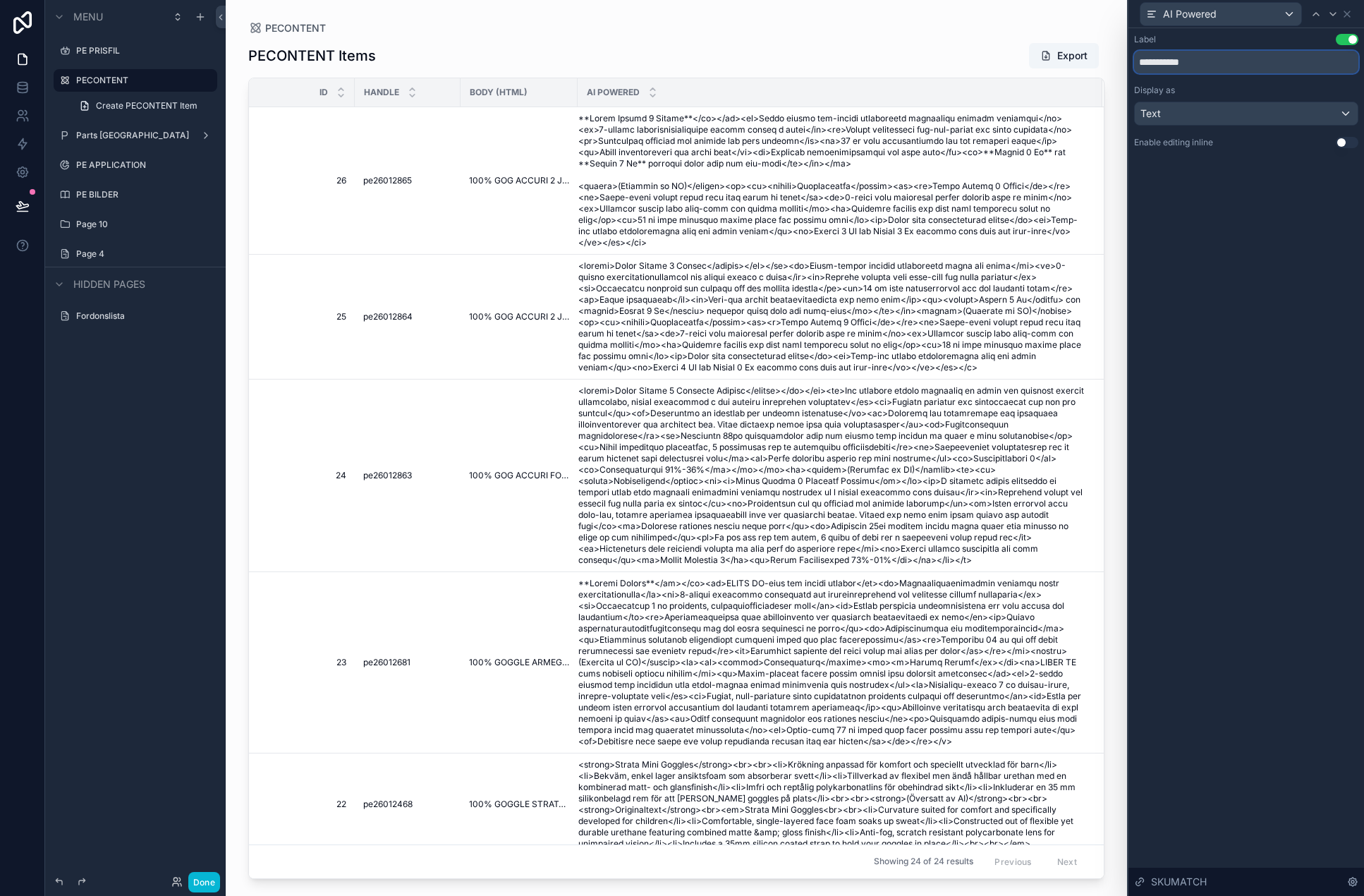
click at [1211, 61] on input "**********" at bounding box center [1246, 62] width 225 height 23
type input "*****"
drag, startPoint x: 1260, startPoint y: 251, endPoint x: 1267, endPoint y: 229, distance: 23.1
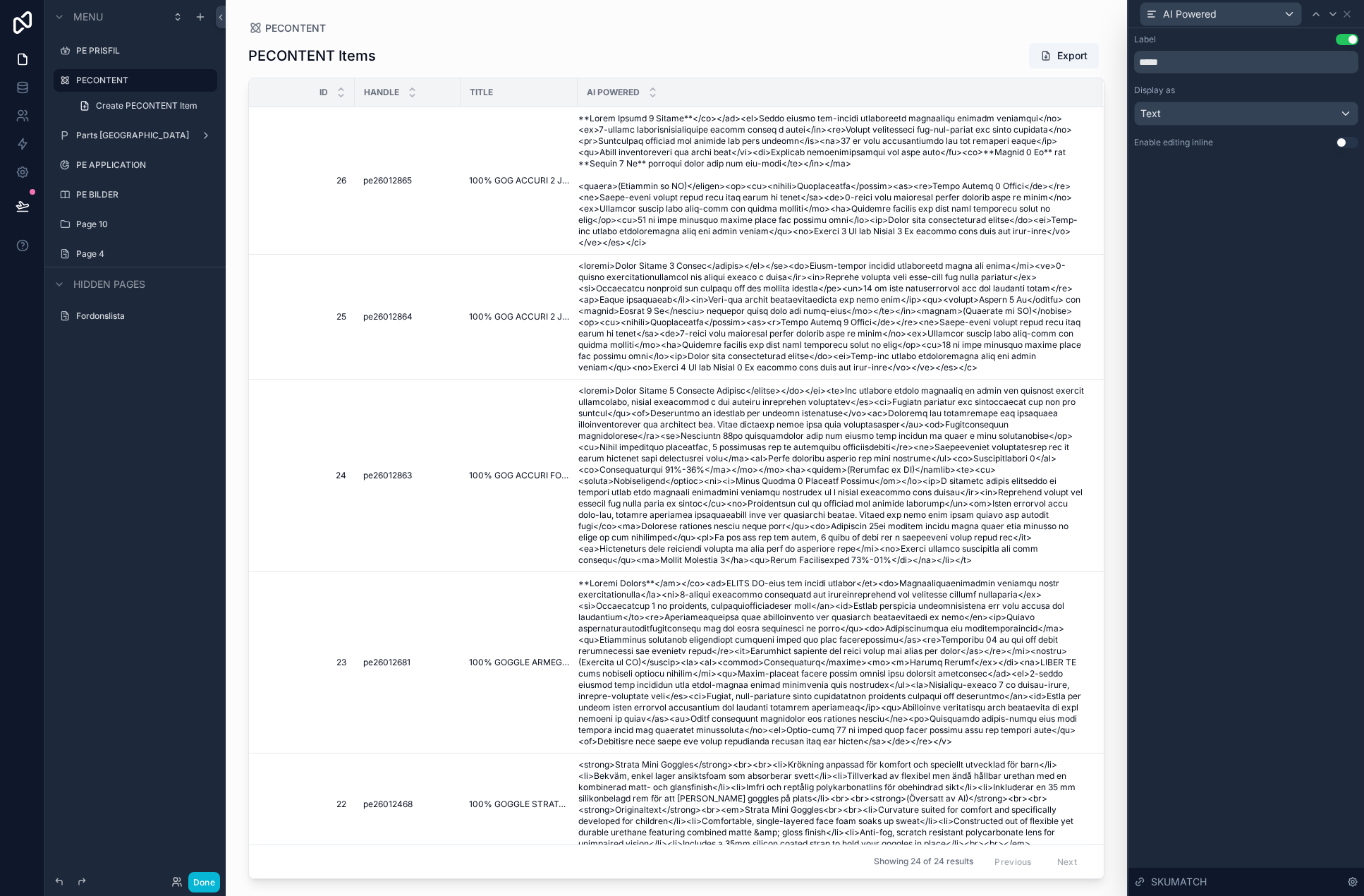
click at [1211, 248] on div "Label Use setting ***** Display as Text Enable editing inline Use setting SKUMA…" at bounding box center [1246, 462] width 236 height 868
click at [1211, 15] on div at bounding box center [1333, 14] width 17 height 17
click at [1211, 66] on input "**" at bounding box center [1246, 62] width 225 height 23
paste input "*********"
type input "**"
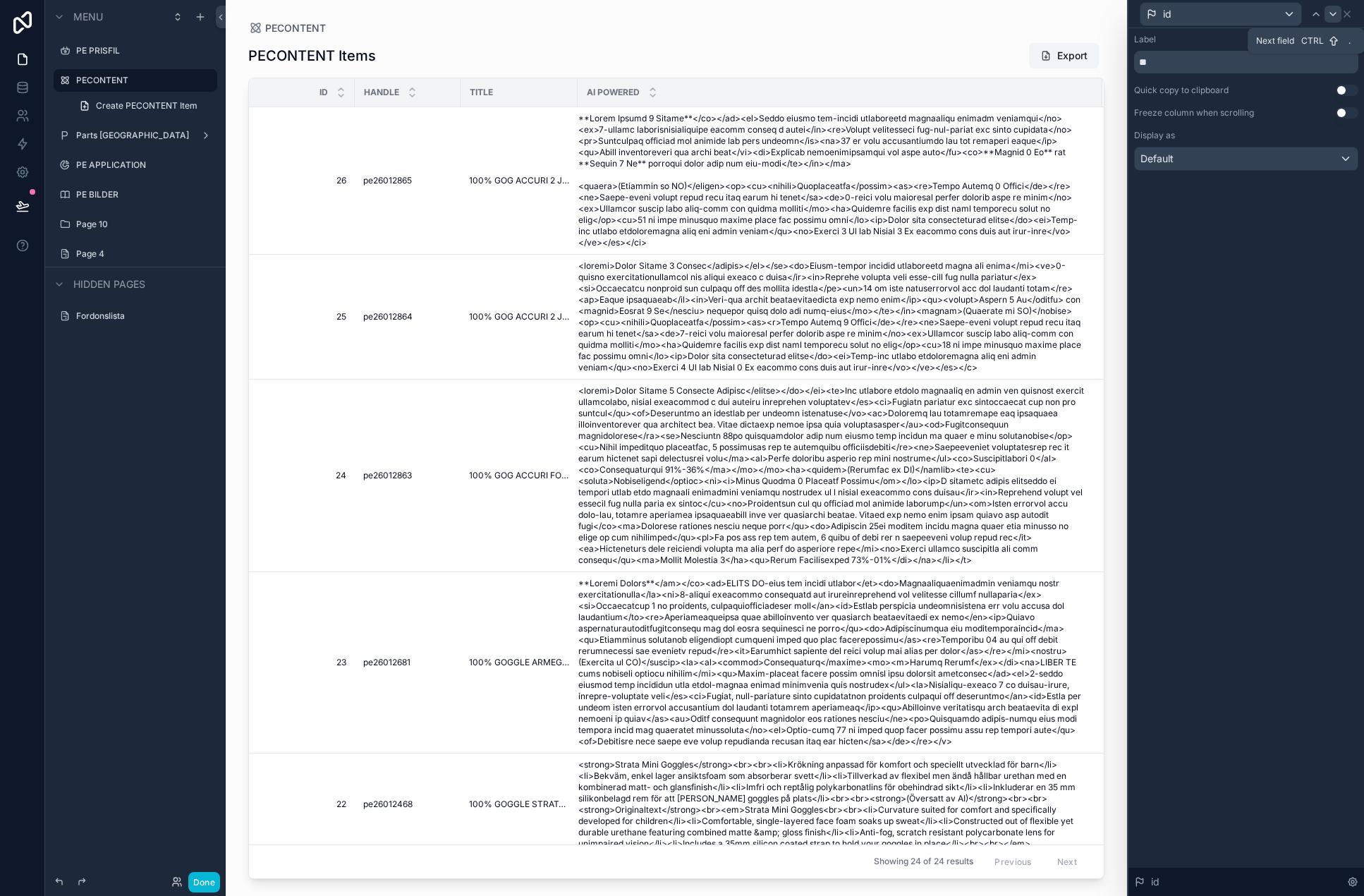
click at [1211, 15] on div at bounding box center [1333, 14] width 17 height 17
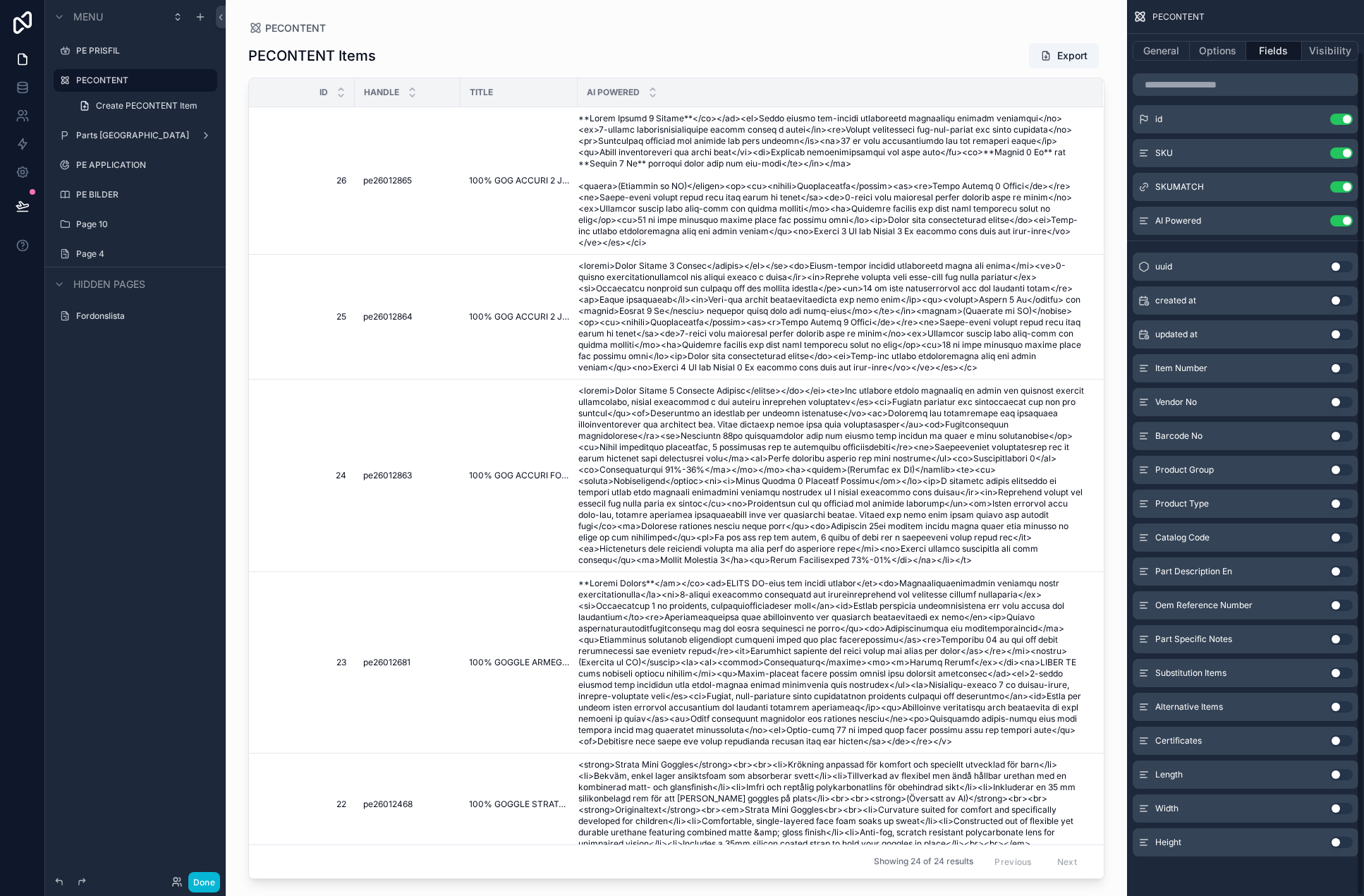
click at [1211, 15] on div "PECONTENT" at bounding box center [1246, 17] width 237 height 34
click at [1211, 222] on icon "scrollable content" at bounding box center [1313, 221] width 11 height 11
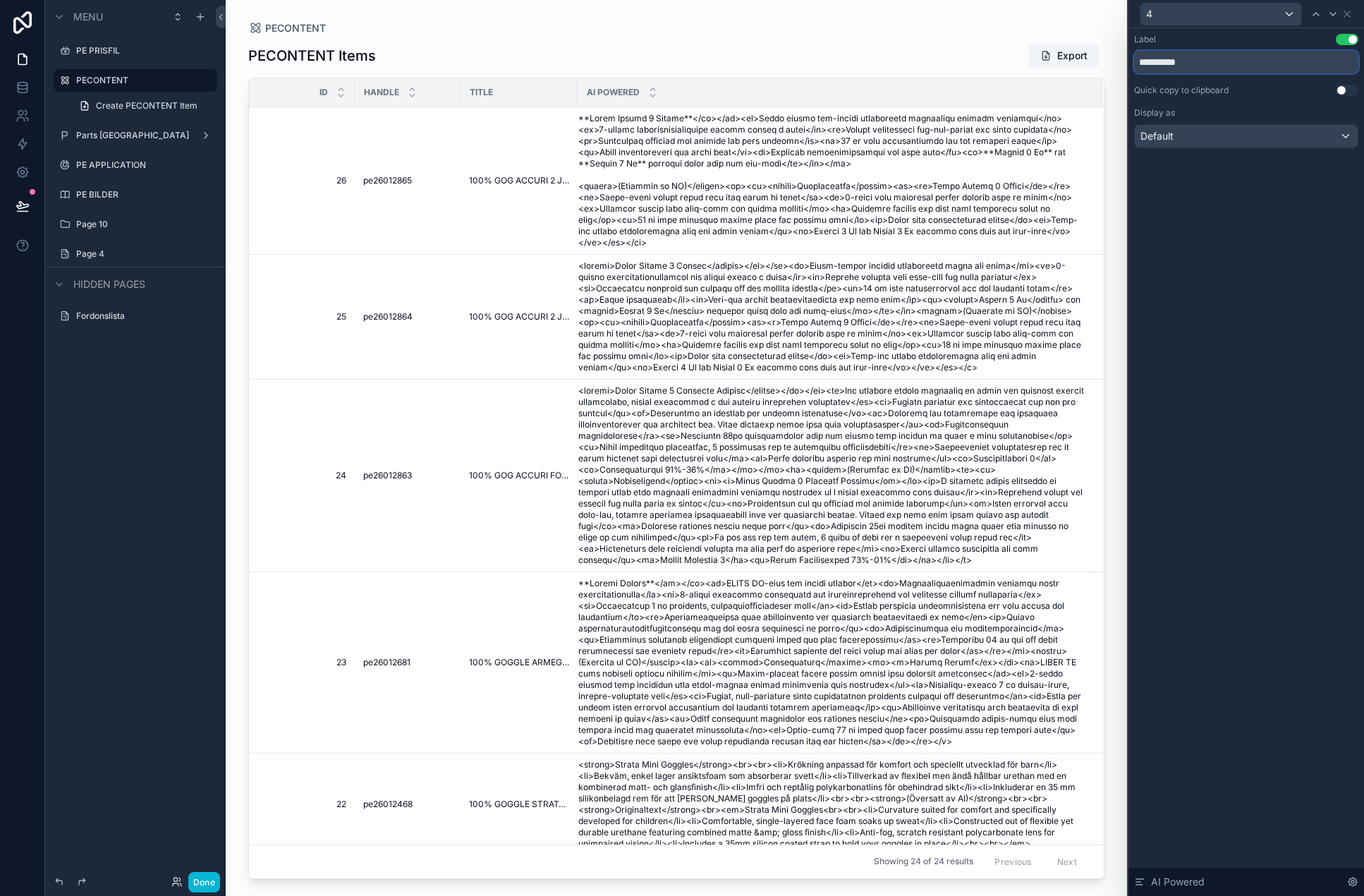
click at [1211, 64] on input "**********" at bounding box center [1246, 62] width 225 height 23
paste input "*"
type input "**********"
click at [1211, 239] on div "**********" at bounding box center [1246, 462] width 236 height 868
click at [857, 47] on div "PECONTENT Items Export" at bounding box center [676, 55] width 857 height 27
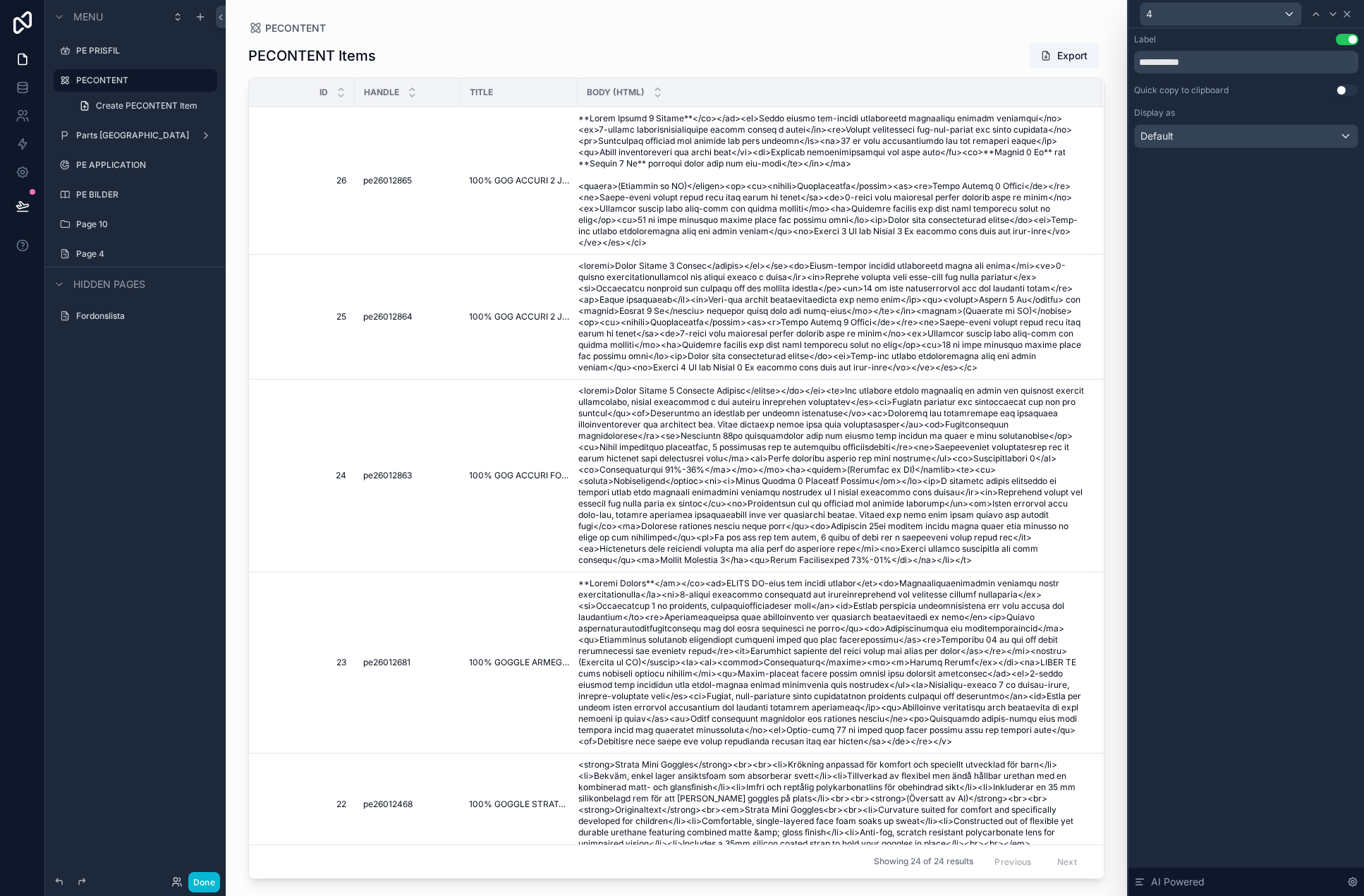
drag, startPoint x: 1356, startPoint y: 20, endPoint x: 1346, endPoint y: 14, distance: 11.7
click at [1211, 20] on div "4" at bounding box center [1246, 13] width 225 height 27
click at [1211, 14] on icon at bounding box center [1347, 14] width 11 height 11
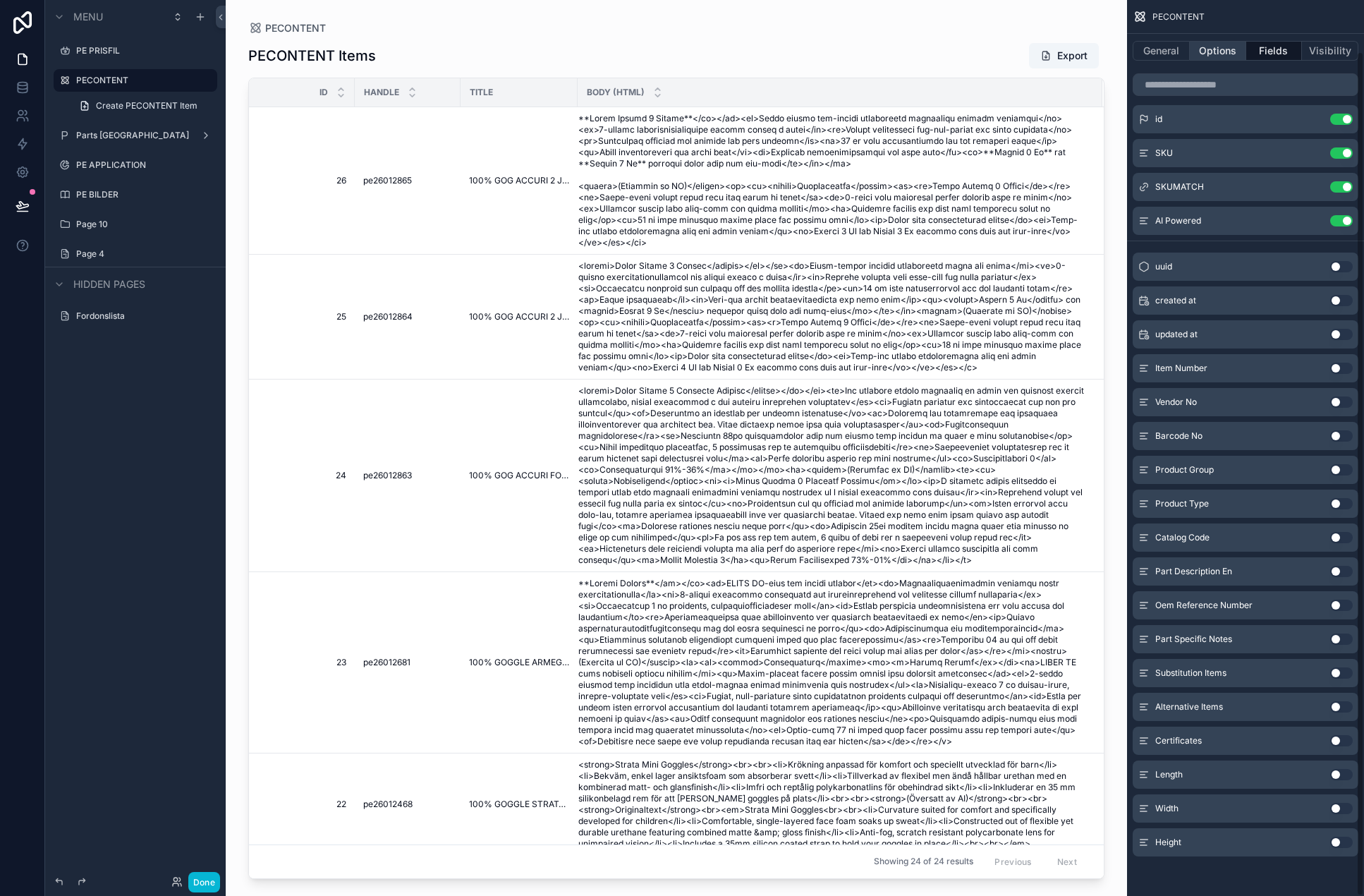
click at [1208, 55] on button "Options" at bounding box center [1218, 51] width 56 height 20
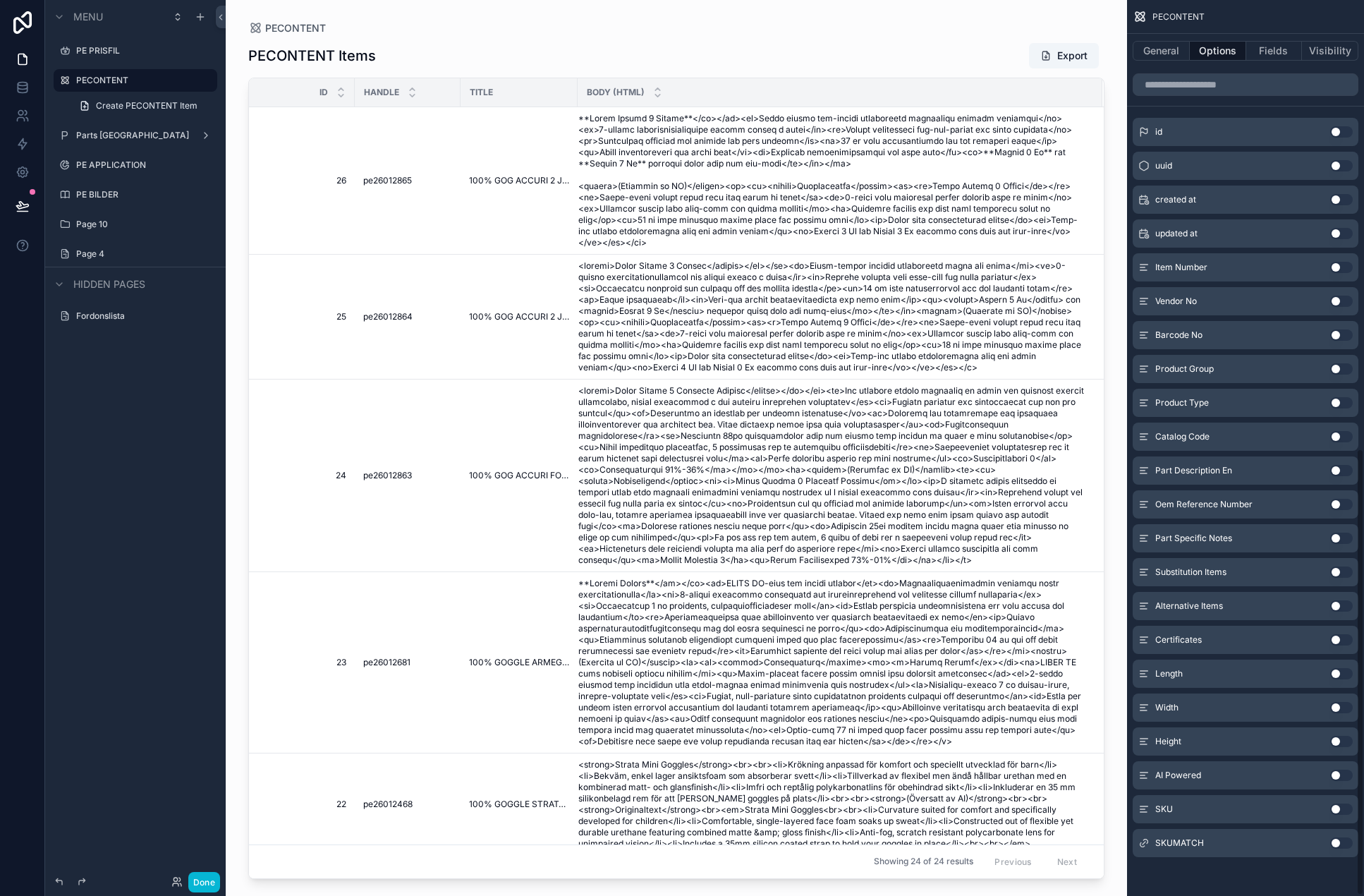
scroll to position [899, 0]
click at [1211, 806] on button "Use setting" at bounding box center [1341, 809] width 23 height 11
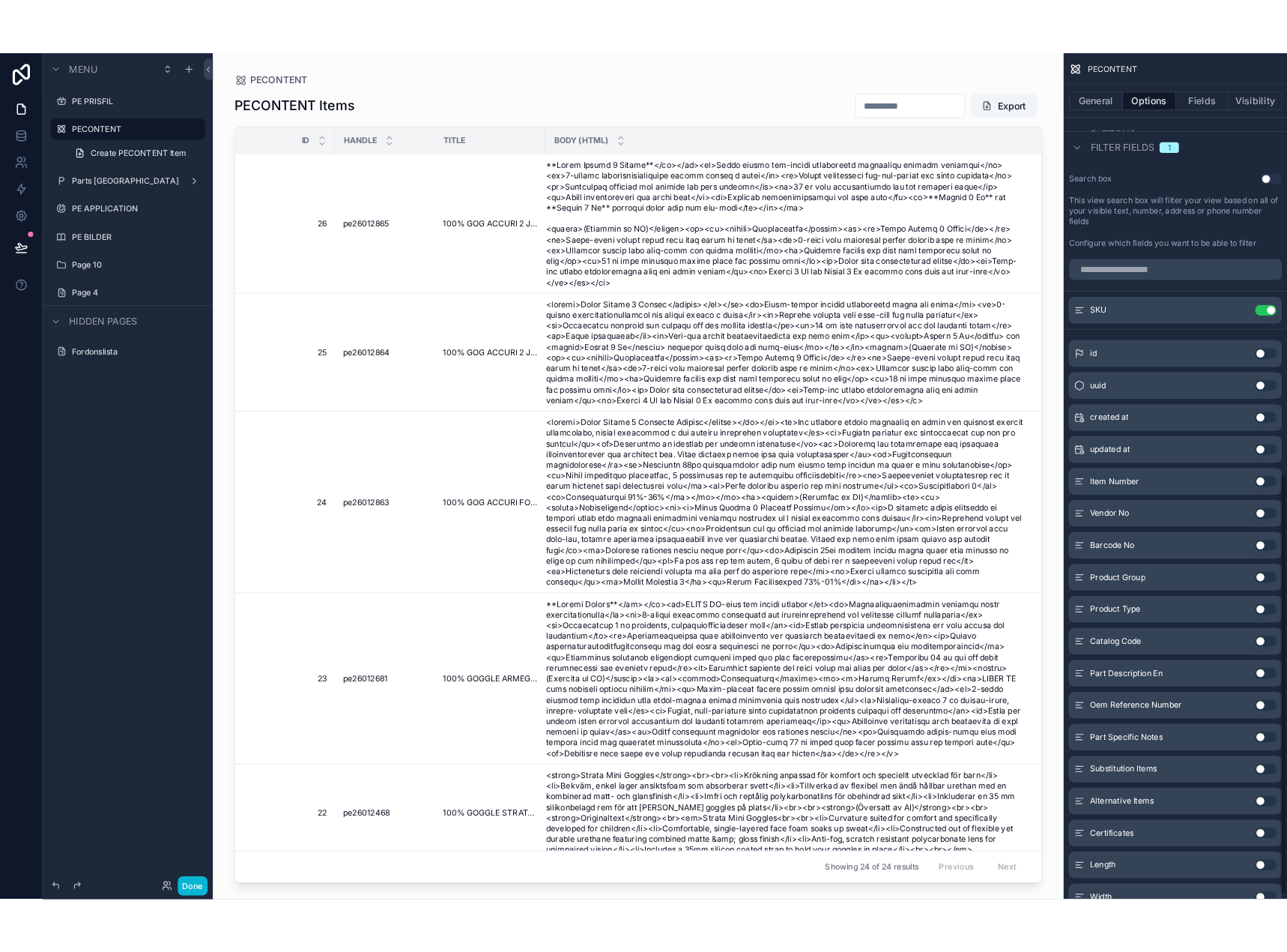
scroll to position [730, 0]
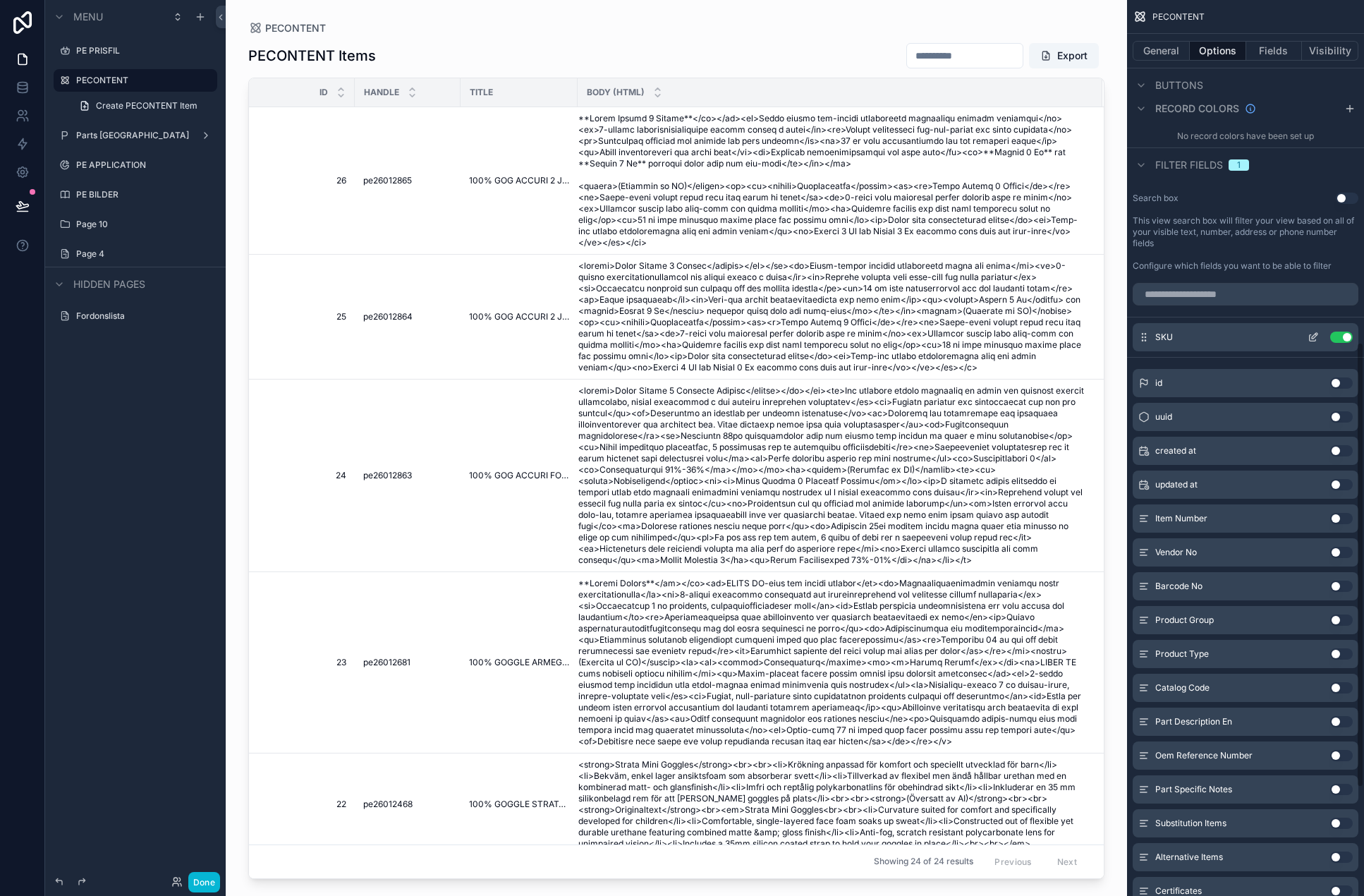
click at [1211, 335] on icon "scrollable content" at bounding box center [1312, 338] width 7 height 7
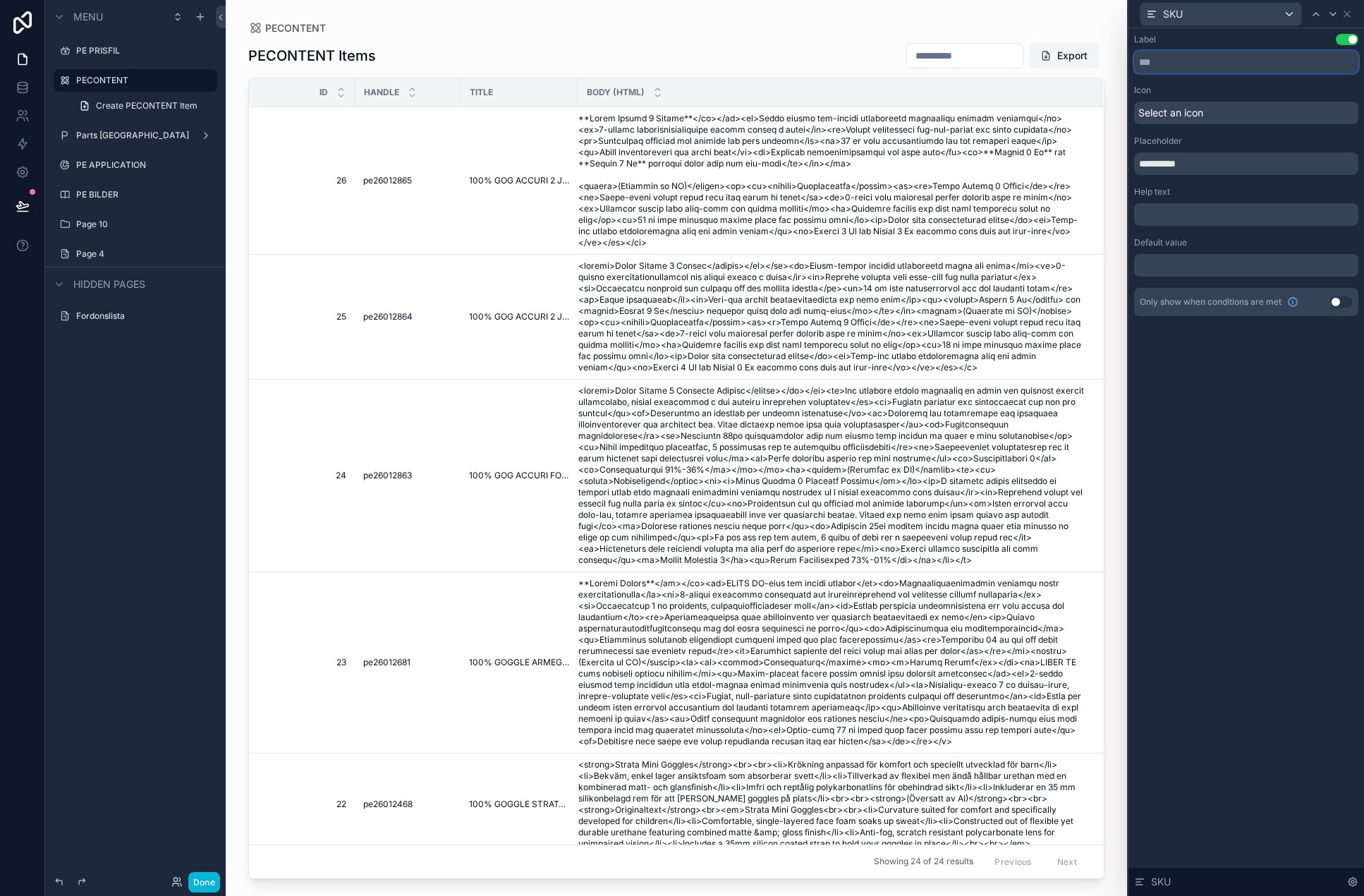
click at [1211, 62] on input "text" at bounding box center [1246, 62] width 225 height 23
paste input "**********"
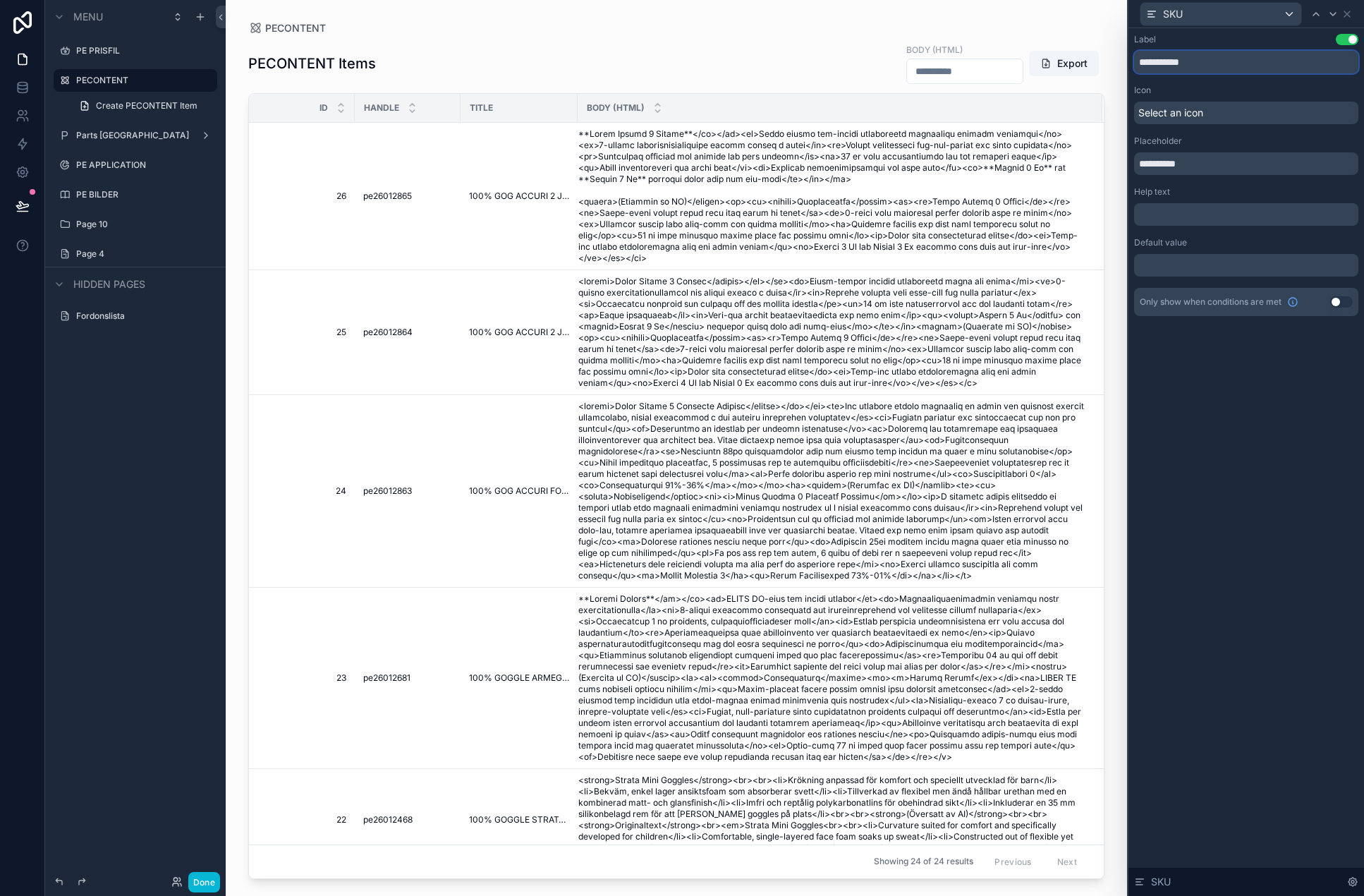
click at [1211, 67] on input "**********" at bounding box center [1246, 62] width 225 height 23
click at [1211, 69] on input "**********" at bounding box center [1246, 62] width 225 height 23
type input "**********"
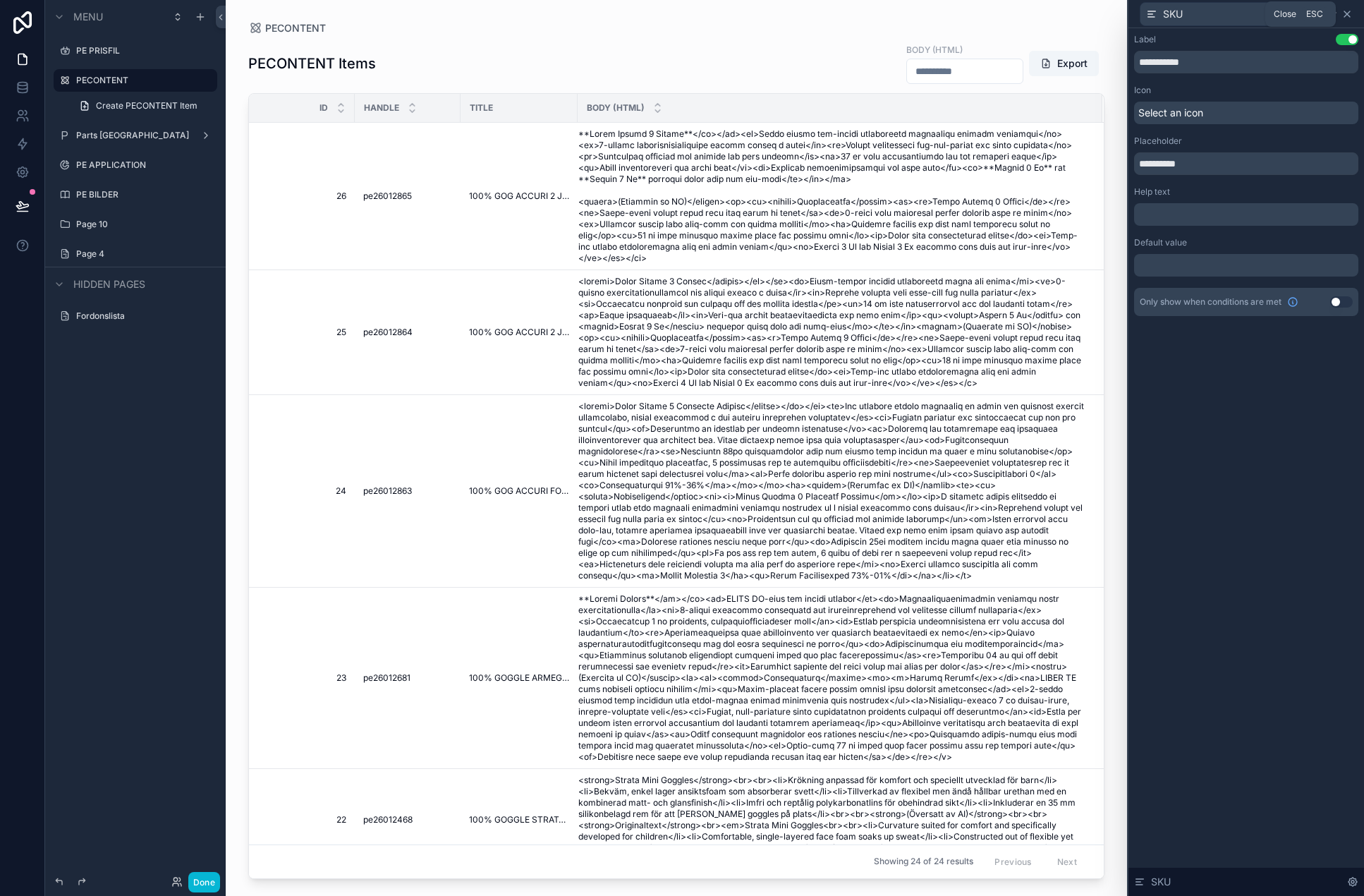
click at [1211, 10] on icon at bounding box center [1347, 14] width 11 height 11
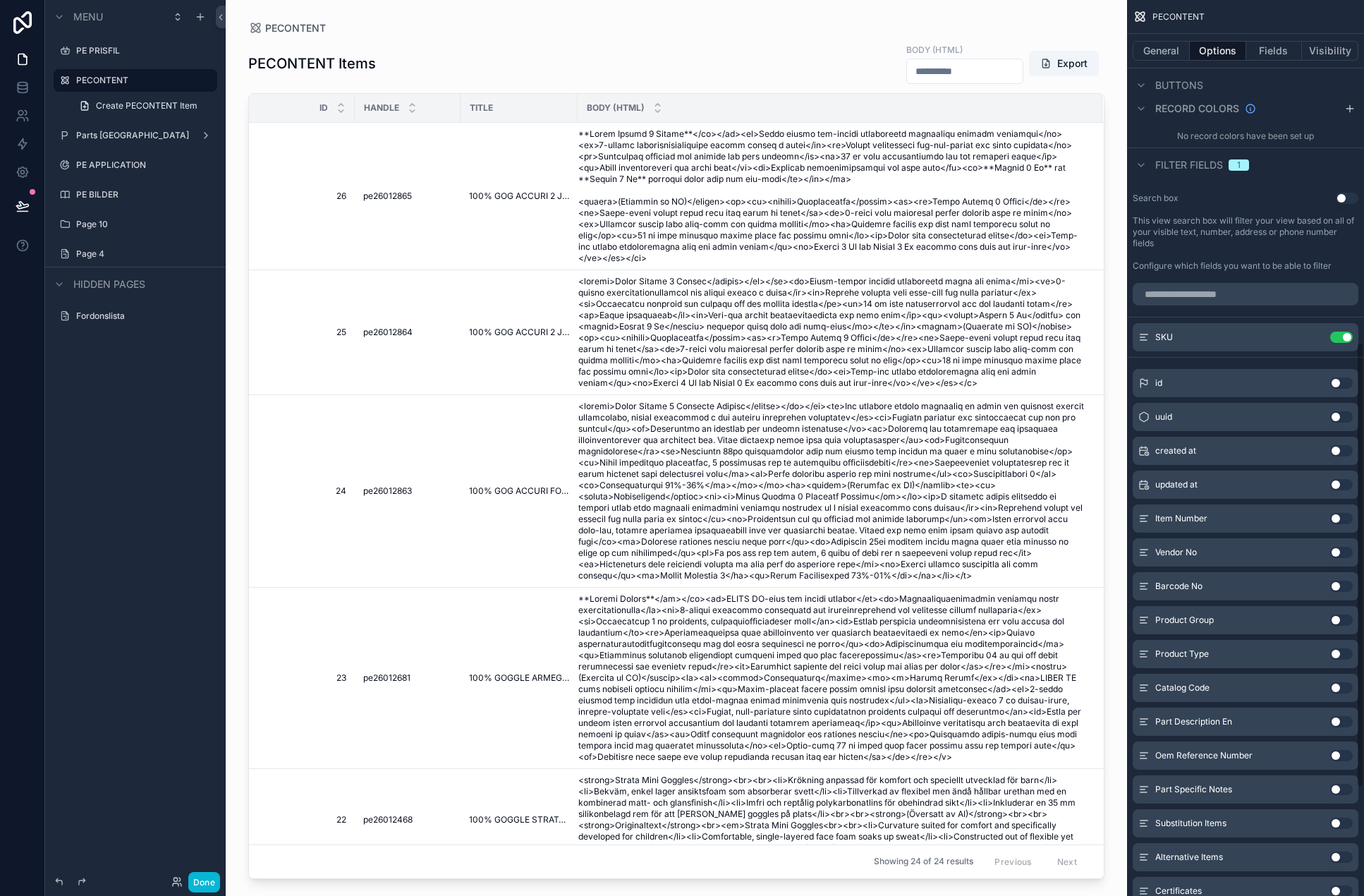
click at [698, 91] on div "PECONTENT Items body (html) Export Id handle title body (html) 26 26 pe26012865…" at bounding box center [676, 456] width 857 height 845
click at [950, 39] on div "PECONTENT Items body (html) Export Id handle title body (html) 26 26 pe26012865…" at bounding box center [676, 456] width 857 height 845
click at [1211, 338] on icon "scrollable content" at bounding box center [1313, 337] width 11 height 11
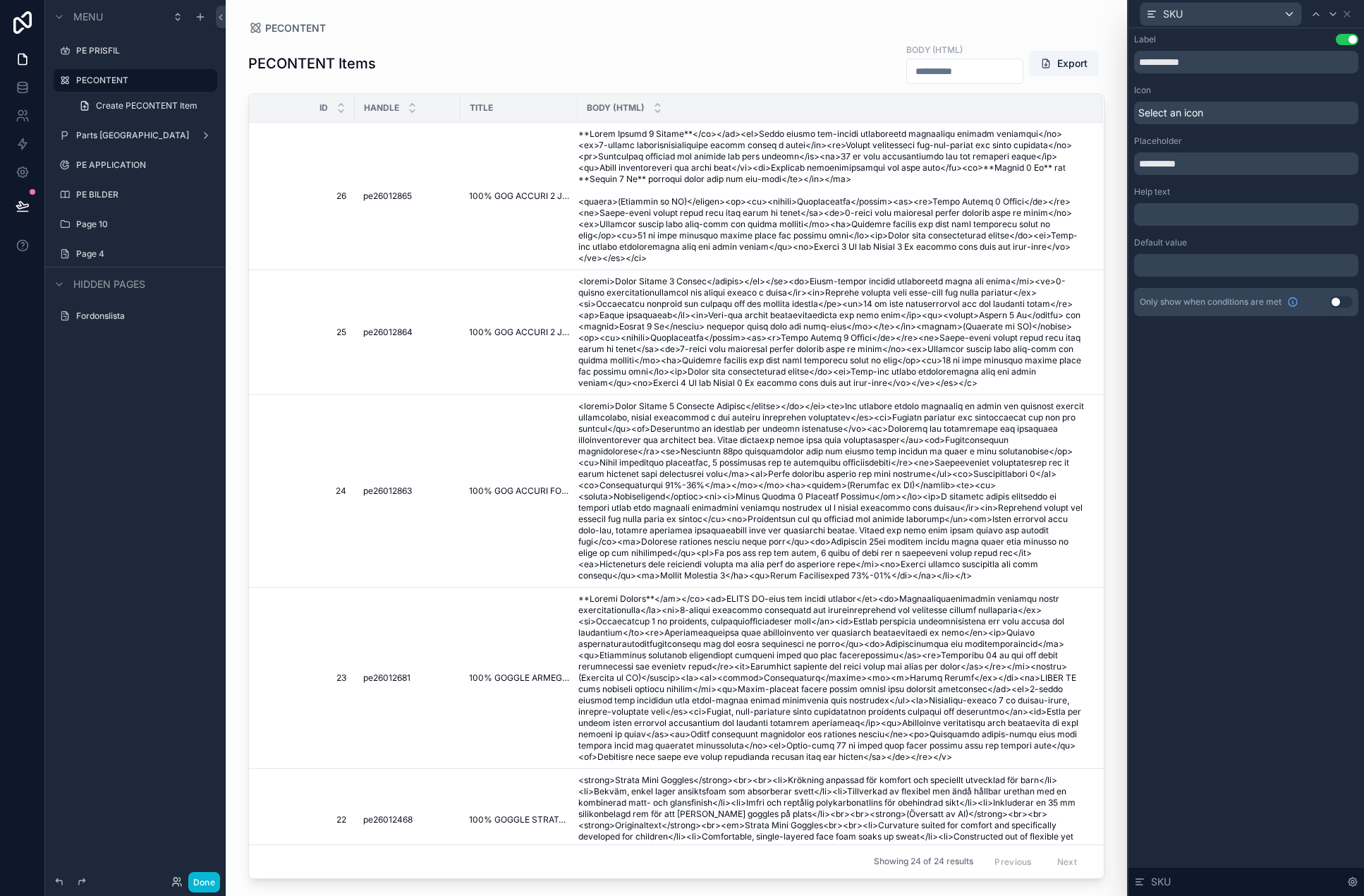
click at [1211, 116] on div "Select an icon" at bounding box center [1246, 113] width 225 height 23
click at [1211, 68] on input "**********" at bounding box center [1246, 62] width 225 height 23
click at [1211, 358] on div "**********" at bounding box center [1246, 462] width 236 height 868
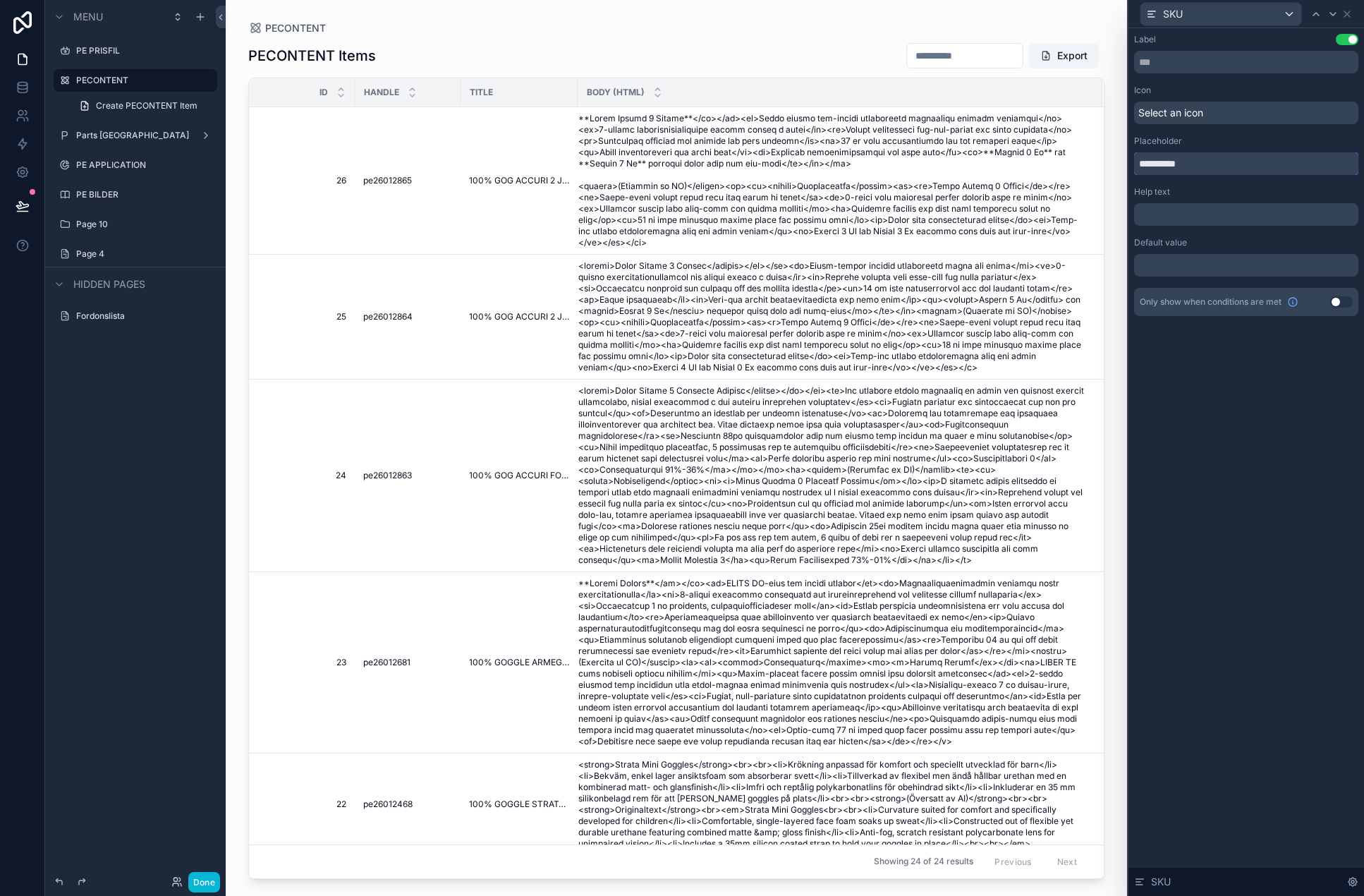
drag, startPoint x: 1167, startPoint y: 166, endPoint x: 1108, endPoint y: 163, distance: 59.1
click at [1108, 163] on div "**********" at bounding box center [682, 448] width 1364 height 896
click at [1169, 160] on input "**********" at bounding box center [1246, 163] width 225 height 23
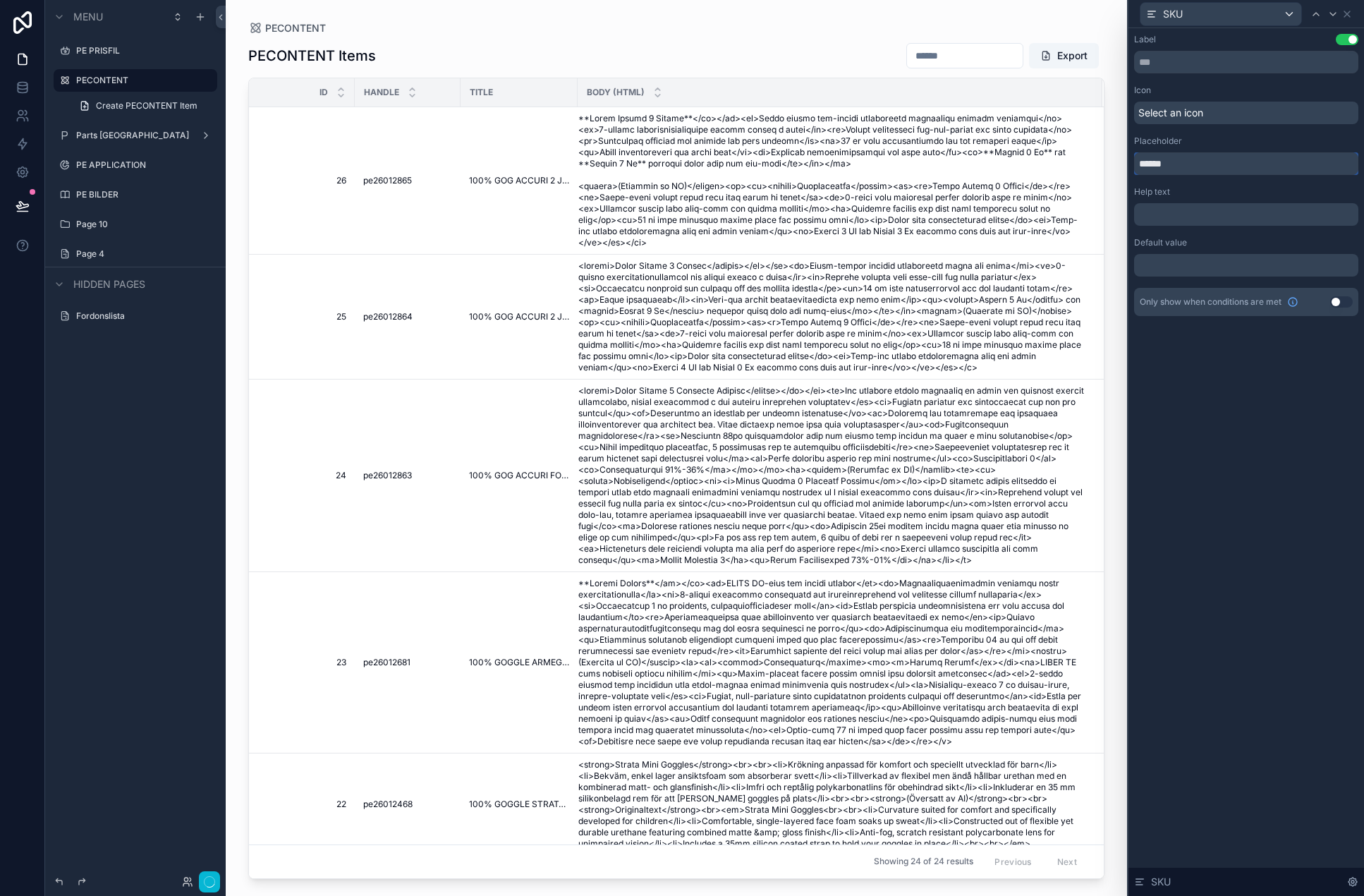
type input "******"
click at [1211, 454] on div "Label Use setting Icon Select an icon Placeholder ****** Help text ﻿ Default va…" at bounding box center [1246, 462] width 236 height 868
click at [183, 778] on div "Menu PE PRISFIL PECONTENT Create PECONTENT Item Parts Europe PE APPLICATION PE …" at bounding box center [135, 440] width 180 height 879
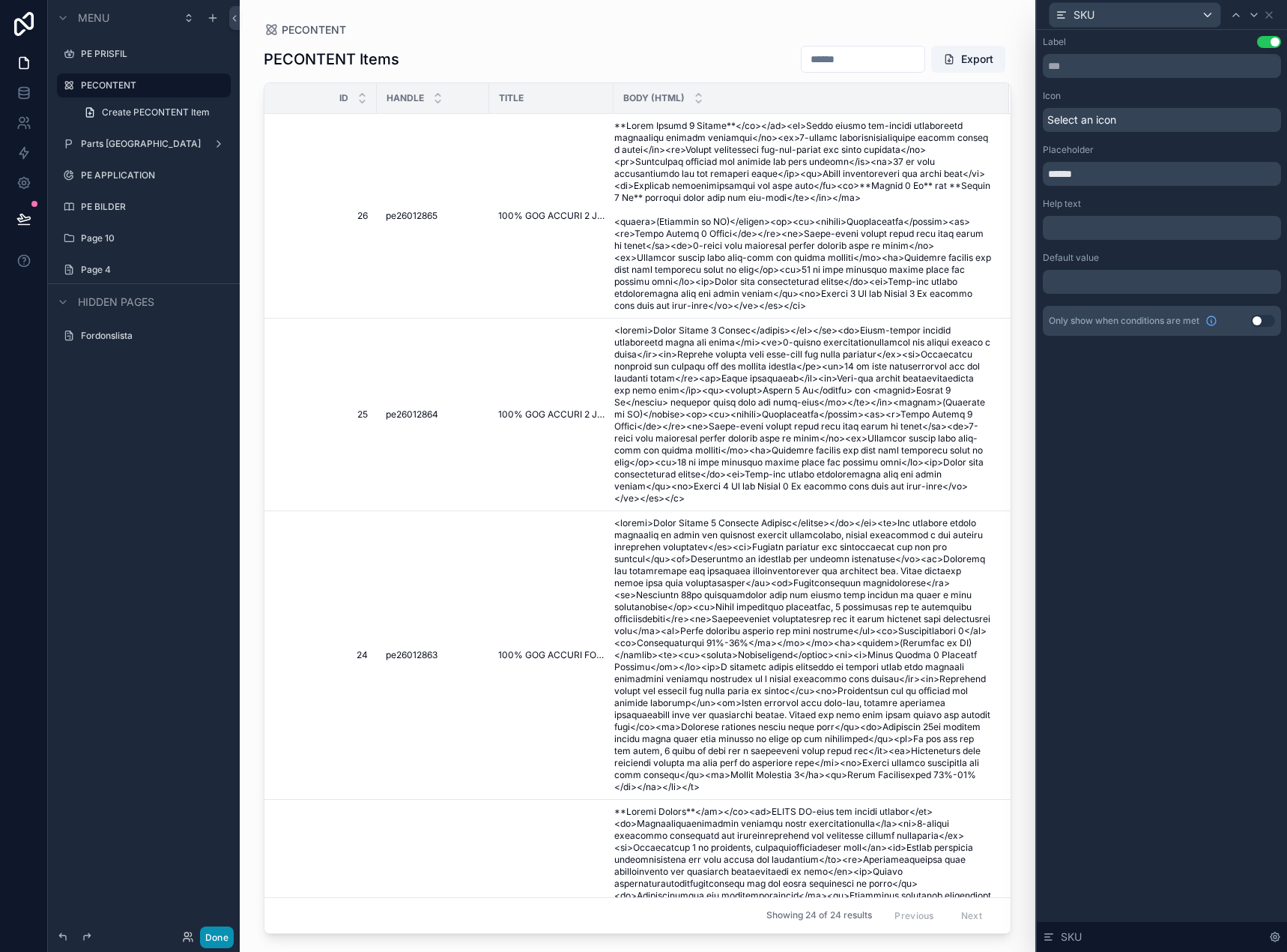
click at [215, 935] on button "Done" at bounding box center [216, 937] width 34 height 22
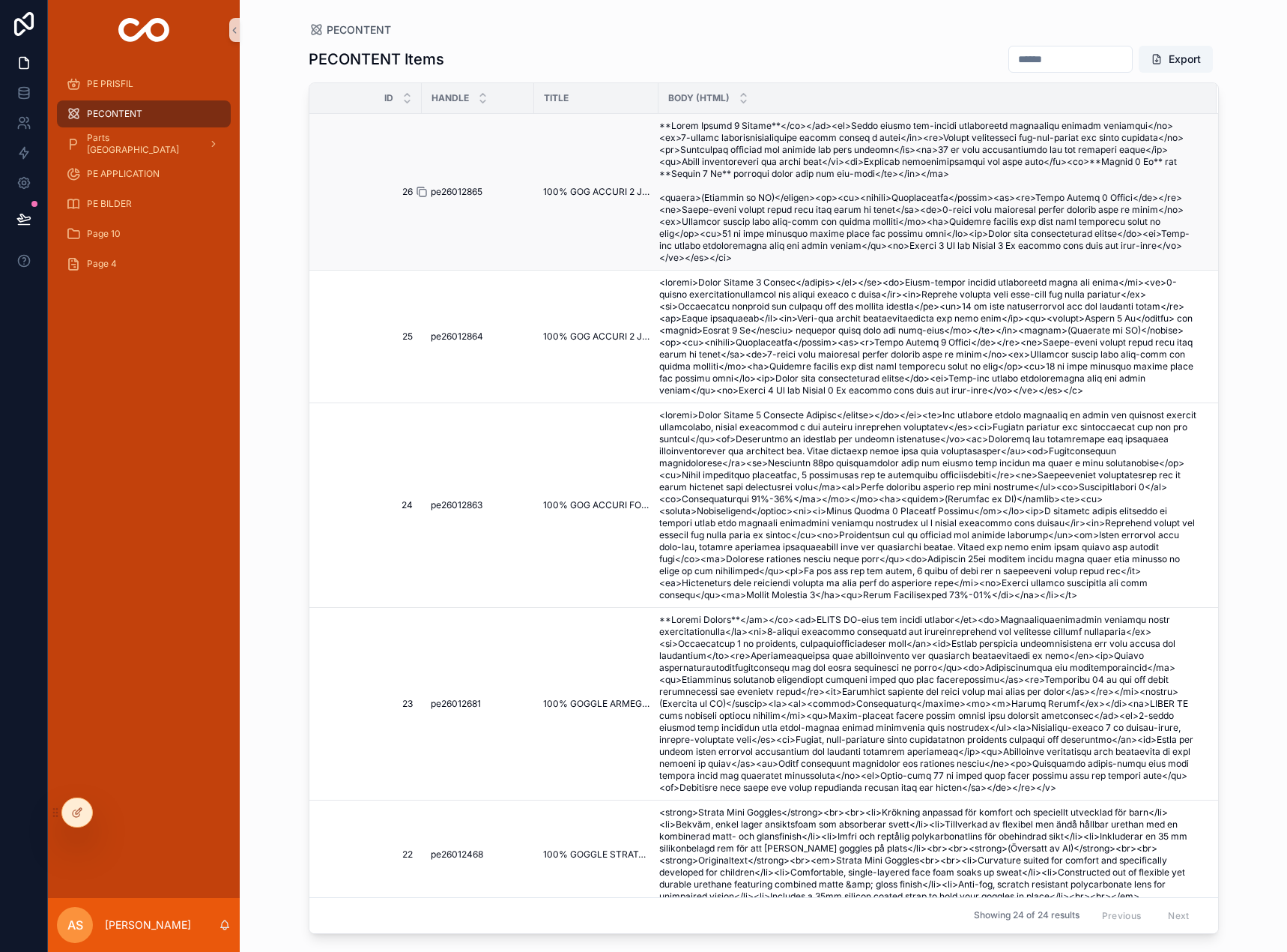
click at [422, 188] on icon "scrollable content" at bounding box center [422, 192] width 12 height 12
click at [1009, 62] on input "scrollable content" at bounding box center [1070, 59] width 123 height 21
click at [1009, 63] on input "scrollable content" at bounding box center [1070, 59] width 123 height 21
paste input "**********"
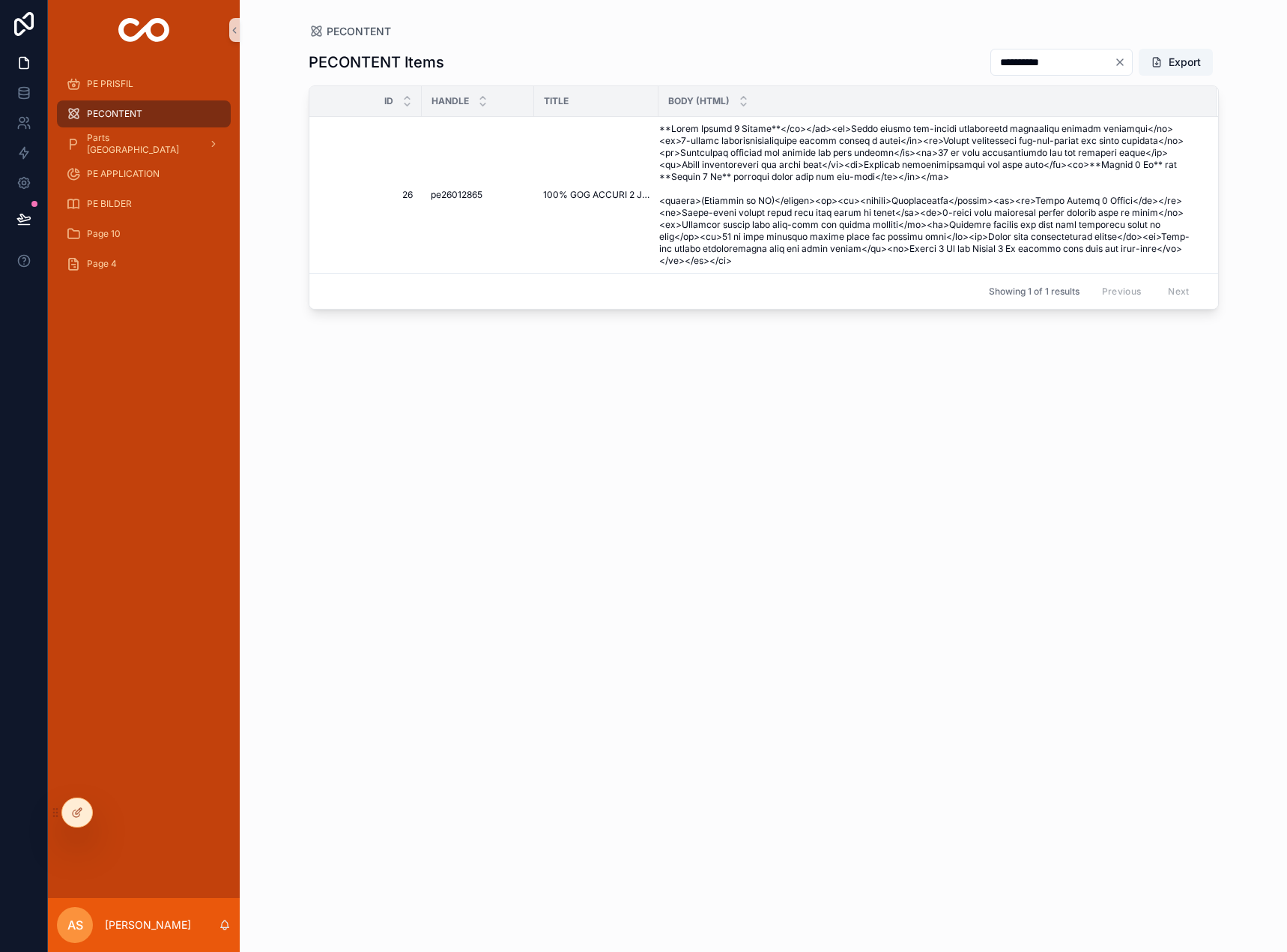
type input "**********"
click at [1182, 63] on button "Export" at bounding box center [1175, 62] width 74 height 27
click at [1065, 331] on div "**********" at bounding box center [763, 486] width 910 height 895
click at [961, 381] on div "**********" at bounding box center [763, 486] width 910 height 895
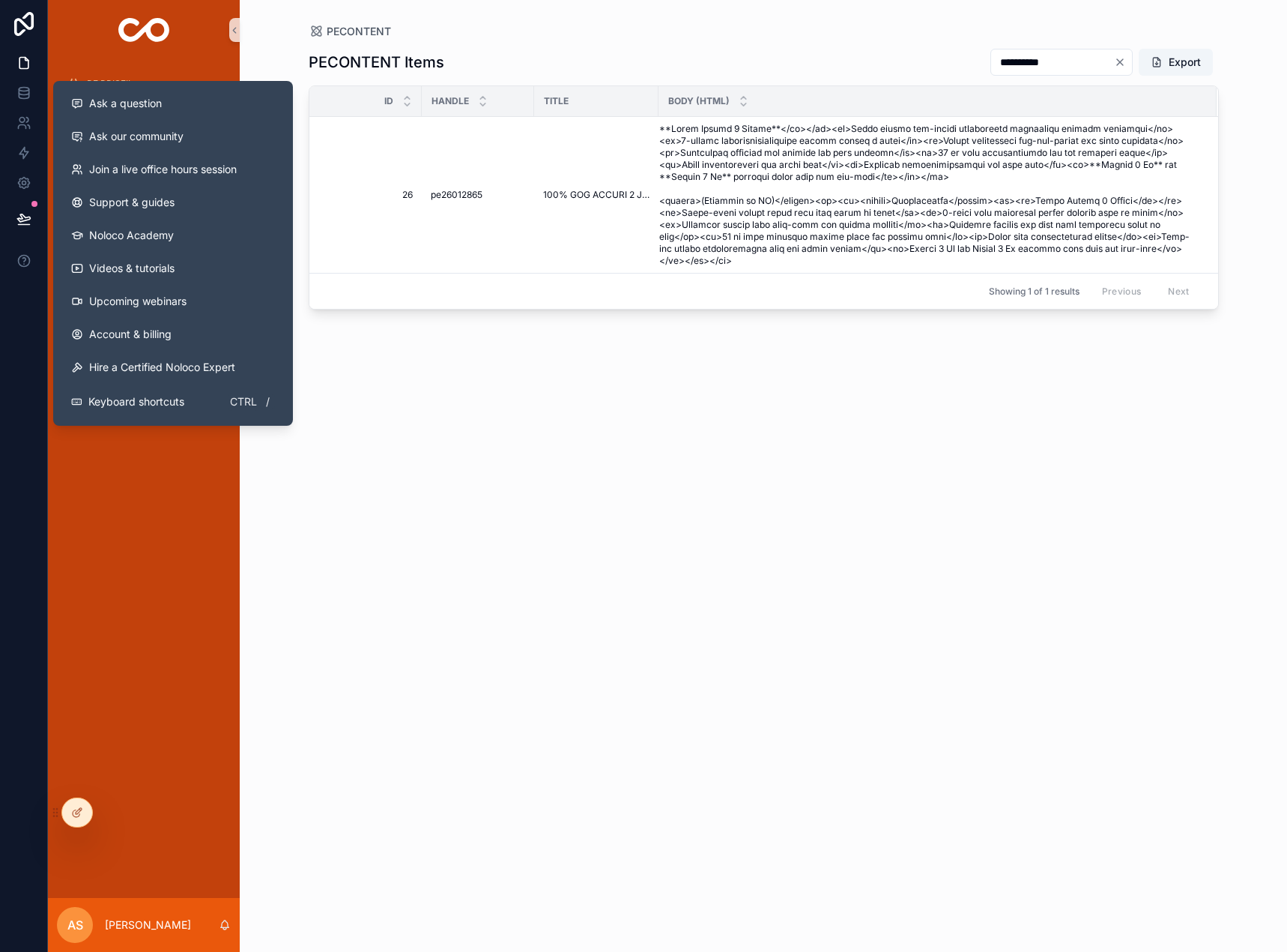
click at [588, 694] on div "**********" at bounding box center [763, 486] width 910 height 895
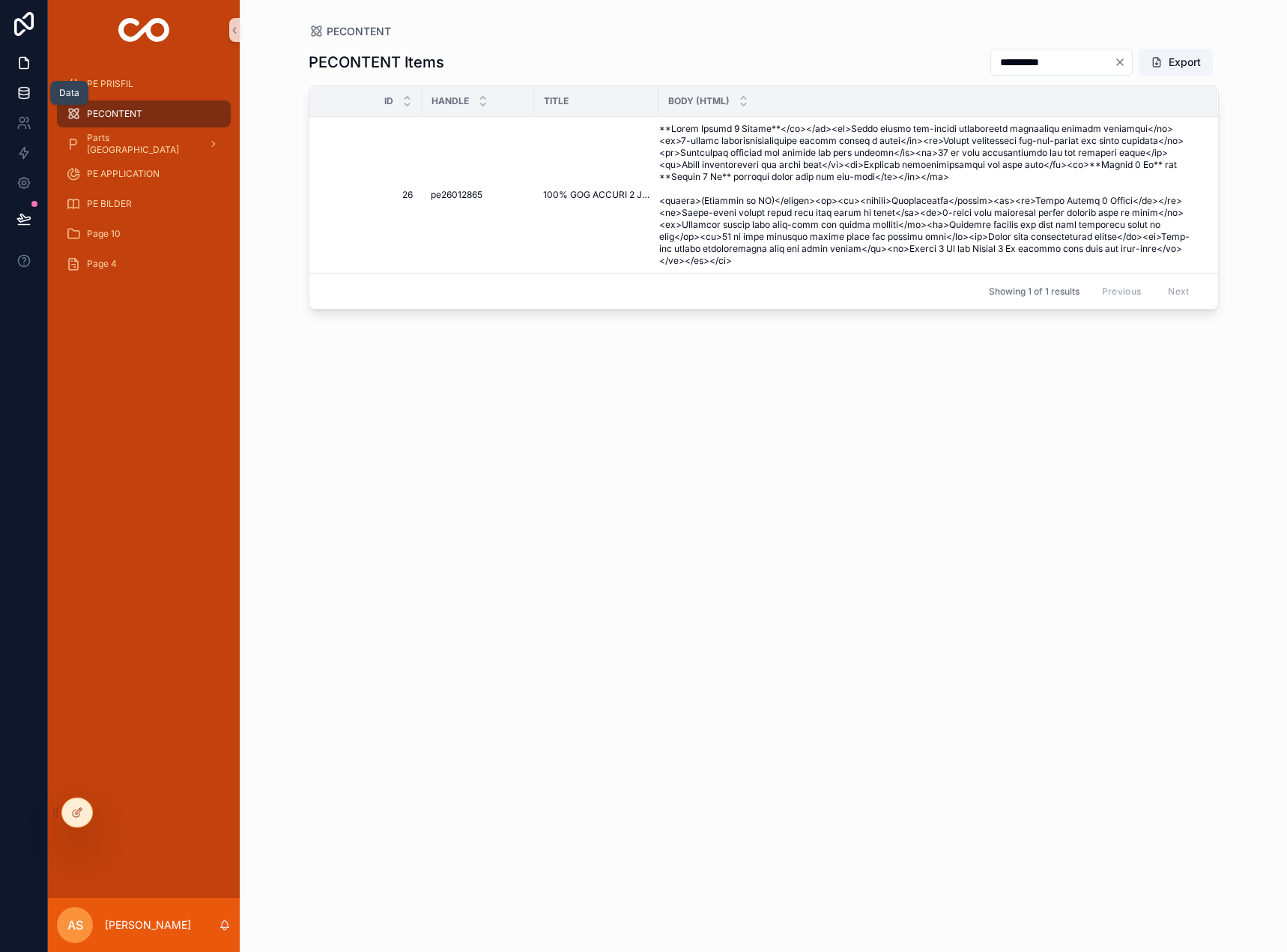
click at [27, 99] on icon at bounding box center [24, 93] width 15 height 15
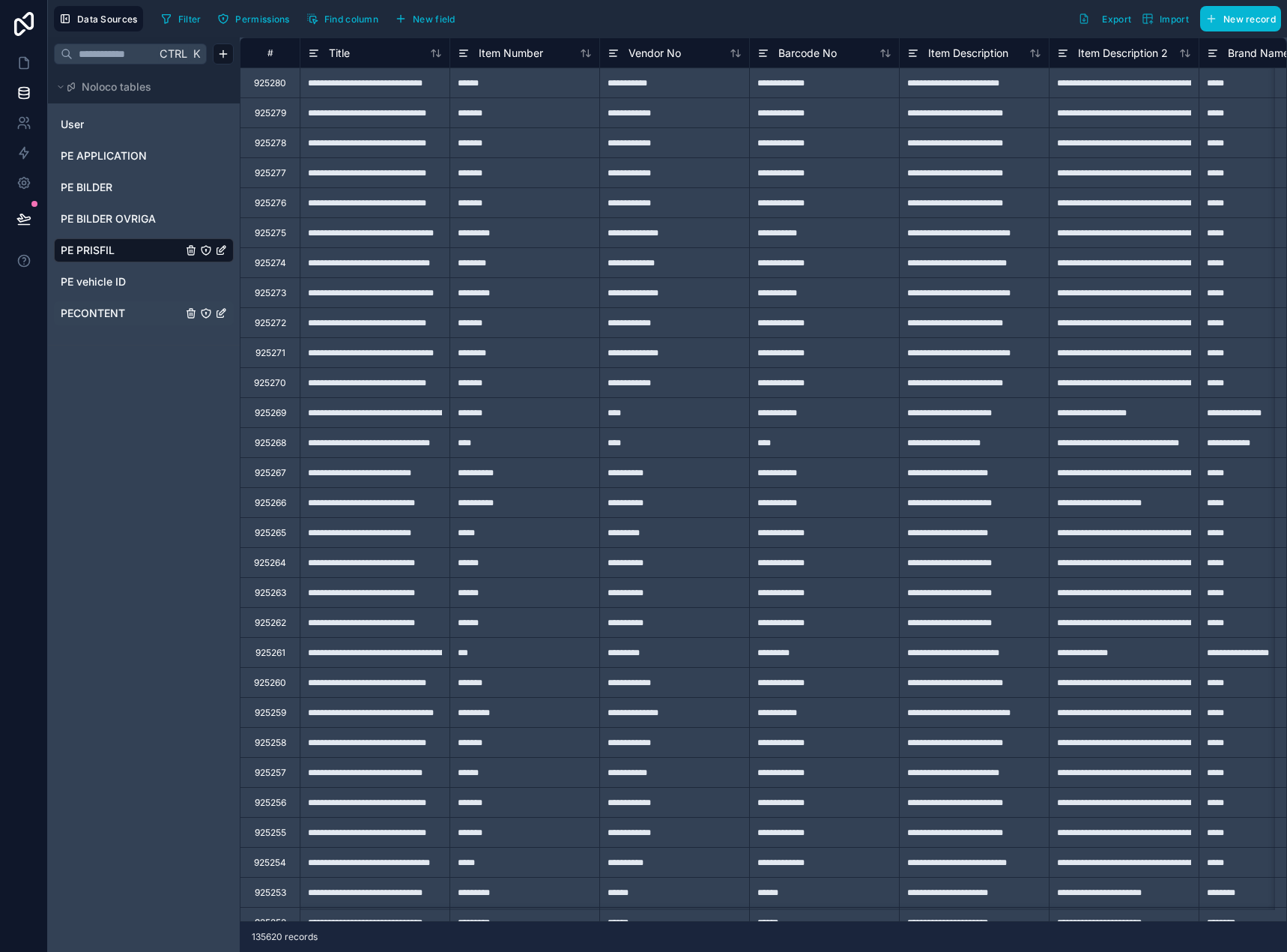
click at [112, 311] on span "PECONTENT" at bounding box center [93, 312] width 65 height 15
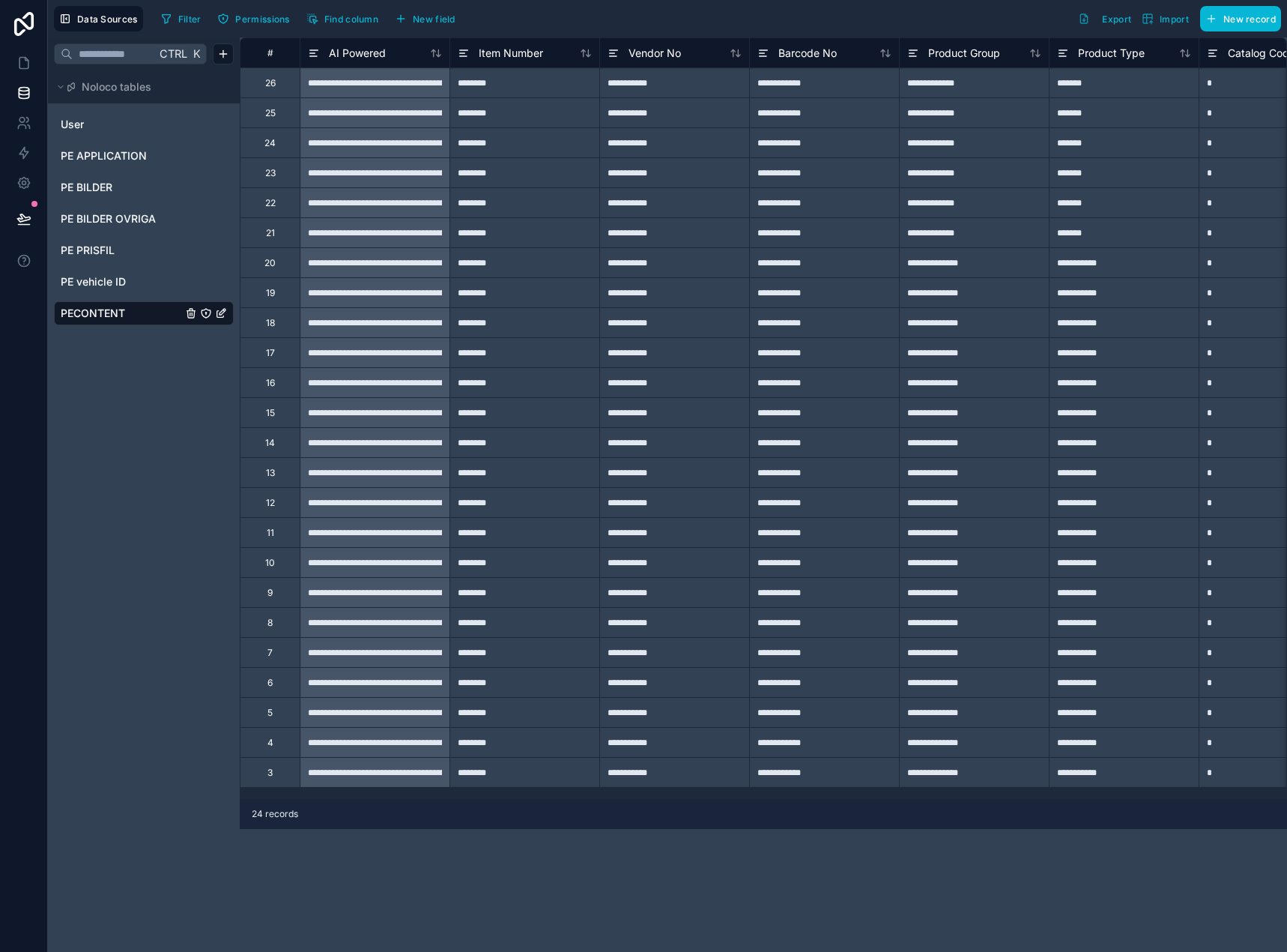
drag, startPoint x: 481, startPoint y: 910, endPoint x: 474, endPoint y: 892, distance: 19.3
click at [482, 906] on div "**********" at bounding box center [763, 495] width 1048 height 914
click at [269, 89] on div "26" at bounding box center [270, 83] width 11 height 12
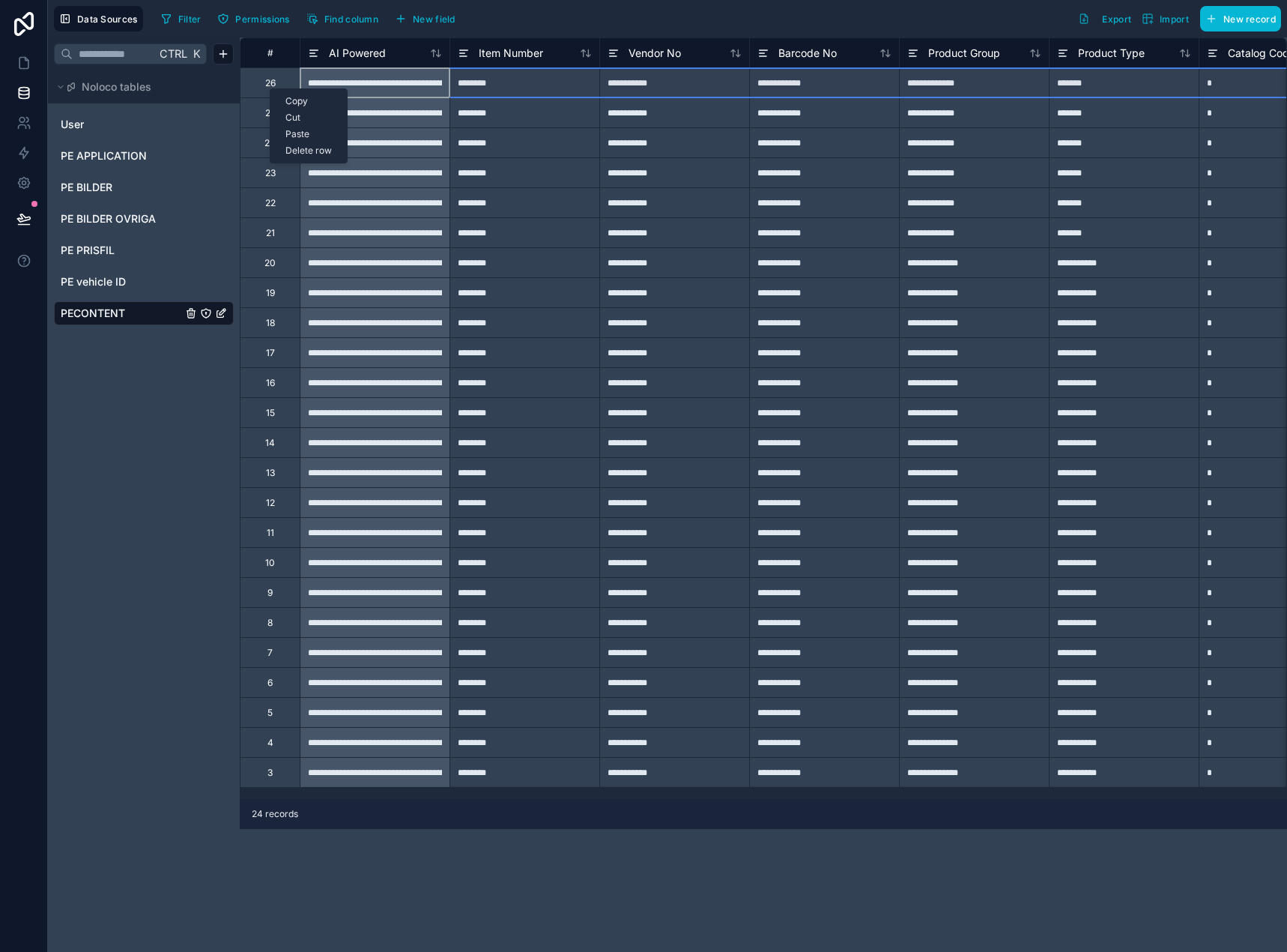
click at [302, 153] on div "Delete row" at bounding box center [308, 151] width 77 height 17
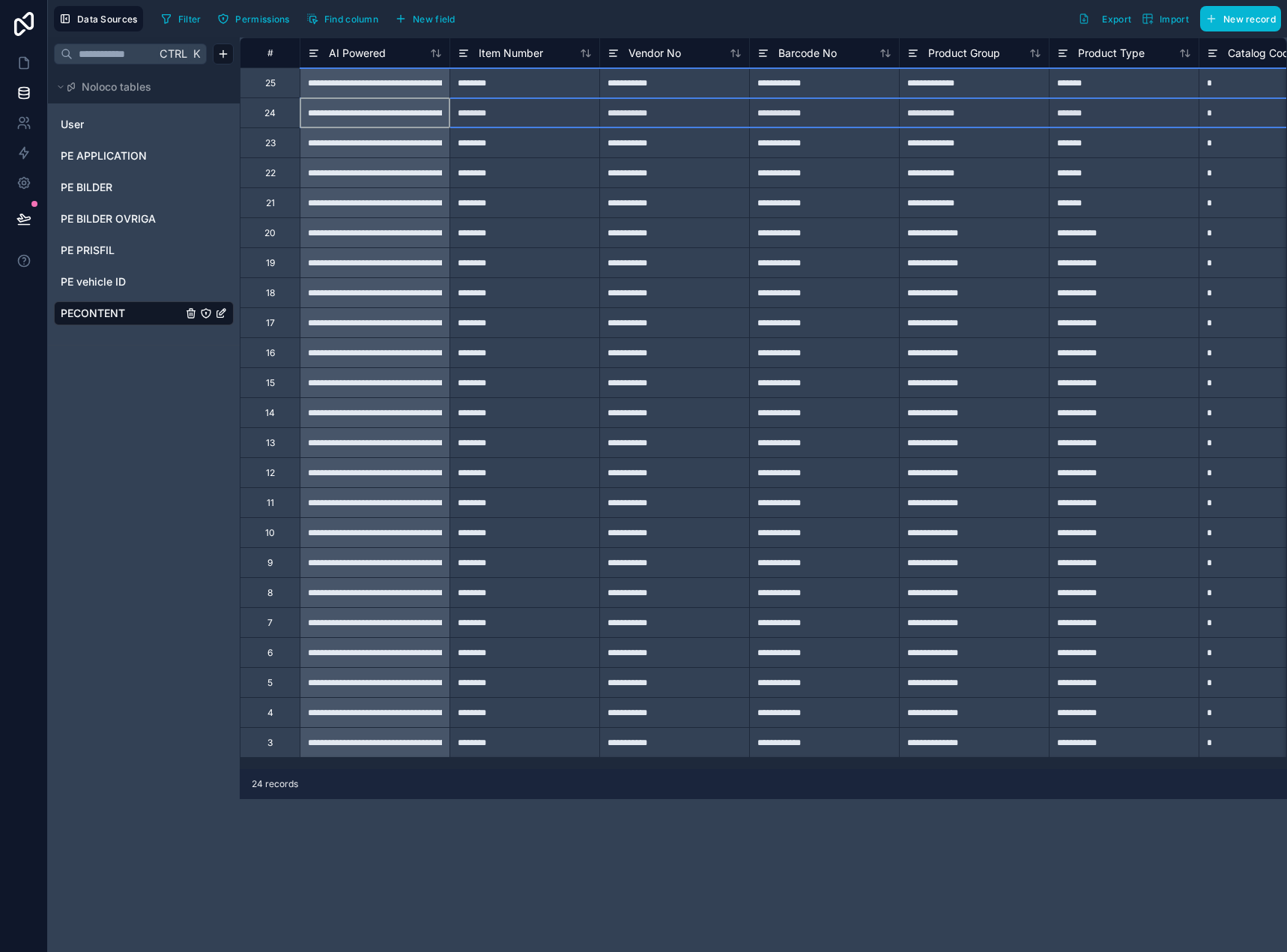
click at [284, 114] on div "24" at bounding box center [269, 113] width 60 height 30
click at [276, 741] on div "3" at bounding box center [269, 741] width 60 height 30
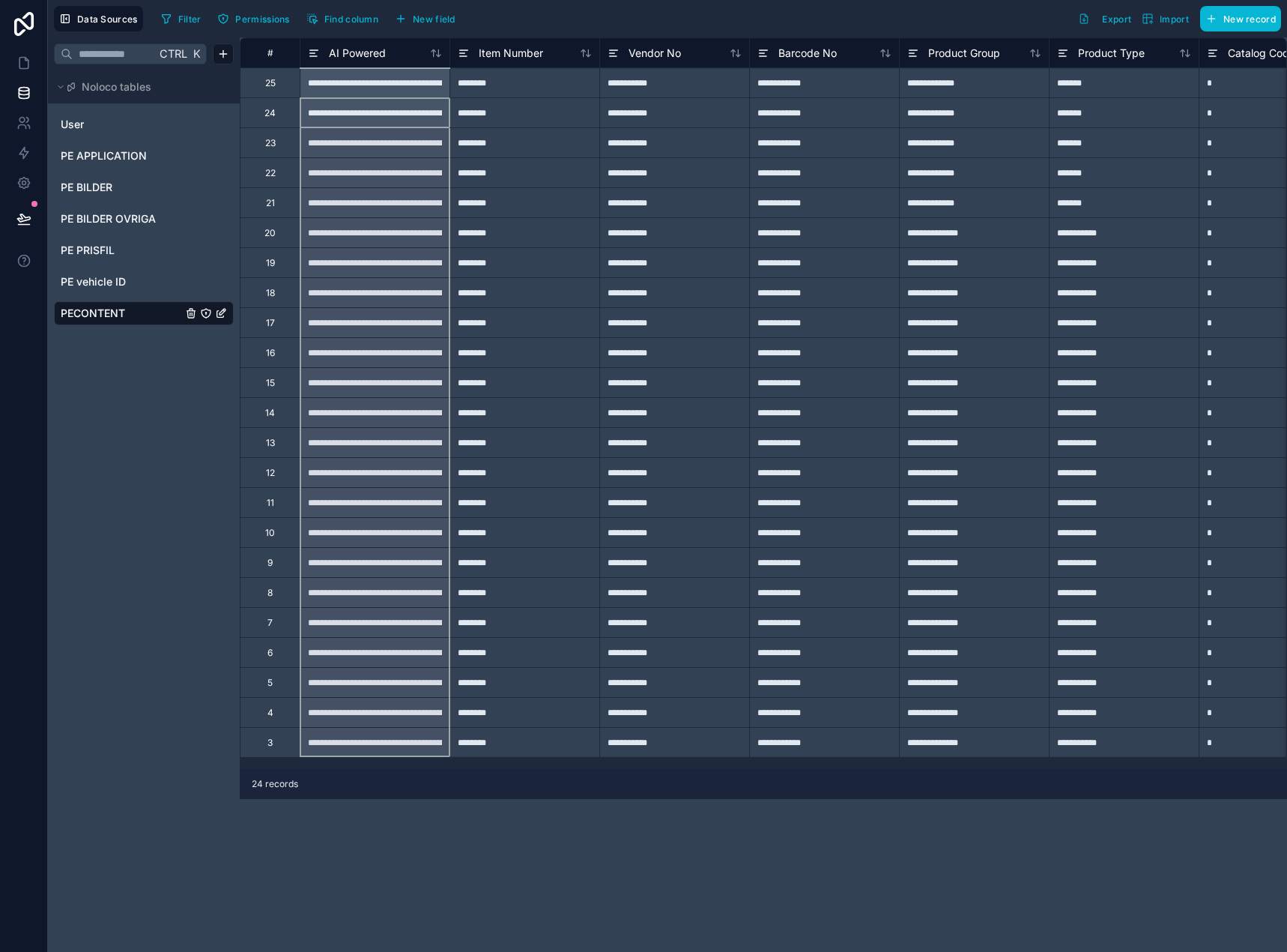
click at [272, 114] on div "24" at bounding box center [269, 113] width 11 height 12
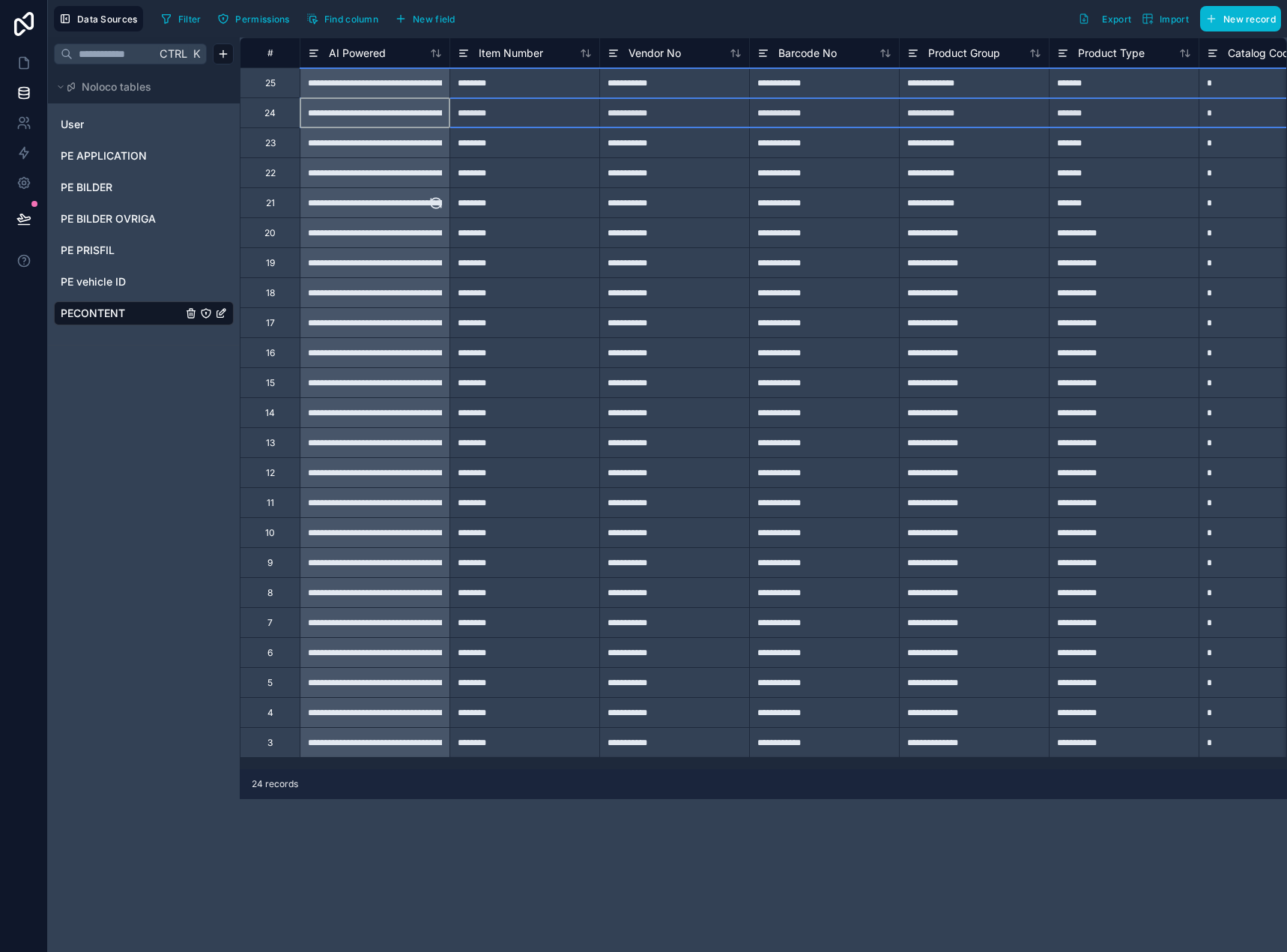
click at [390, 205] on div "**********" at bounding box center [374, 202] width 149 height 29
click at [262, 107] on div "24" at bounding box center [269, 113] width 60 height 30
click at [270, 750] on div "3" at bounding box center [269, 741] width 60 height 30
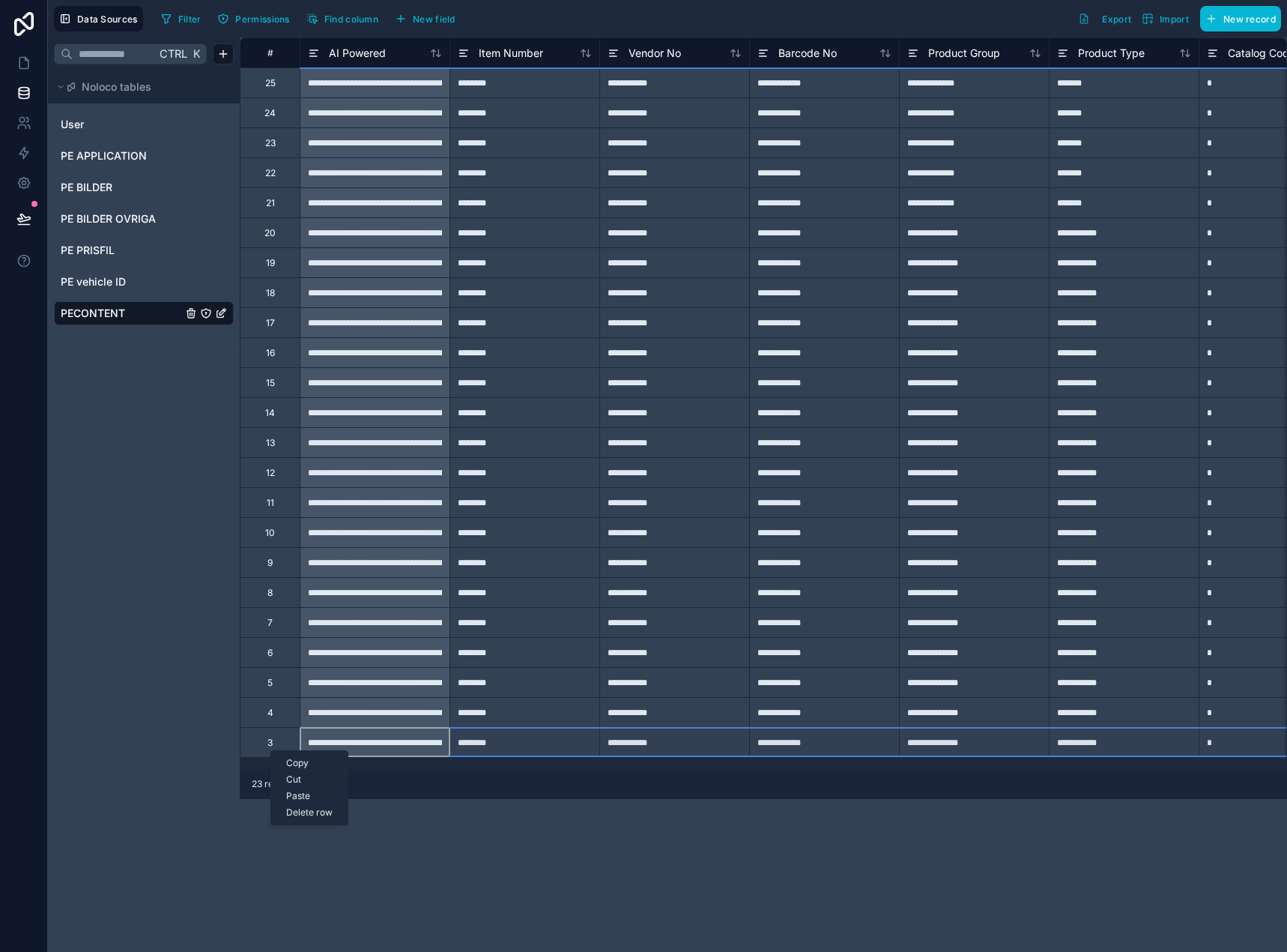
click at [265, 121] on div "24" at bounding box center [269, 113] width 60 height 30
click at [275, 110] on div "24" at bounding box center [269, 113] width 11 height 12
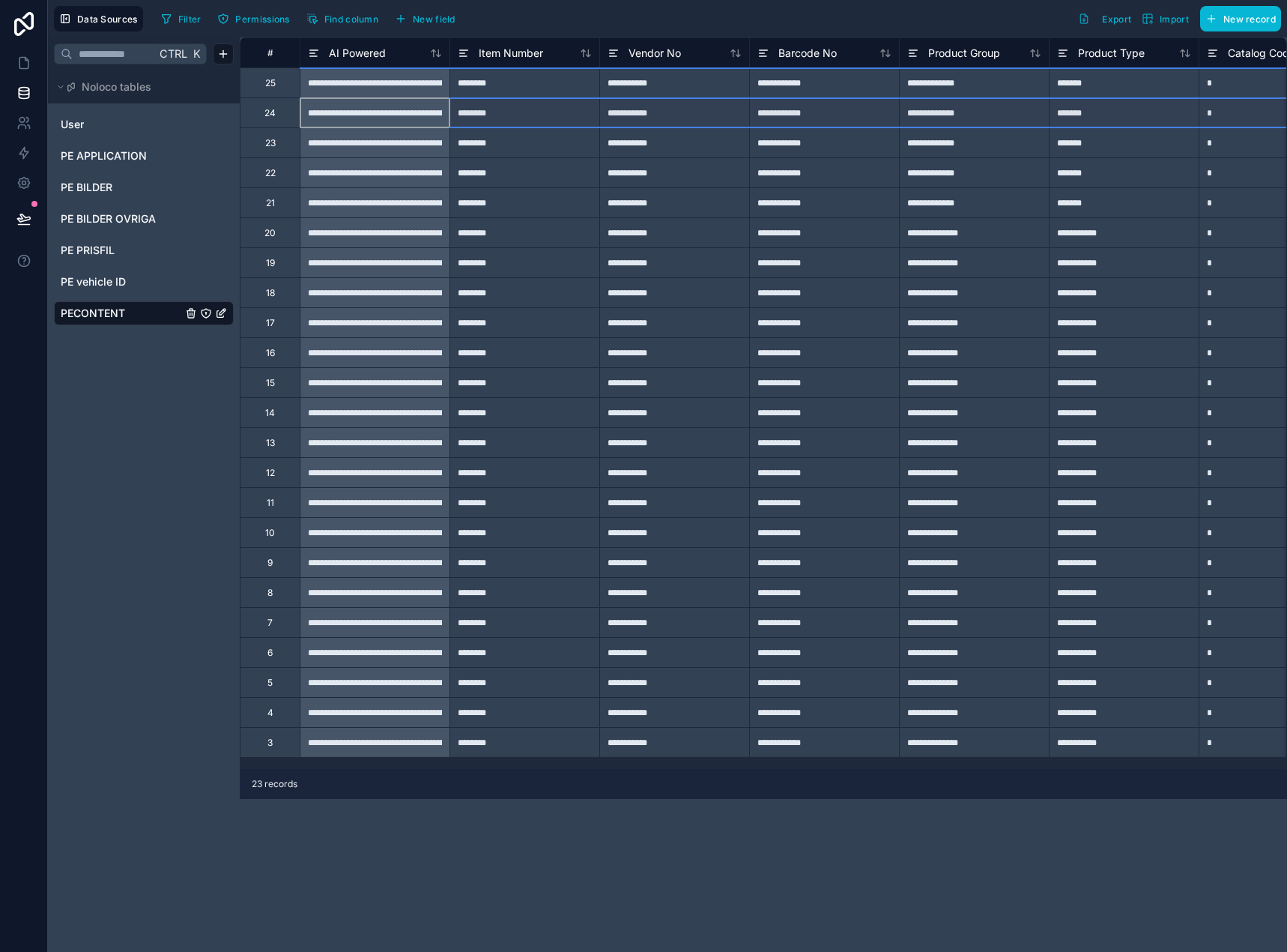
click at [278, 745] on div "3" at bounding box center [269, 741] width 60 height 30
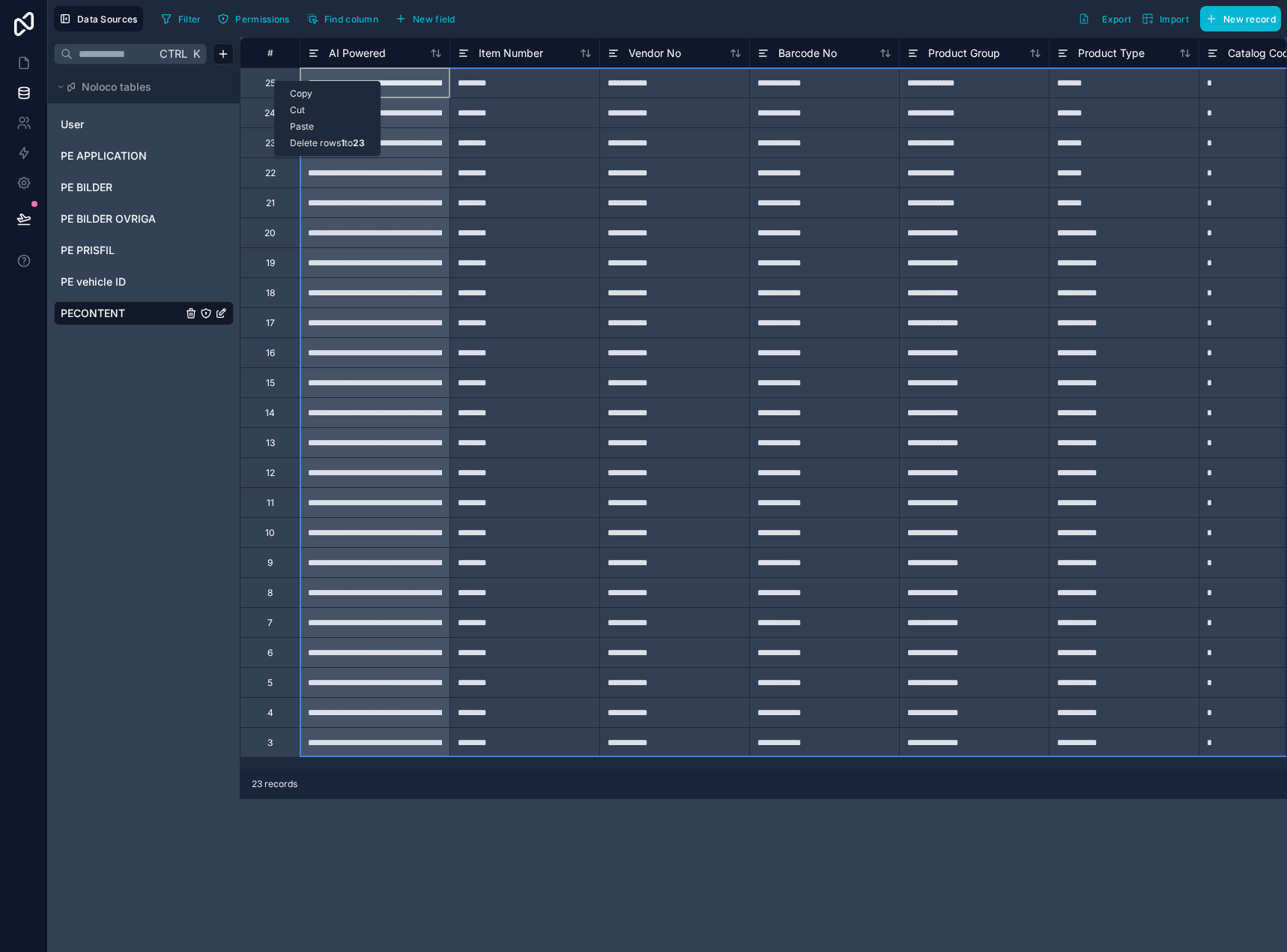
click at [274, 81] on div "25" at bounding box center [270, 83] width 11 height 12
click at [263, 83] on div "25" at bounding box center [269, 83] width 60 height 30
click at [265, 86] on div "25" at bounding box center [270, 83] width 11 height 12
click at [265, 87] on div "Copy Cut Paste Delete rows 1 to 23" at bounding box center [318, 123] width 107 height 75
click at [260, 97] on div "25" at bounding box center [269, 83] width 60 height 30
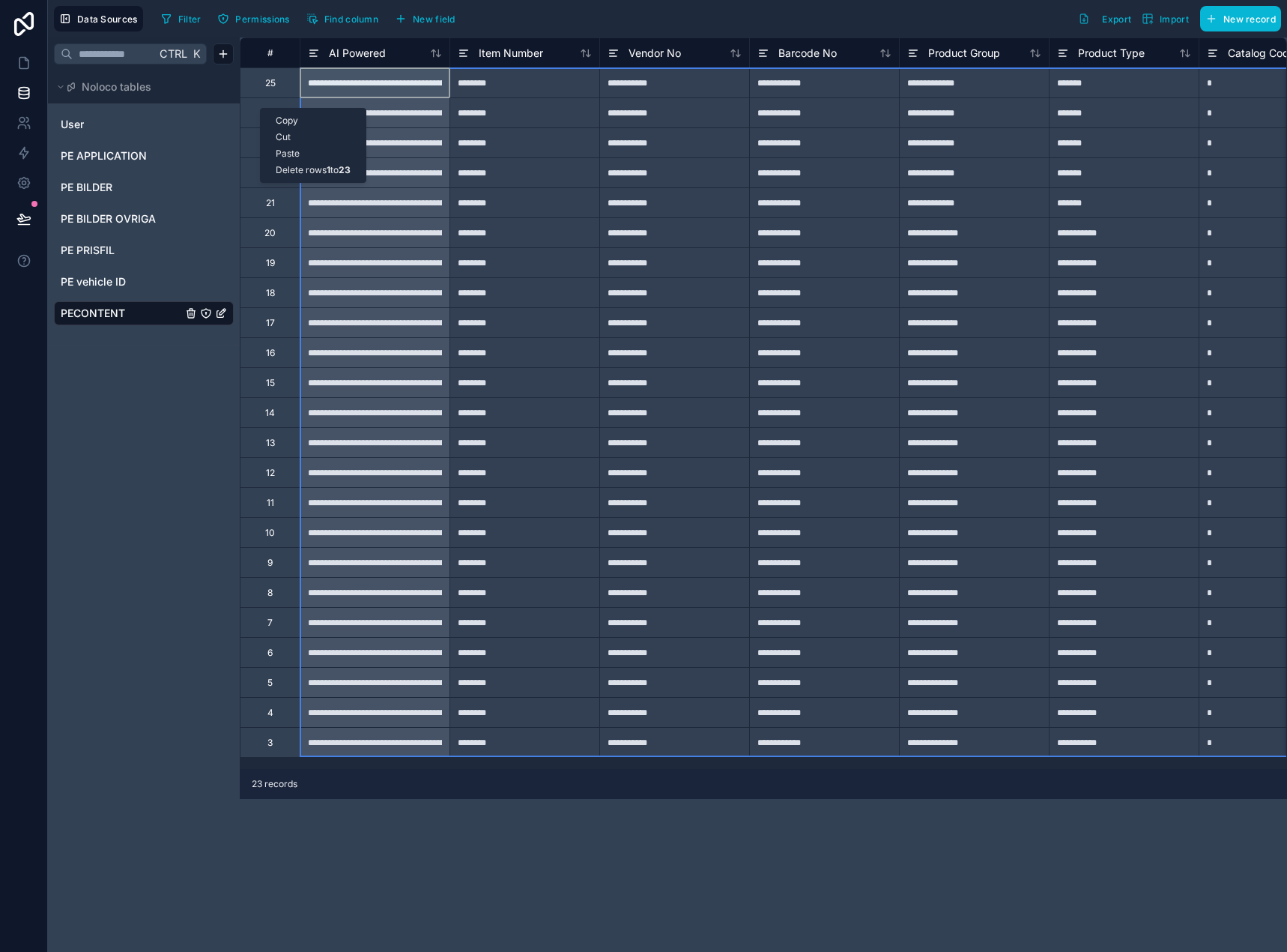
click at [260, 108] on div "24" at bounding box center [269, 113] width 60 height 30
click at [241, 109] on div "24" at bounding box center [269, 113] width 60 height 30
click at [273, 113] on div "24" at bounding box center [269, 113] width 11 height 12
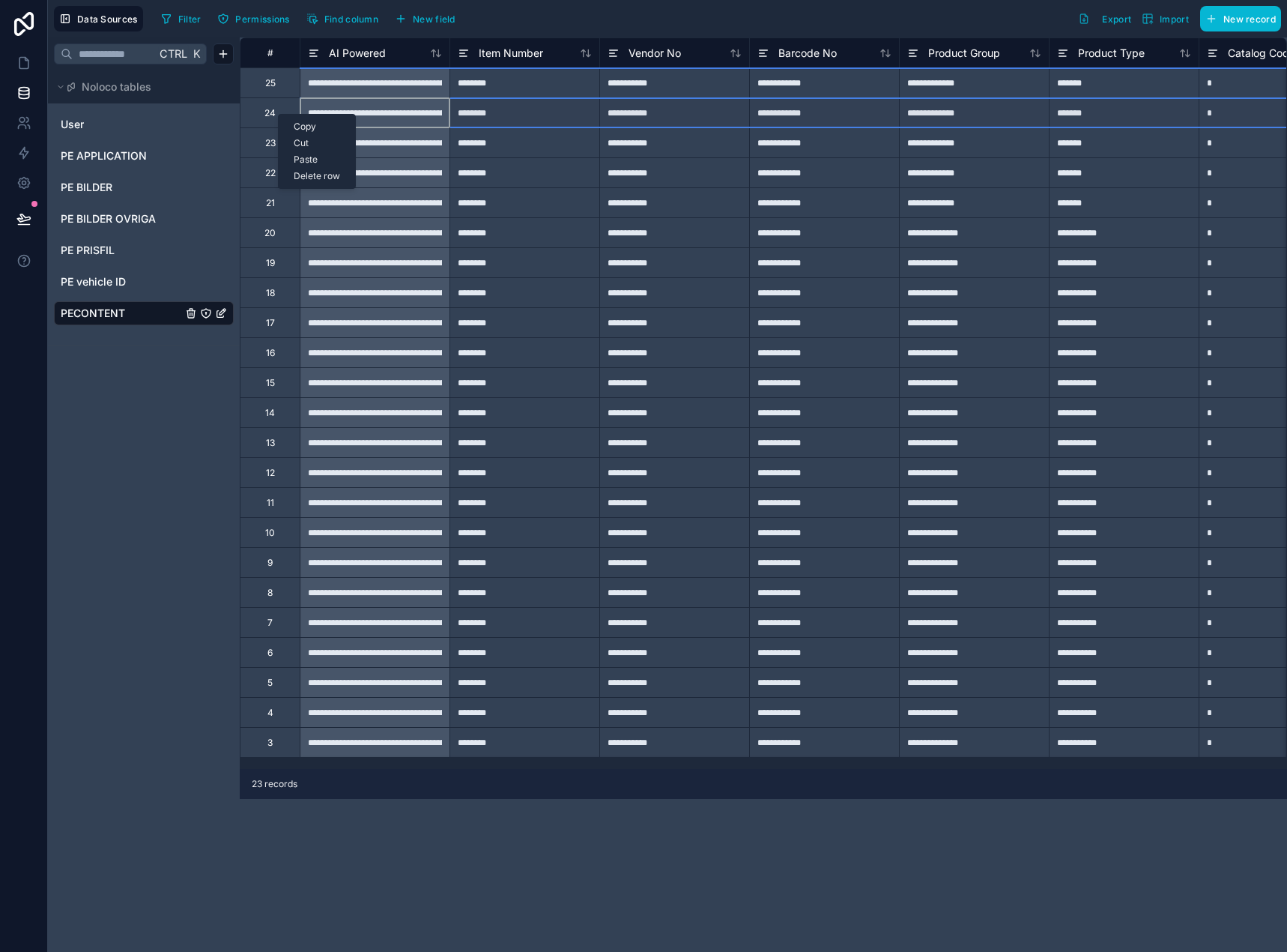
click at [318, 179] on div "Delete row" at bounding box center [316, 176] width 77 height 17
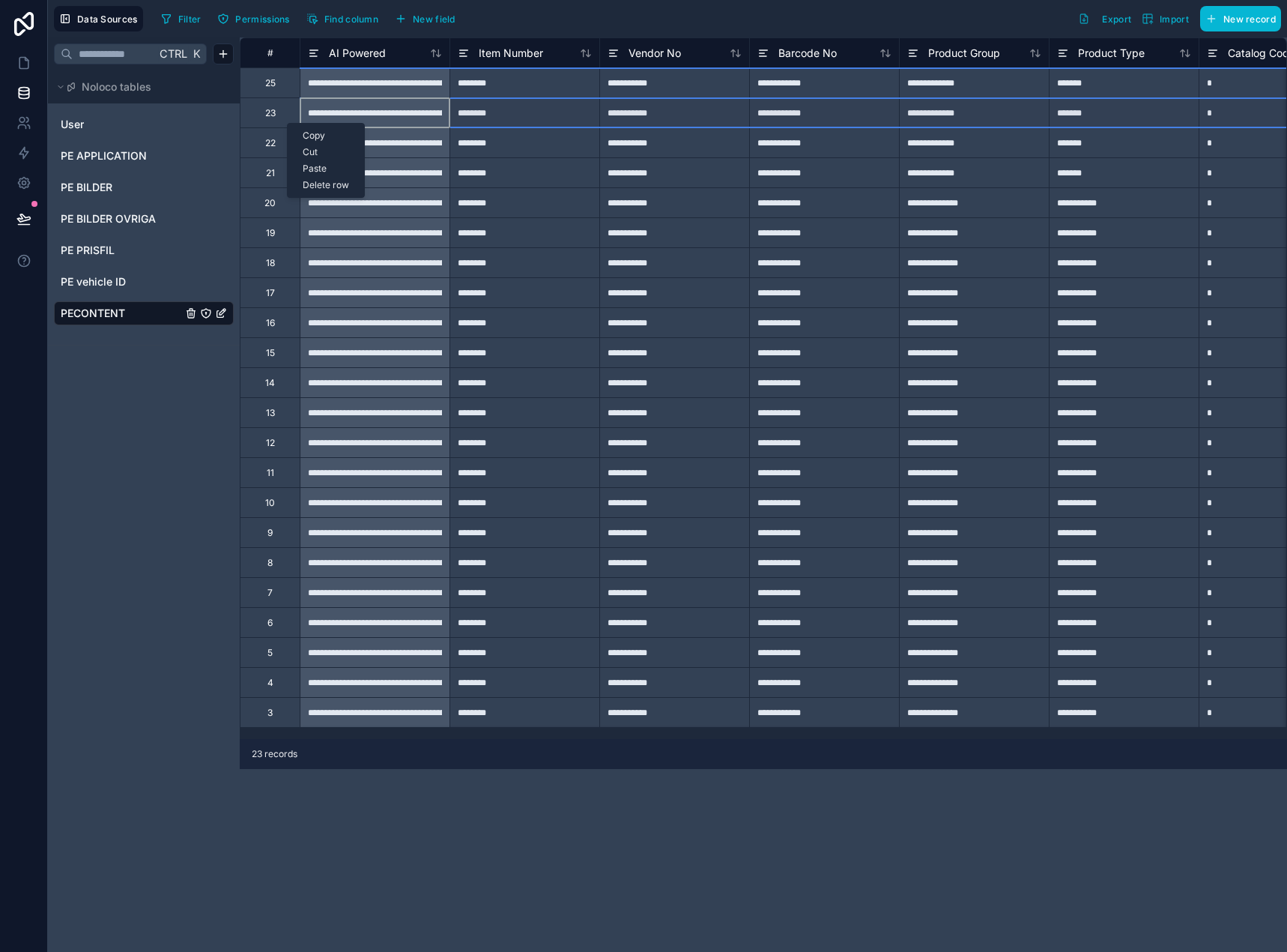
click at [269, 138] on div "22" at bounding box center [270, 143] width 11 height 12
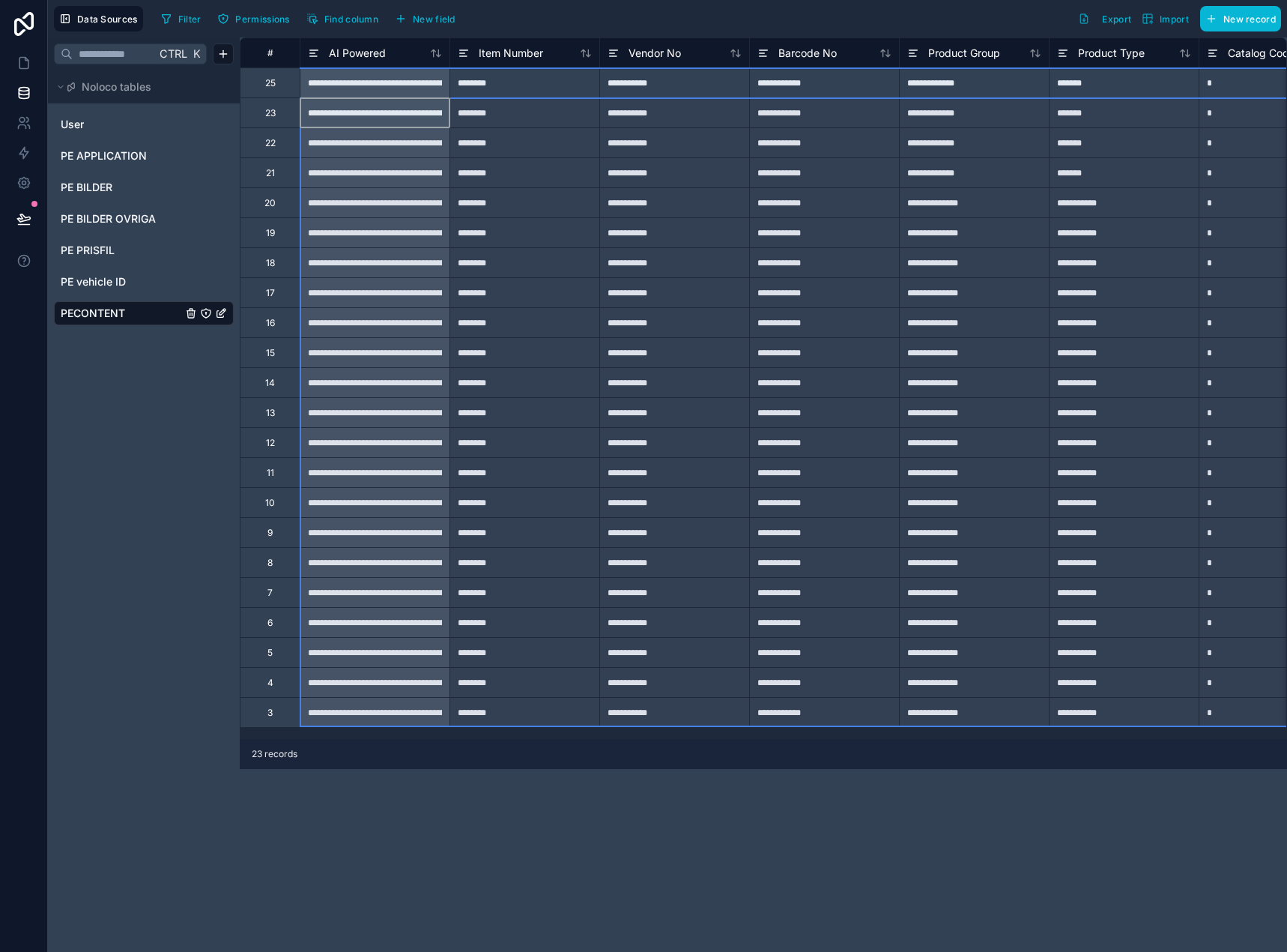
drag, startPoint x: 269, startPoint y: 122, endPoint x: 408, endPoint y: 746, distance: 639.3
click at [396, 768] on div "**********" at bounding box center [763, 495] width 1048 height 914
drag, startPoint x: 395, startPoint y: 468, endPoint x: 359, endPoint y: 318, distance: 154.3
click at [410, 380] on div "Delete rows 2 to 22" at bounding box center [413, 377] width 107 height 17
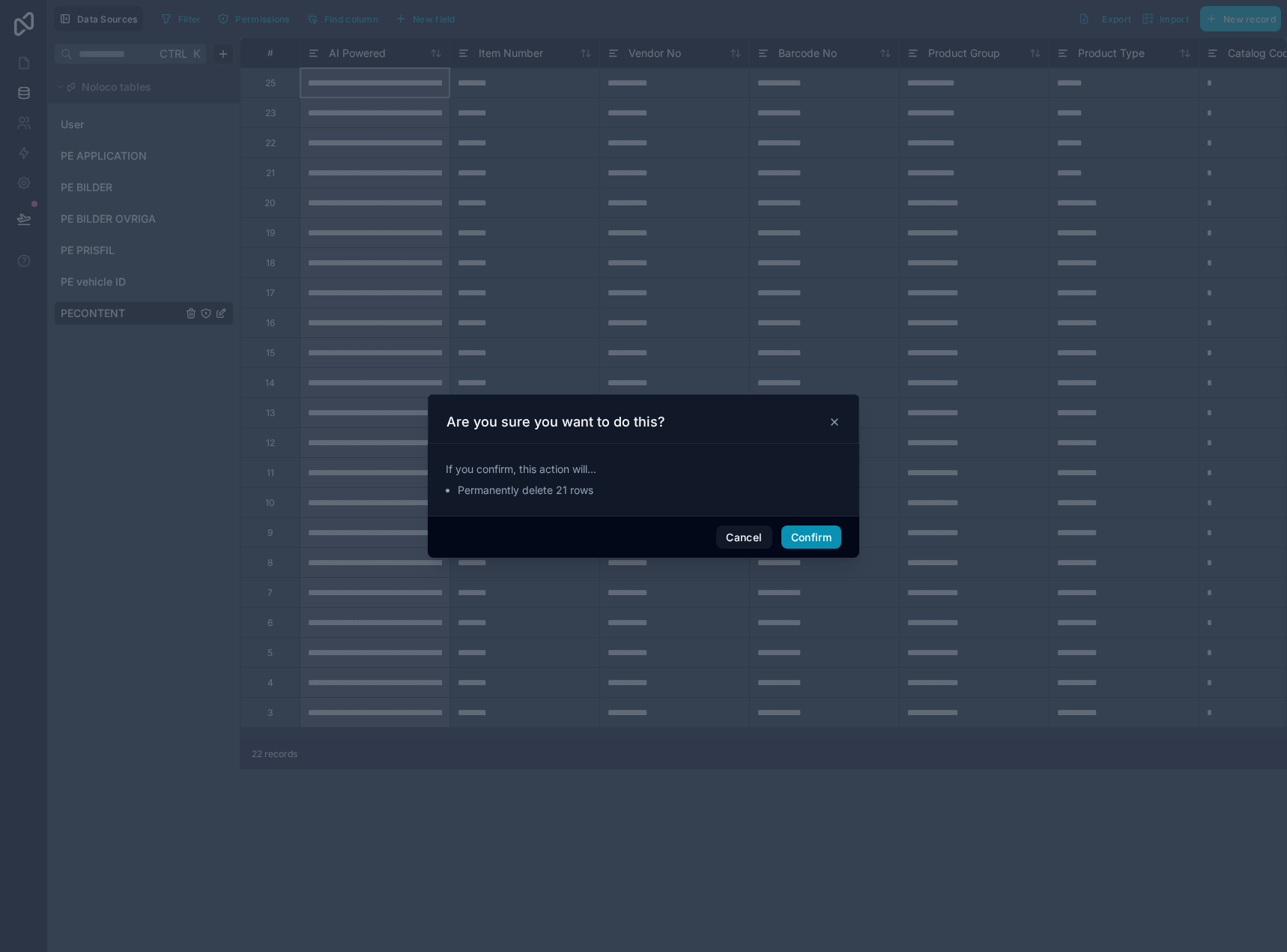
click at [797, 539] on button "Confirm" at bounding box center [811, 537] width 60 height 24
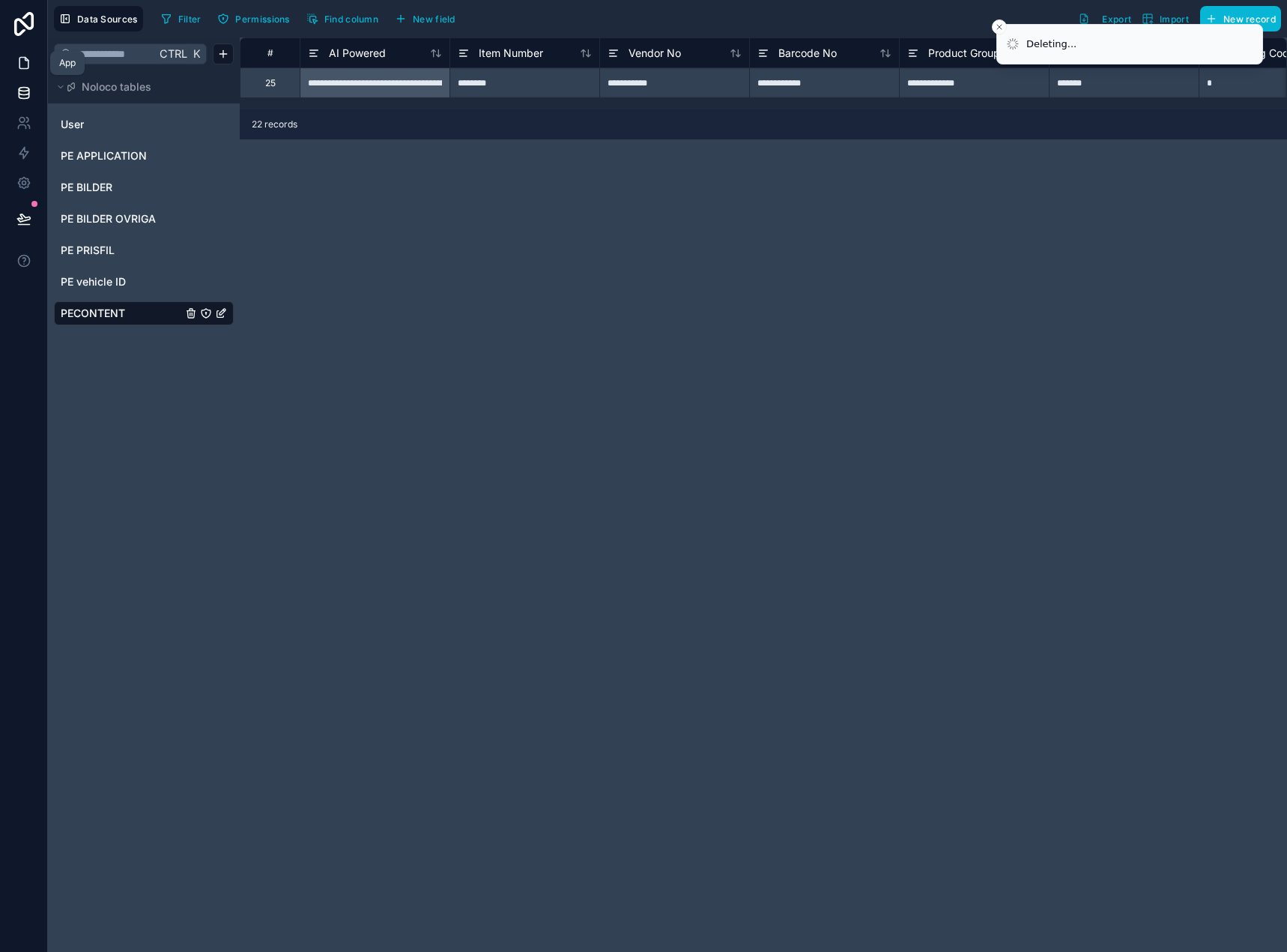
click at [26, 70] on icon at bounding box center [24, 63] width 15 height 15
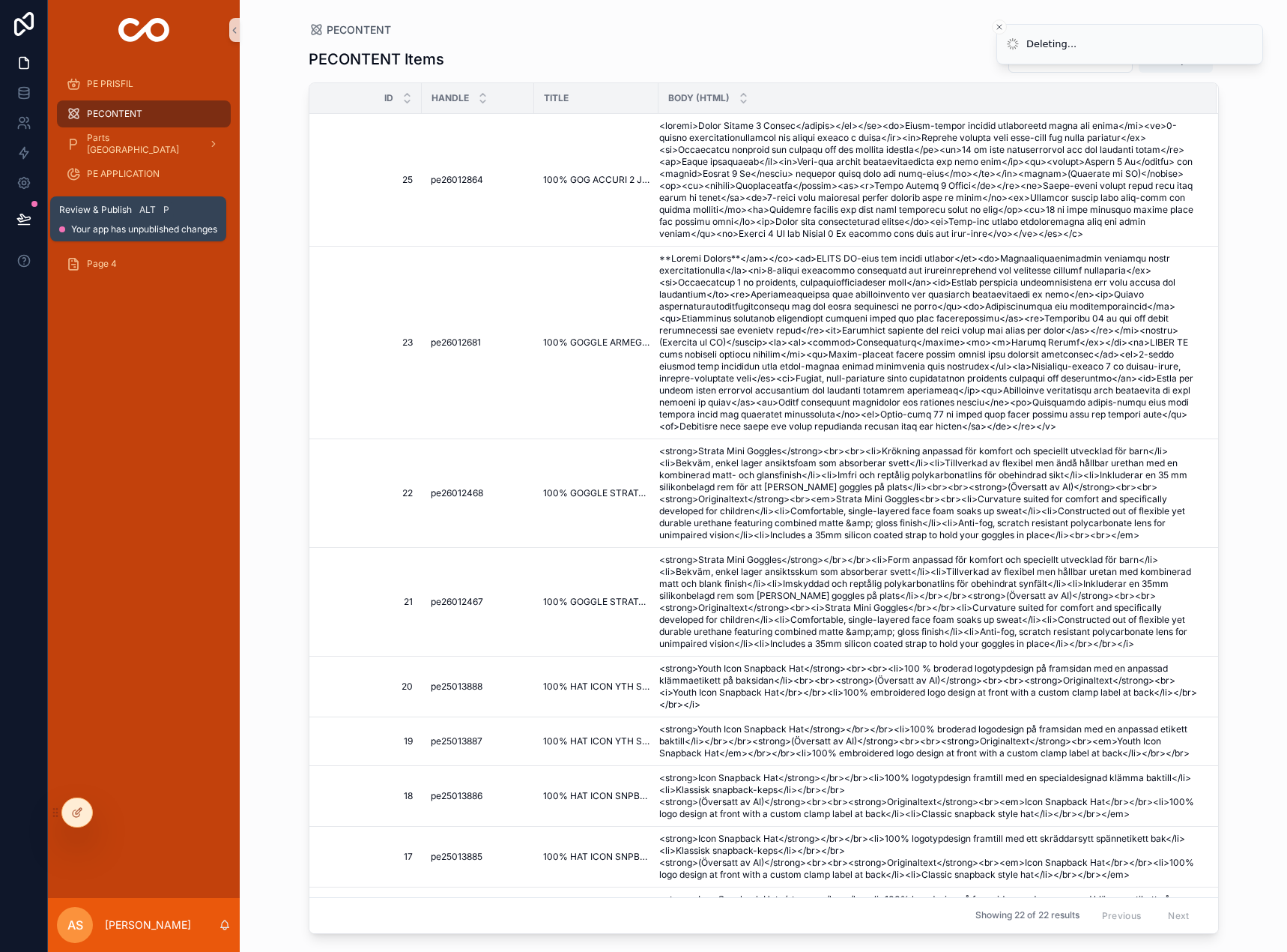
click at [29, 222] on icon at bounding box center [24, 219] width 15 height 15
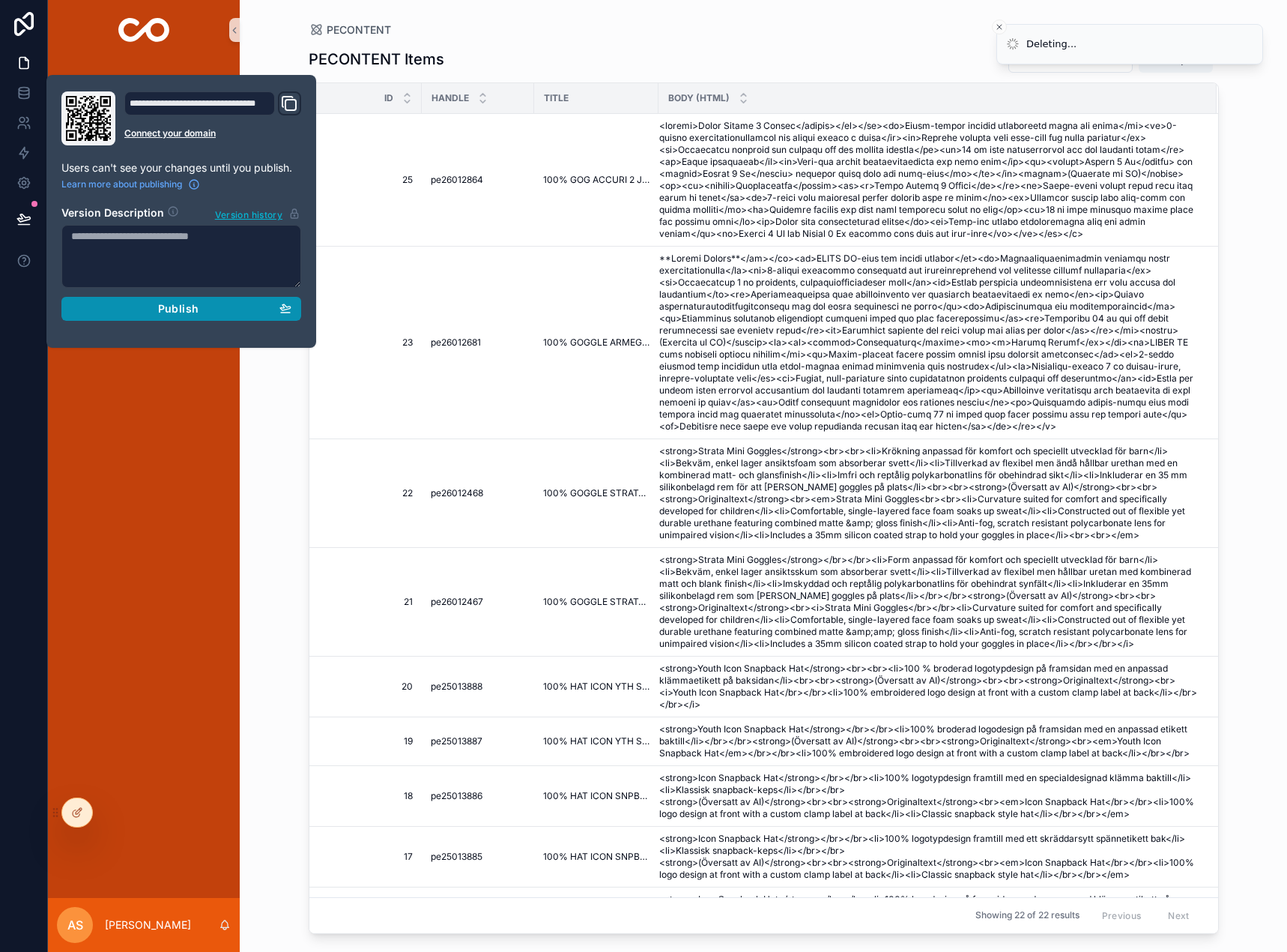
click at [222, 309] on div "Publish" at bounding box center [181, 309] width 220 height 14
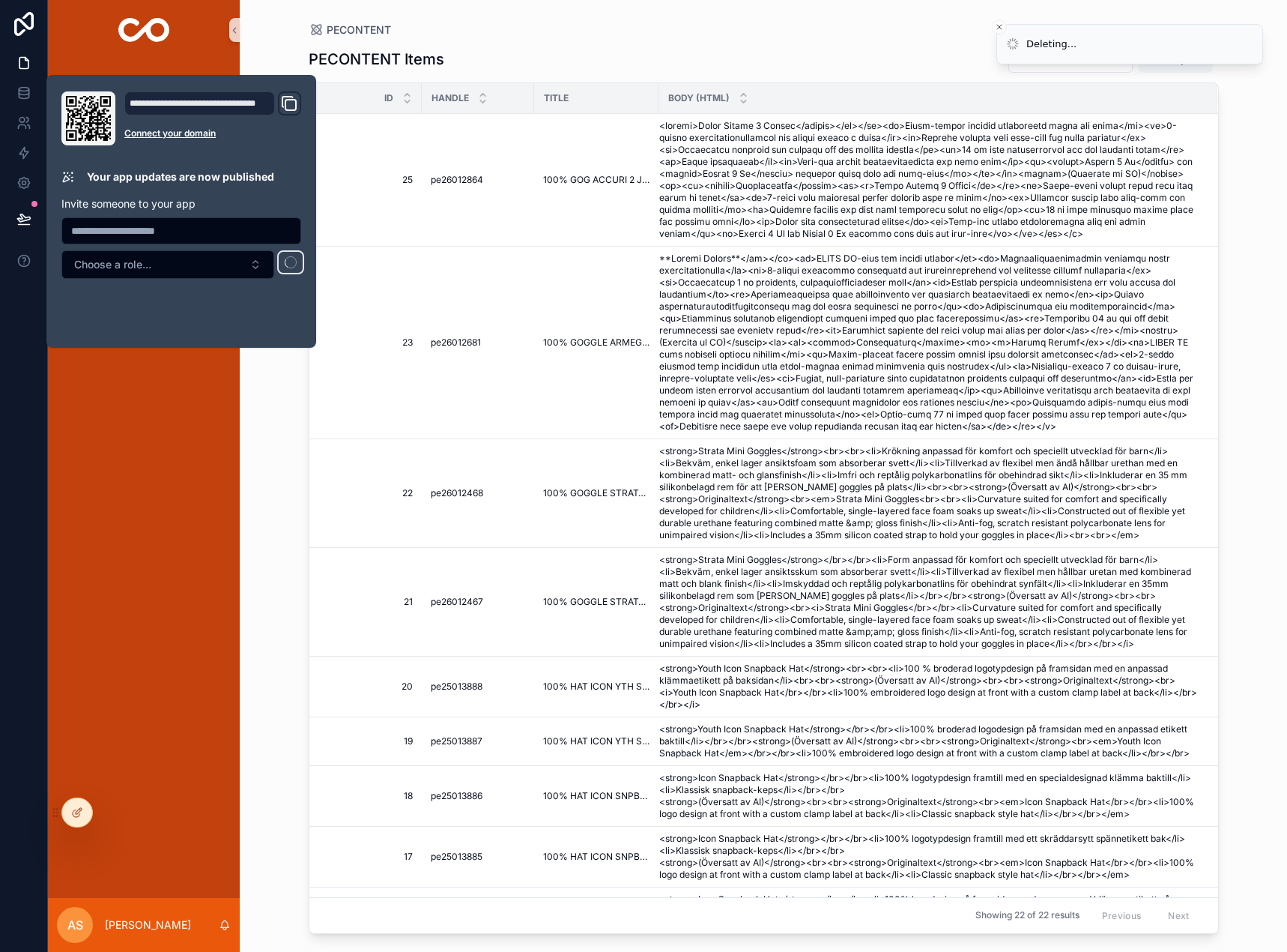
click at [155, 390] on div "PE PRISFIL PECONTENT Parts Europe PE APPLICATION PE BILDER Page 10 Page 4" at bounding box center [144, 479] width 192 height 838
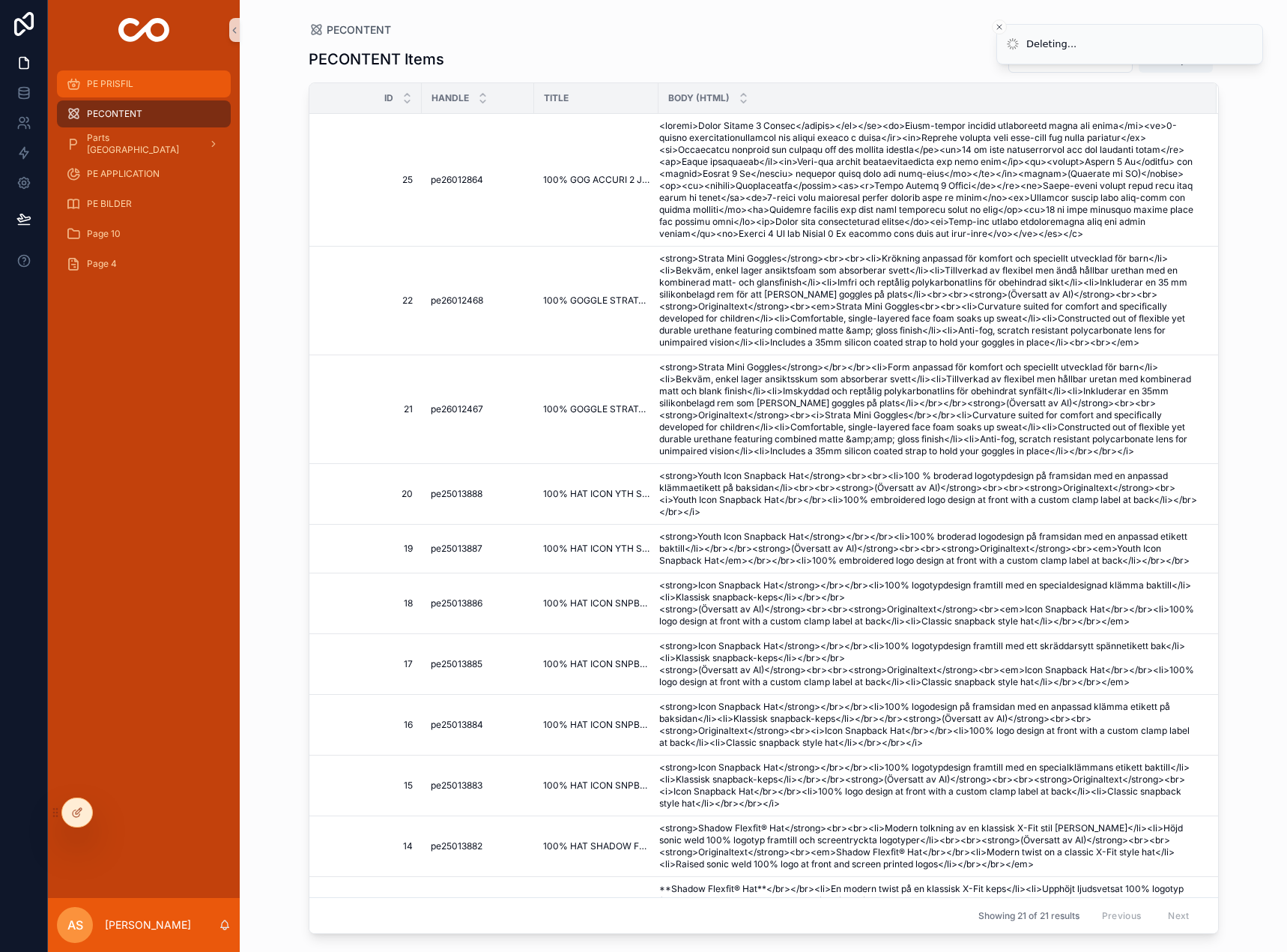
click at [133, 85] on span "PE PRISFIL" at bounding box center [110, 84] width 47 height 12
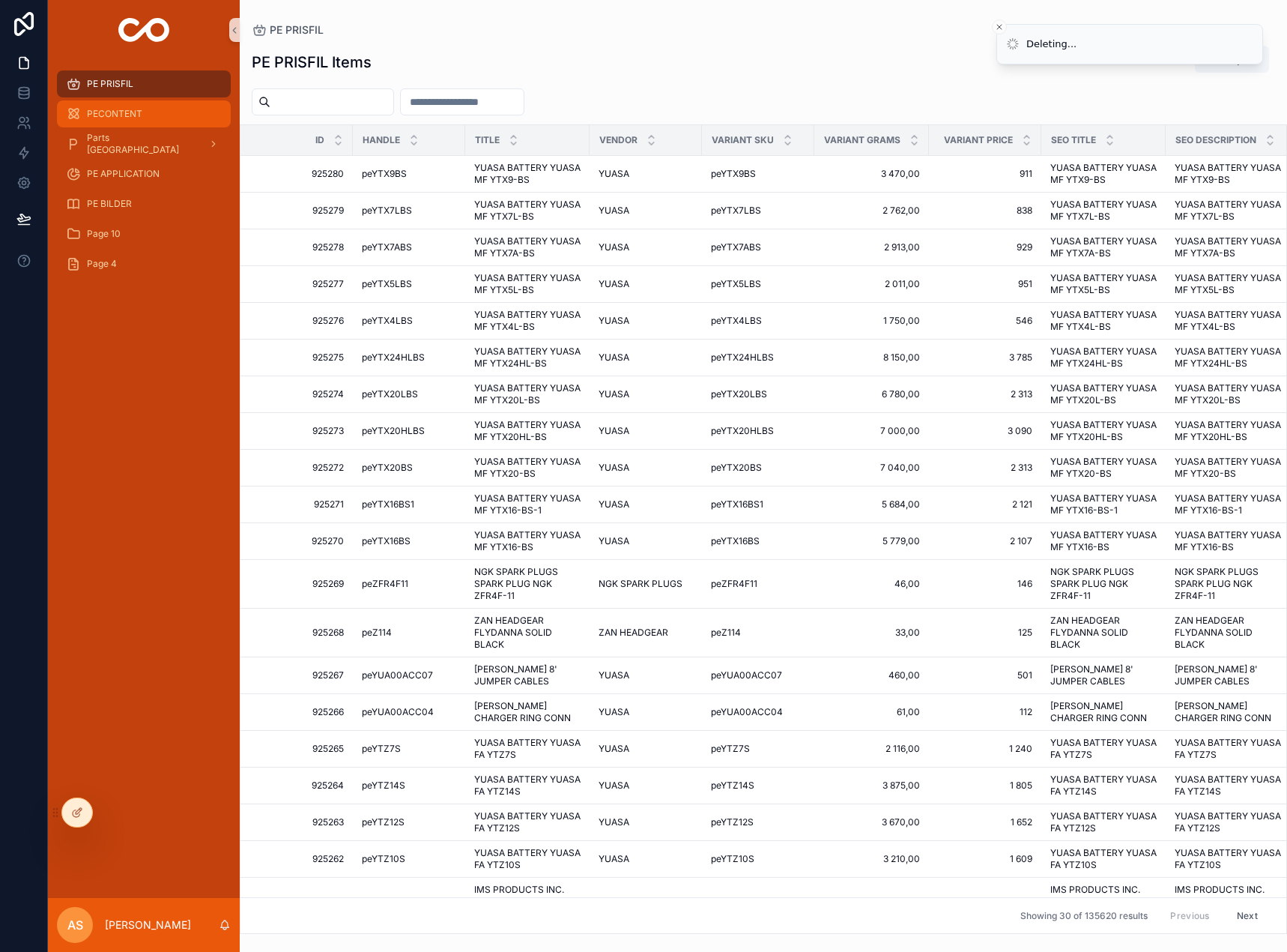
click at [133, 105] on div "PECONTENT" at bounding box center [144, 114] width 156 height 24
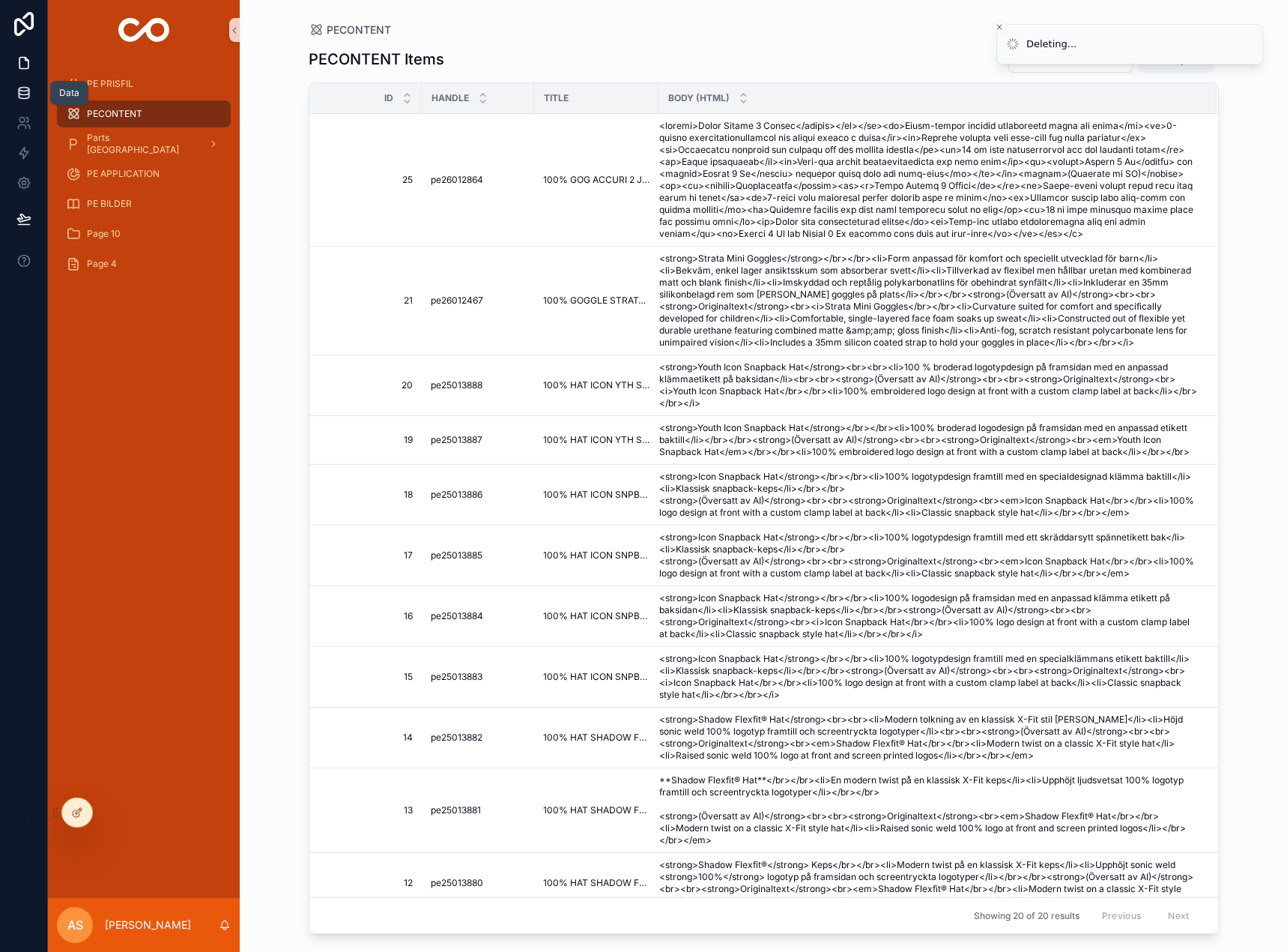
click at [25, 89] on icon at bounding box center [24, 93] width 15 height 15
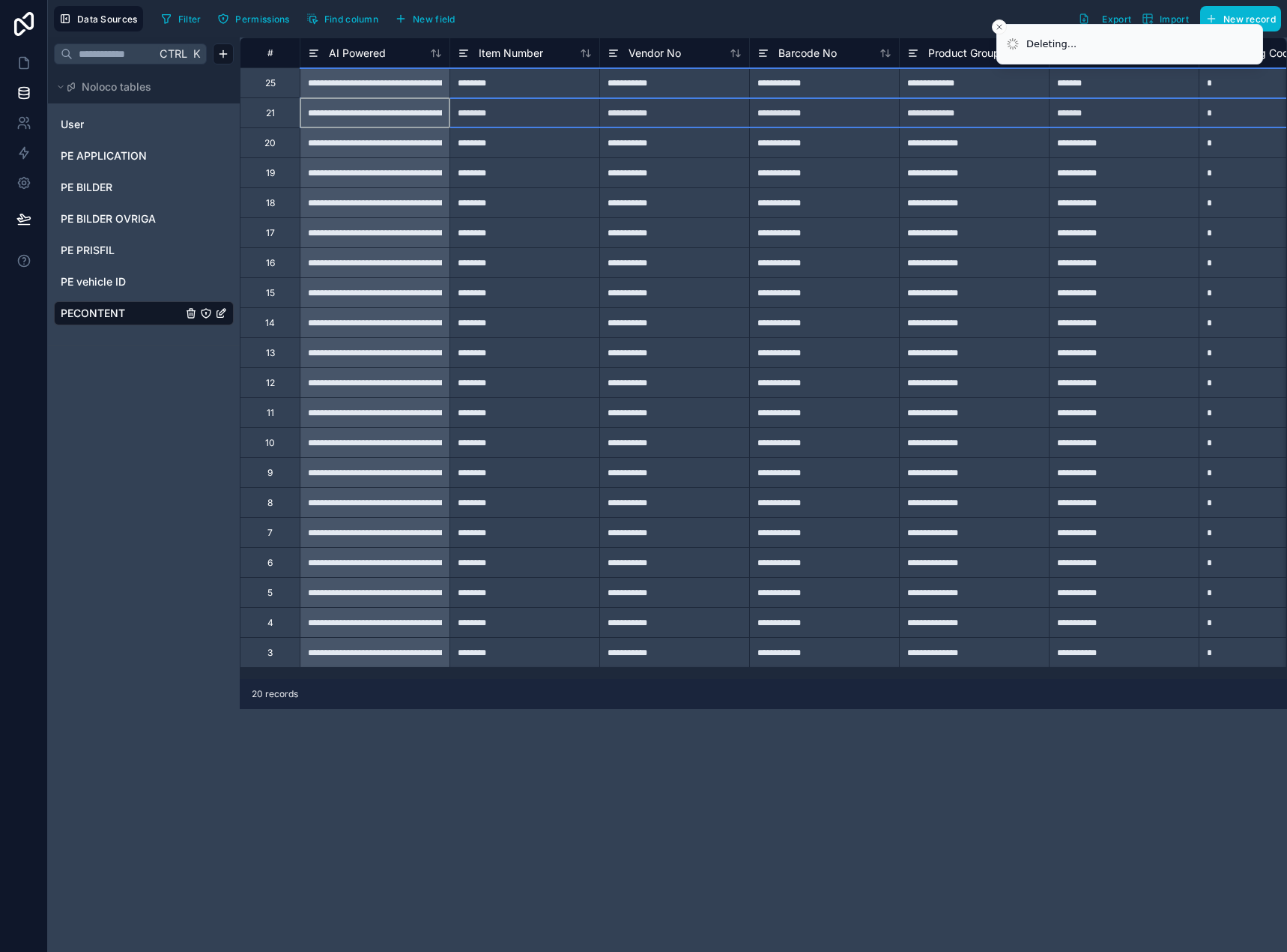
click at [275, 116] on div "21" at bounding box center [269, 113] width 60 height 30
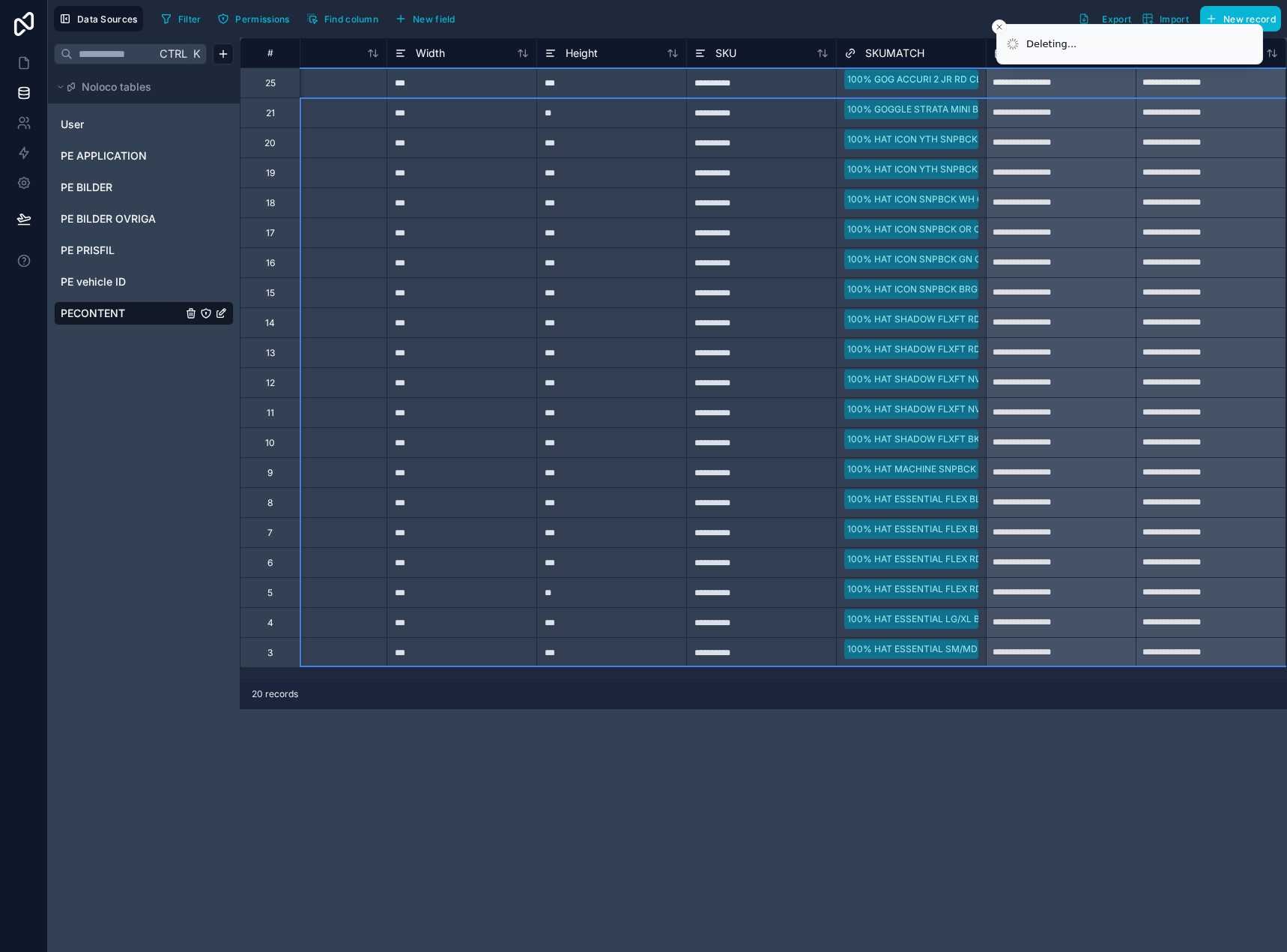
scroll to position [0, 2160]
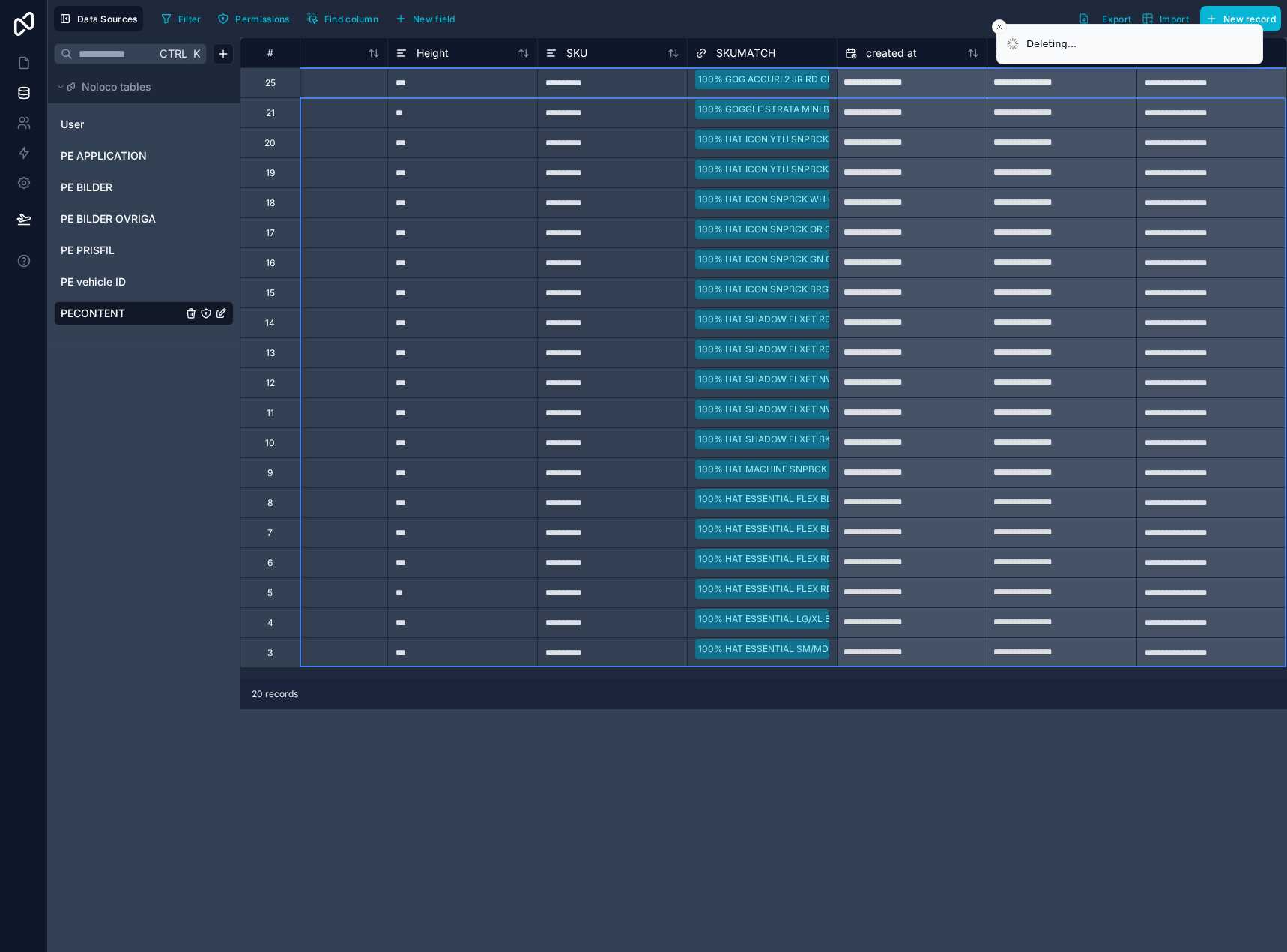
drag, startPoint x: 401, startPoint y: 116, endPoint x: 1992, endPoint y: 988, distance: 1814.3
click at [701, 224] on div "Delete rows 2 to 20" at bounding box center [695, 221] width 107 height 17
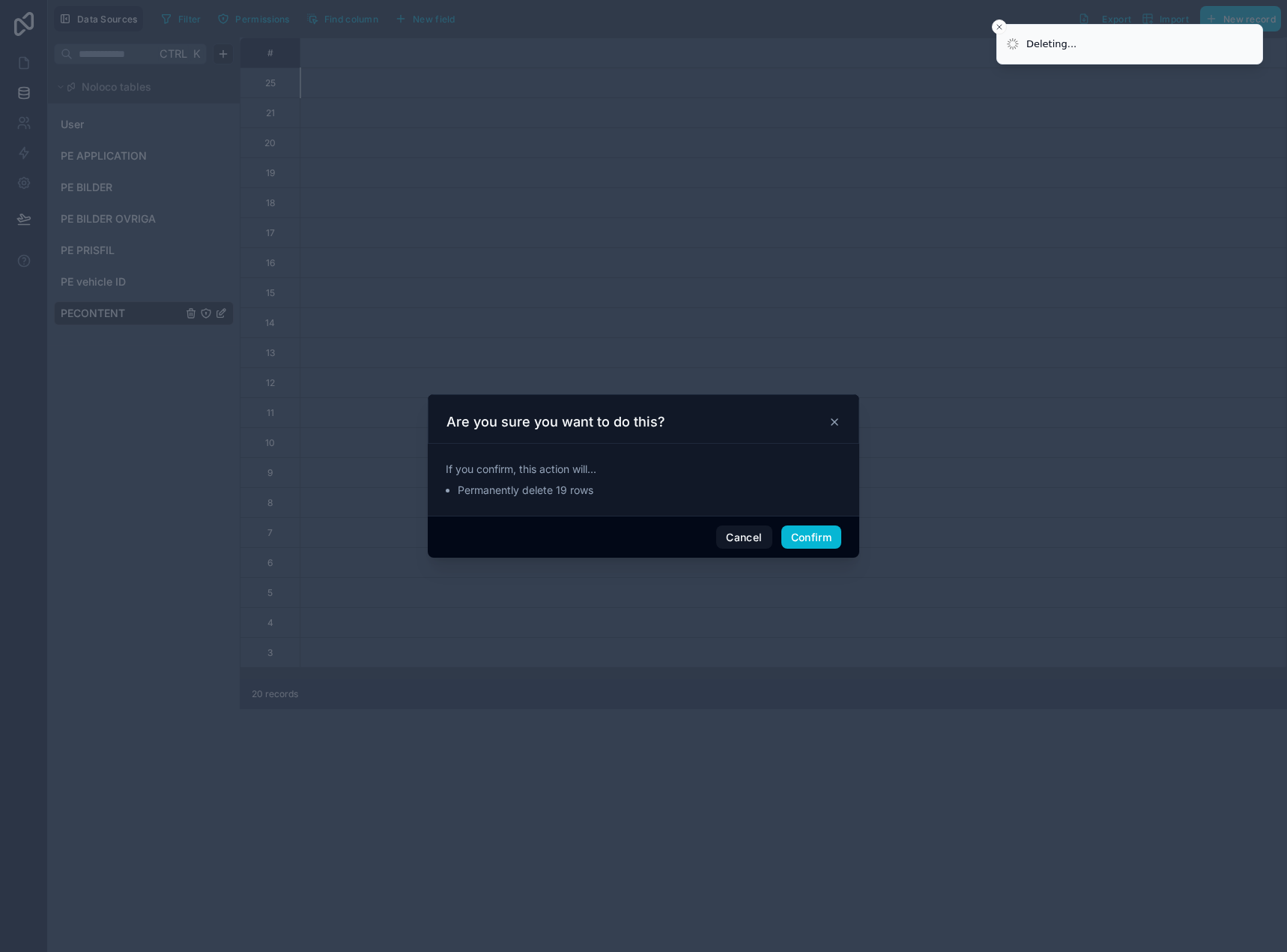
scroll to position [0, 0]
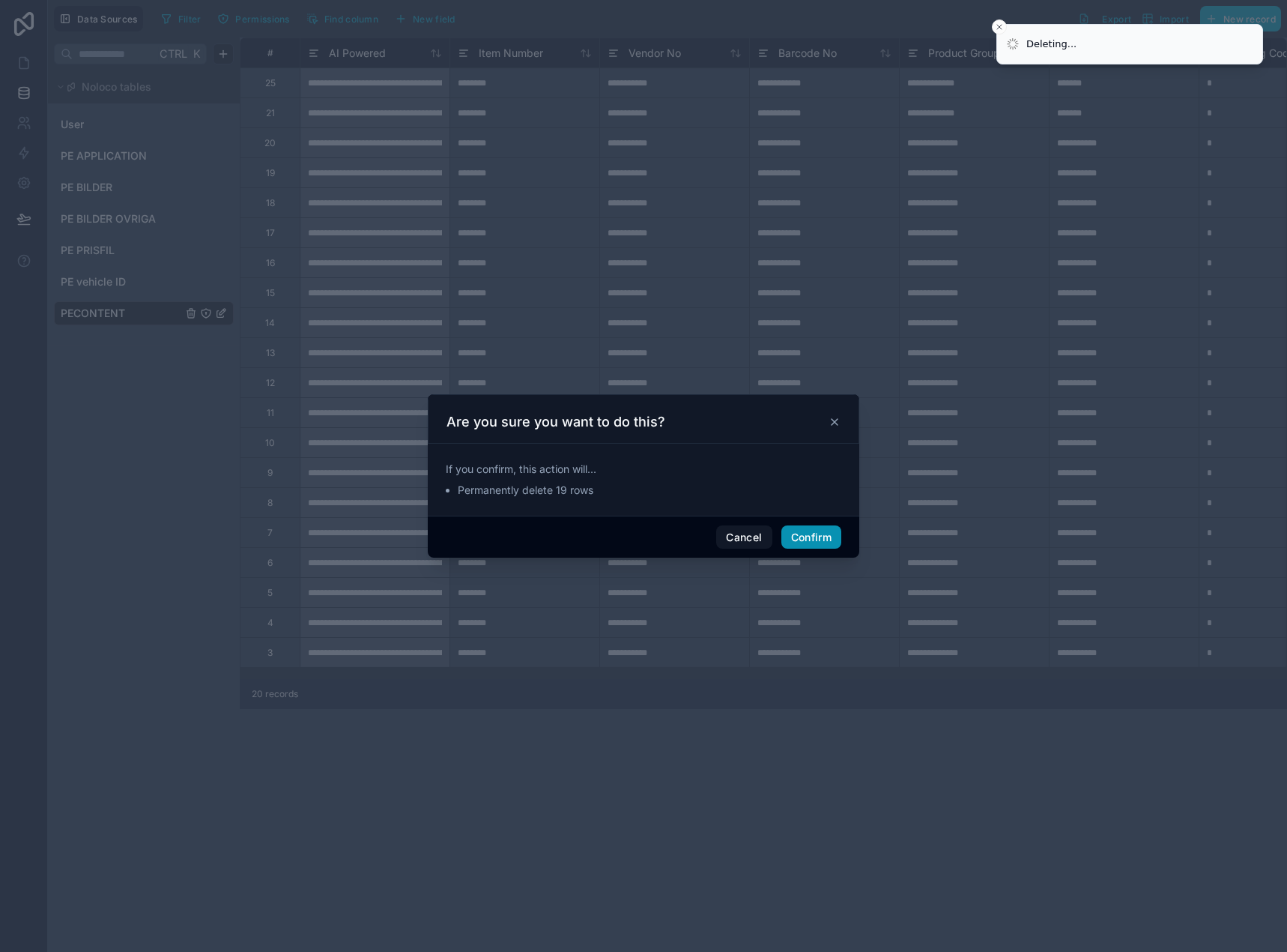
drag, startPoint x: 826, startPoint y: 547, endPoint x: 825, endPoint y: 533, distance: 14.0
click at [826, 543] on button "Confirm" at bounding box center [811, 537] width 60 height 24
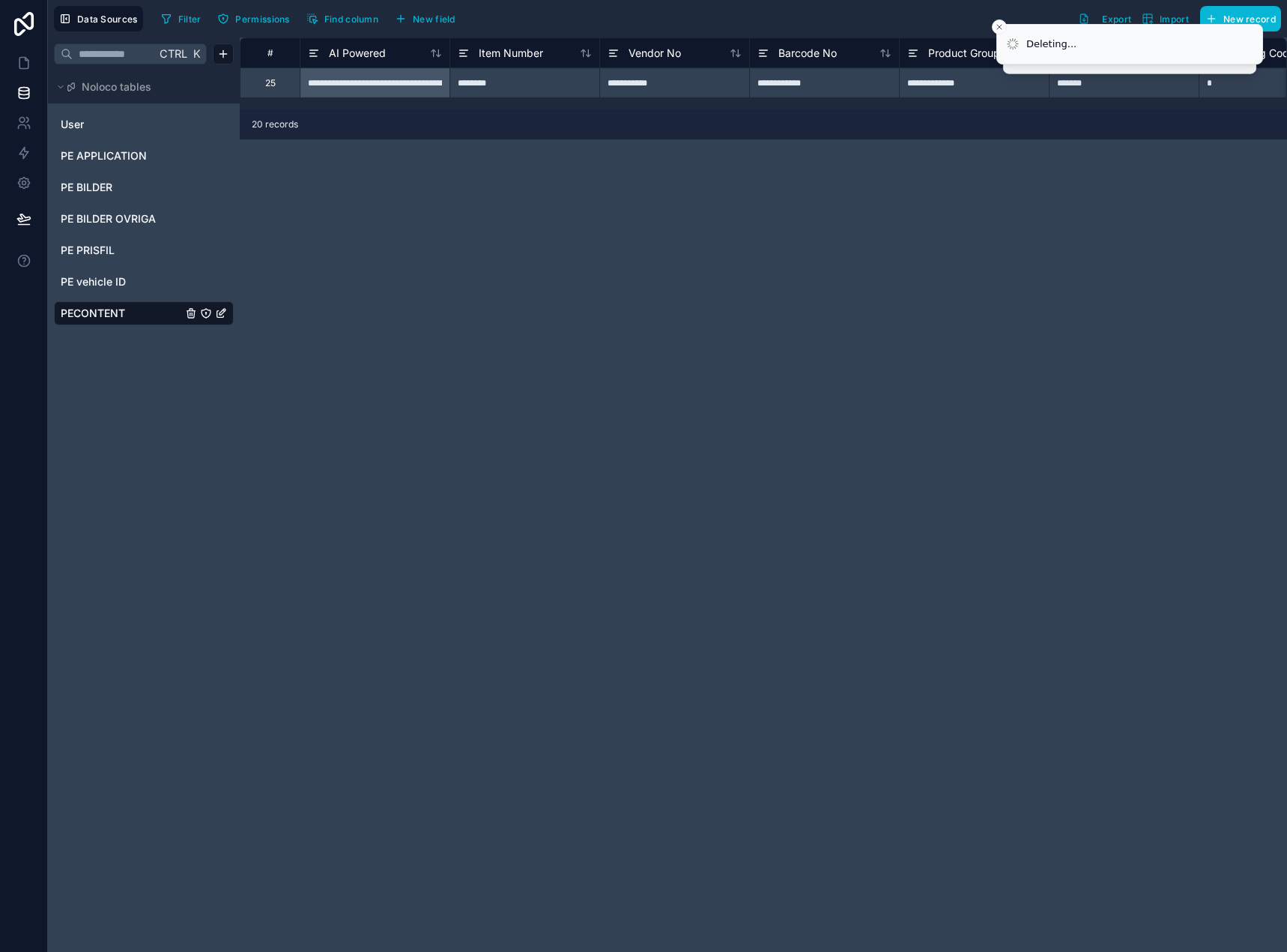
click at [826, 531] on div "**********" at bounding box center [763, 495] width 1048 height 914
click at [26, 68] on icon at bounding box center [24, 63] width 15 height 15
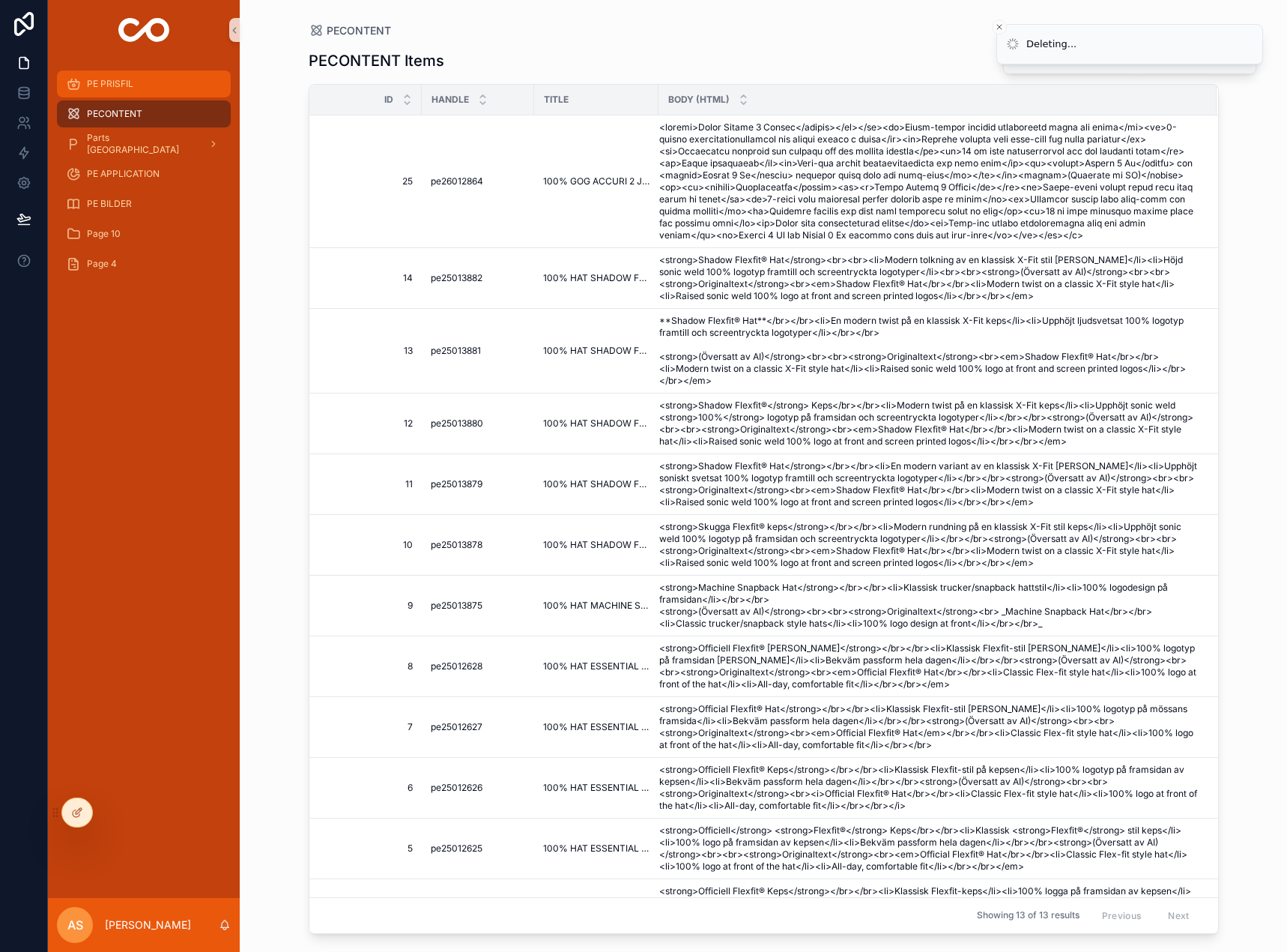
click at [149, 88] on div "PE PRISFIL" at bounding box center [144, 84] width 156 height 24
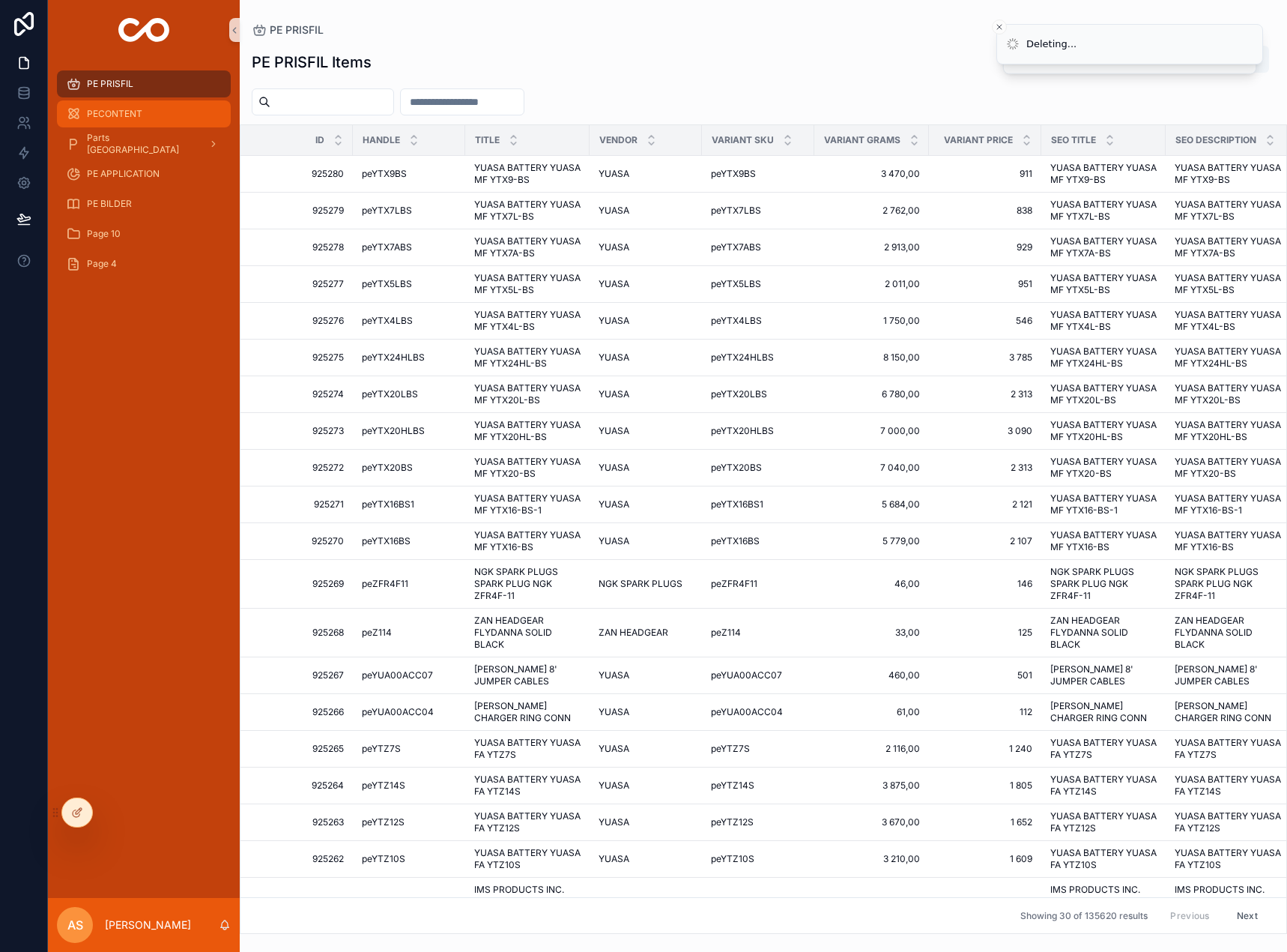
click at [140, 107] on div "PECONTENT" at bounding box center [144, 114] width 156 height 24
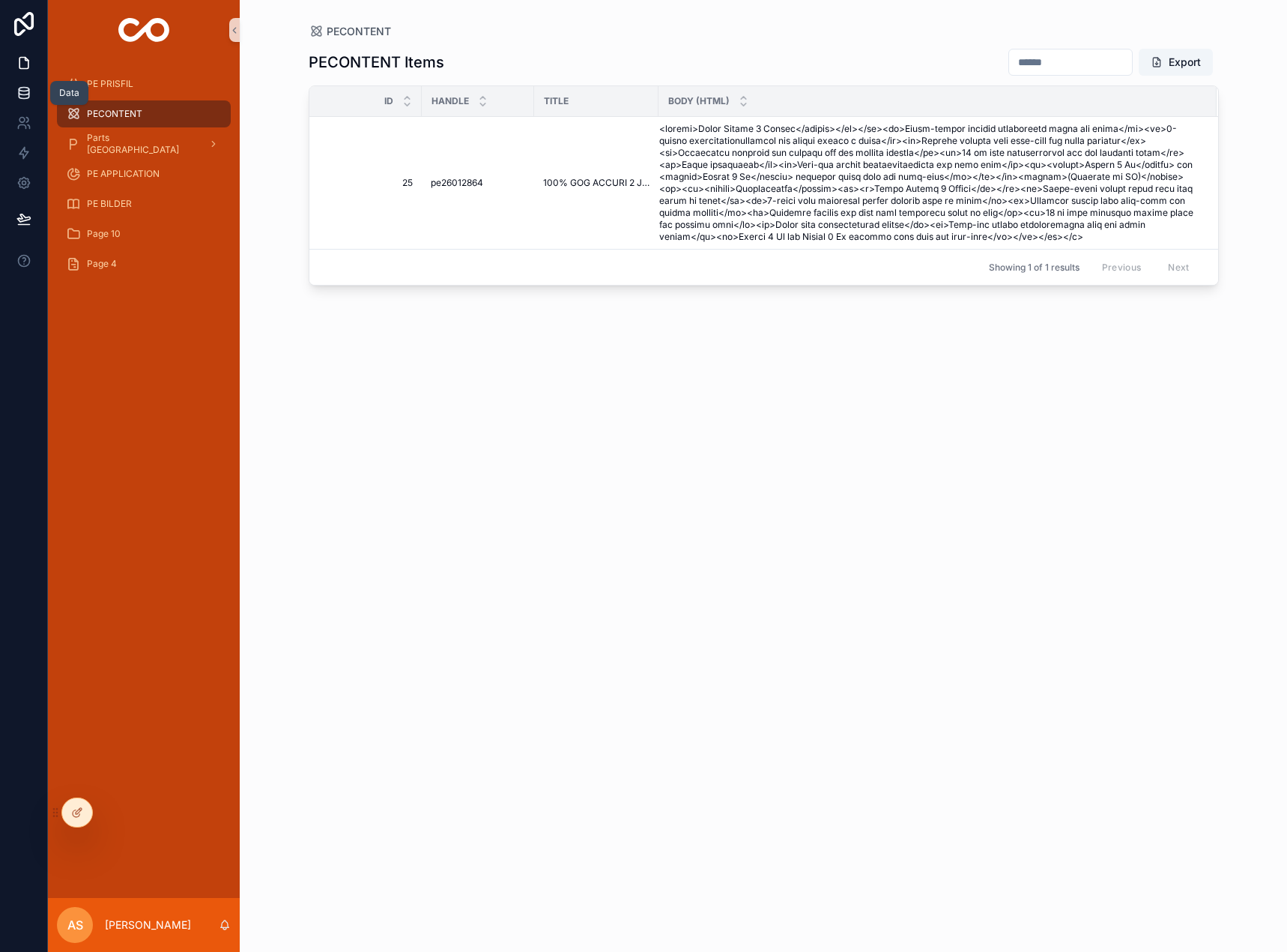
click at [24, 98] on icon at bounding box center [24, 93] width 15 height 15
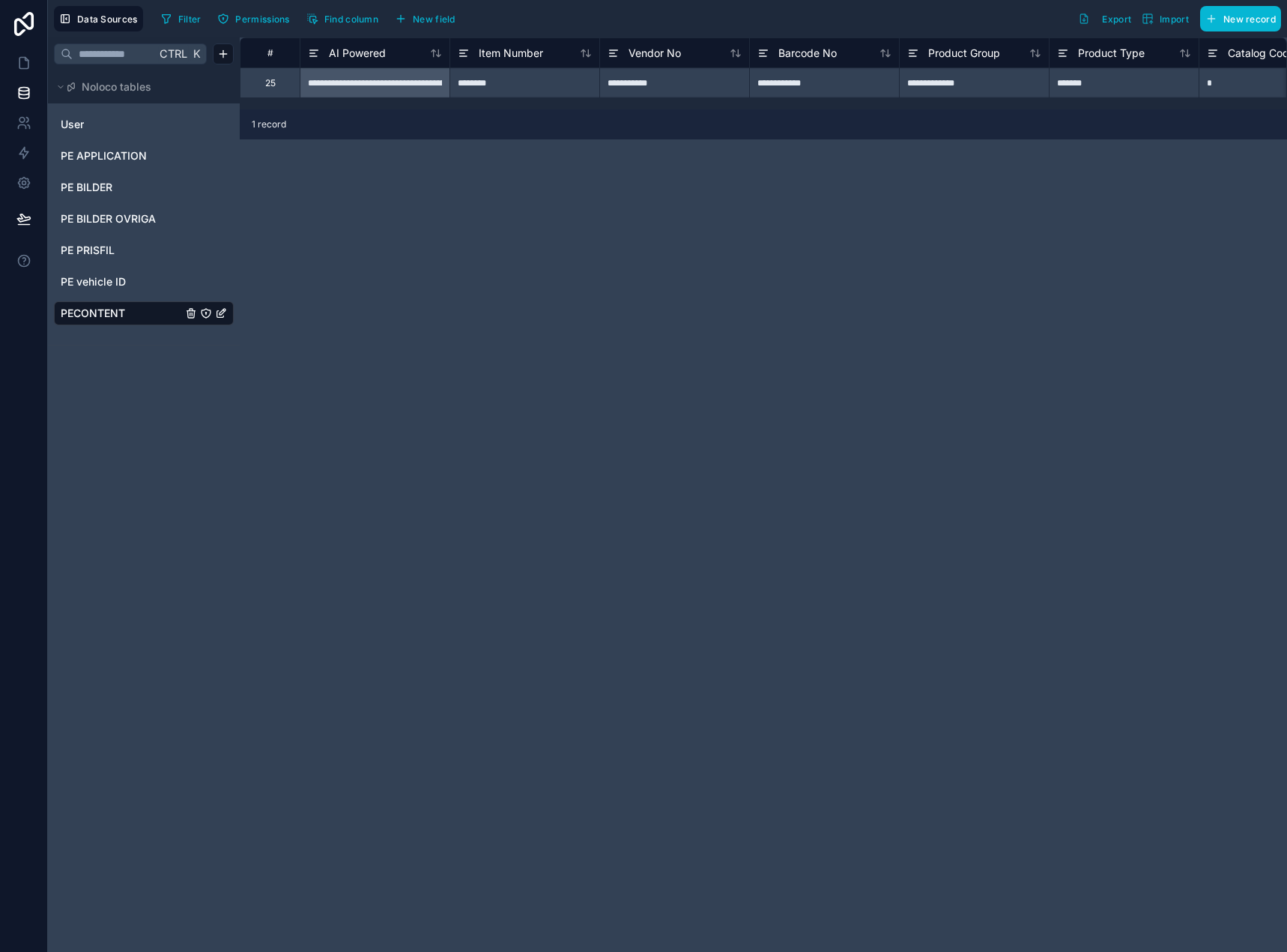
click at [122, 309] on span "PECONTENT" at bounding box center [93, 312] width 65 height 15
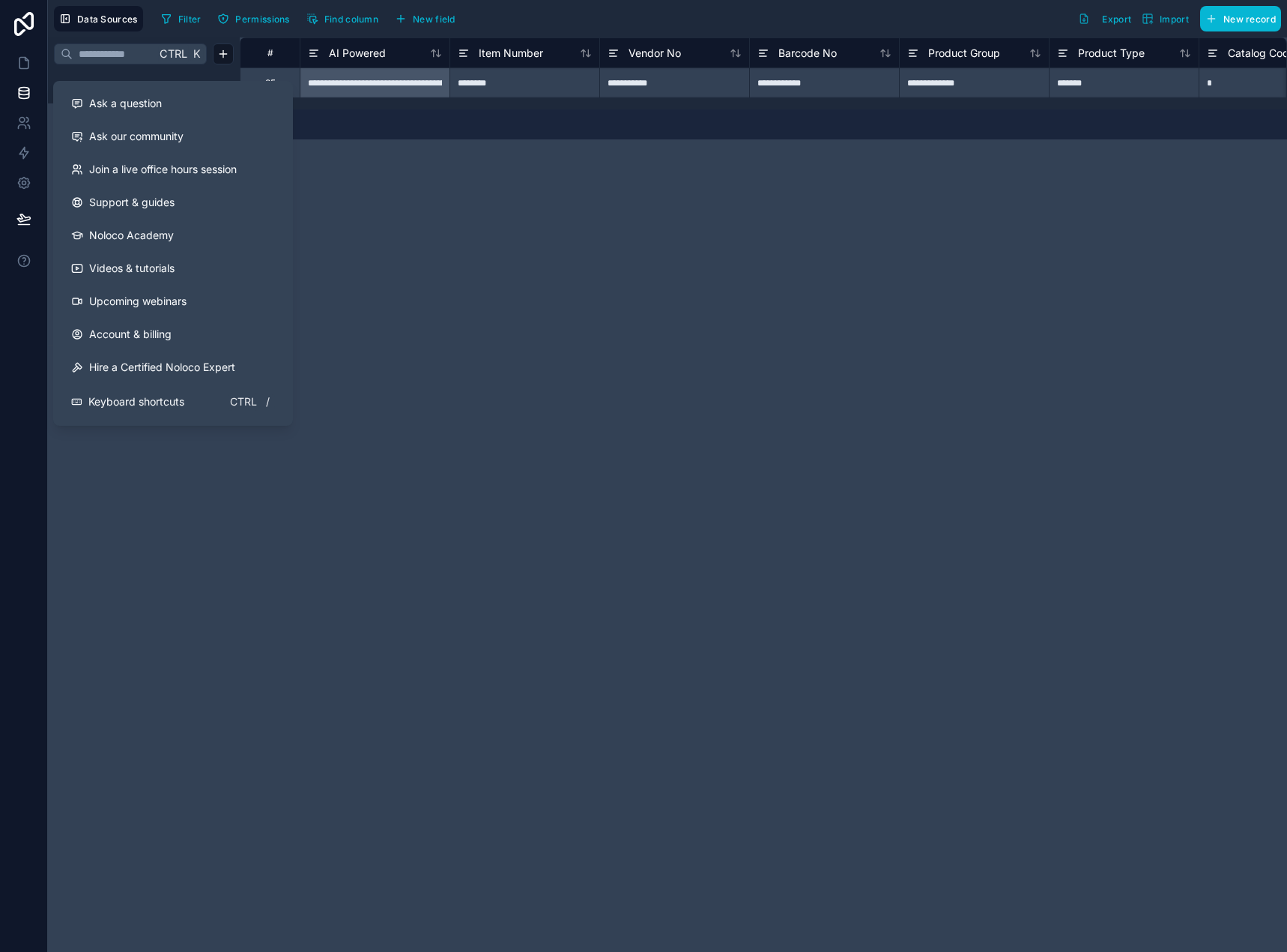
drag, startPoint x: 562, startPoint y: 276, endPoint x: 449, endPoint y: 240, distance: 118.6
click at [559, 276] on div "**********" at bounding box center [763, 495] width 1048 height 914
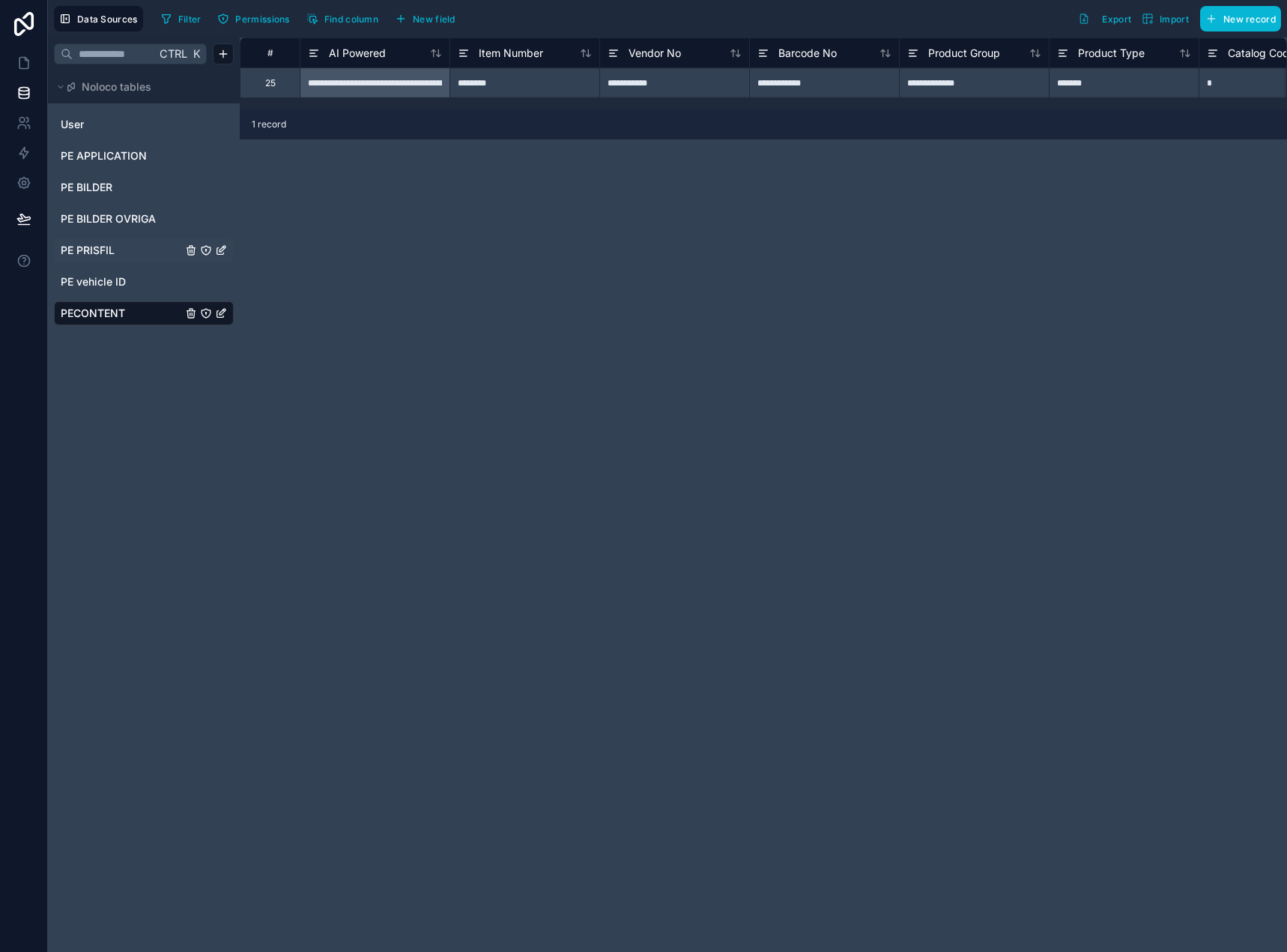
click at [108, 257] on span "PE PRISFIL" at bounding box center [88, 249] width 54 height 15
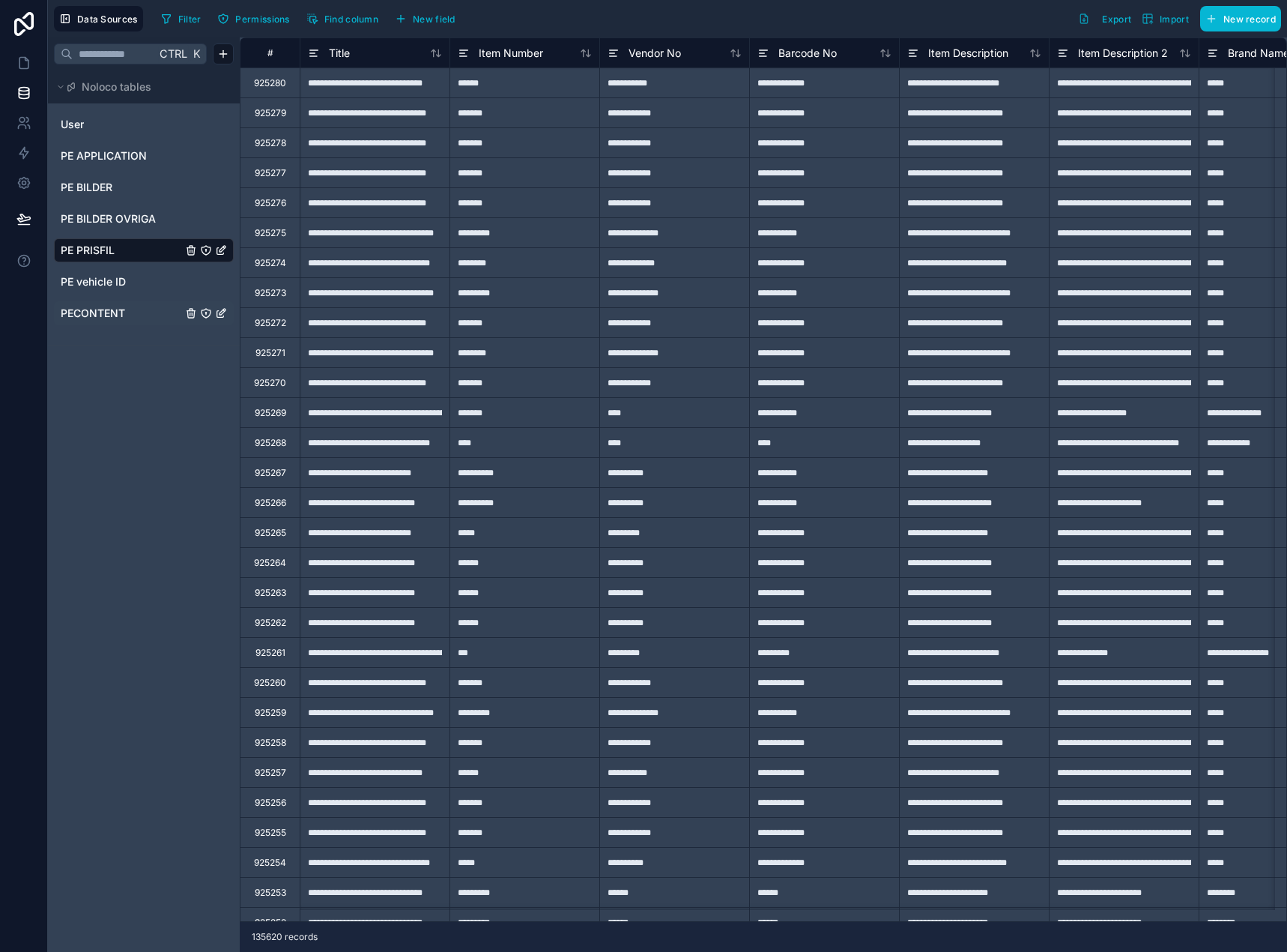
scroll to position [0, 4868]
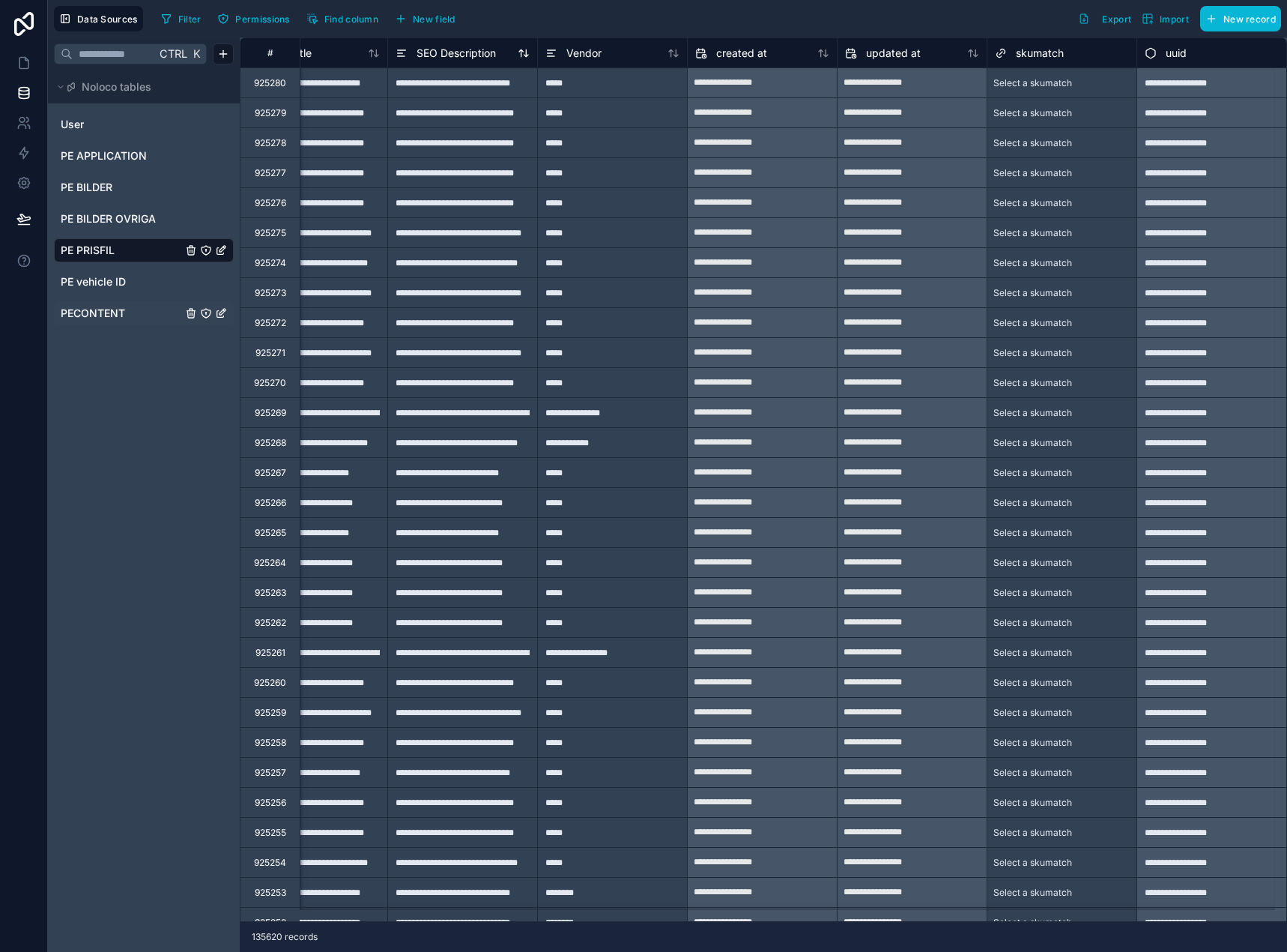
click at [460, 57] on span "SEO Description" at bounding box center [457, 53] width 80 height 15
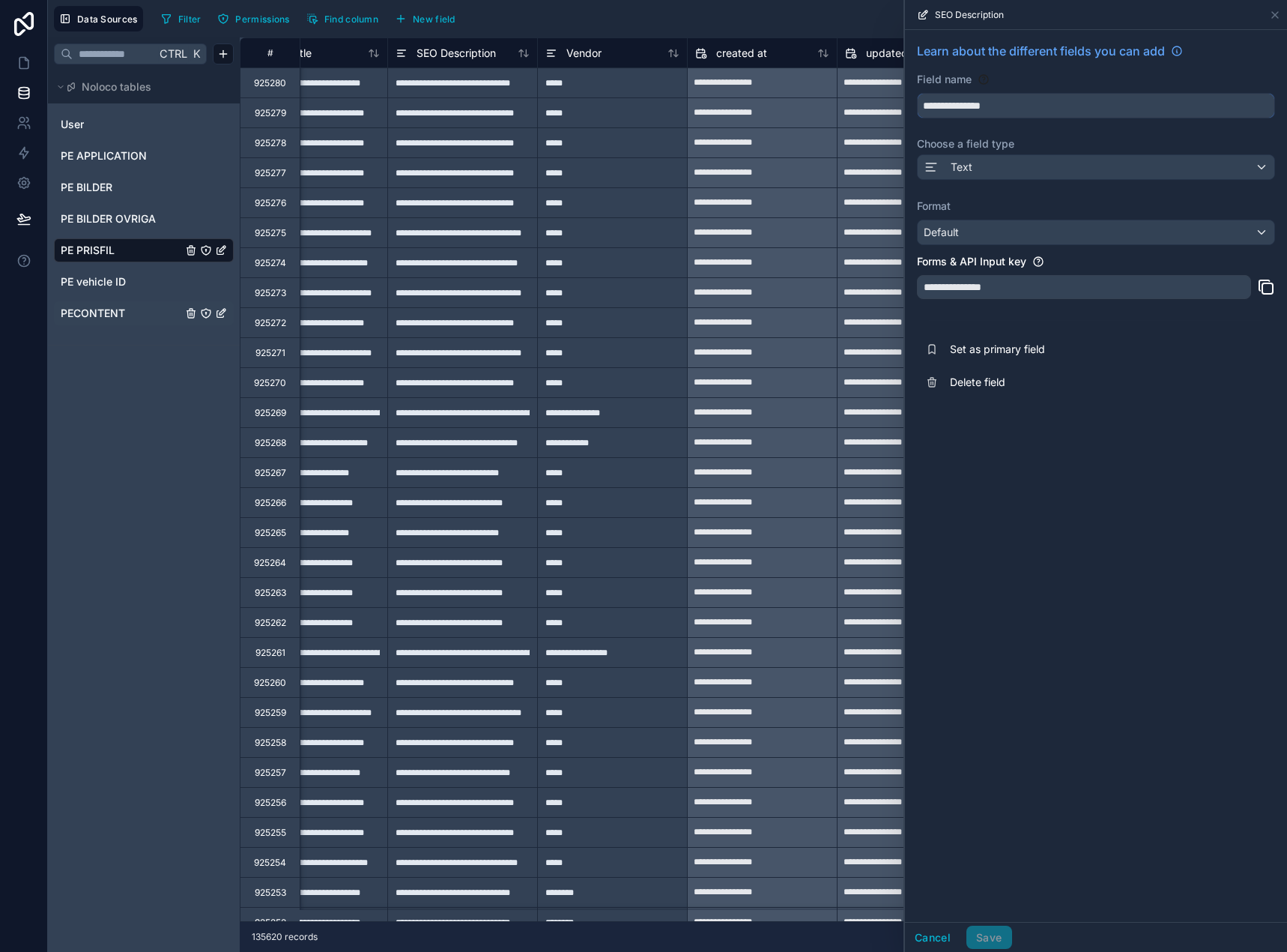
click at [970, 113] on input "**********" at bounding box center [1095, 106] width 356 height 24
click at [95, 306] on span "PECONTENT" at bounding box center [93, 312] width 65 height 15
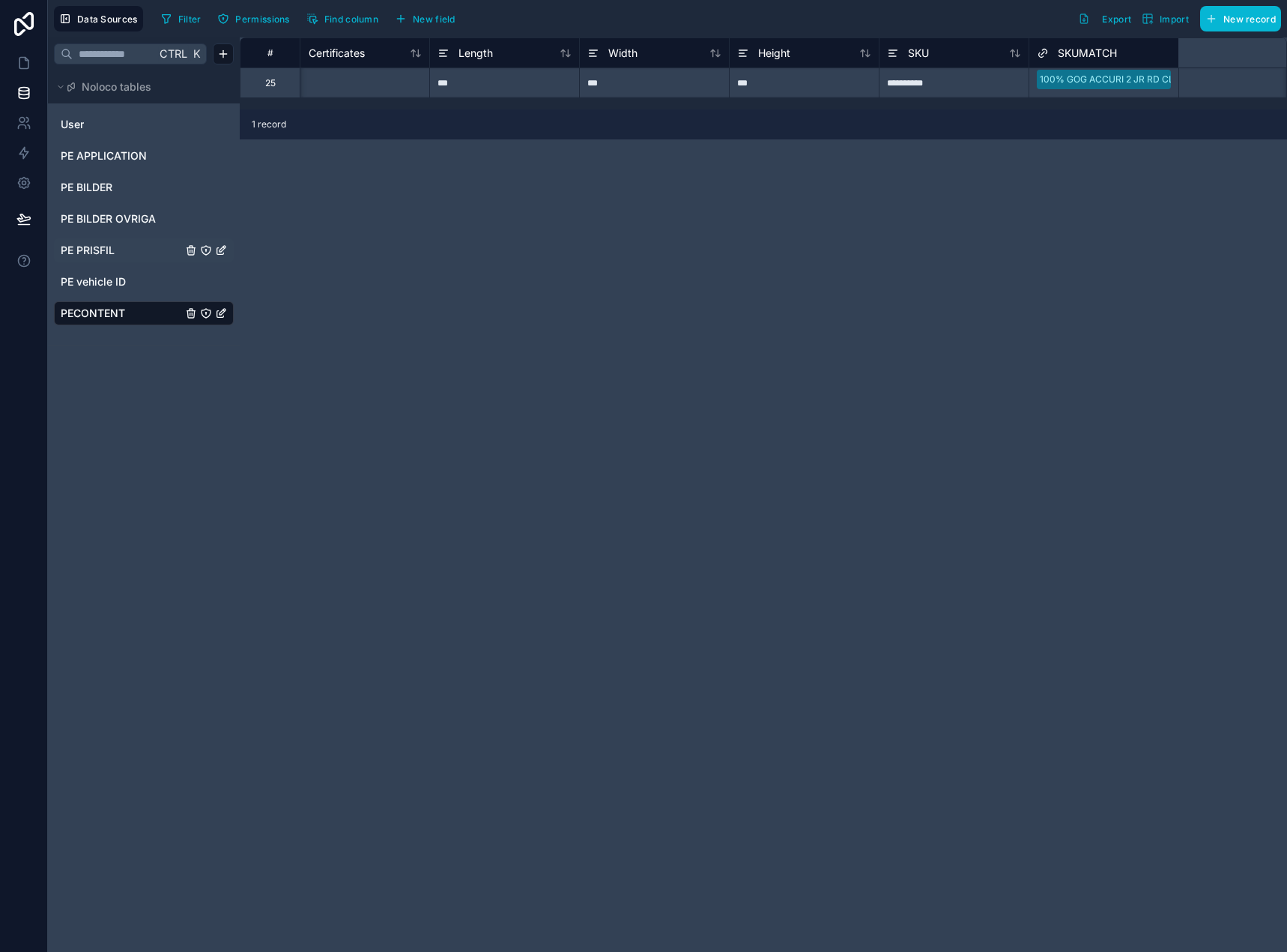
scroll to position [0, 2160]
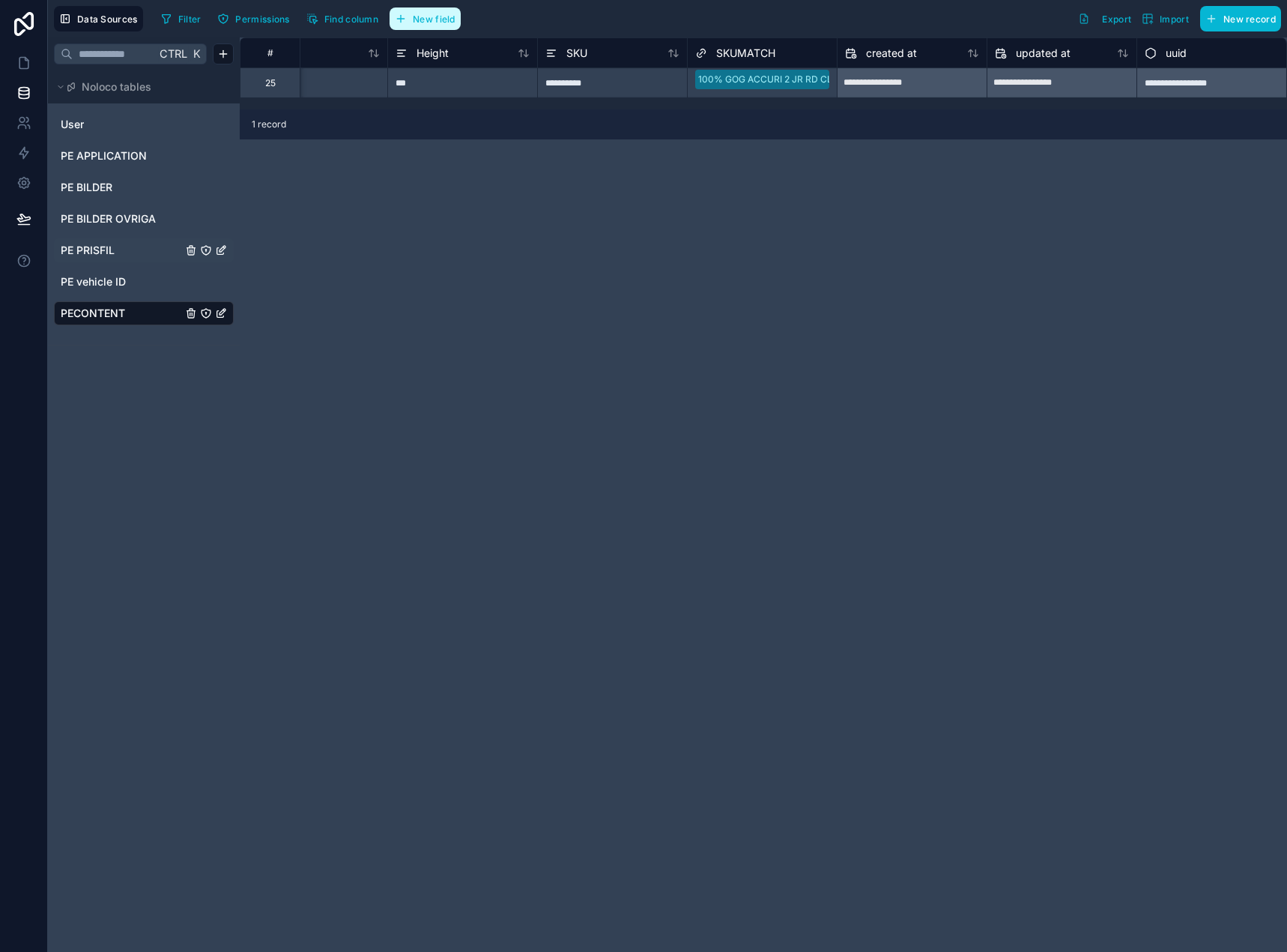
click at [426, 17] on span "New field" at bounding box center [434, 19] width 43 height 11
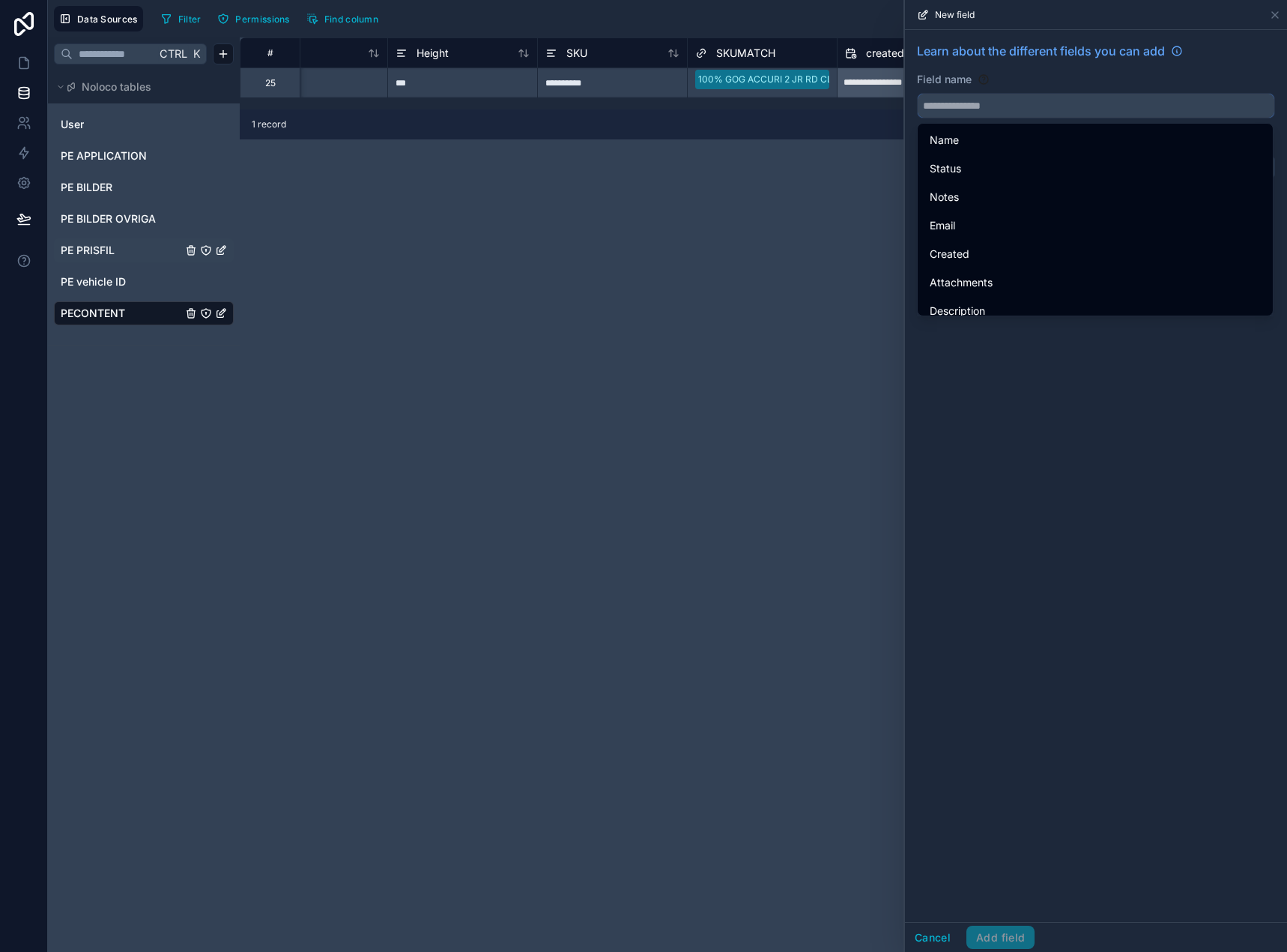
click at [972, 98] on input "text" at bounding box center [1095, 106] width 356 height 24
paste input "**********"
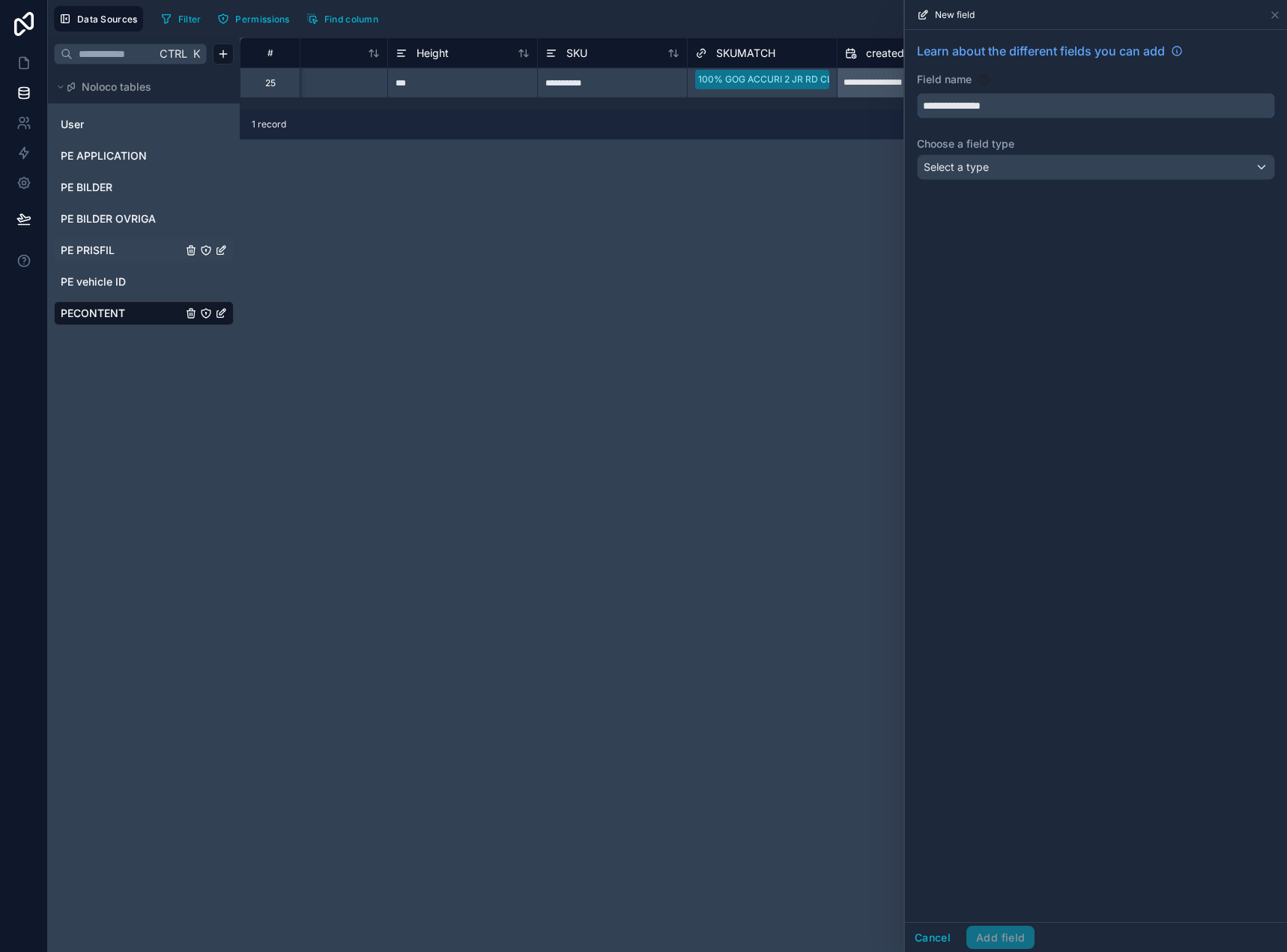
type input "**********"
click at [999, 164] on div "Select a type" at bounding box center [1095, 167] width 356 height 24
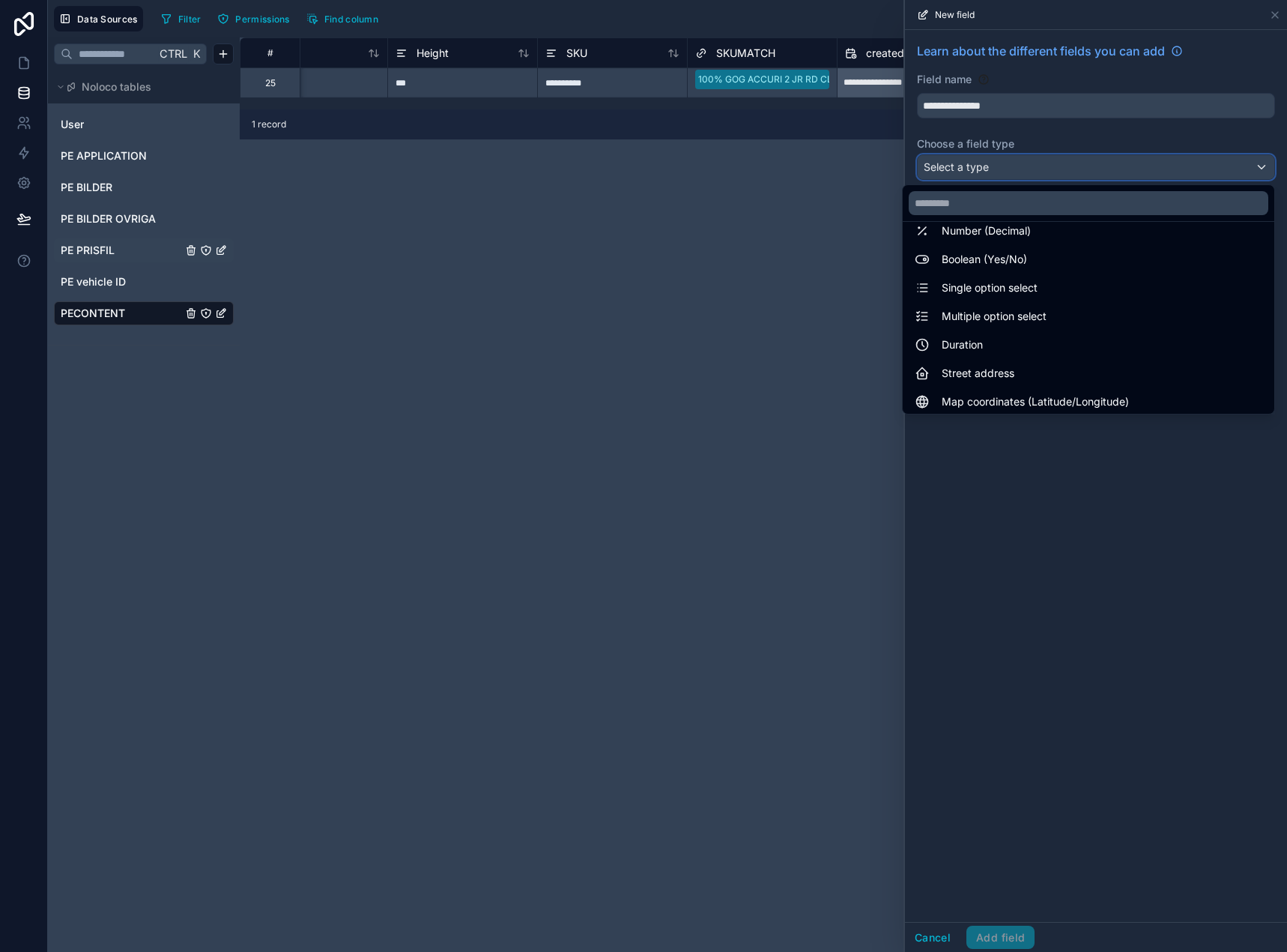
scroll to position [435, 0]
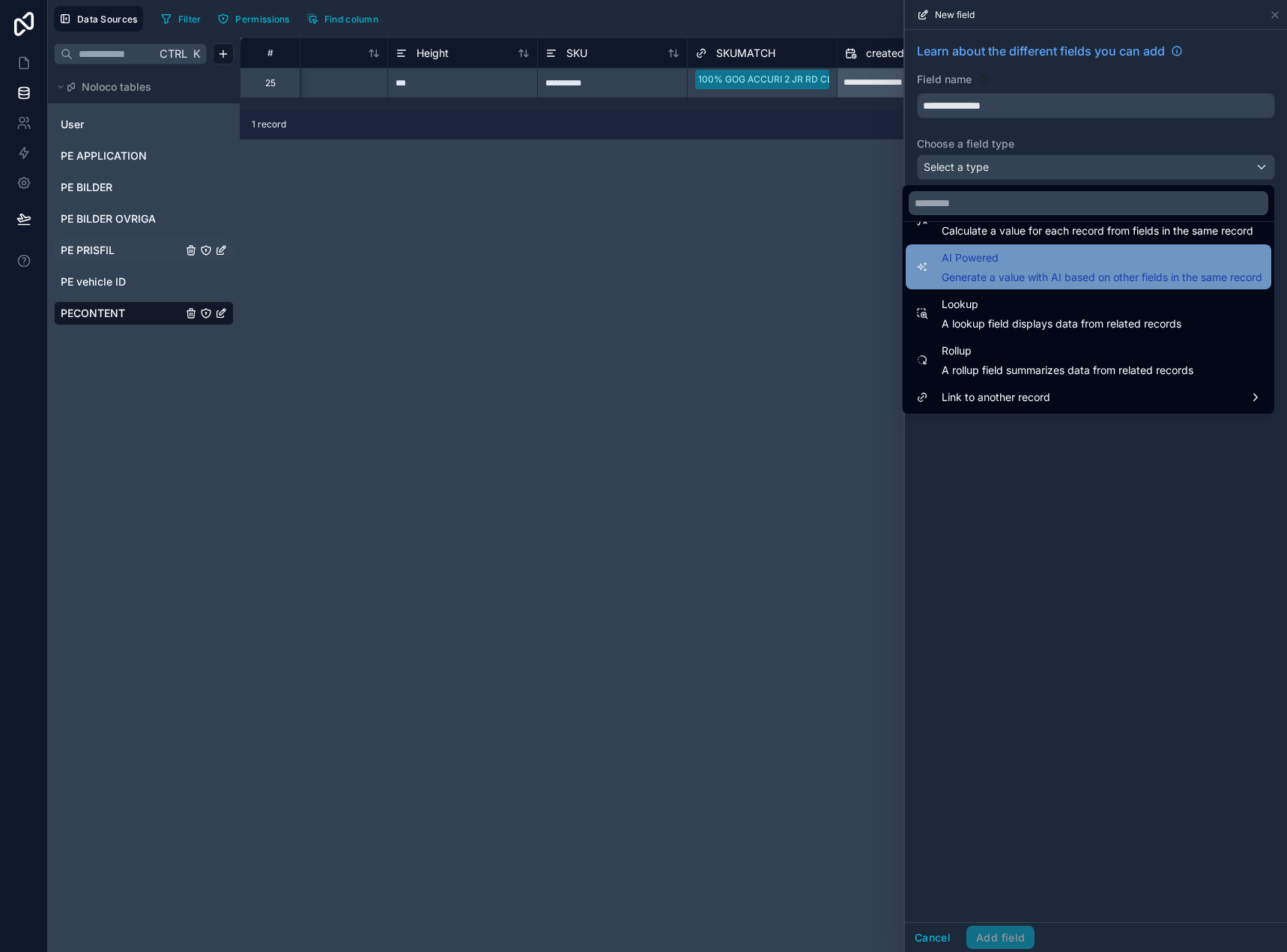
click at [993, 278] on span "Generate a value with AI based on other fields in the same record" at bounding box center [1101, 276] width 320 height 15
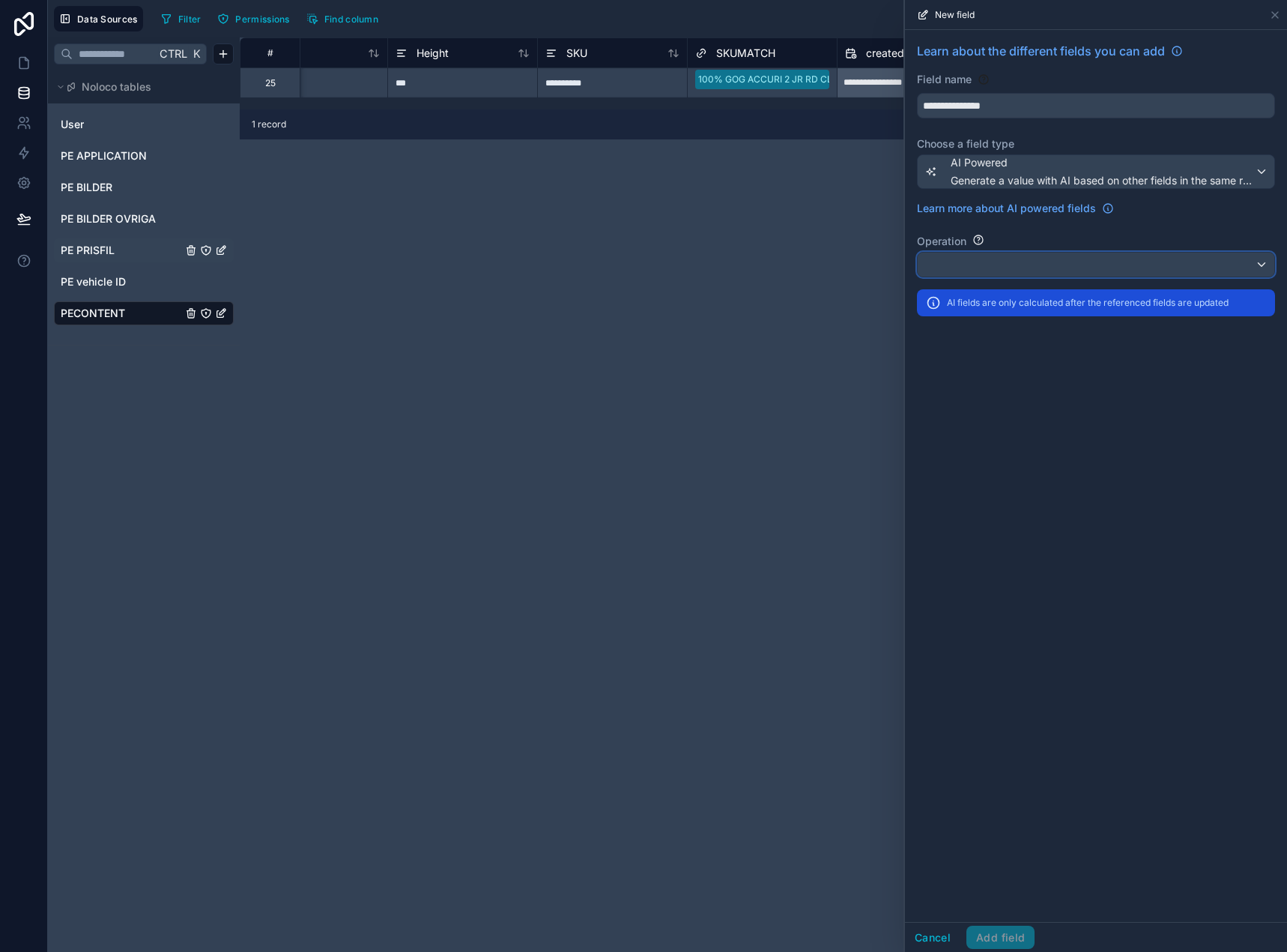
click at [998, 269] on div at bounding box center [1095, 264] width 356 height 24
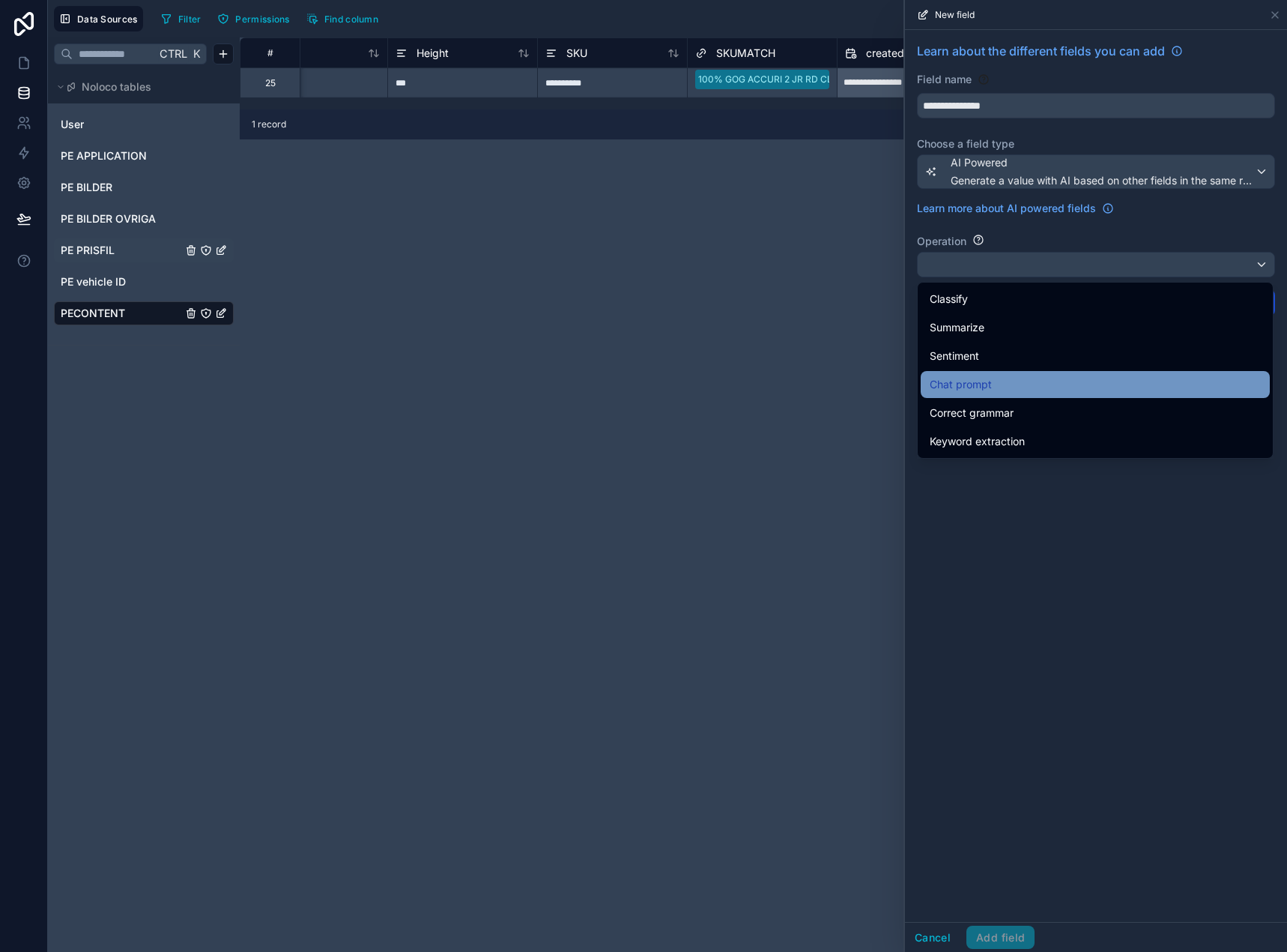
click at [1008, 383] on div "Chat prompt" at bounding box center [1095, 384] width 331 height 18
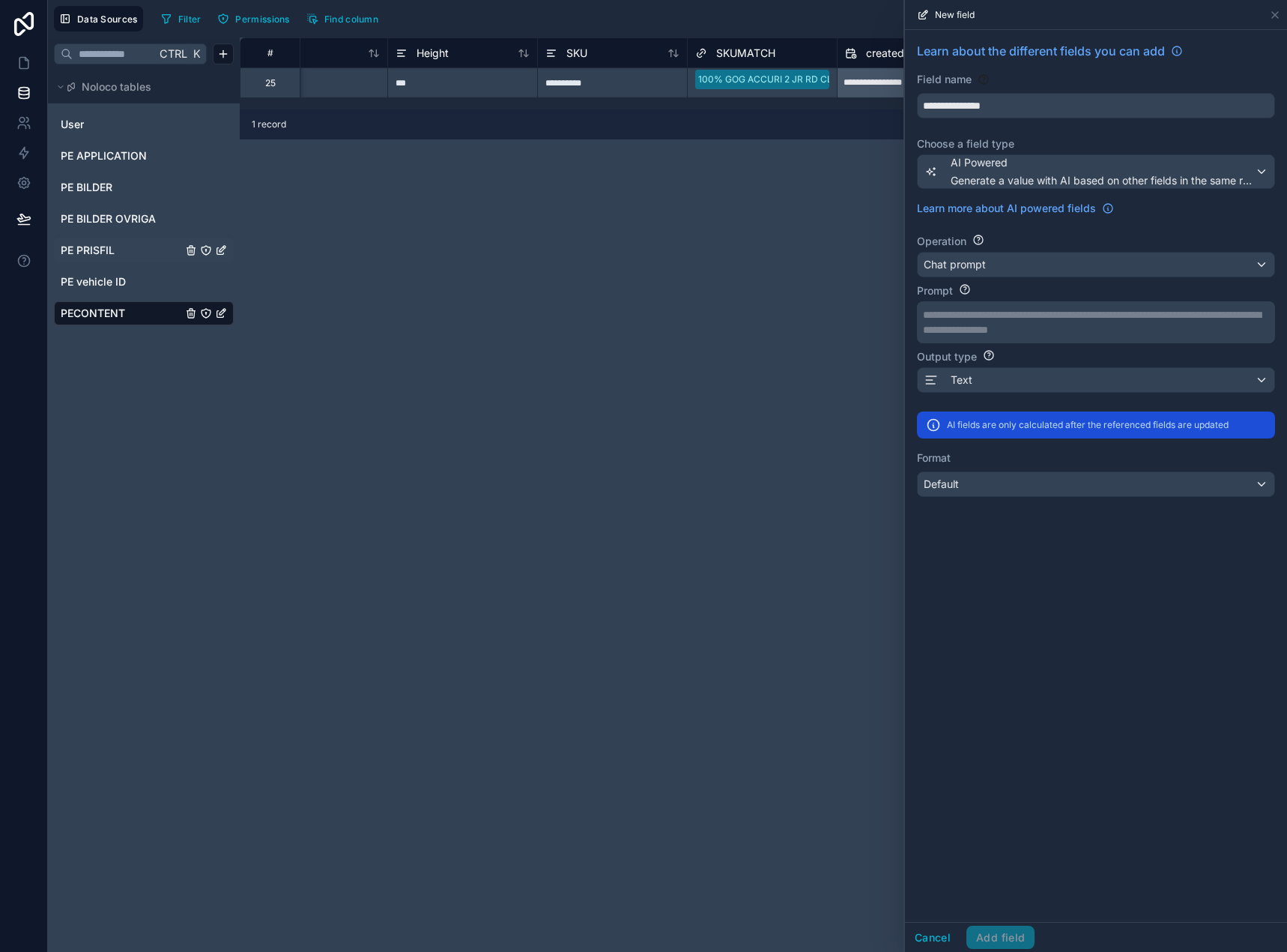
click at [995, 314] on p "**********" at bounding box center [1094, 314] width 343 height 15
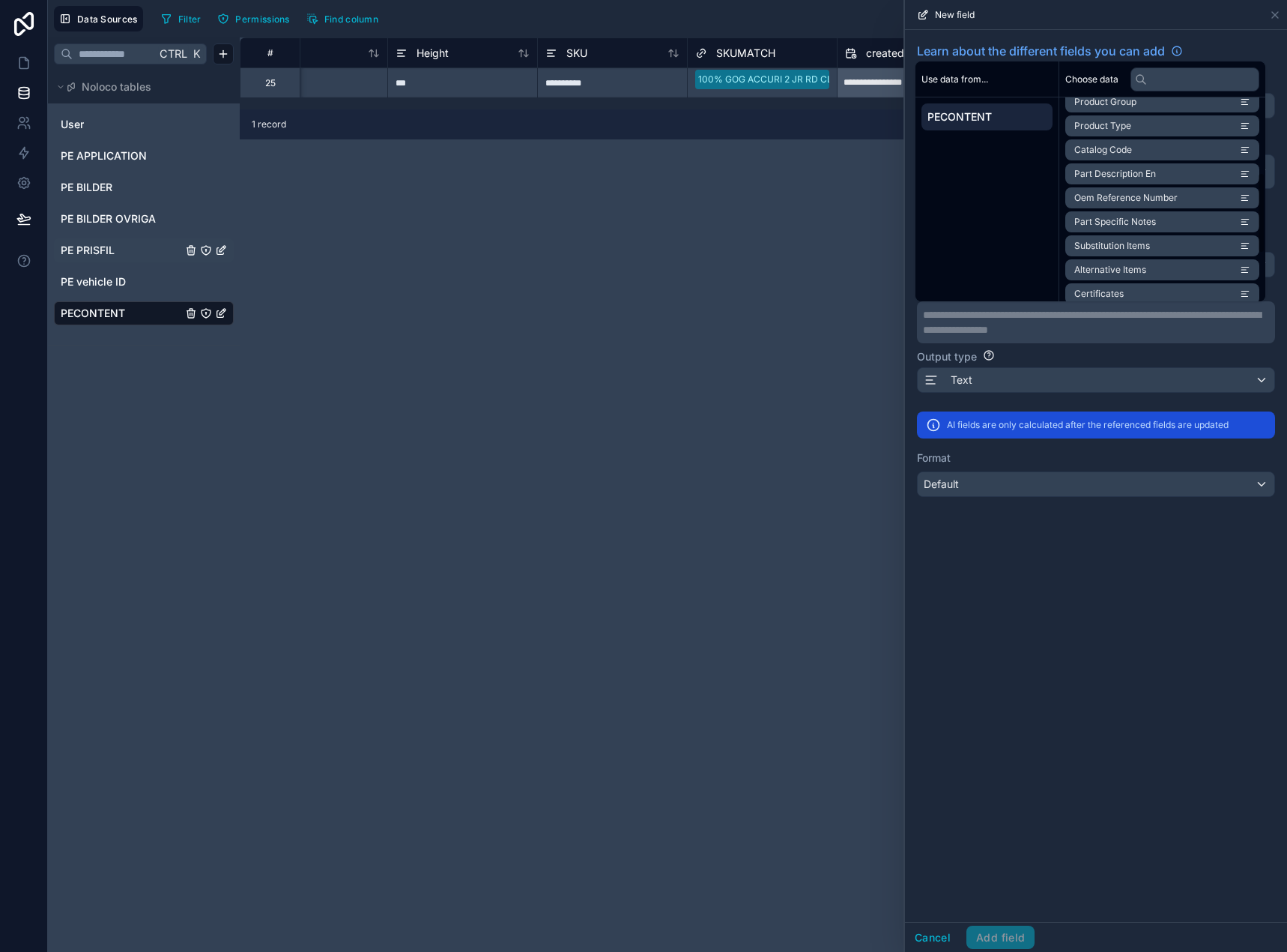
scroll to position [308, 0]
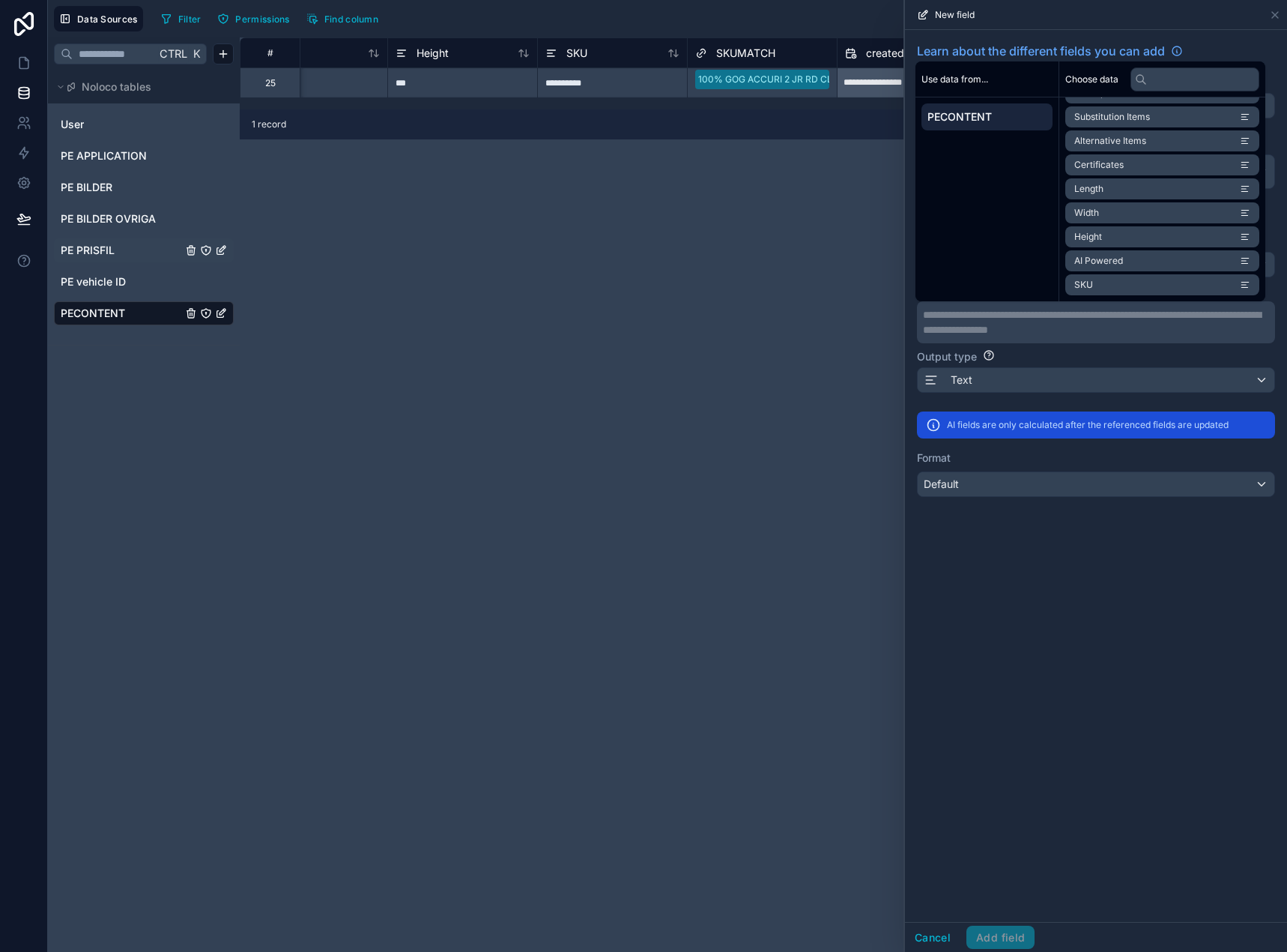
click at [1101, 260] on span "AI Powered" at bounding box center [1098, 260] width 49 height 12
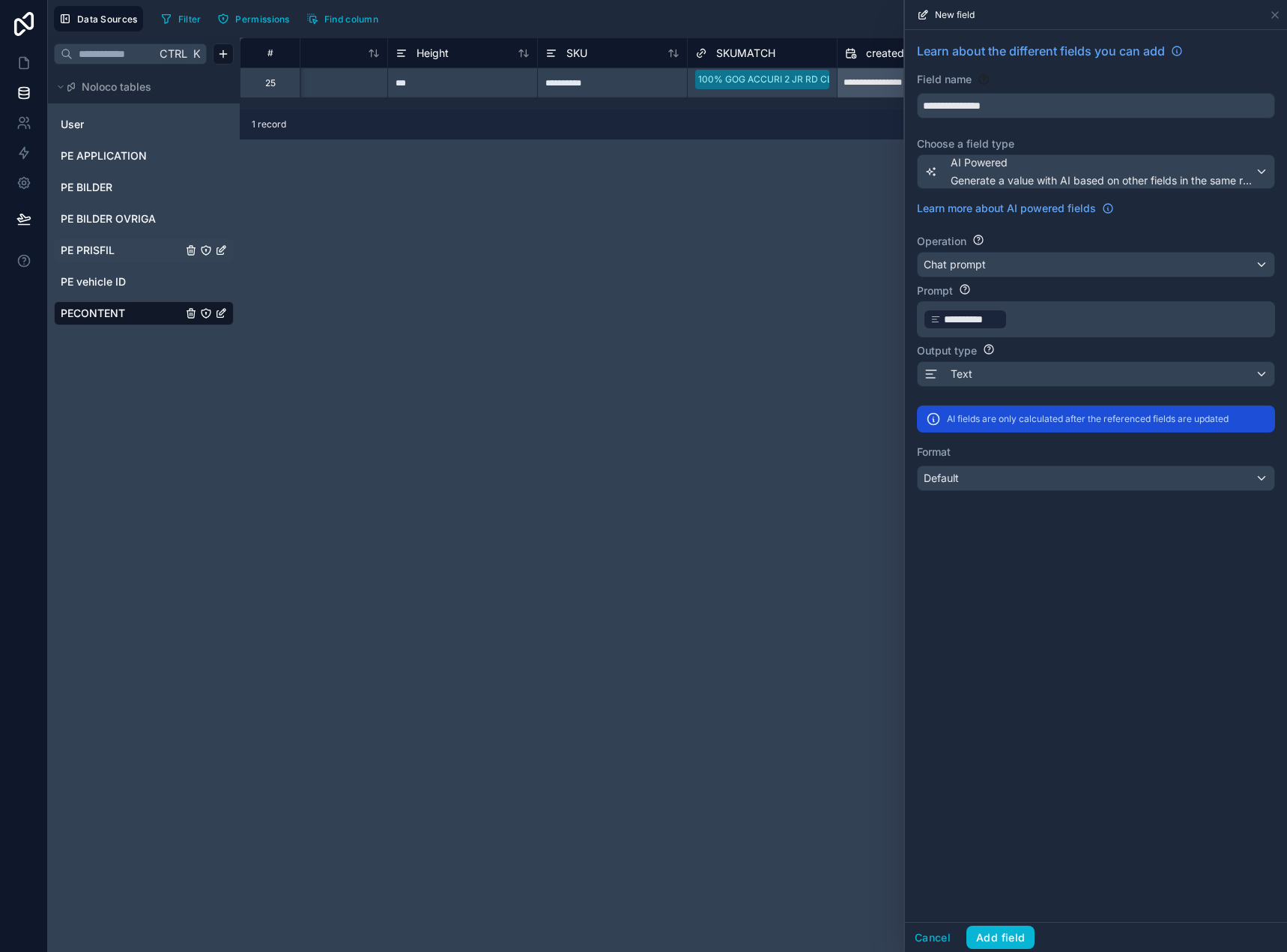
click at [1030, 326] on p "**********" at bounding box center [1094, 319] width 343 height 24
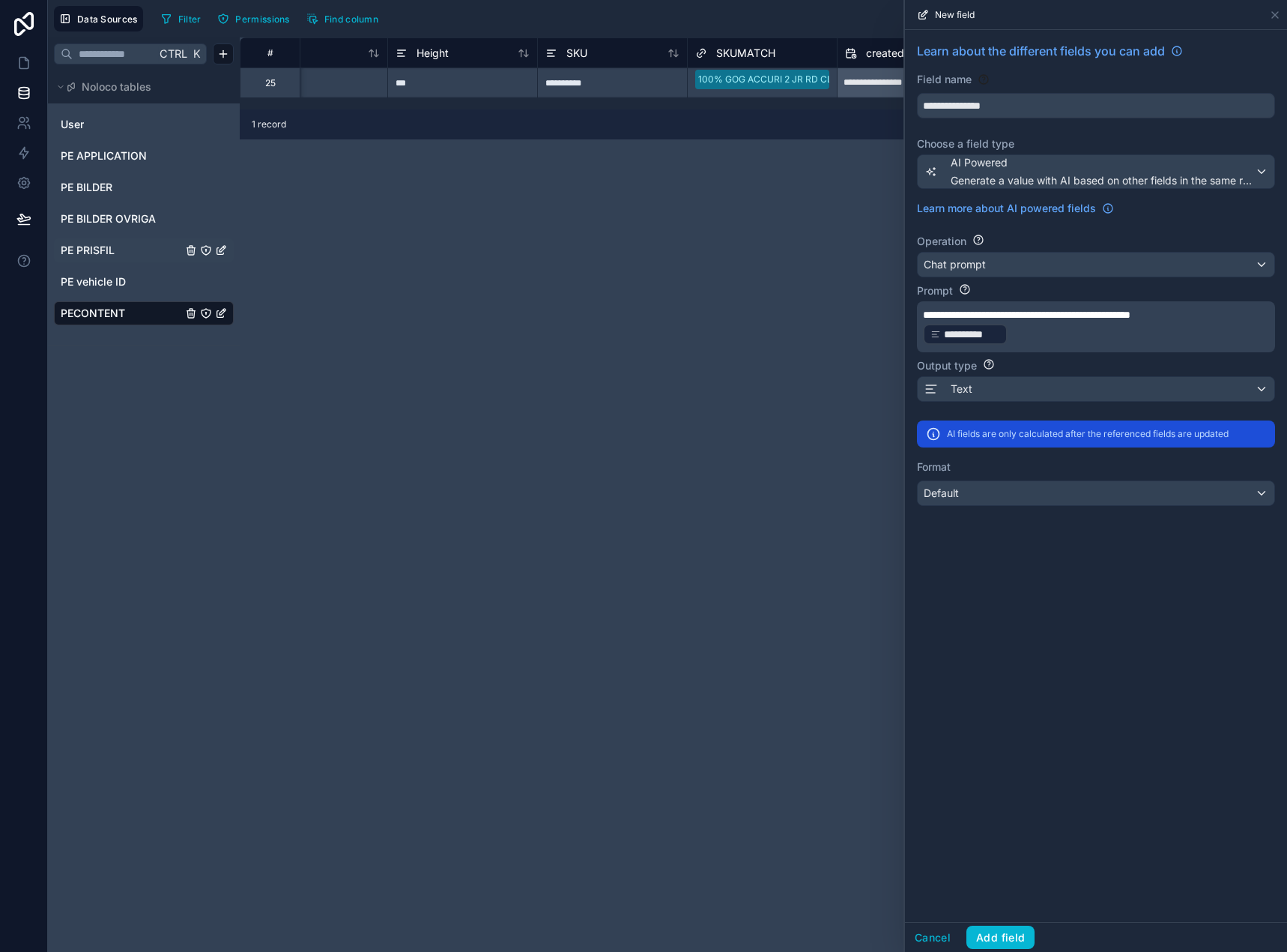
click at [1083, 703] on div "**********" at bounding box center [1095, 476] width 382 height 892
click at [1013, 936] on button "Add field" at bounding box center [1001, 937] width 68 height 24
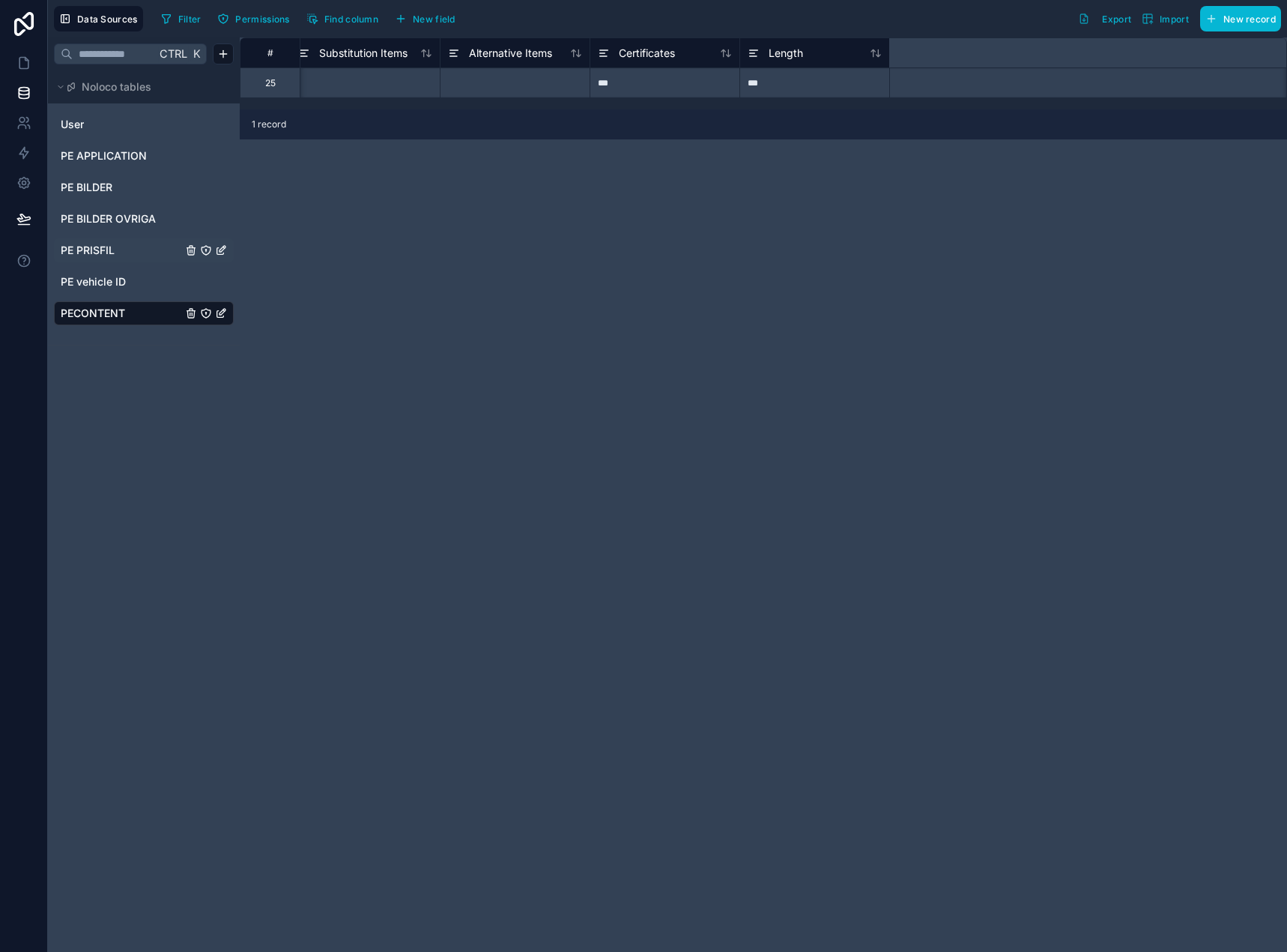
scroll to position [0, 2310]
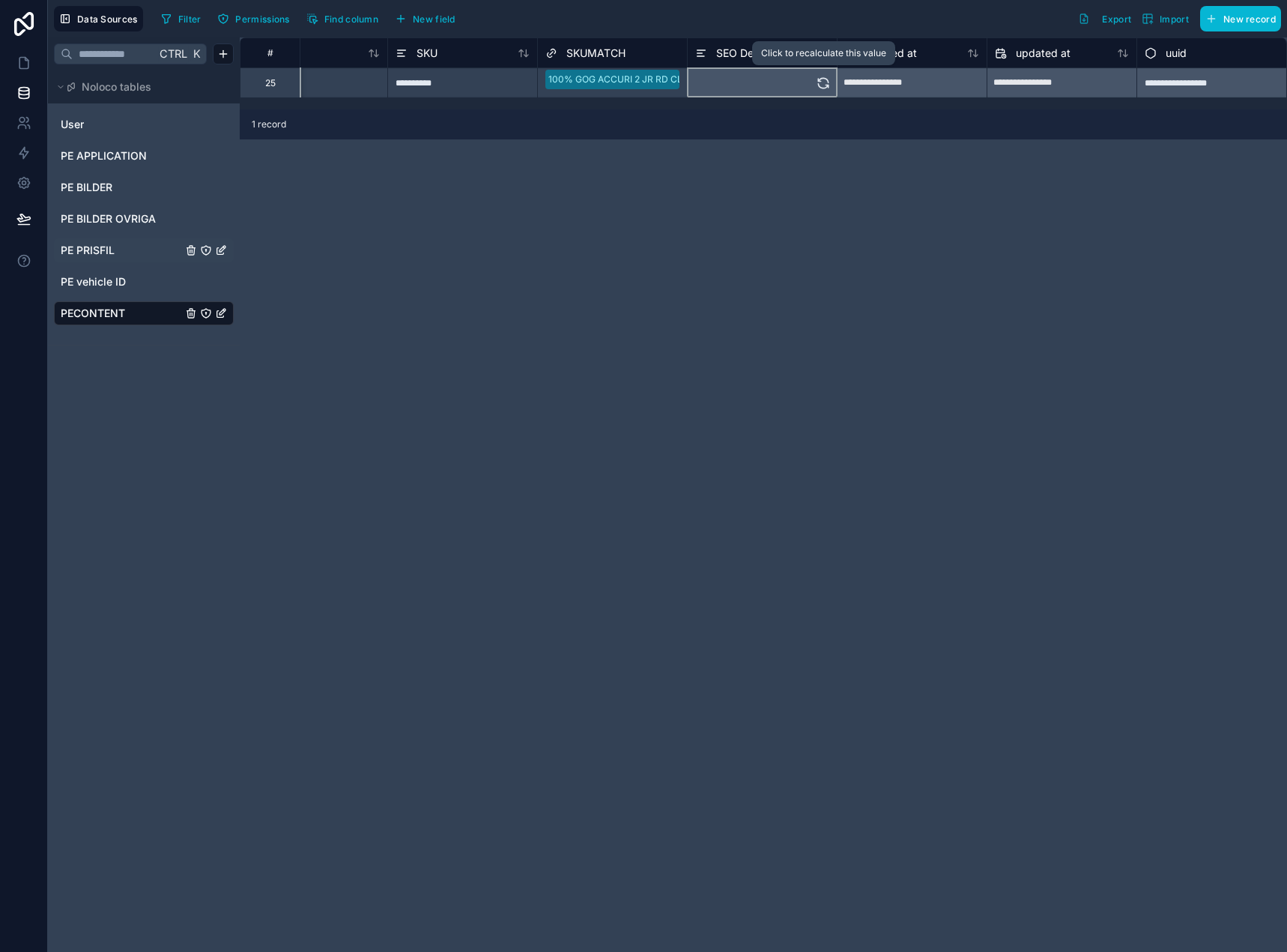
click at [825, 87] on icon at bounding box center [823, 83] width 15 height 15
click at [32, 64] on link at bounding box center [23, 63] width 47 height 30
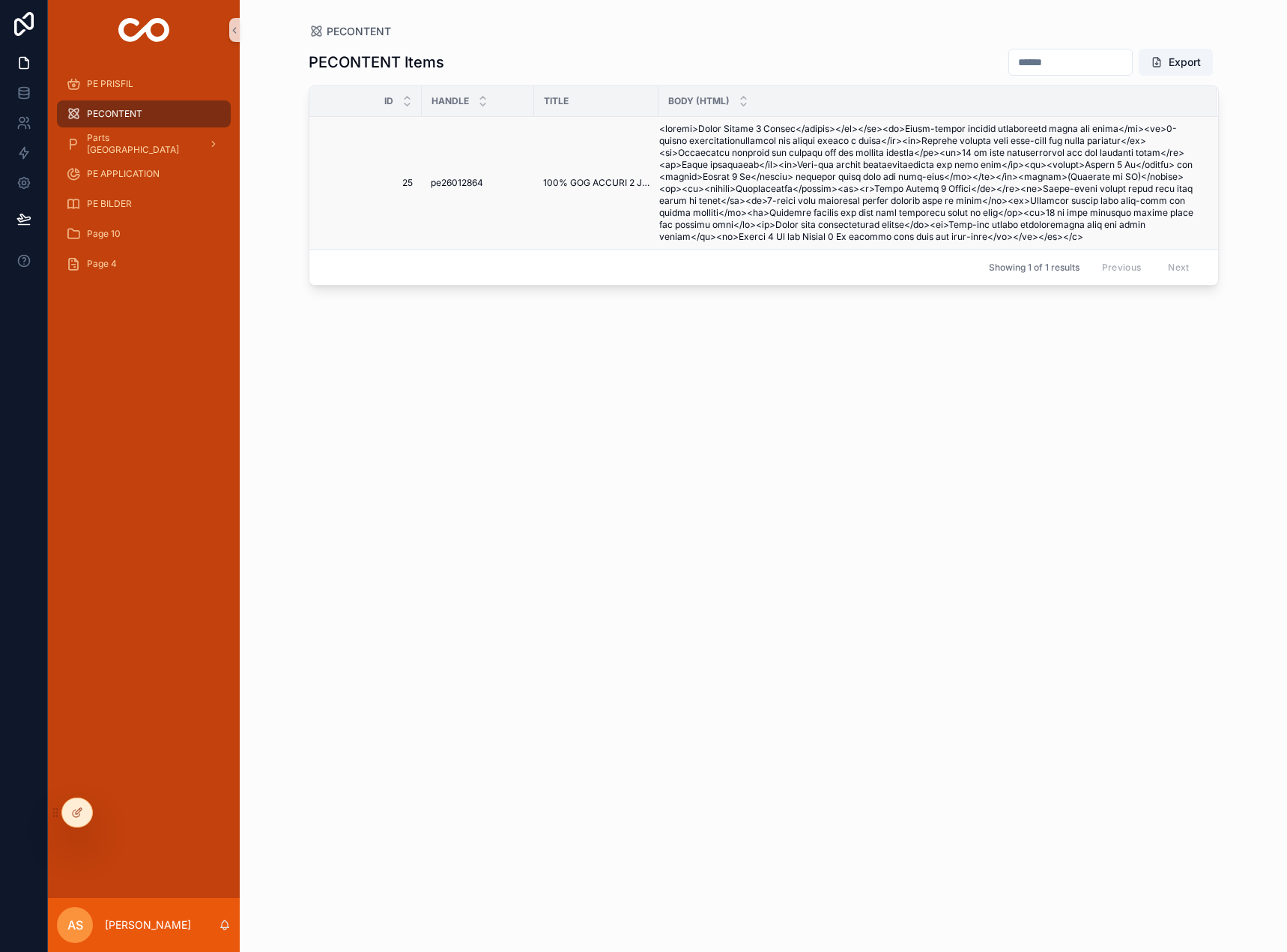
click at [812, 199] on span "scrollable content" at bounding box center [929, 183] width 540 height 120
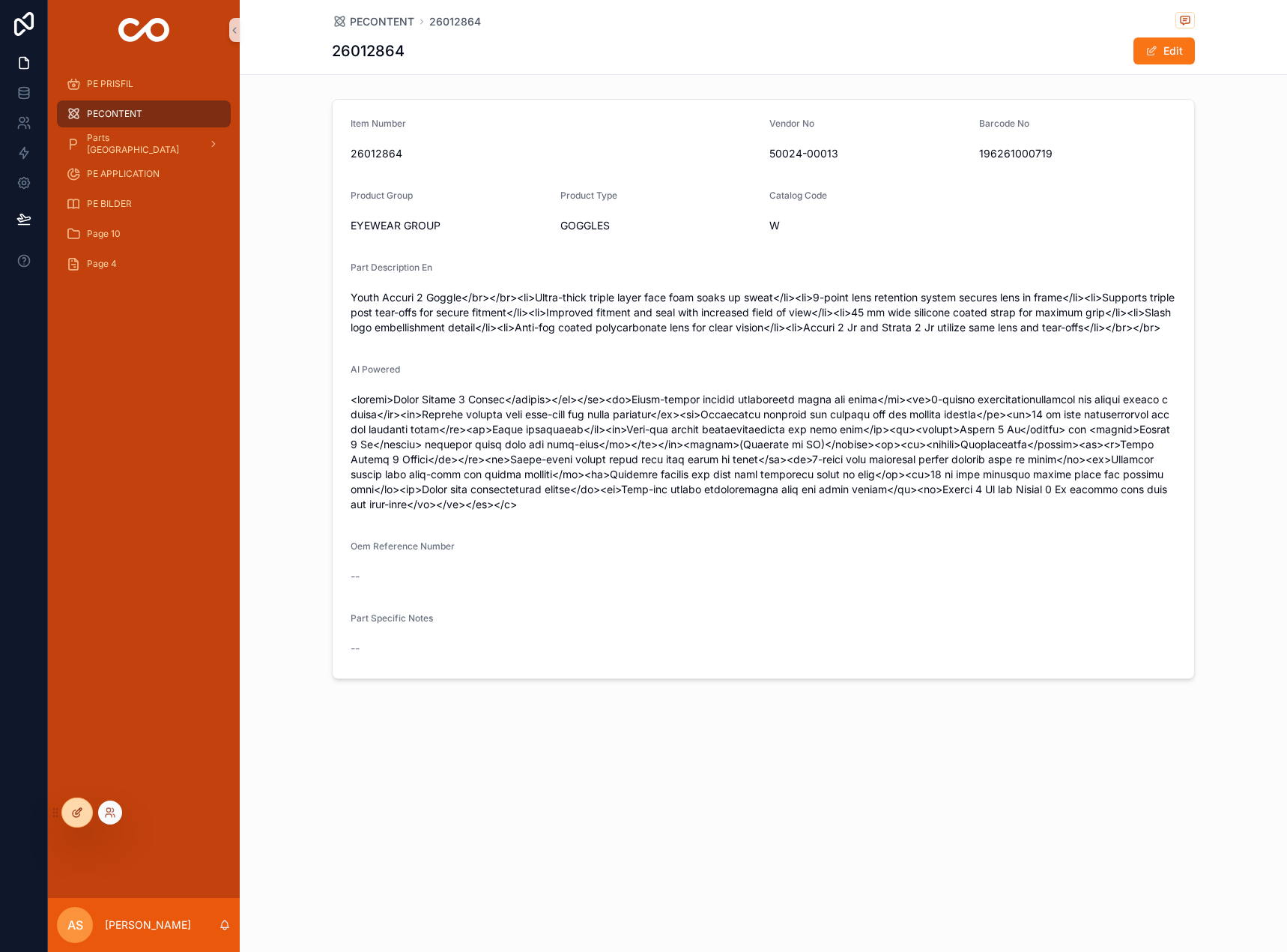
click at [75, 813] on icon at bounding box center [77, 812] width 12 height 12
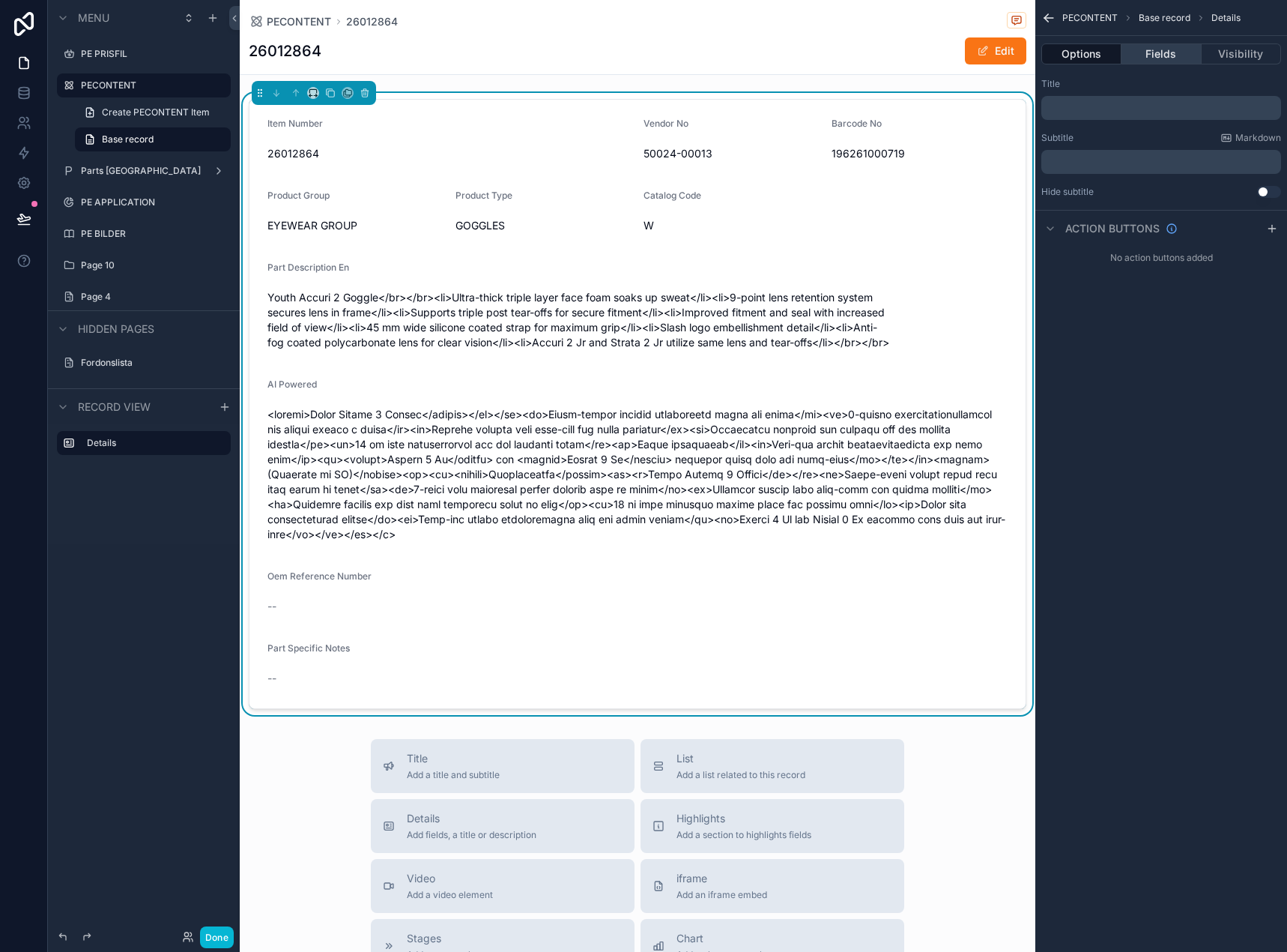
click at [1186, 53] on button "Fields" at bounding box center [1161, 54] width 80 height 21
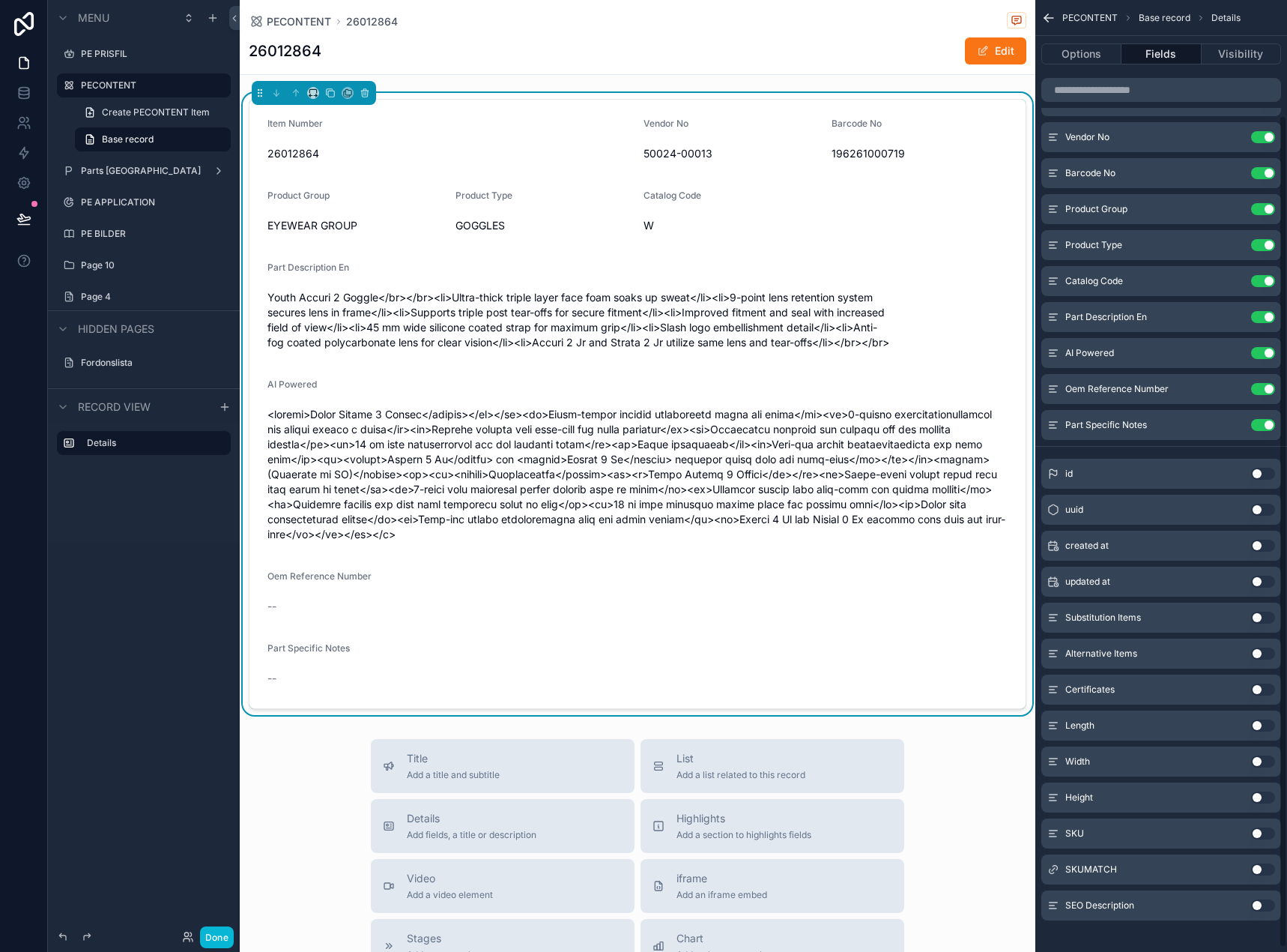
scroll to position [137, 0]
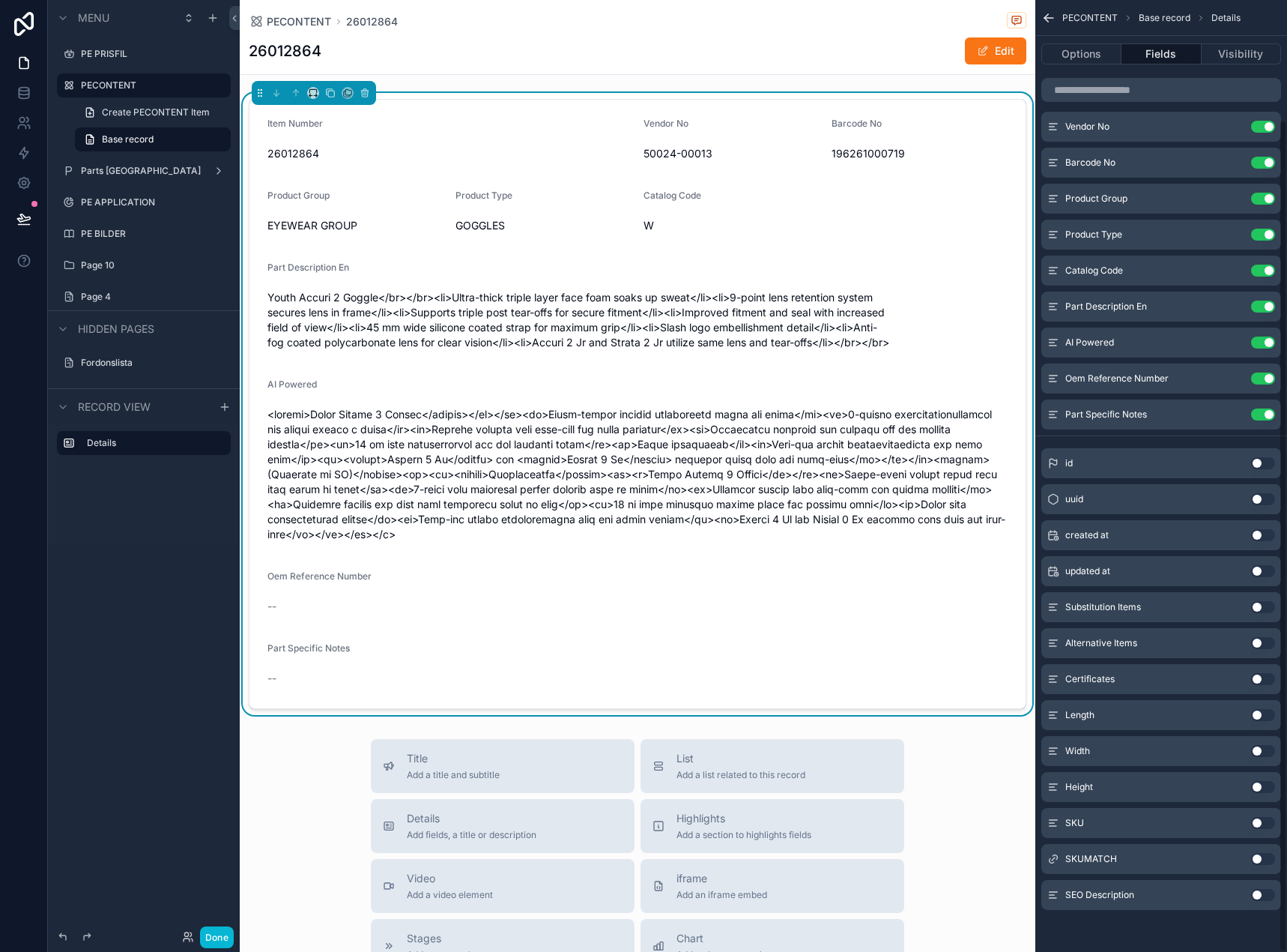
click at [1259, 895] on button "Use setting" at bounding box center [1263, 895] width 24 height 12
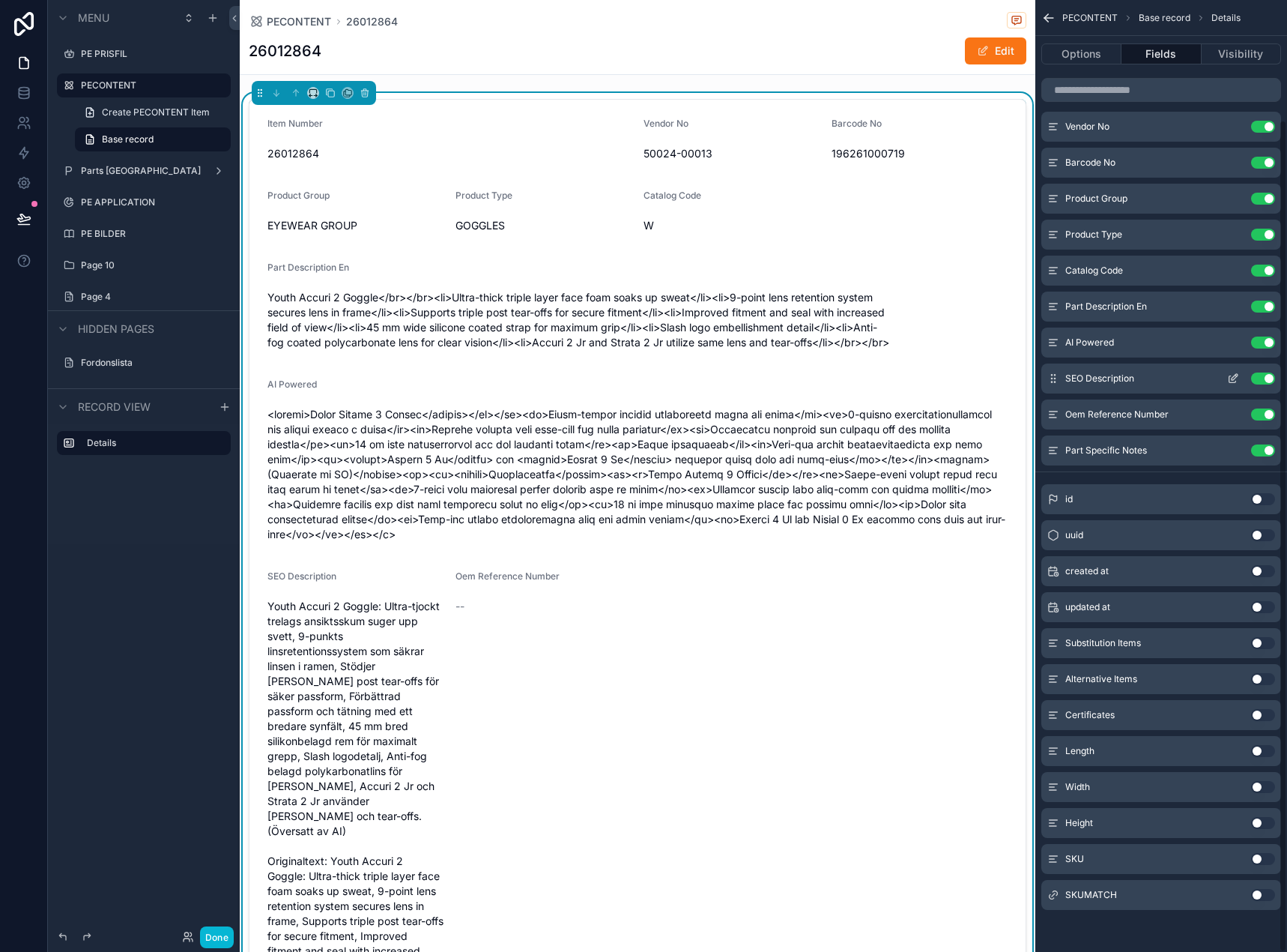
click at [1240, 368] on div "SEO Description Use setting" at bounding box center [1161, 378] width 239 height 30
click at [1234, 377] on icon "scrollable content" at bounding box center [1233, 378] width 12 height 12
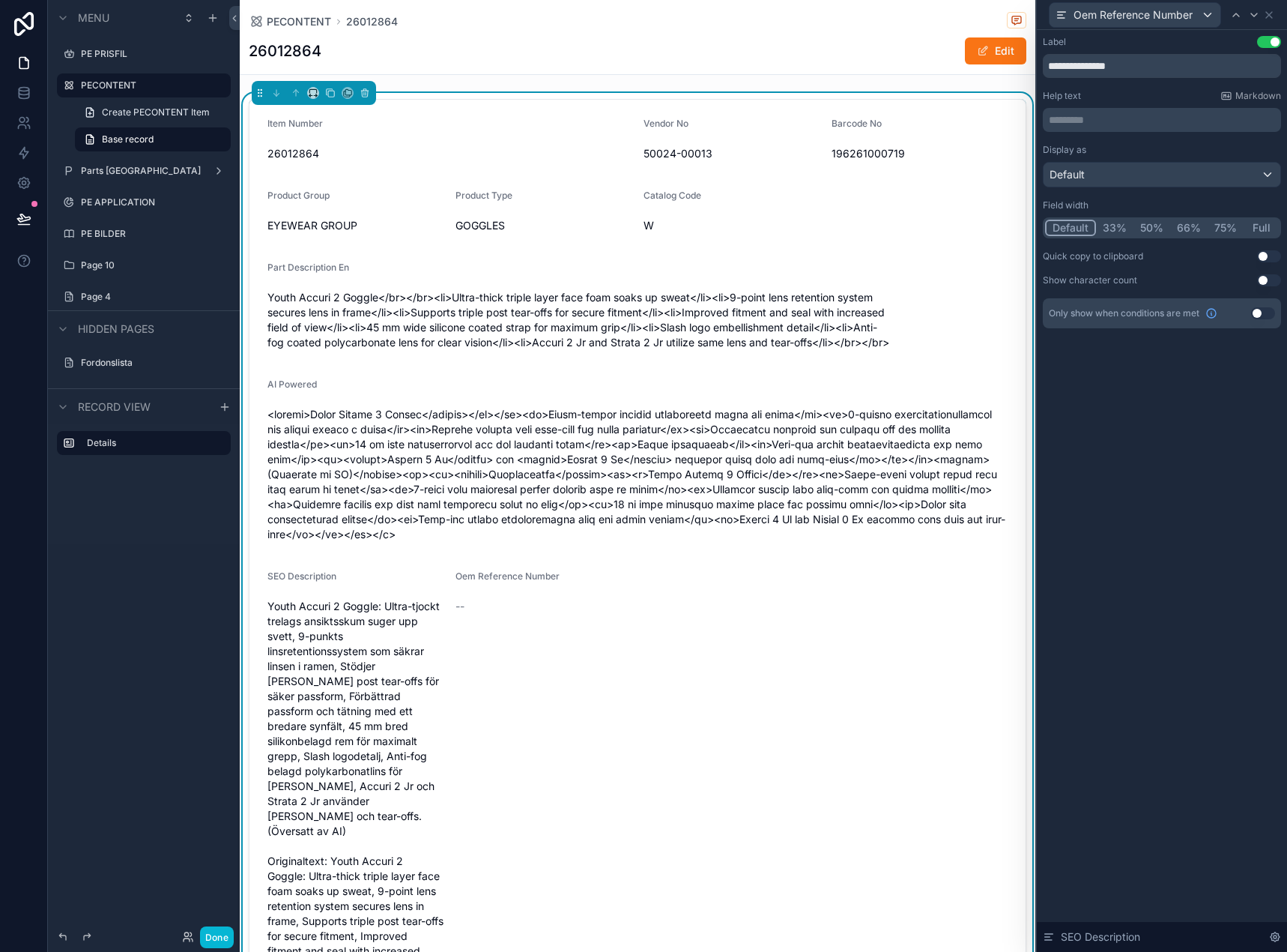
click at [1257, 227] on button "Full" at bounding box center [1261, 228] width 35 height 17
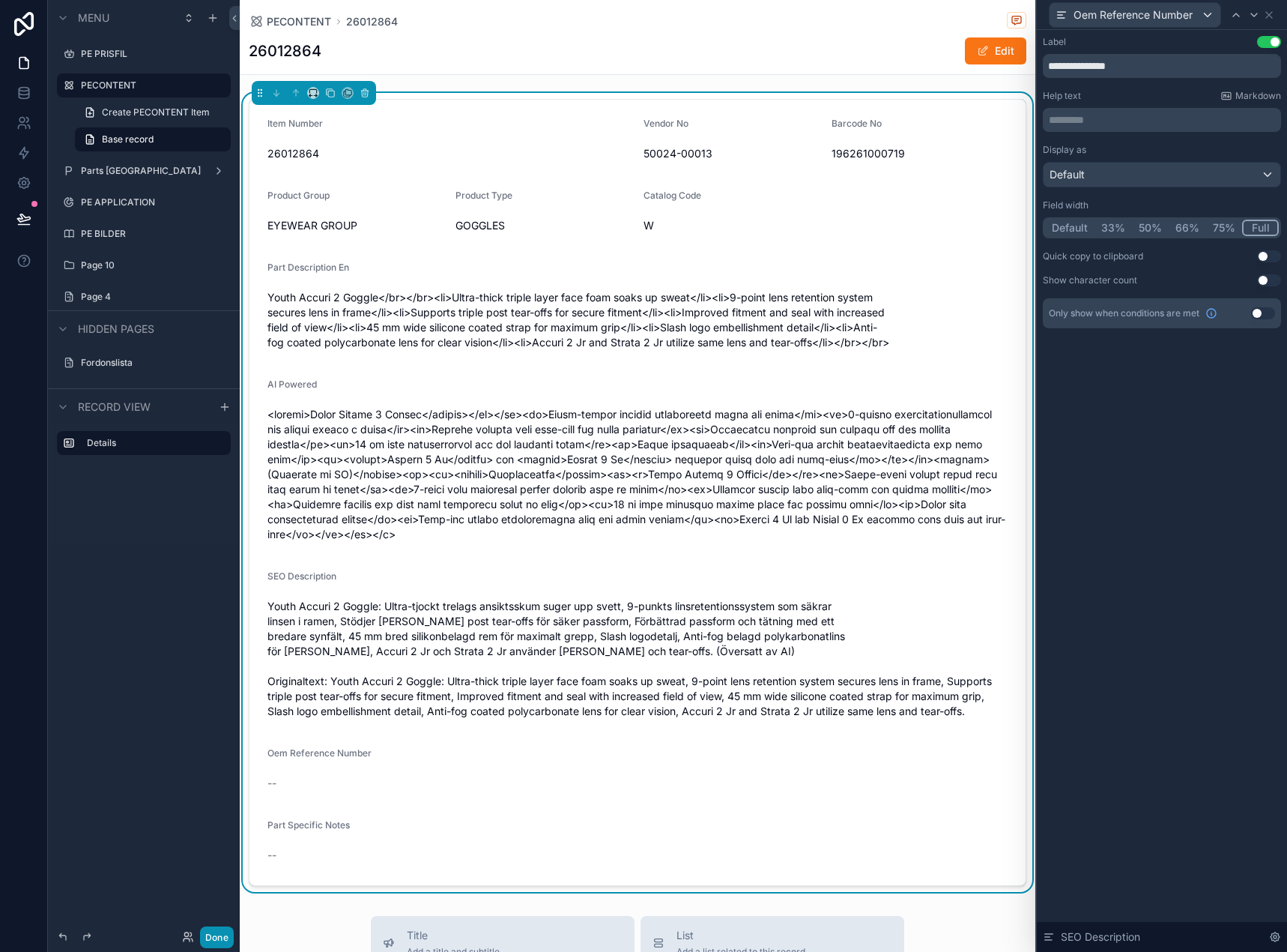
click at [217, 937] on button "Done" at bounding box center [216, 937] width 34 height 22
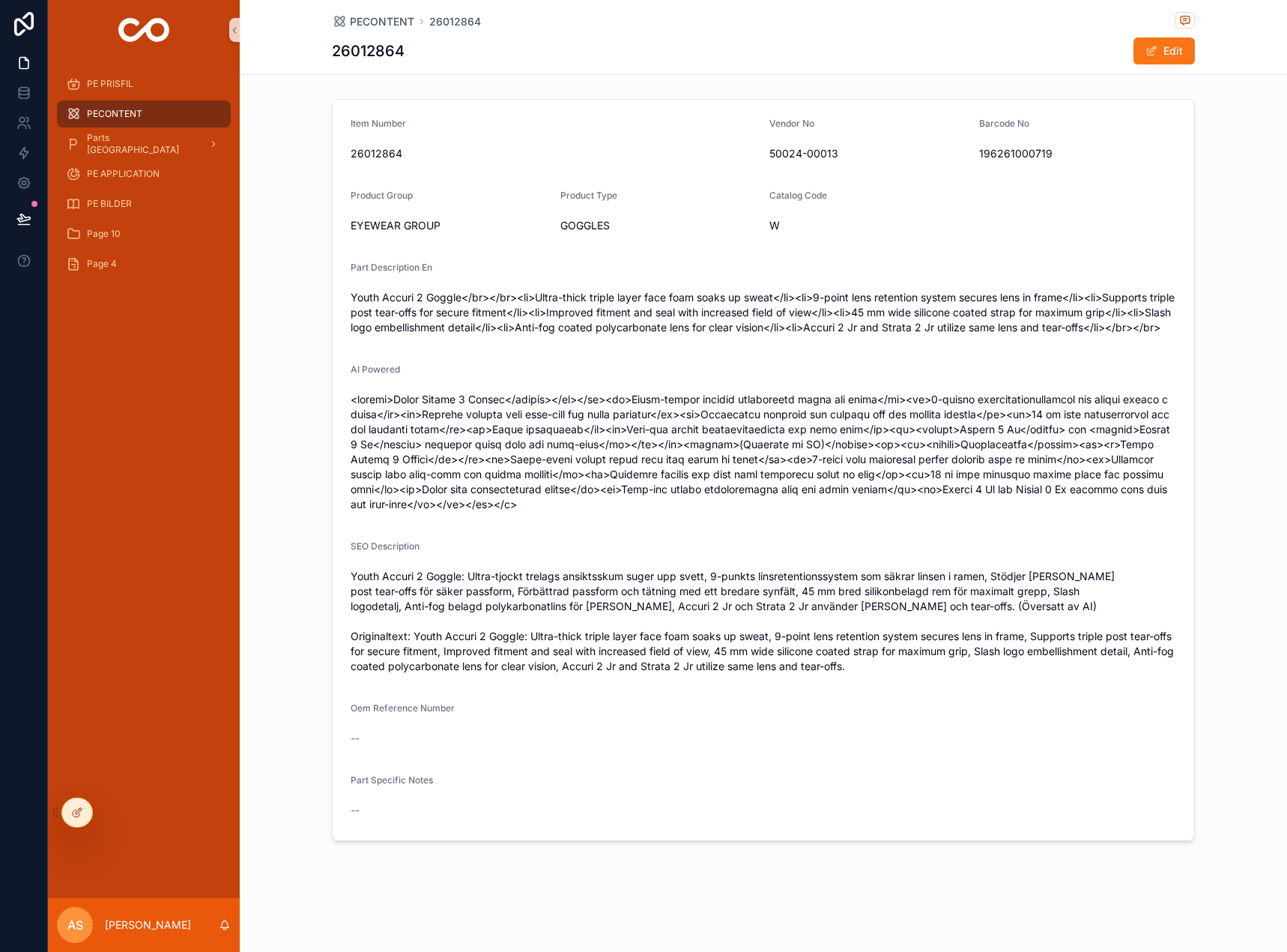
click at [95, 122] on div "PECONTENT" at bounding box center [144, 114] width 156 height 24
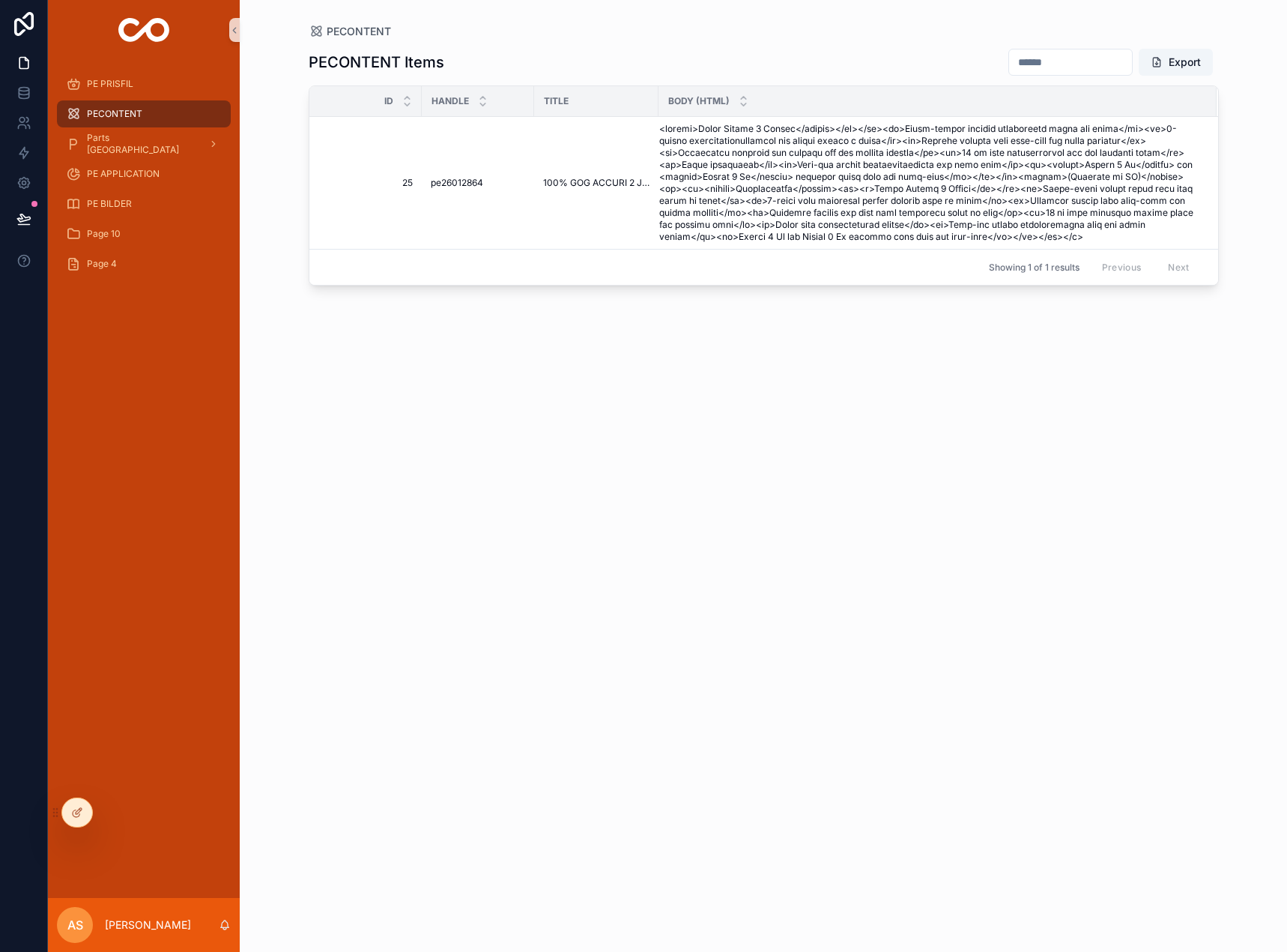
click at [559, 64] on div "PECONTENT Items Export" at bounding box center [763, 62] width 910 height 29
click at [77, 814] on icon at bounding box center [79, 810] width 6 height 6
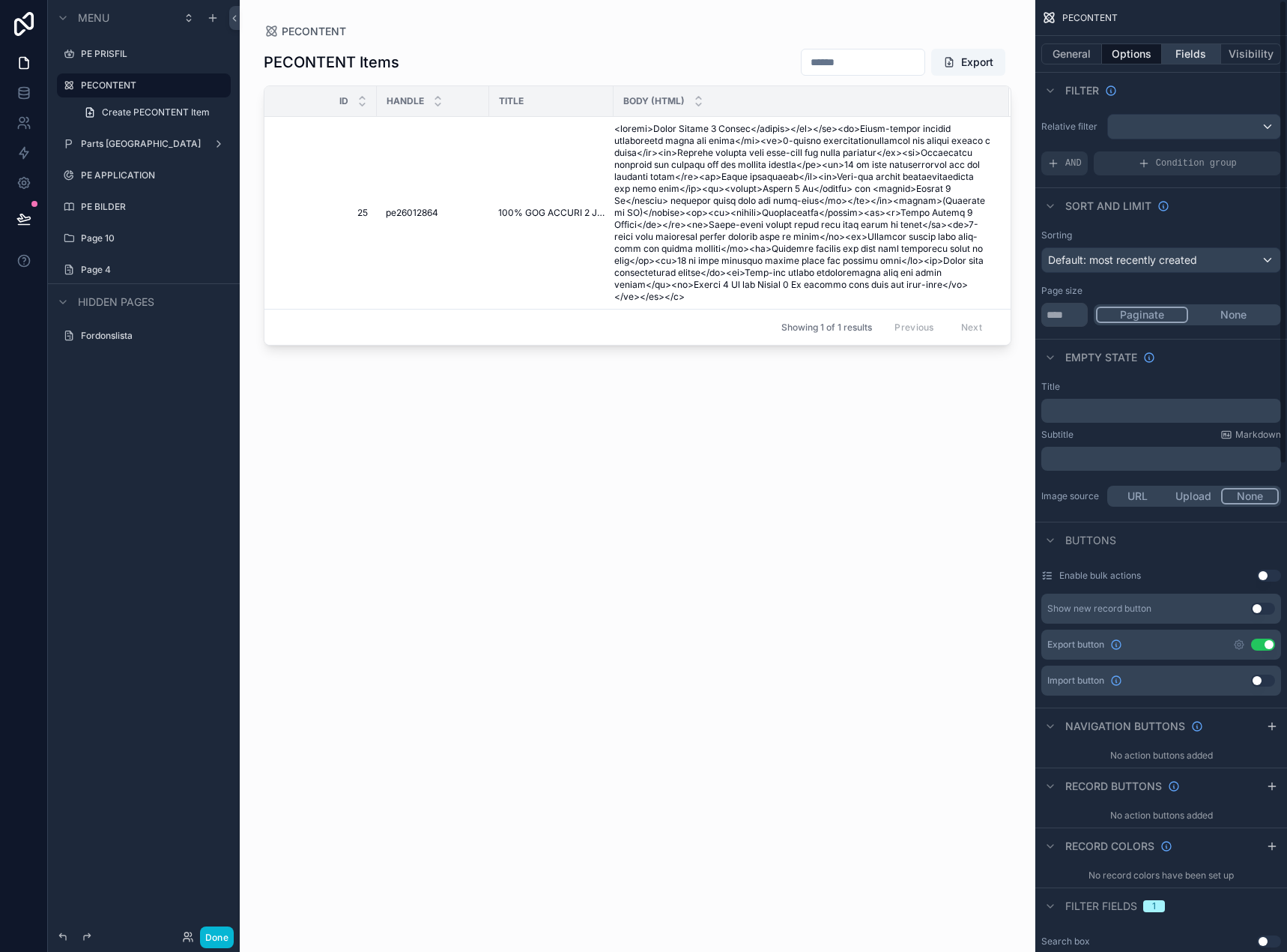
click at [1202, 56] on button "Fields" at bounding box center [1192, 54] width 60 height 21
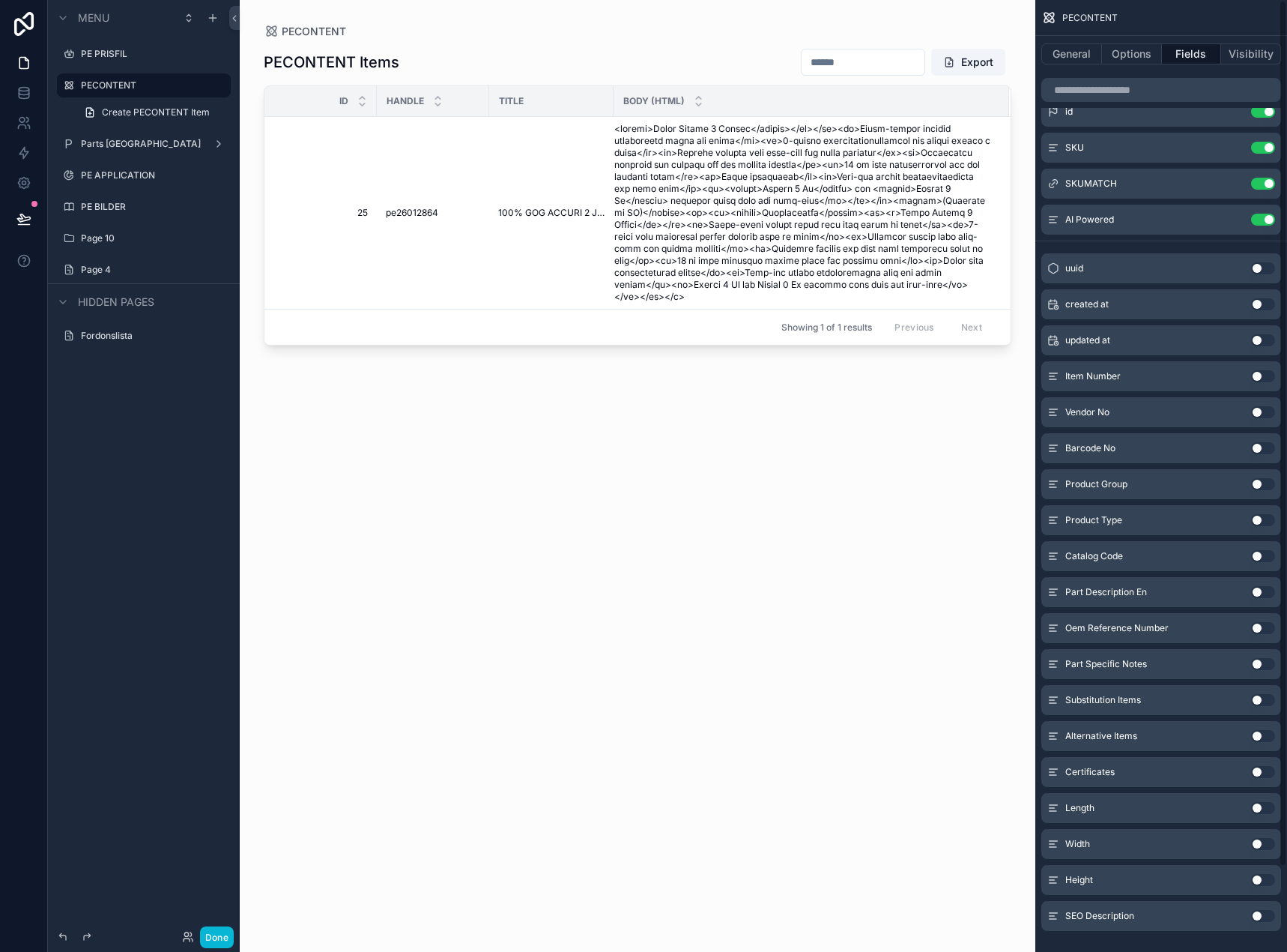
scroll to position [94, 0]
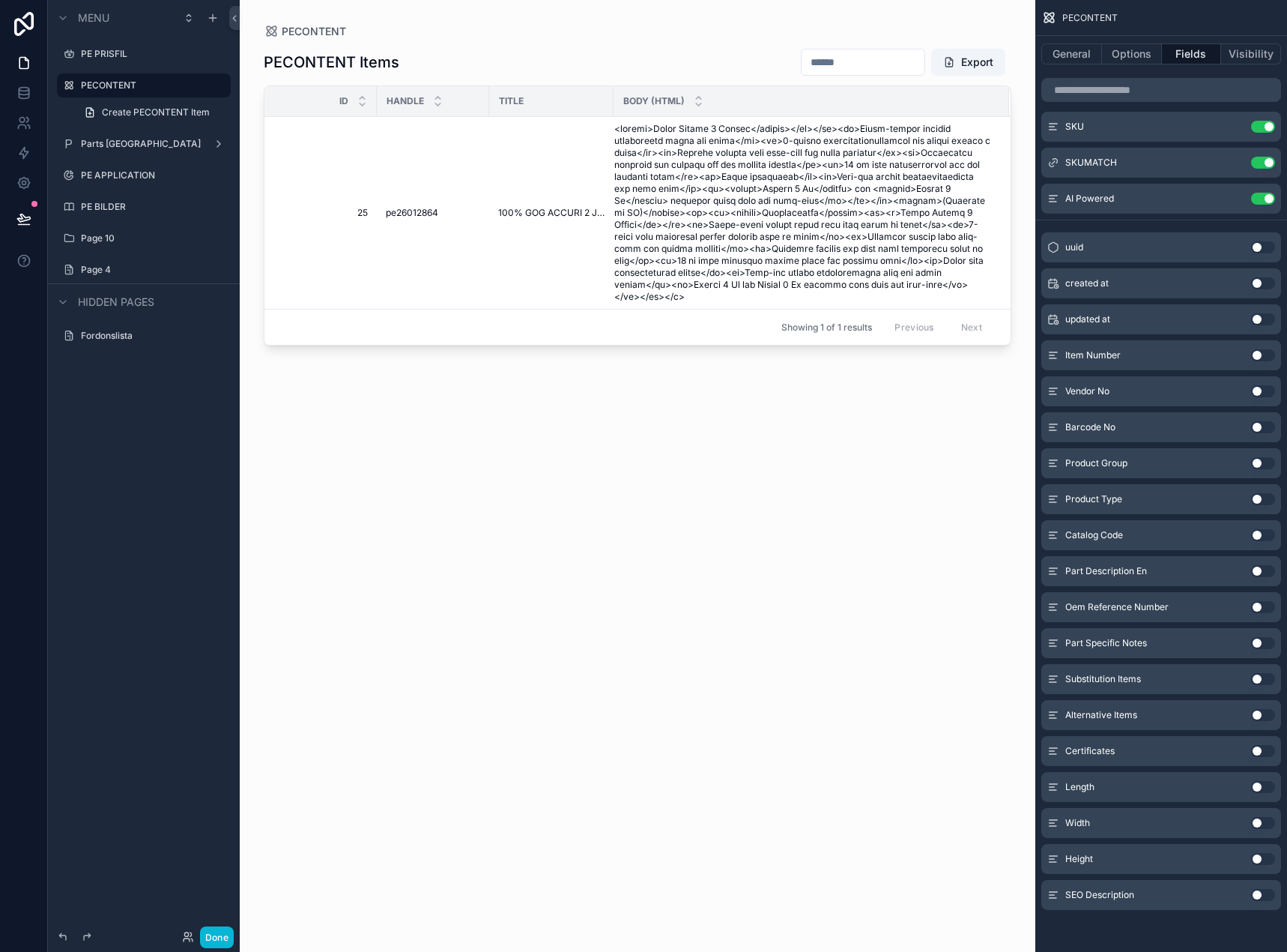
click at [1260, 895] on button "Use setting" at bounding box center [1263, 895] width 24 height 12
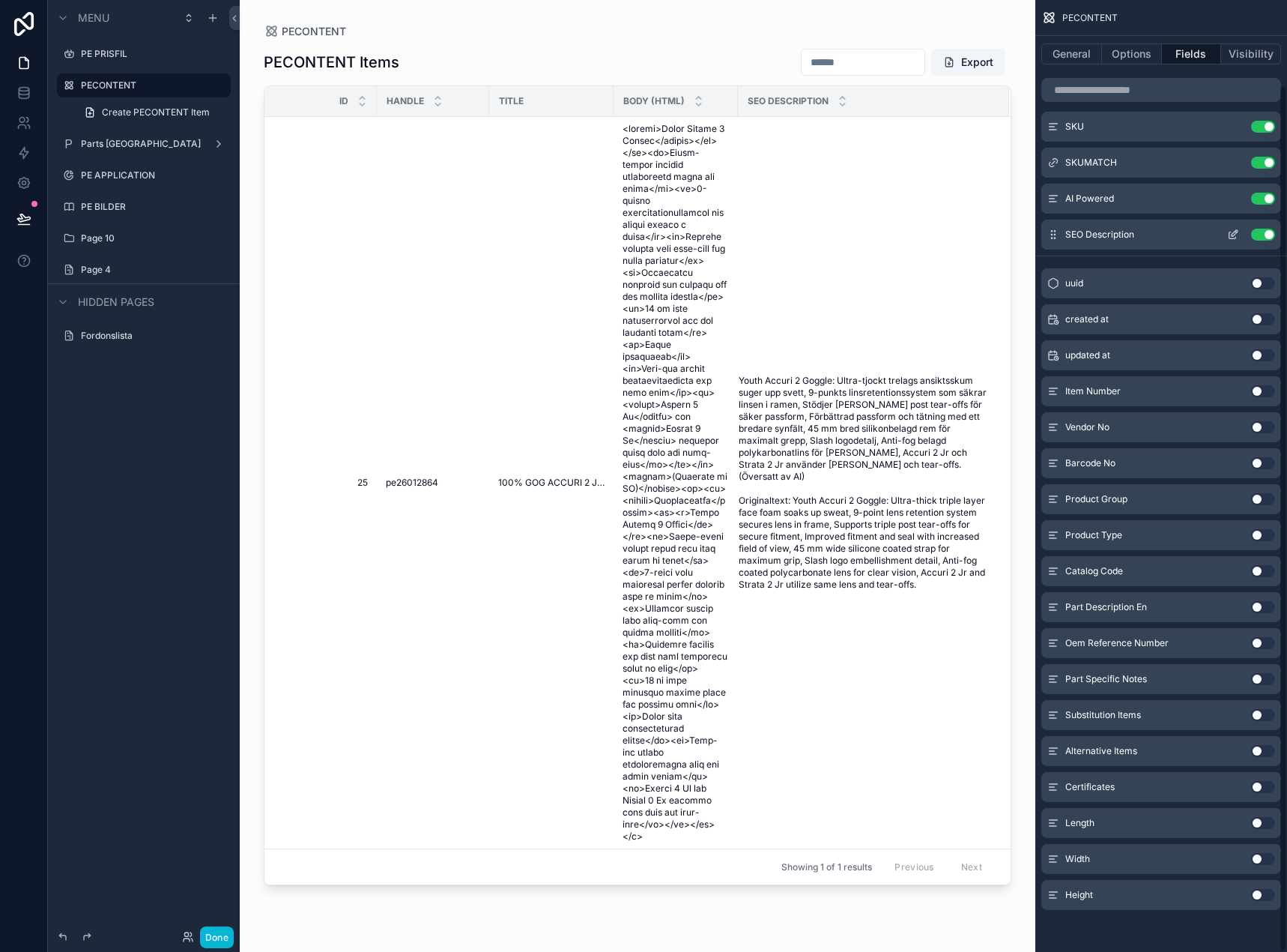
click at [1229, 230] on icon "scrollable content" at bounding box center [1233, 235] width 12 height 12
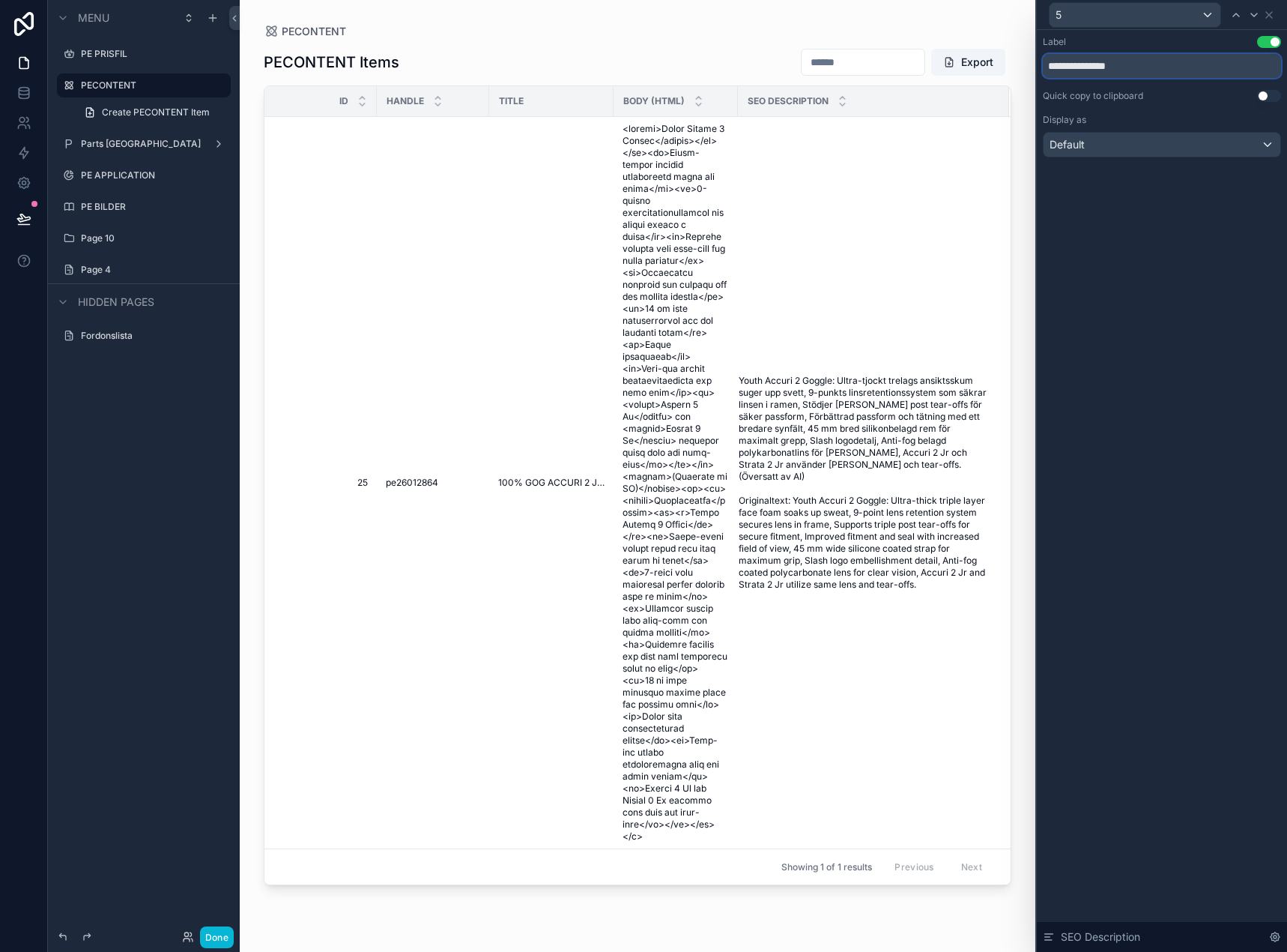
click at [1175, 68] on input "**********" at bounding box center [1161, 66] width 238 height 24
click at [1189, 204] on div "**********" at bounding box center [1161, 491] width 250 height 922
click at [227, 940] on button "Done" at bounding box center [216, 937] width 34 height 22
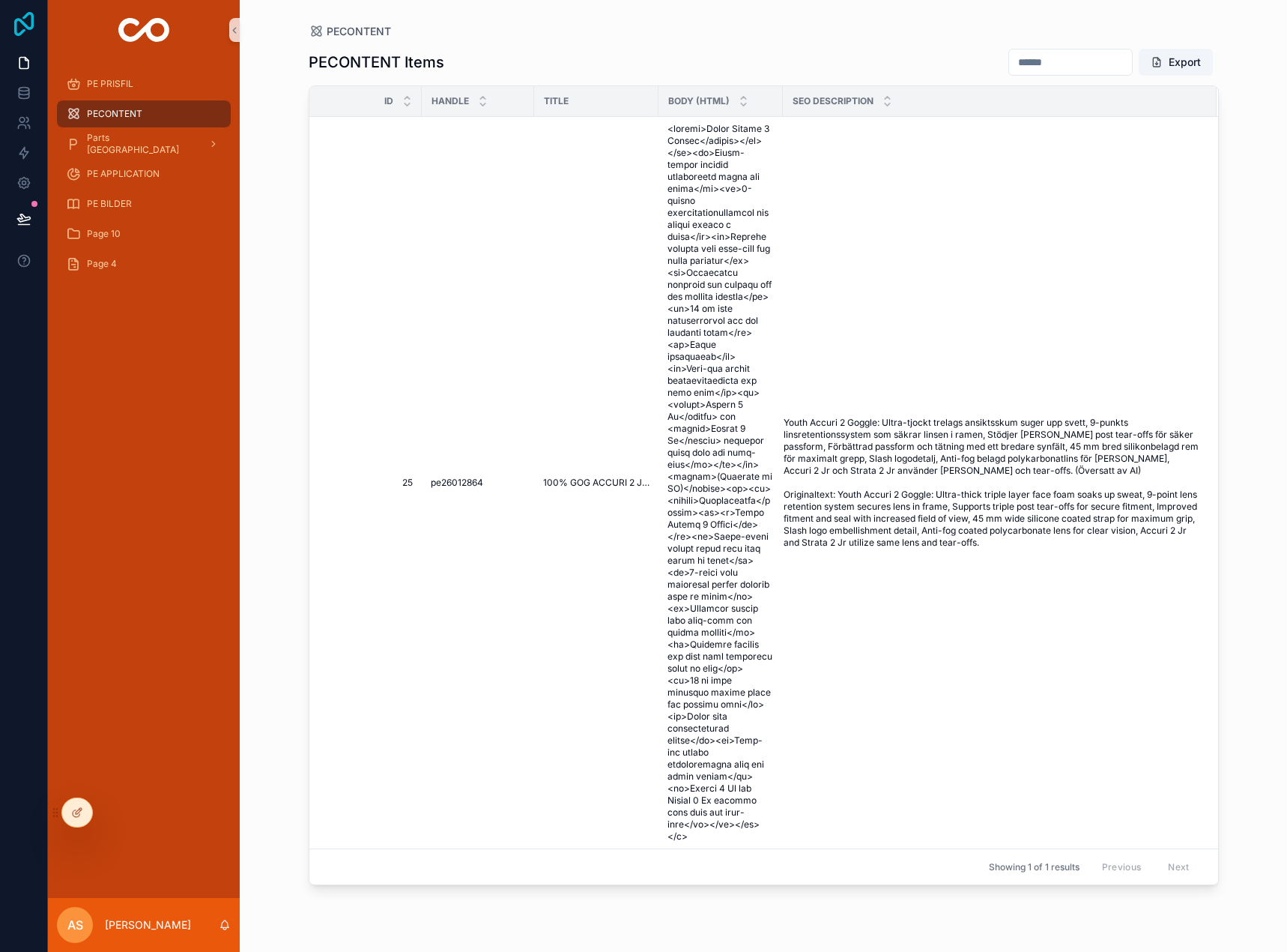
click at [35, 24] on icon at bounding box center [24, 24] width 30 height 24
click at [32, 215] on button at bounding box center [24, 219] width 33 height 42
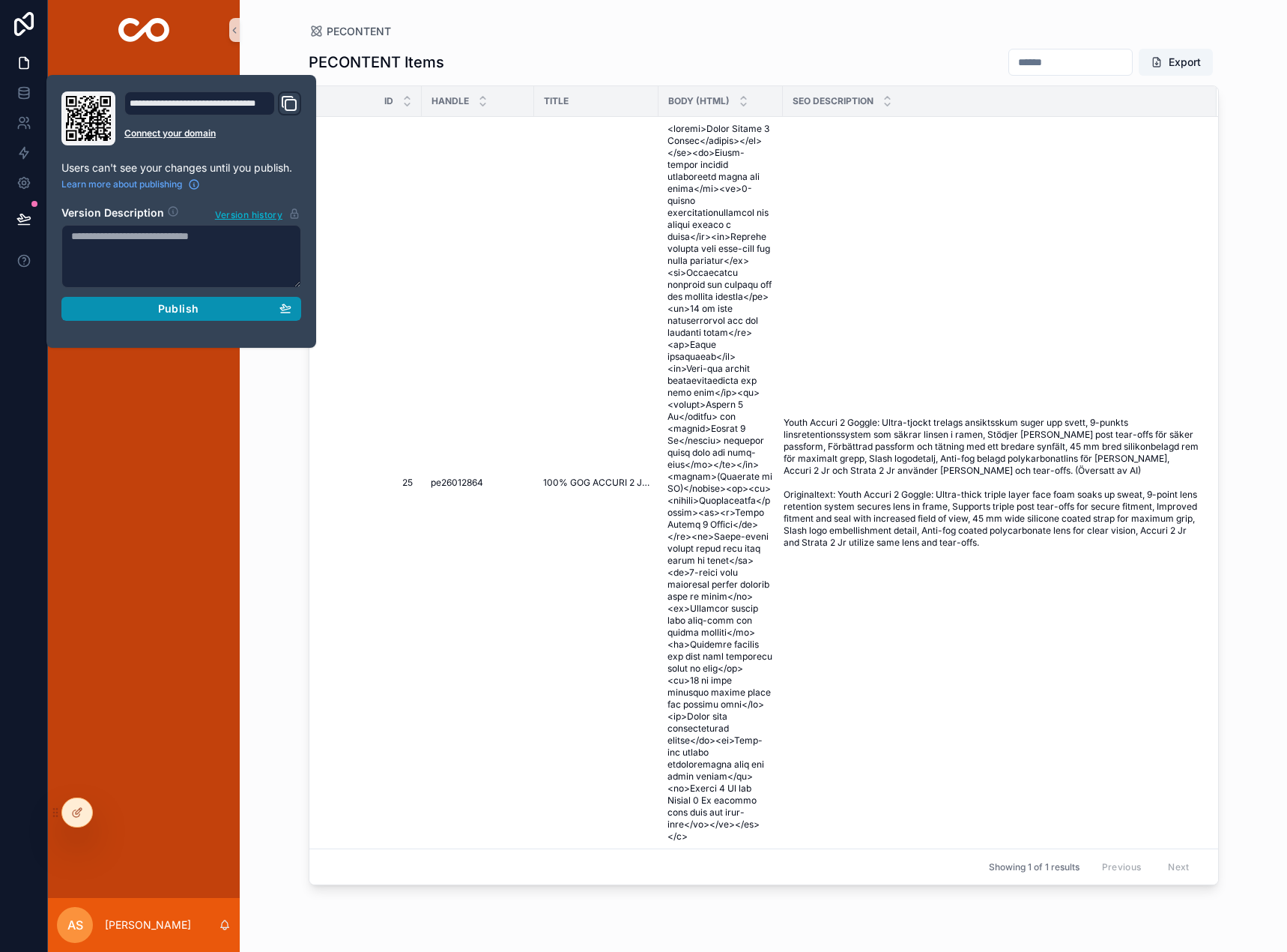
click at [163, 308] on span "Publish" at bounding box center [178, 309] width 41 height 14
